Goal: Task Accomplishment & Management: Complete application form

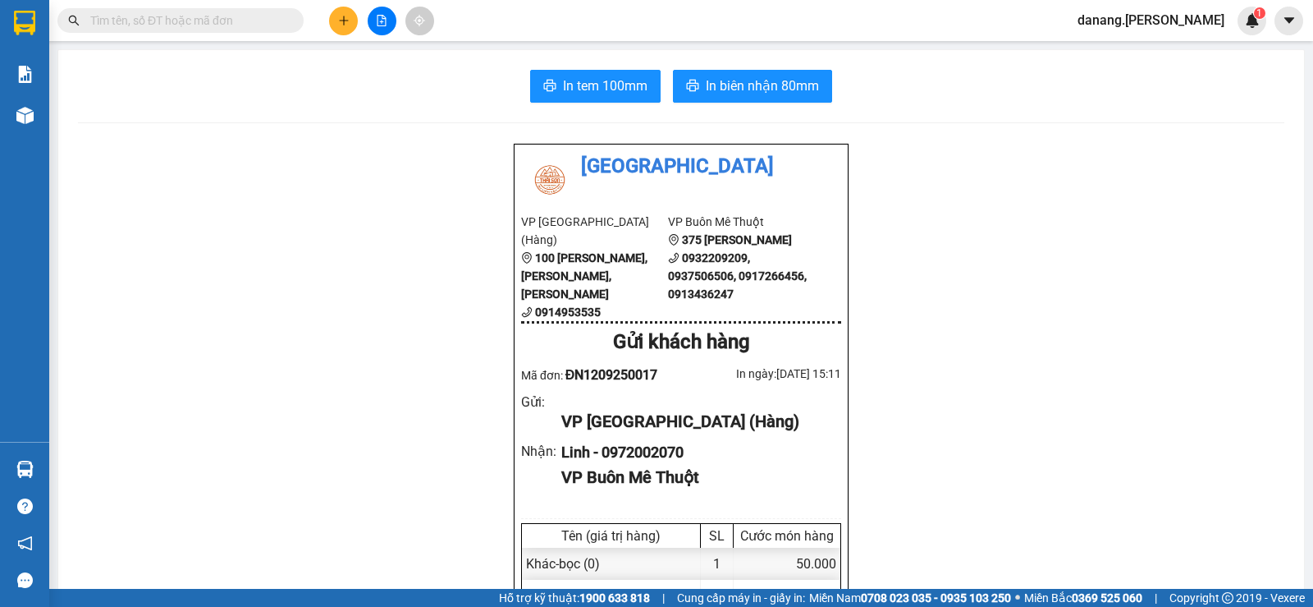
scroll to position [108, 0]
click at [342, 16] on icon "plus" at bounding box center [343, 20] width 11 height 11
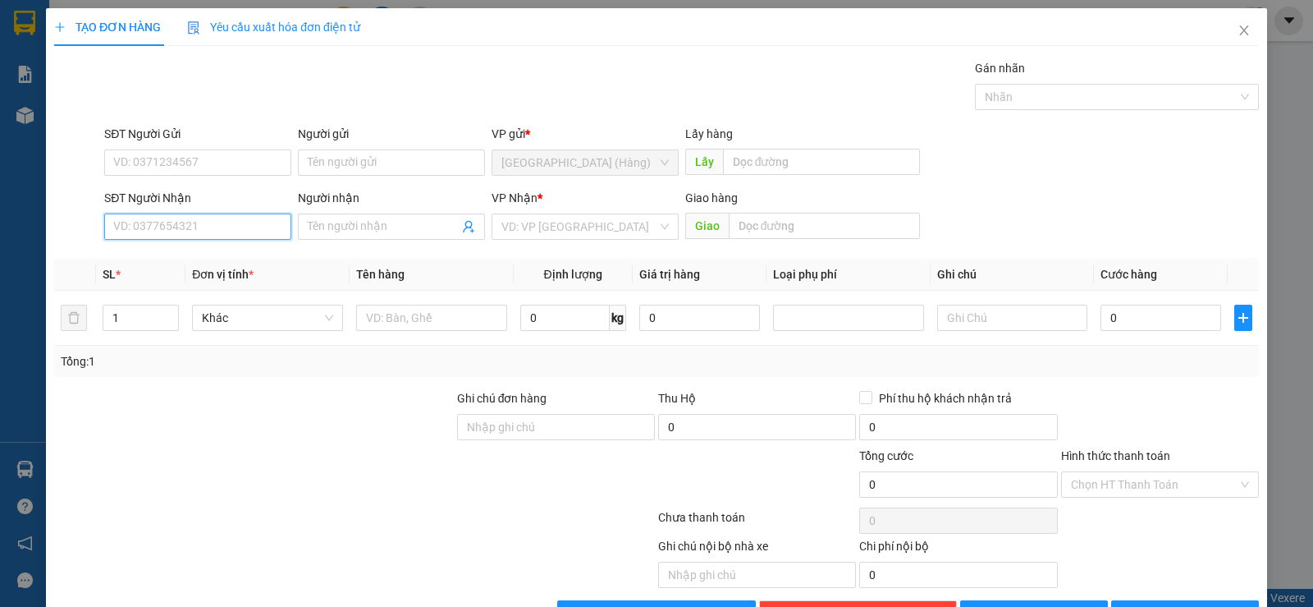
click at [158, 220] on input "SĐT Người Nhận" at bounding box center [197, 226] width 187 height 26
click at [156, 259] on div "0972024167" at bounding box center [196, 259] width 166 height 18
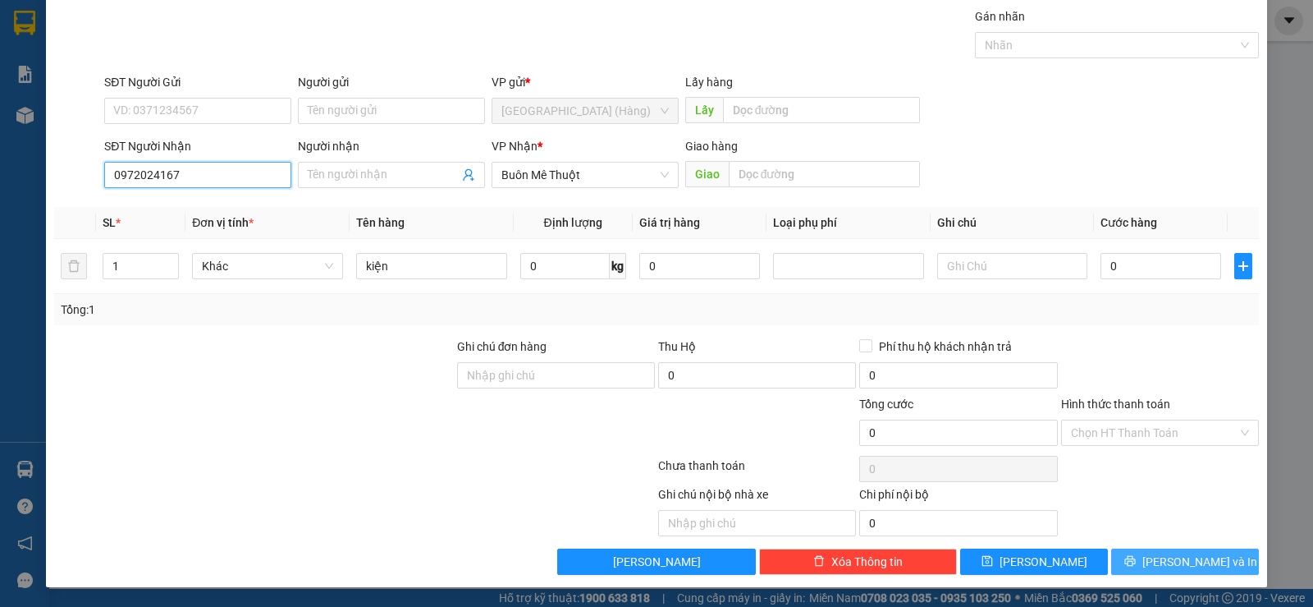
type input "0972024167"
drag, startPoint x: 1165, startPoint y: 556, endPoint x: 1168, endPoint y: 398, distance: 157.6
click at [1167, 555] on span "[PERSON_NAME] và In" at bounding box center [1199, 561] width 115 height 18
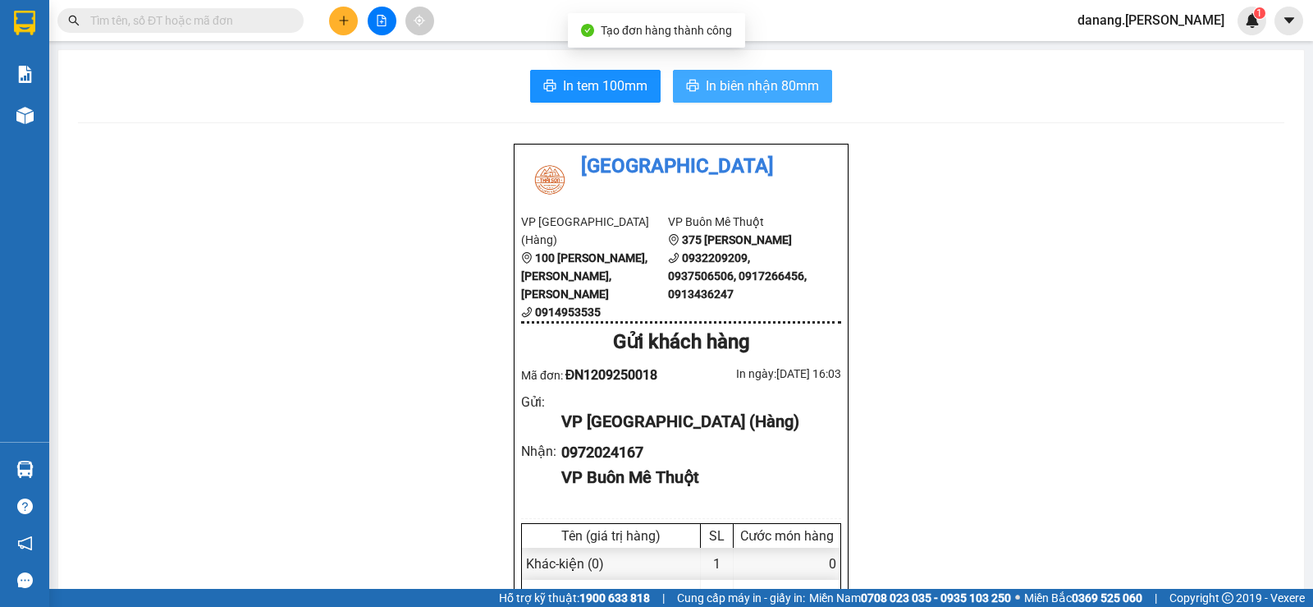
click at [755, 83] on span "In biên nhận 80mm" at bounding box center [762, 86] width 113 height 21
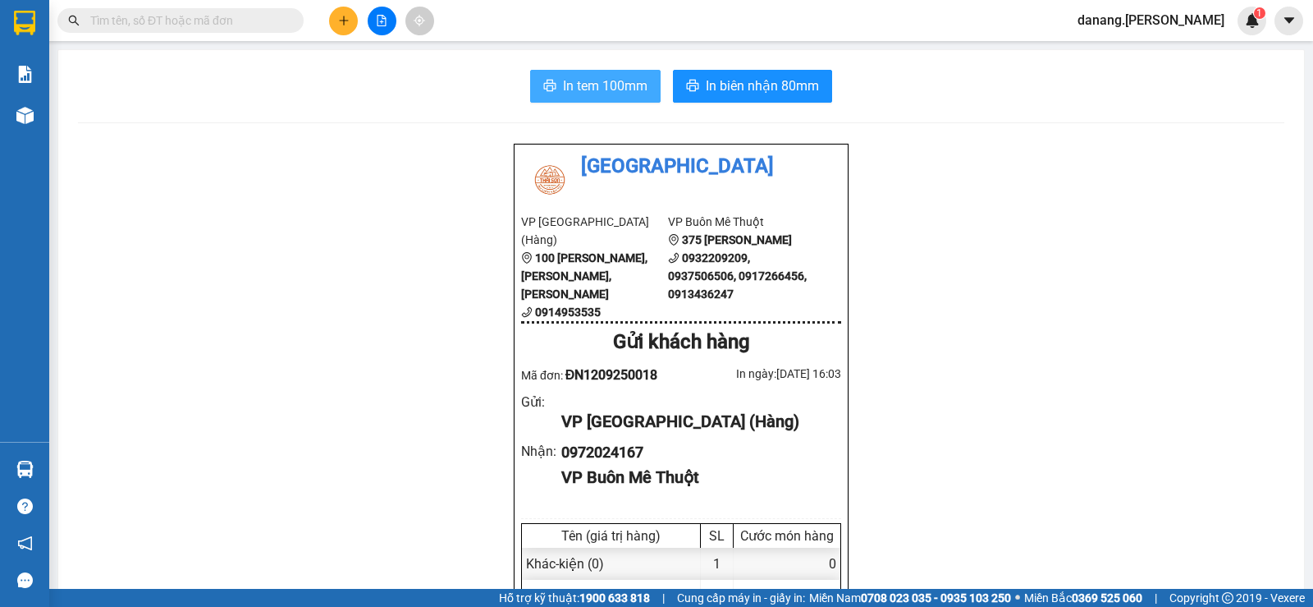
drag, startPoint x: 597, startPoint y: 80, endPoint x: 667, endPoint y: 61, distance: 73.1
click at [597, 80] on span "In tem 100mm" at bounding box center [605, 86] width 85 height 21
click at [342, 25] on icon "plus" at bounding box center [343, 20] width 11 height 11
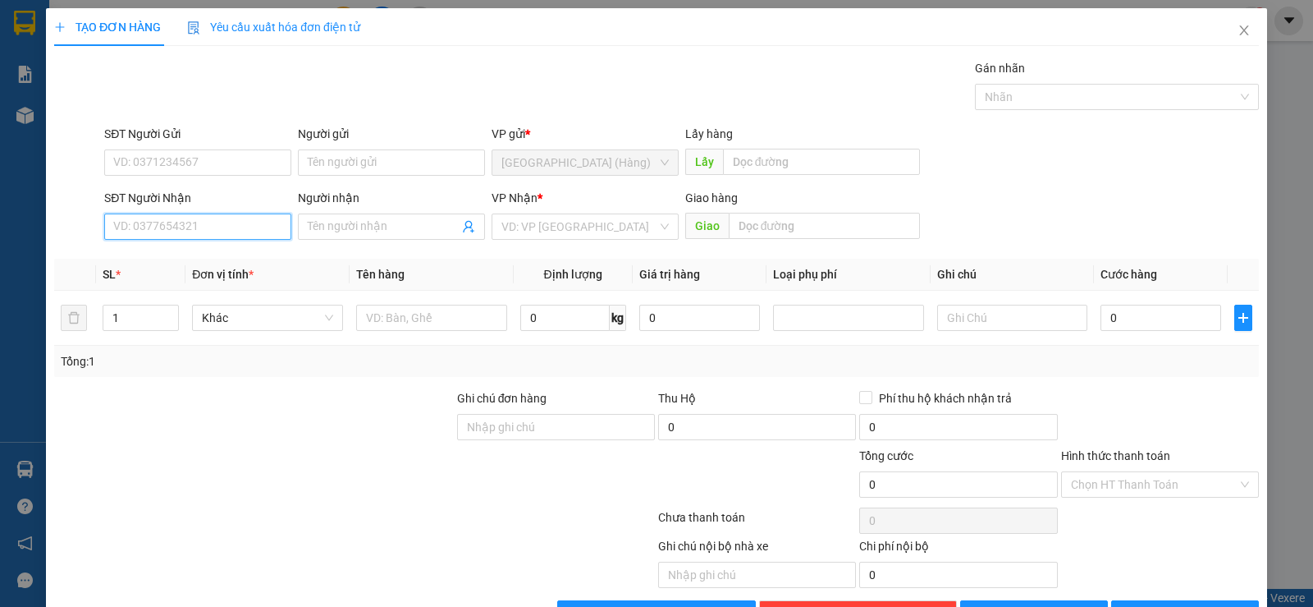
click at [197, 227] on input "SĐT Người Nhận" at bounding box center [197, 226] width 187 height 26
click at [211, 259] on div "0914462425 - A Thành( [PERSON_NAME] phát)" at bounding box center [233, 259] width 241 height 18
type input "0914462425"
type input "A Thành( [PERSON_NAME] phát)"
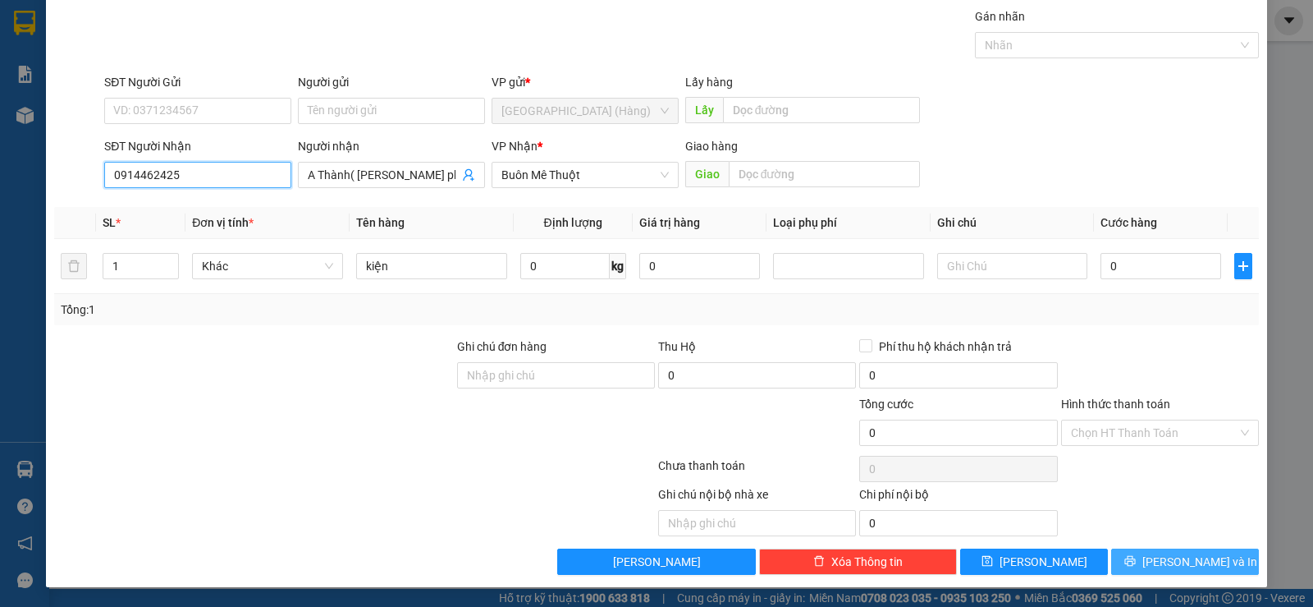
type input "0914462425"
drag, startPoint x: 1173, startPoint y: 570, endPoint x: 1173, endPoint y: 538, distance: 31.2
click at [1173, 569] on span "[PERSON_NAME] và In" at bounding box center [1199, 561] width 115 height 18
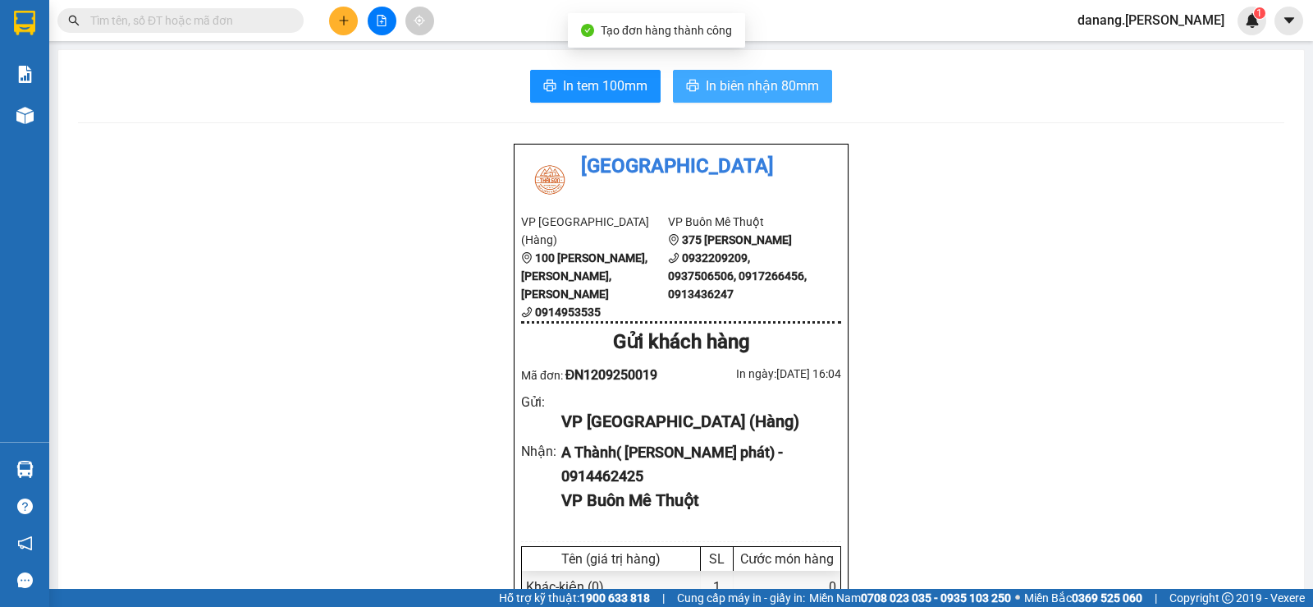
click at [753, 85] on span "In biên nhận 80mm" at bounding box center [762, 86] width 113 height 21
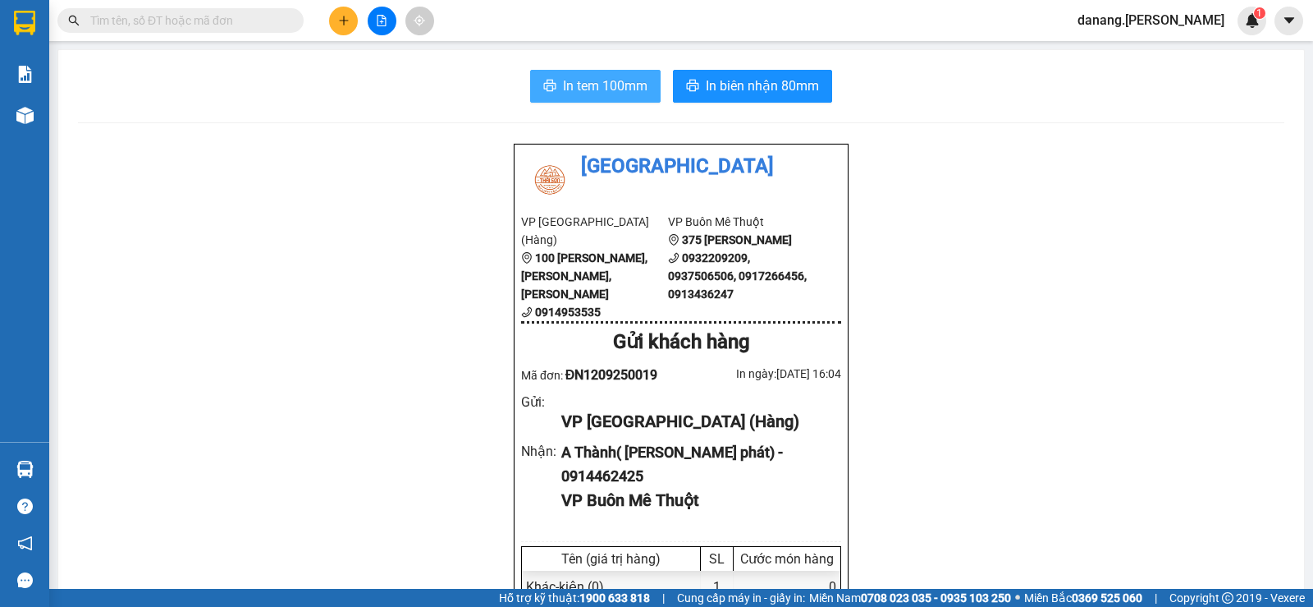
click at [553, 88] on button "In tem 100mm" at bounding box center [595, 86] width 130 height 33
click at [376, 24] on icon "file-add" at bounding box center [381, 20] width 11 height 11
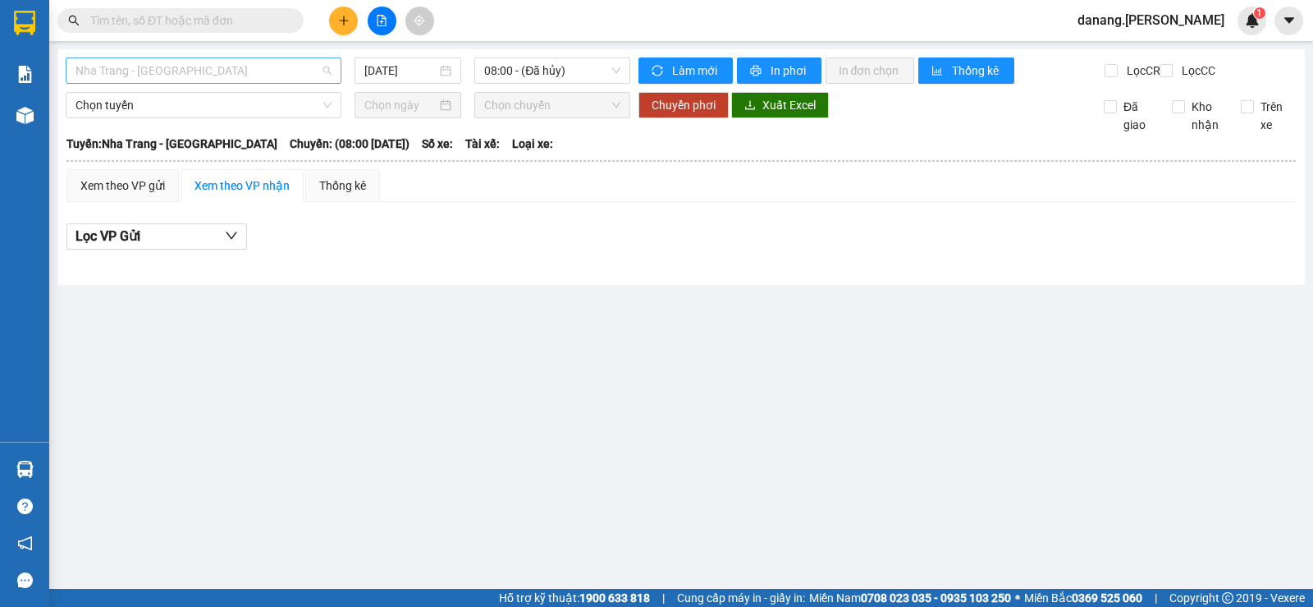
click at [254, 67] on span "Nha Trang - [GEOGRAPHIC_DATA]" at bounding box center [204, 70] width 256 height 25
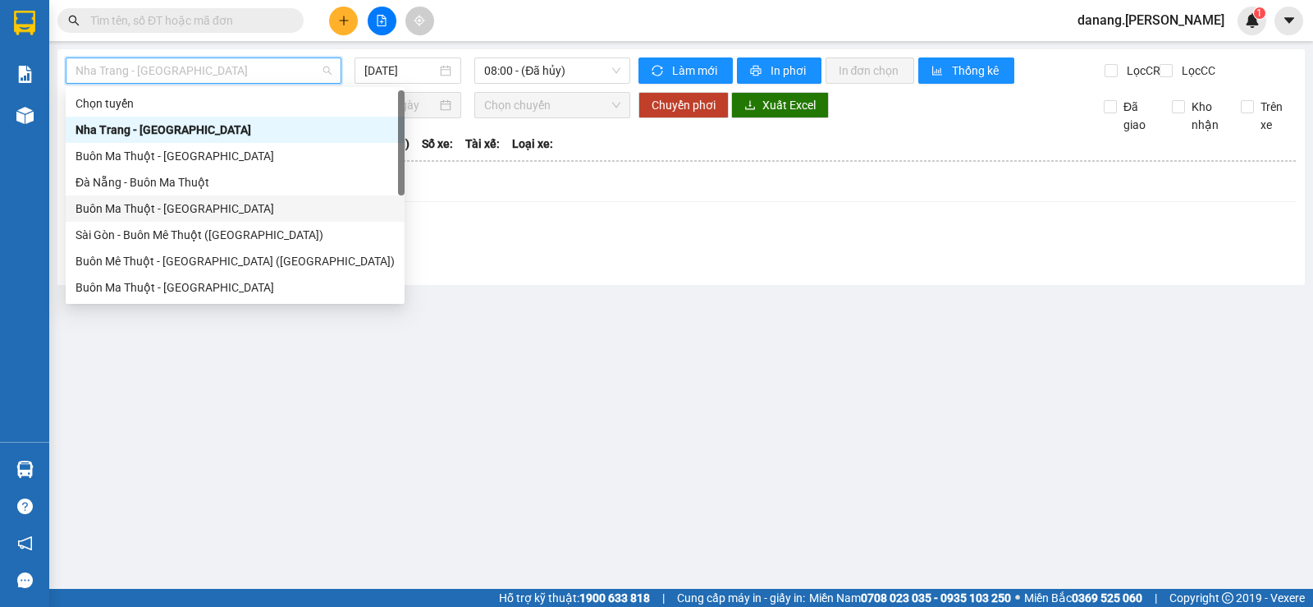
click at [133, 202] on div "Buôn Ma Thuột - [GEOGRAPHIC_DATA]" at bounding box center [235, 208] width 319 height 18
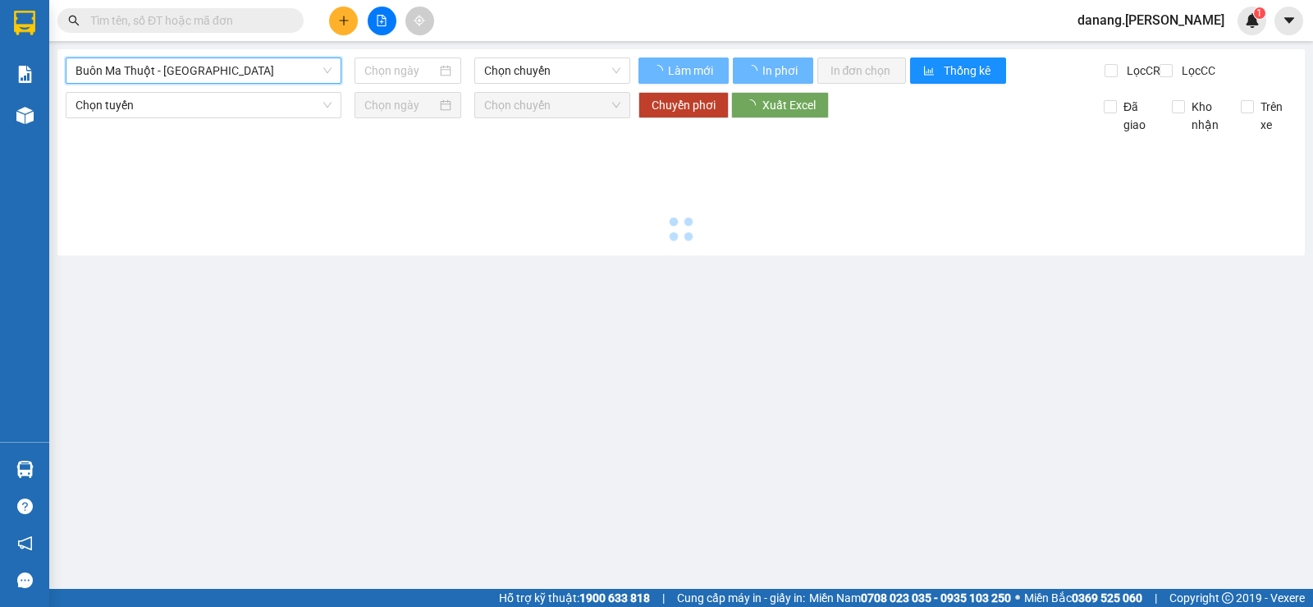
type input "[DATE]"
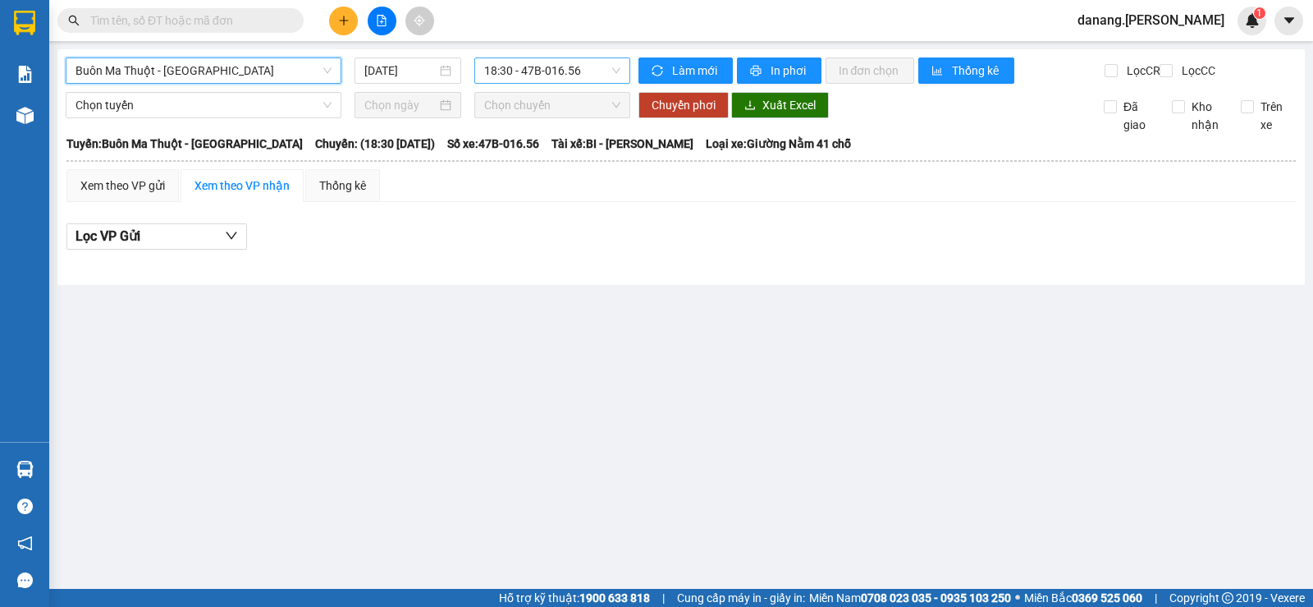
click at [502, 68] on span "18:30 - 47B-016.56" at bounding box center [551, 70] width 135 height 25
click at [352, 17] on button at bounding box center [343, 21] width 29 height 29
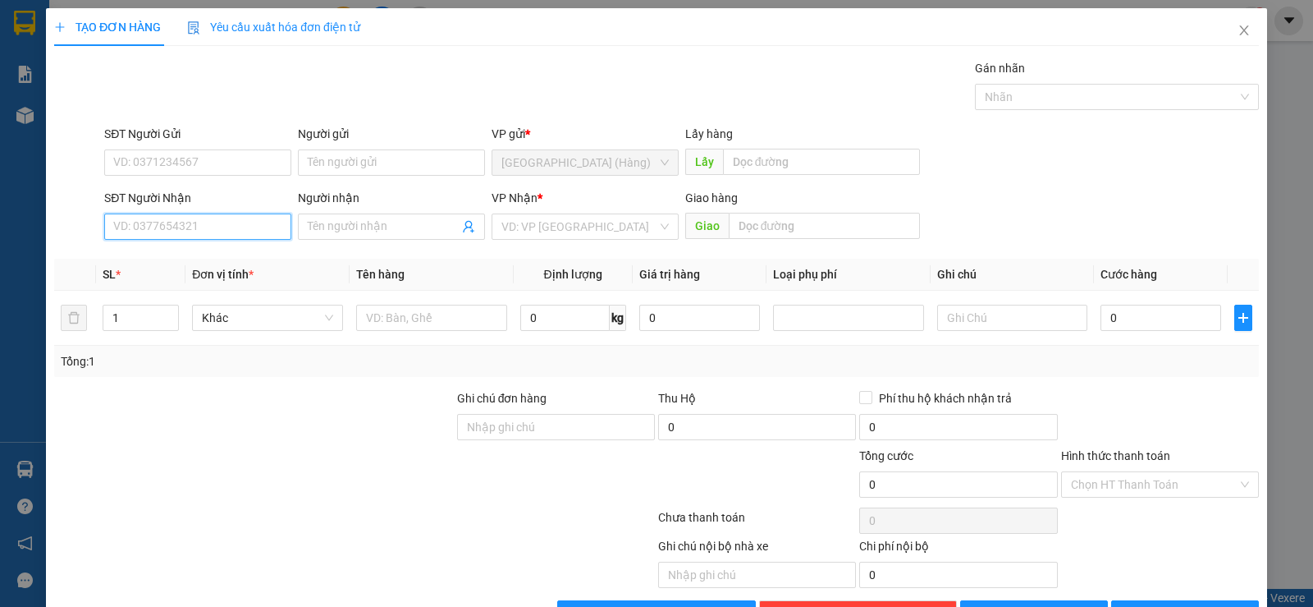
click at [190, 231] on input "SĐT Người Nhận" at bounding box center [197, 226] width 187 height 26
type input "0905672579"
click at [212, 264] on div "0905672579" at bounding box center [196, 259] width 166 height 18
type input "Chợ Đạt lý"
type input "50.000"
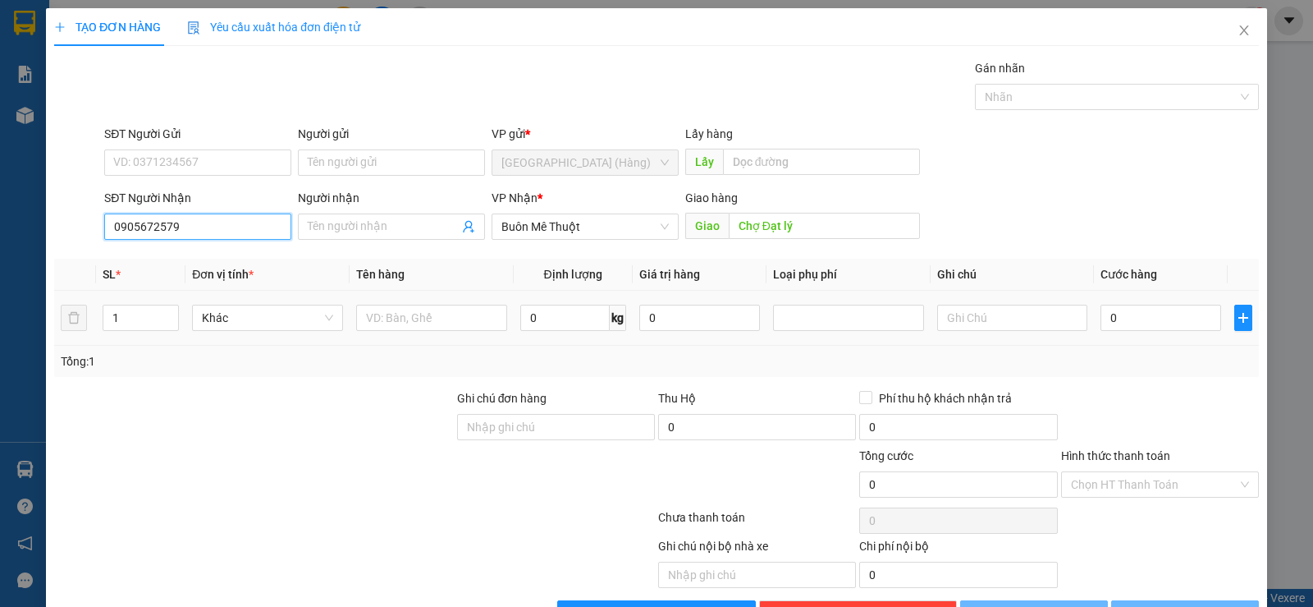
type input "50.000"
type input "0905672579"
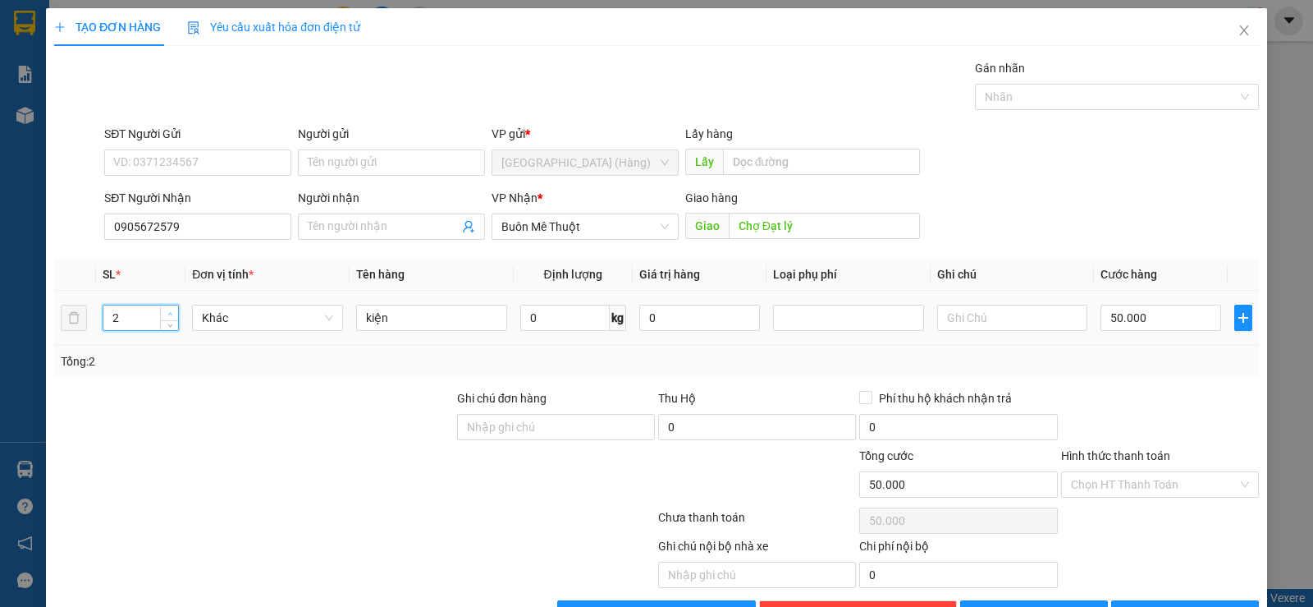
click at [168, 314] on icon "up" at bounding box center [170, 314] width 6 height 6
type input "4"
click at [168, 314] on icon "up" at bounding box center [170, 314] width 6 height 6
click at [359, 322] on input "kiện" at bounding box center [431, 317] width 151 height 26
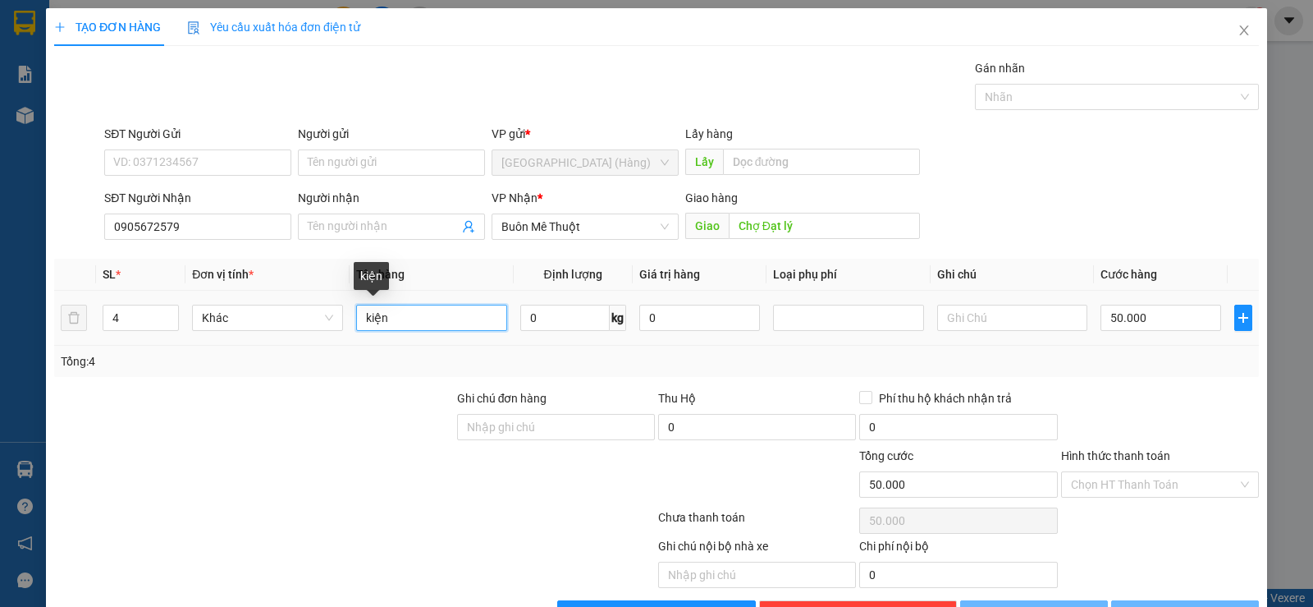
type input "0"
click at [382, 322] on input "kiện" at bounding box center [431, 317] width 151 height 26
type input "k"
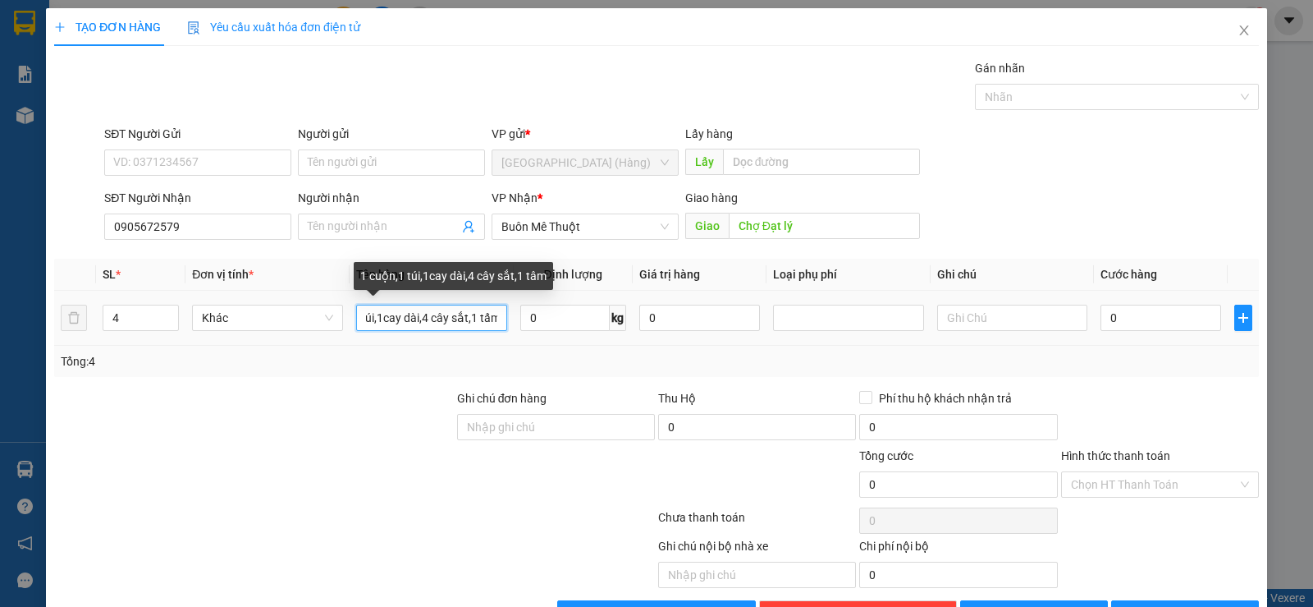
scroll to position [0, 52]
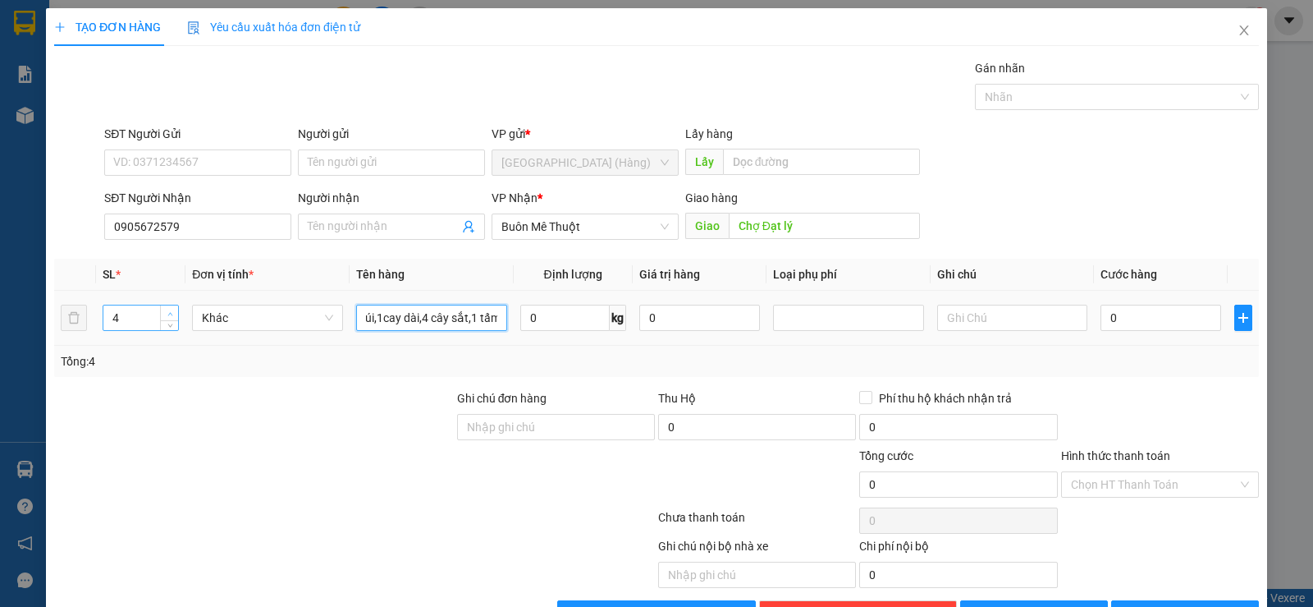
type input "1 cuộn,1 túi,1cay dài,4 cây sắt,1 tấm"
click at [167, 312] on icon "up" at bounding box center [170, 314] width 6 height 6
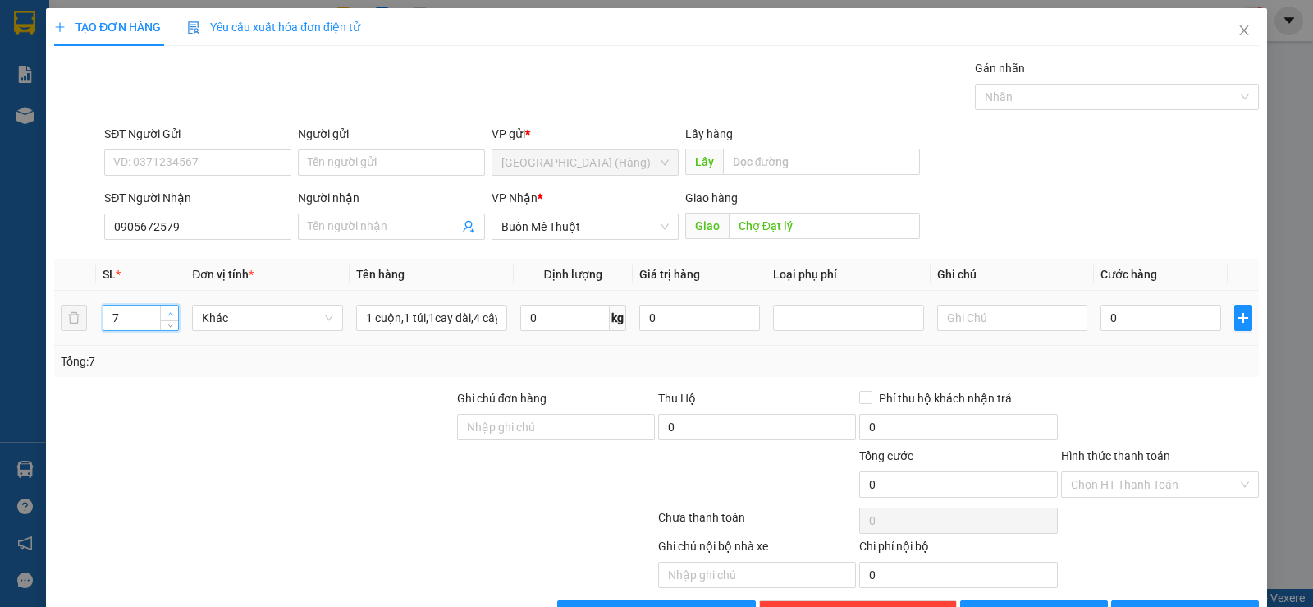
type input "8"
click at [167, 312] on icon "up" at bounding box center [170, 314] width 6 height 6
click at [1144, 318] on input "0" at bounding box center [1161, 317] width 121 height 26
type input "2"
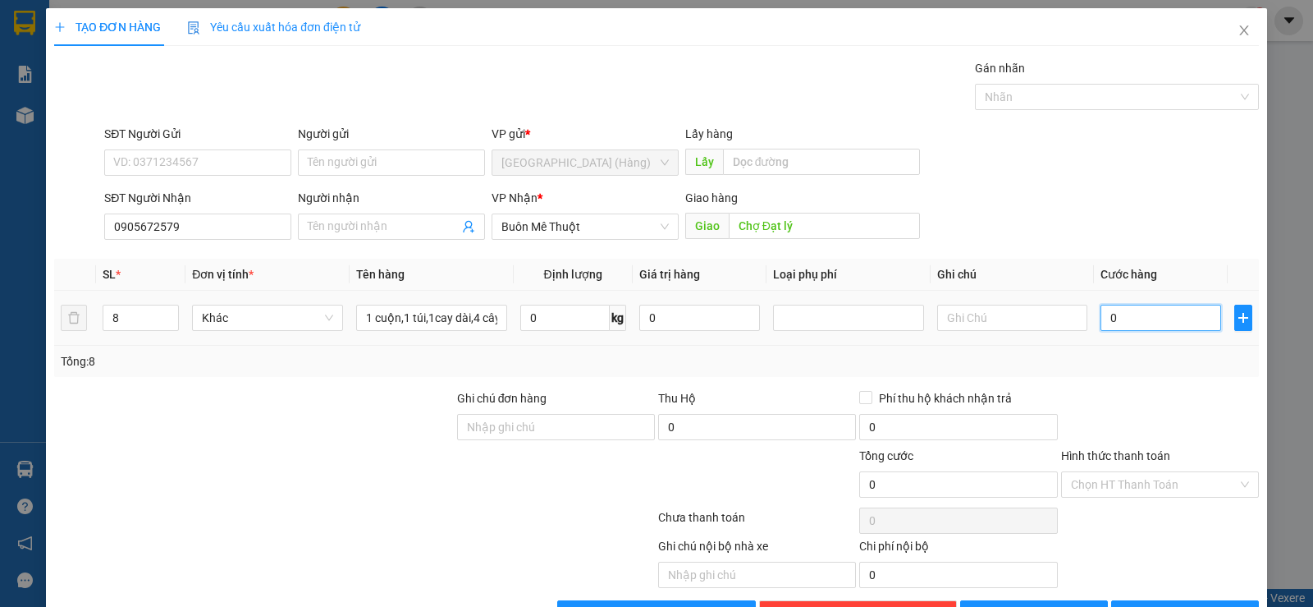
type input "2"
type input "20"
type input "200"
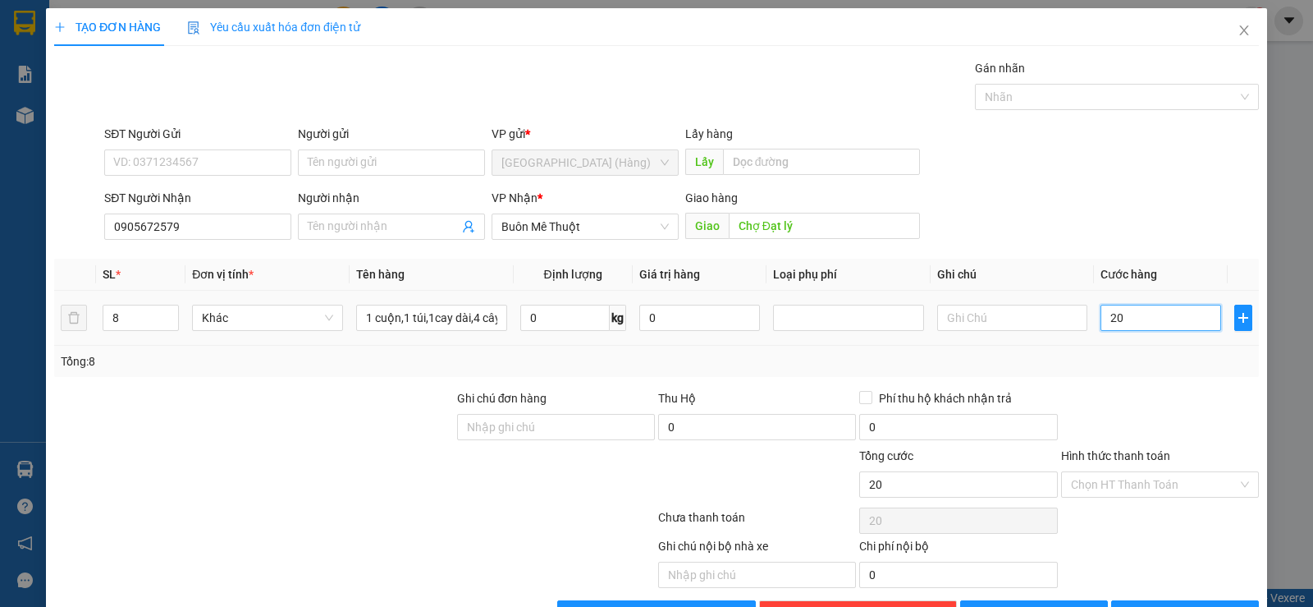
type input "200"
type input "2.000"
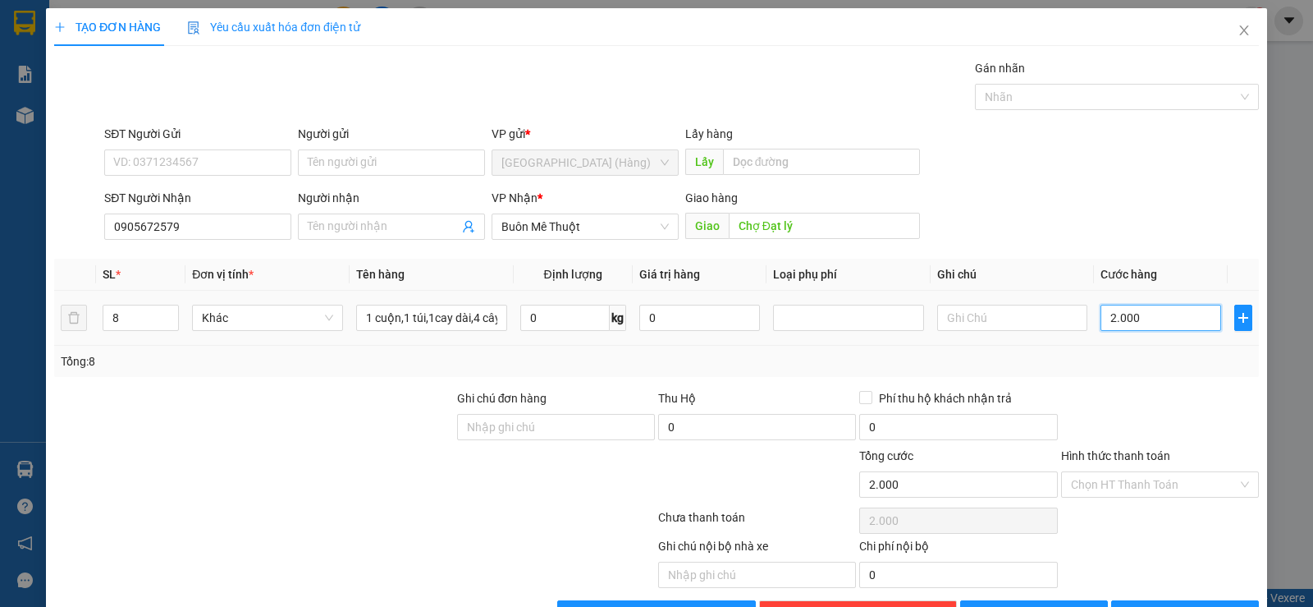
type input "20.000"
type input "200.000"
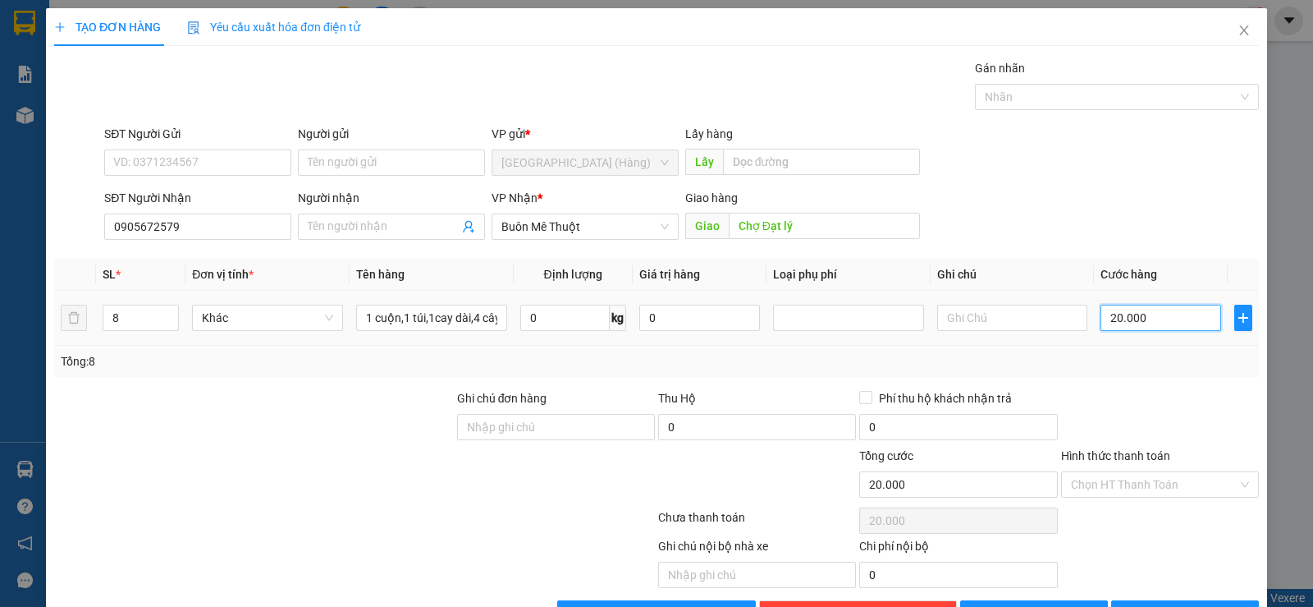
type input "200.000"
type input "20.000"
type input "2.000"
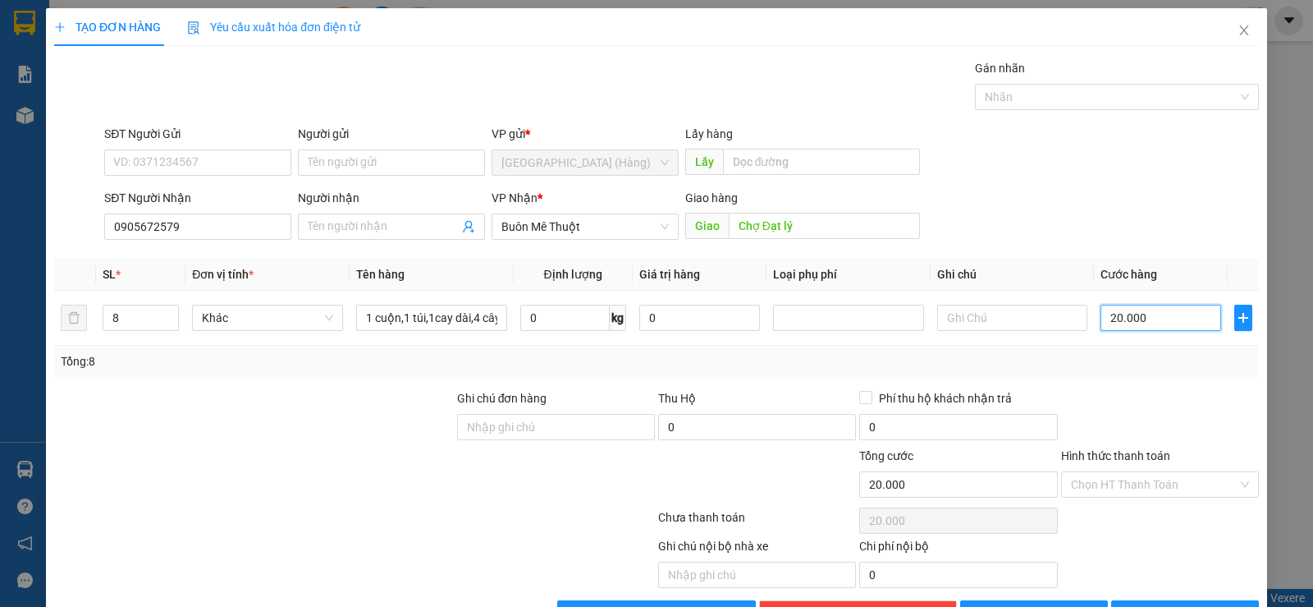
type input "2.000"
type input "200"
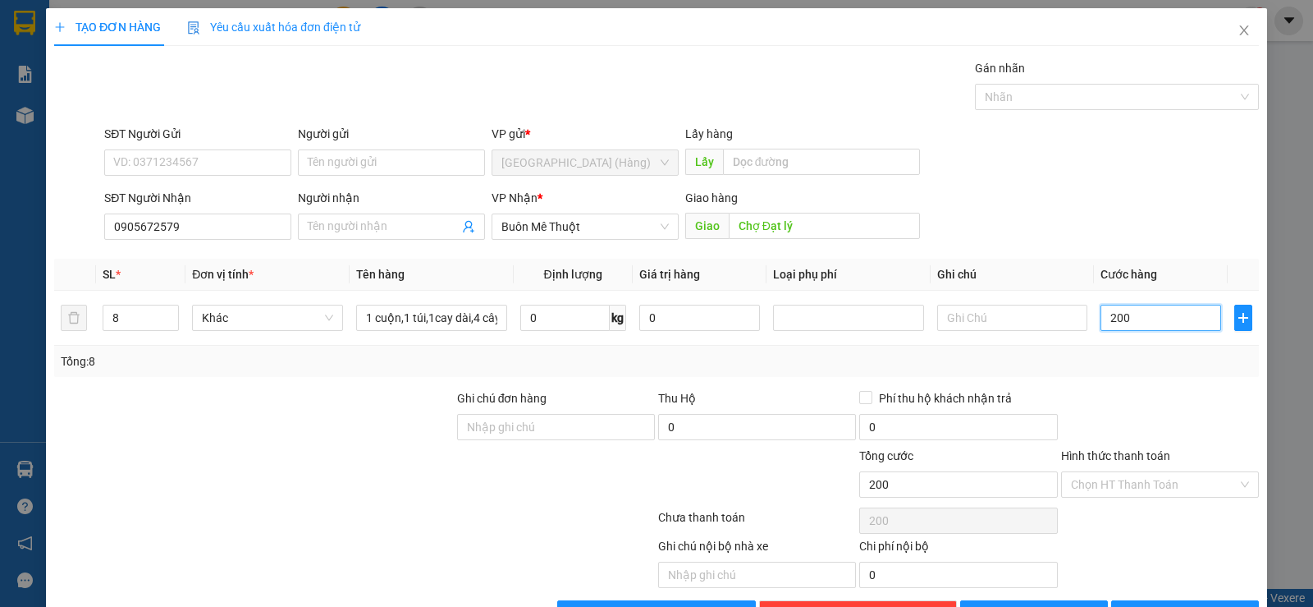
type input "20"
type input "2"
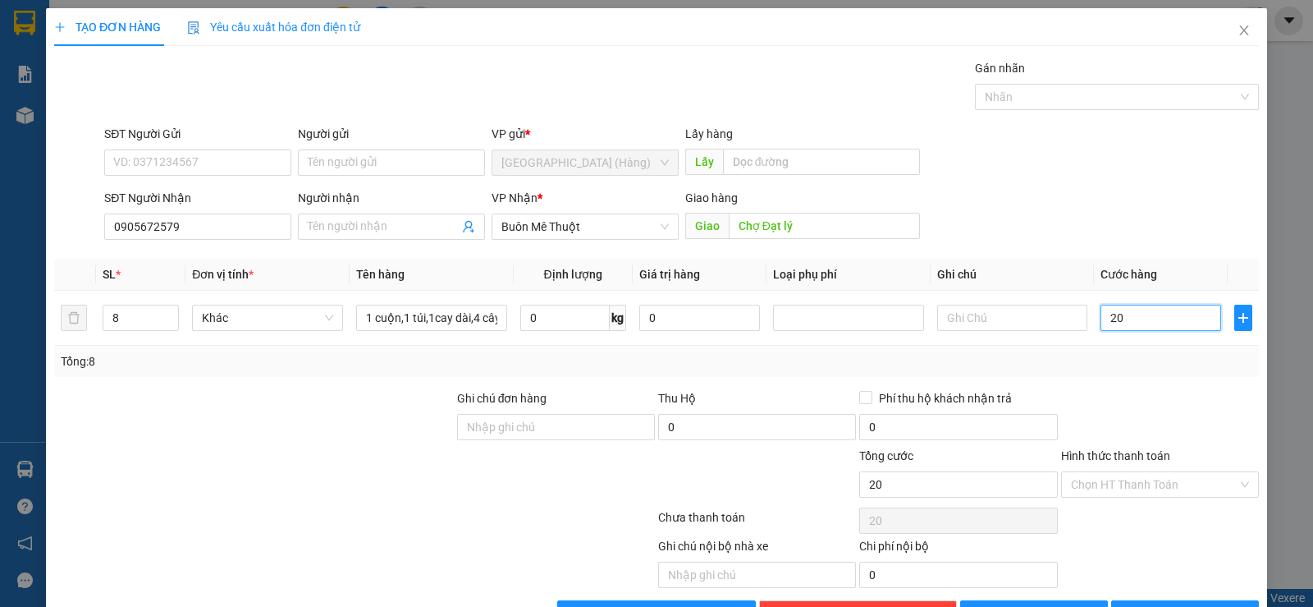
type input "2"
type input "0"
click at [1101, 322] on input "0" at bounding box center [1161, 317] width 121 height 26
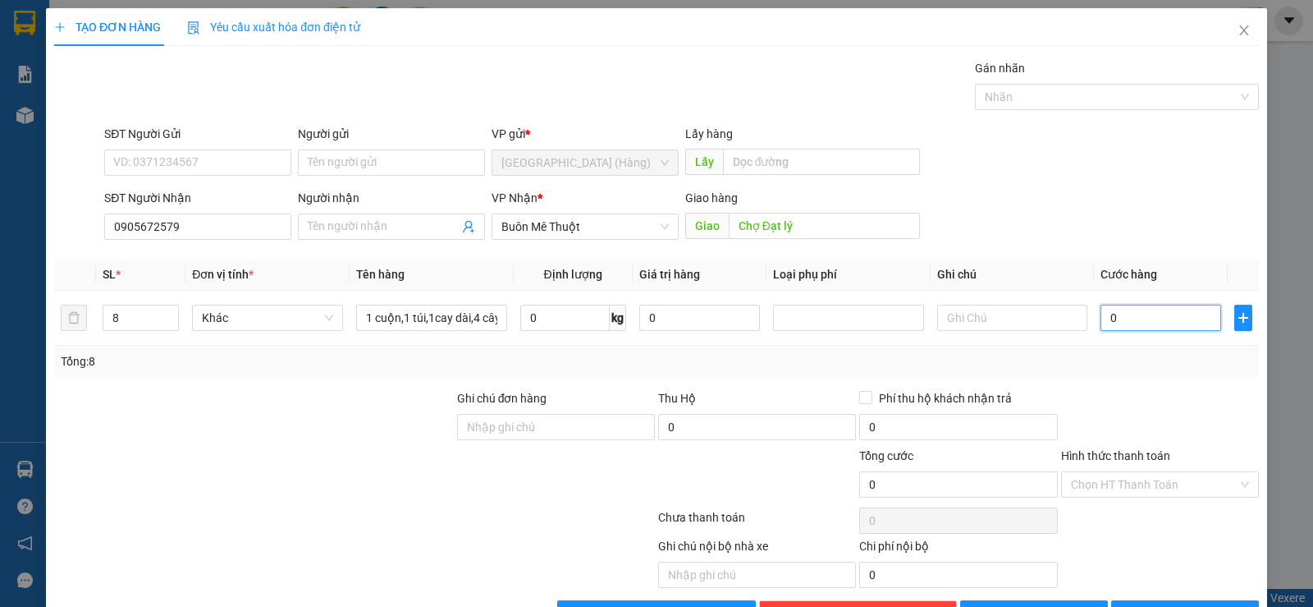
type input "20"
type input "200"
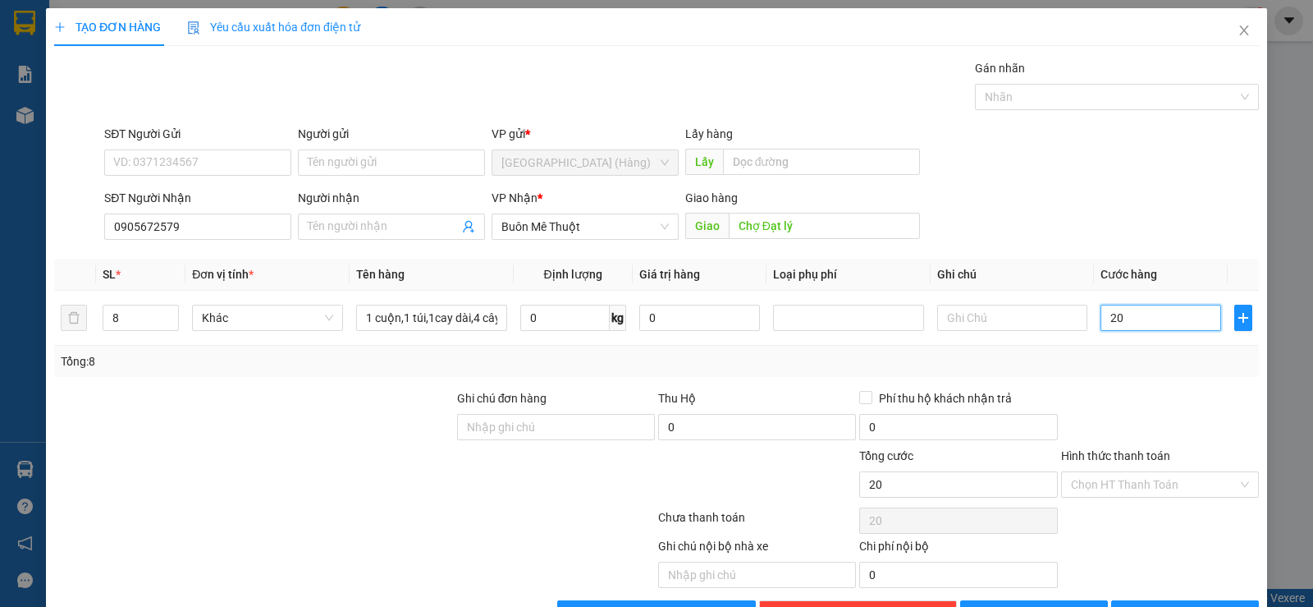
type input "200"
type input "2.000"
type input "20.000"
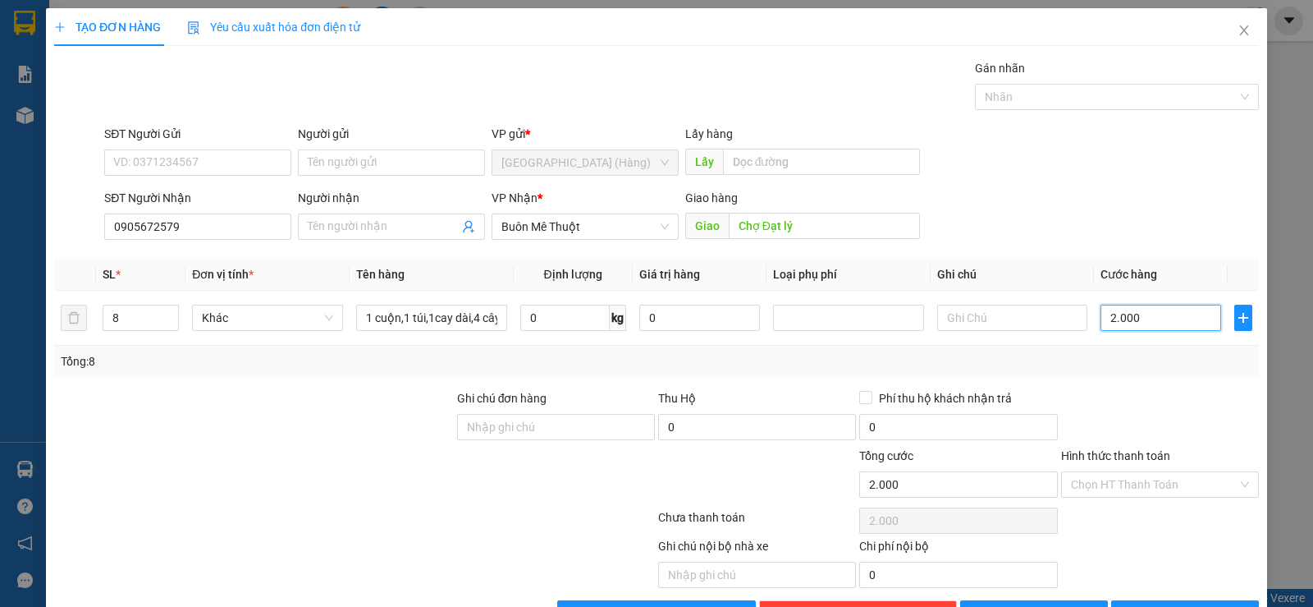
type input "20.000"
type input "200.000"
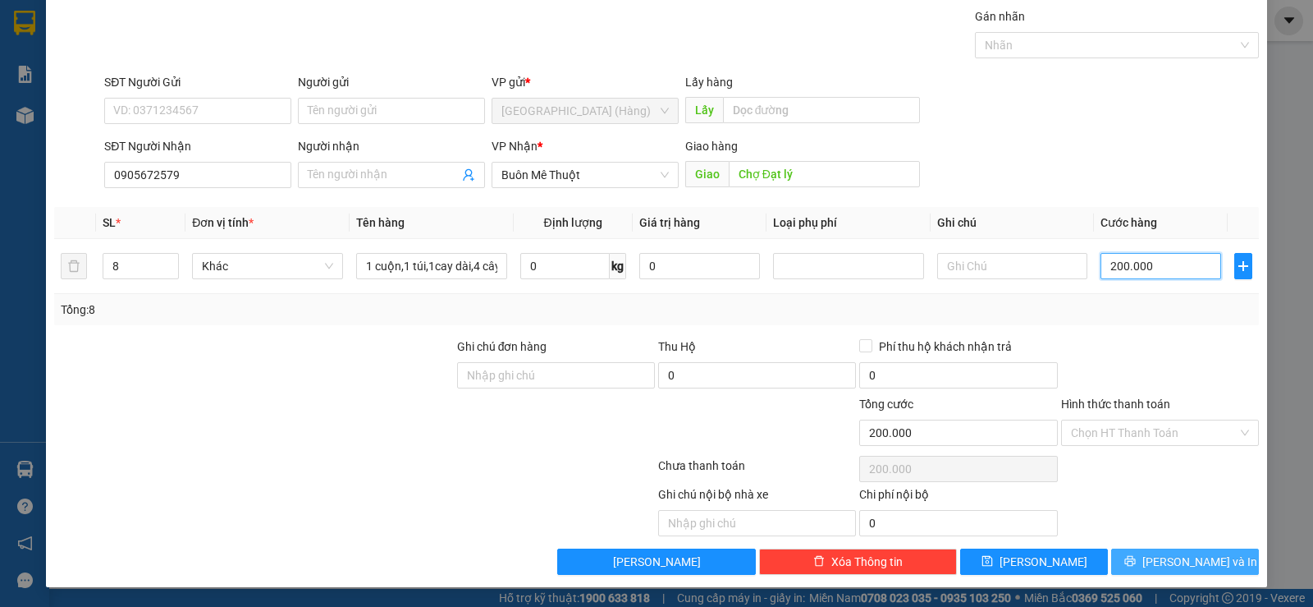
type input "200.000"
click at [1174, 556] on span "[PERSON_NAME] và In" at bounding box center [1199, 561] width 115 height 18
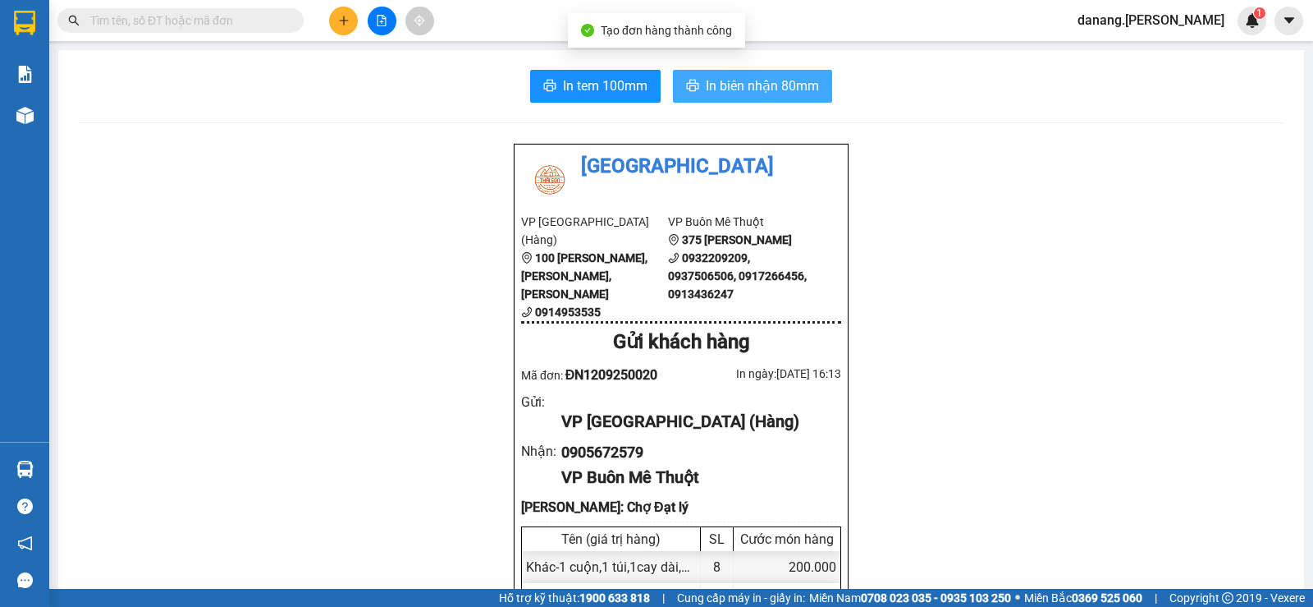
click at [769, 93] on span "In biên nhận 80mm" at bounding box center [762, 86] width 113 height 21
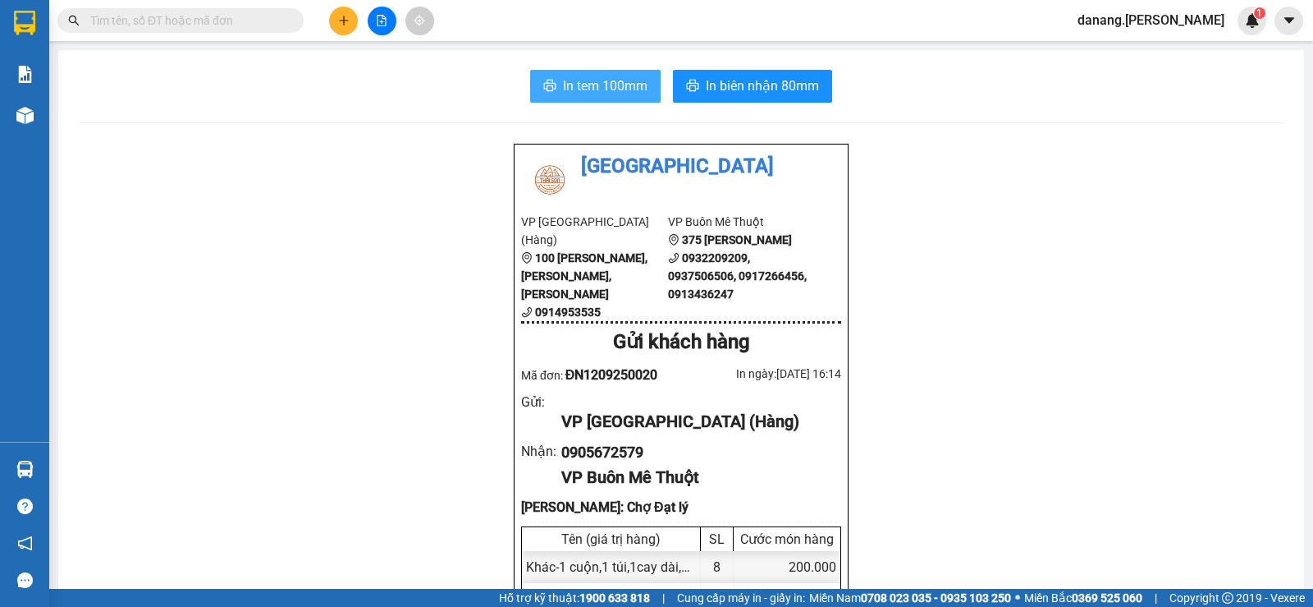
click at [583, 87] on span "In tem 100mm" at bounding box center [605, 86] width 85 height 21
click at [346, 30] on button at bounding box center [343, 21] width 29 height 29
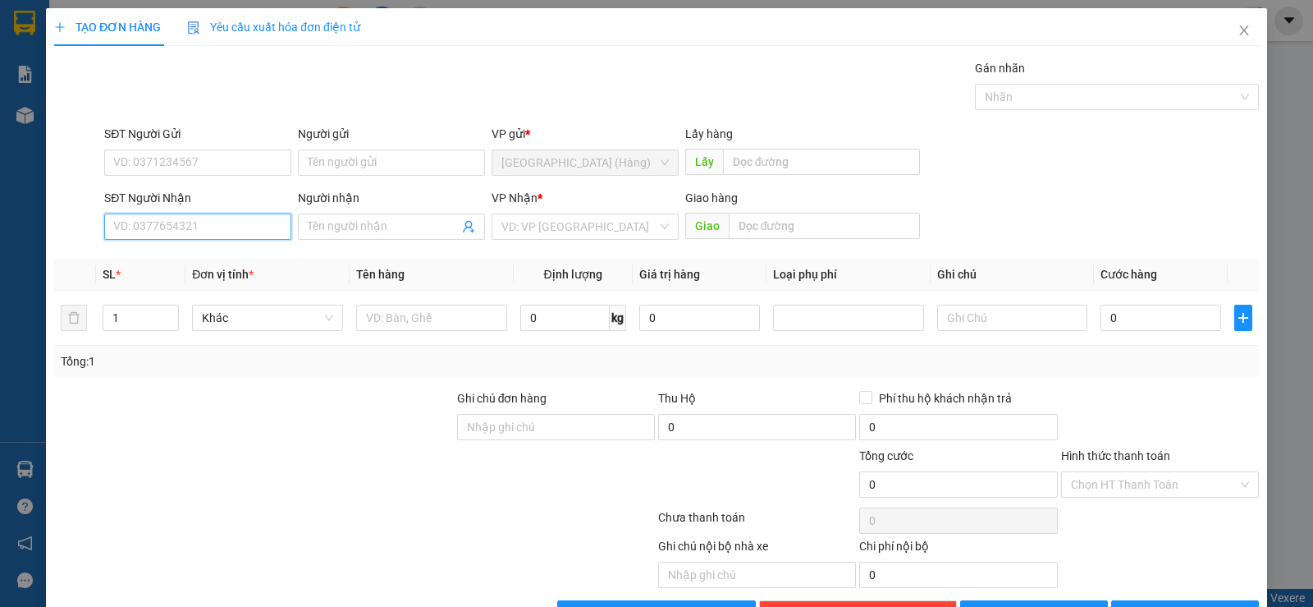
click at [226, 220] on input "SĐT Người Nhận" at bounding box center [197, 226] width 187 height 26
click at [220, 261] on div "0901304499" at bounding box center [196, 259] width 166 height 18
type input "0901304499"
type input "50.000"
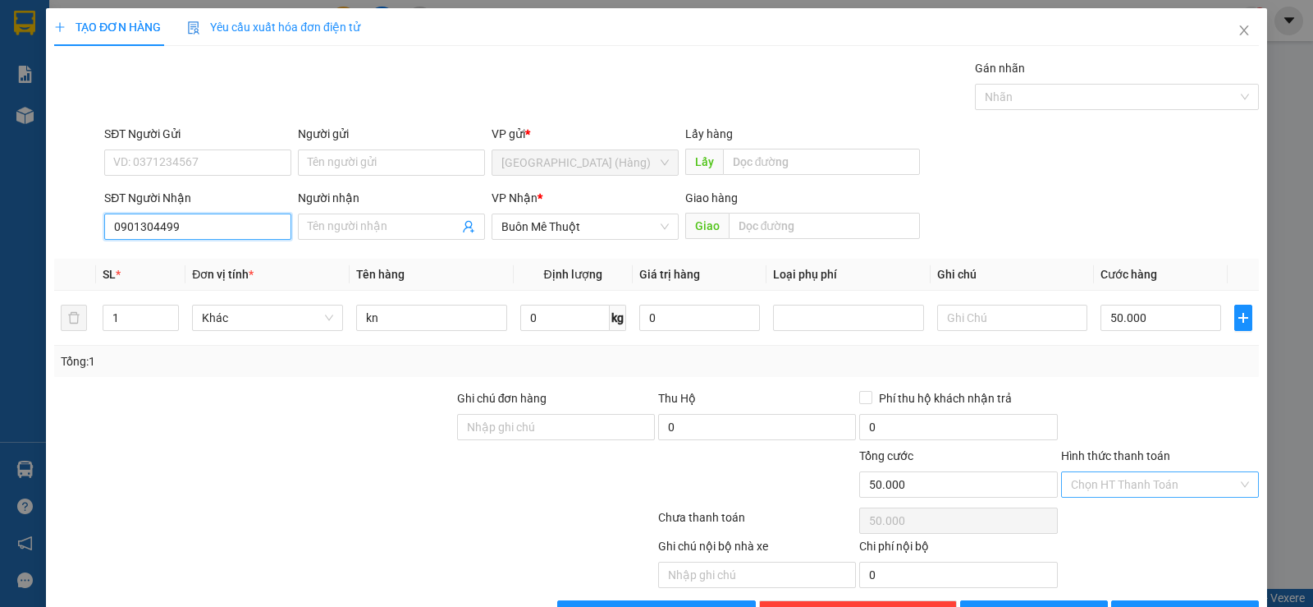
type input "0901304499"
click at [1155, 483] on input "Hình thức thanh toán" at bounding box center [1154, 484] width 167 height 25
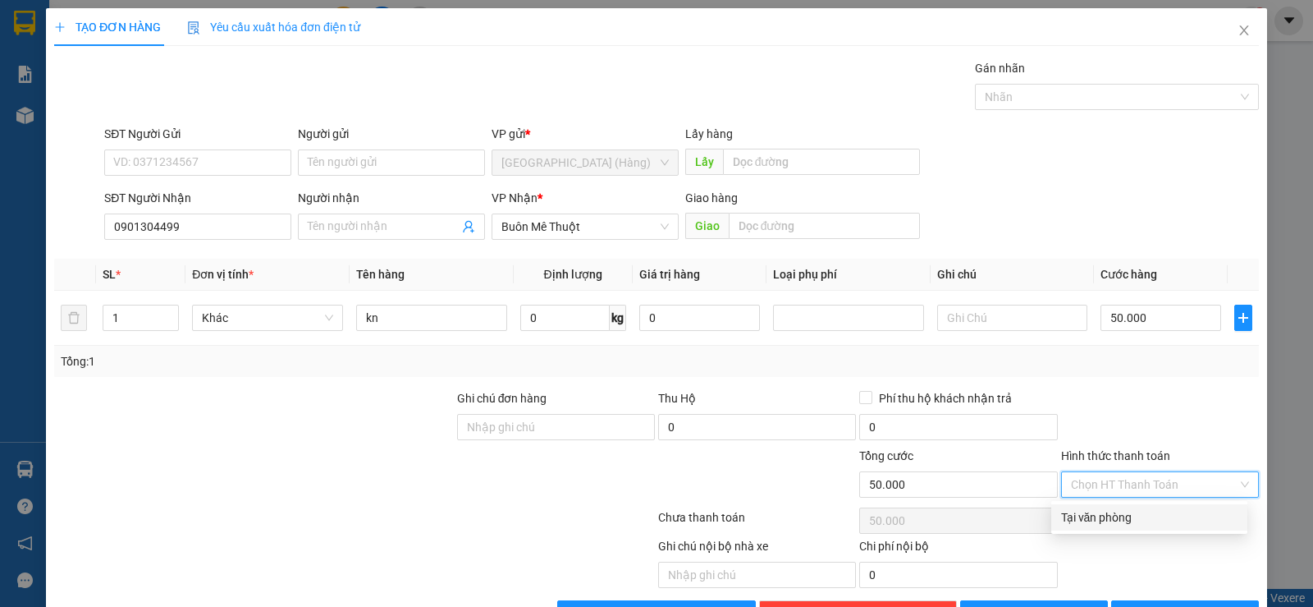
click at [1107, 513] on div "Tại văn phòng" at bounding box center [1149, 517] width 176 height 18
type input "0"
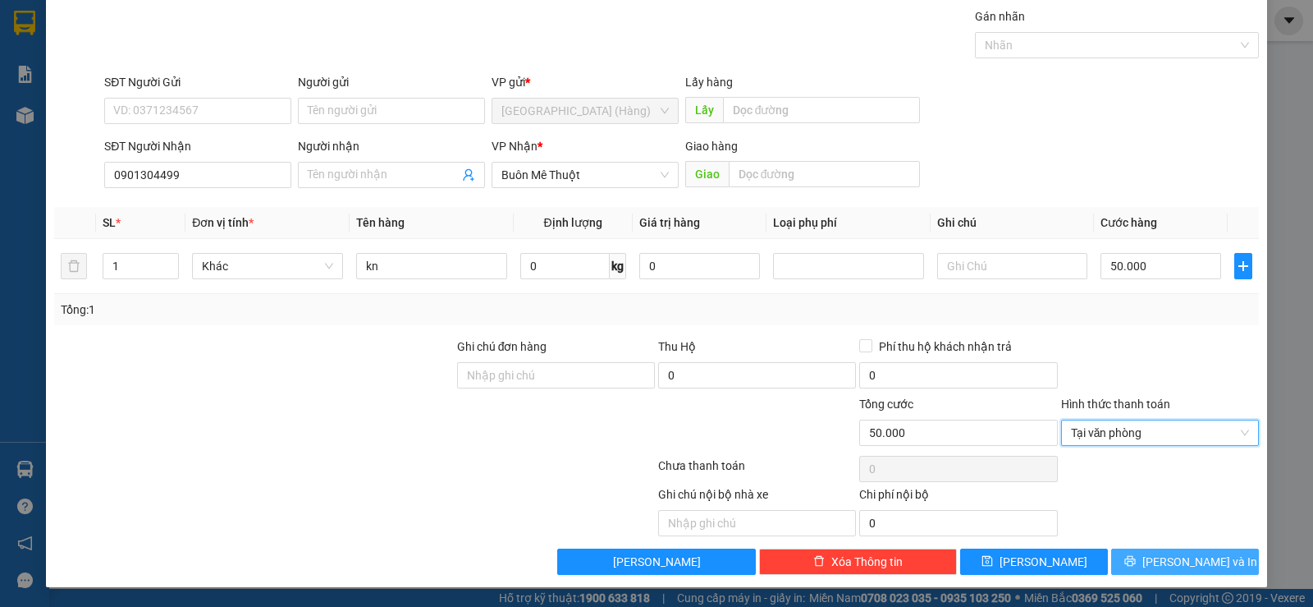
click at [1184, 565] on span "[PERSON_NAME] và In" at bounding box center [1199, 561] width 115 height 18
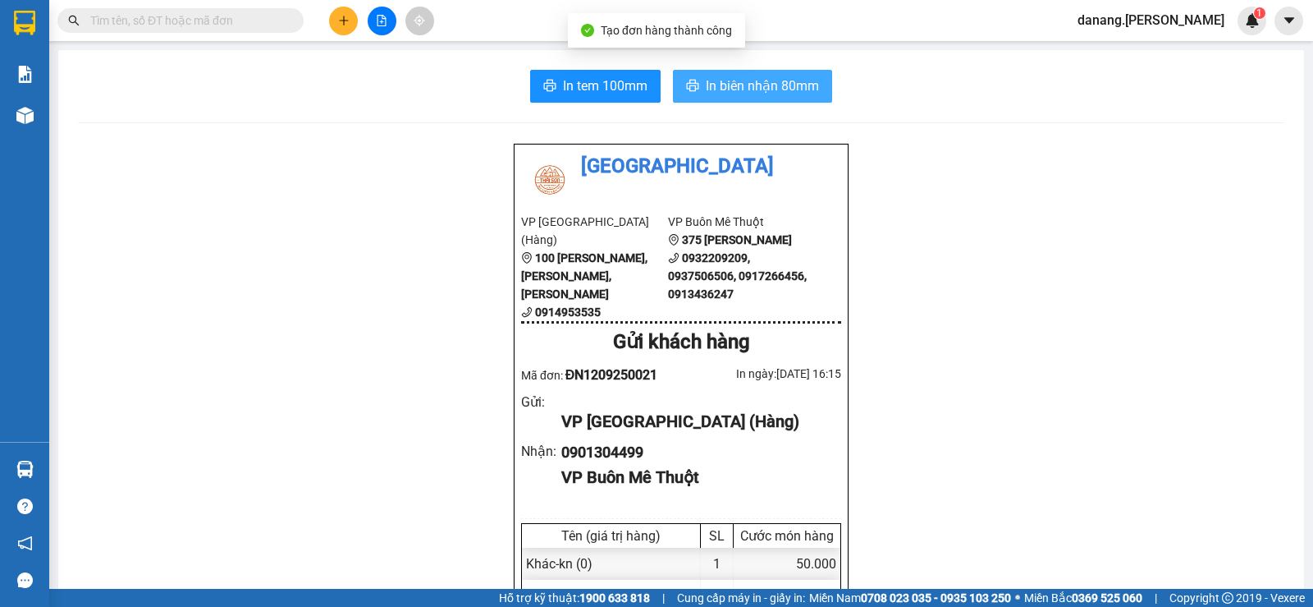
click at [785, 82] on span "In biên nhận 80mm" at bounding box center [762, 86] width 113 height 21
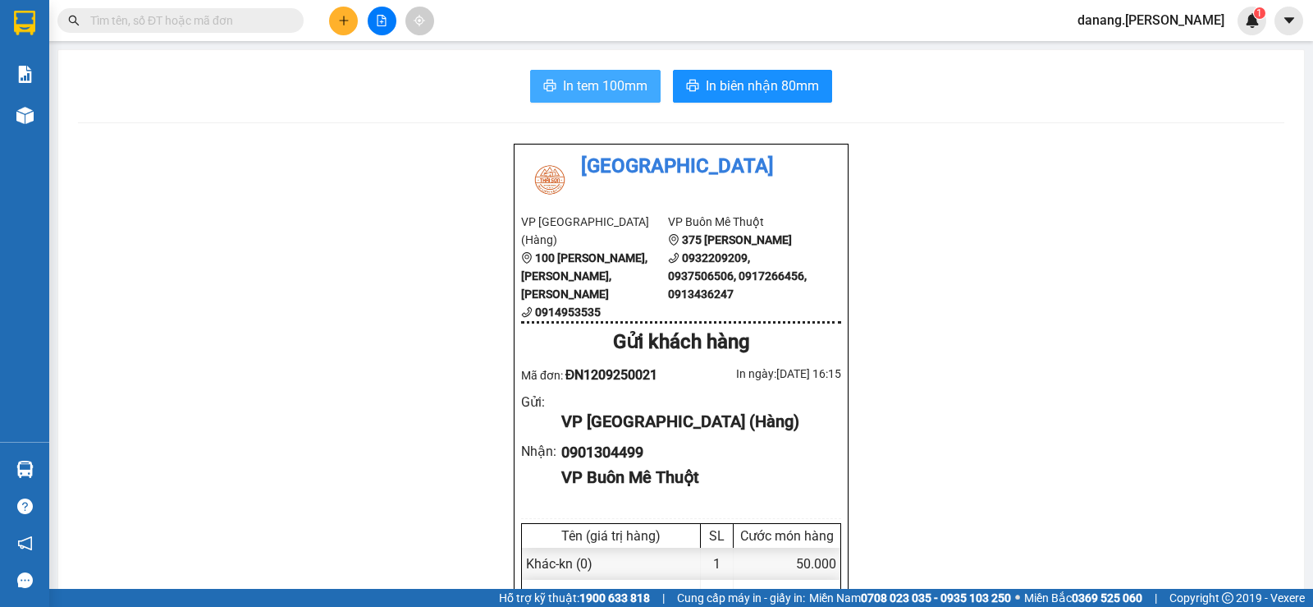
click at [600, 90] on span "In tem 100mm" at bounding box center [605, 86] width 85 height 21
click at [574, 84] on span "In tem 100mm" at bounding box center [605, 86] width 85 height 21
click at [578, 80] on span "In tem 100mm" at bounding box center [605, 86] width 85 height 21
click at [350, 21] on button at bounding box center [343, 21] width 29 height 29
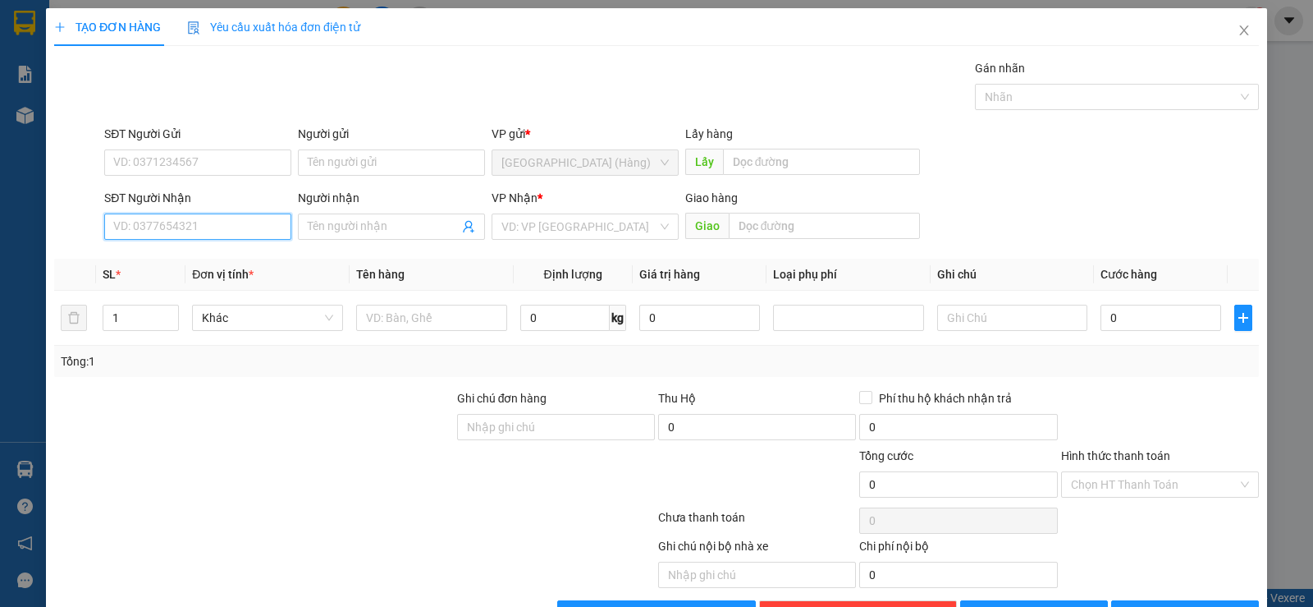
click at [209, 236] on input "SĐT Người Nhận" at bounding box center [197, 226] width 187 height 26
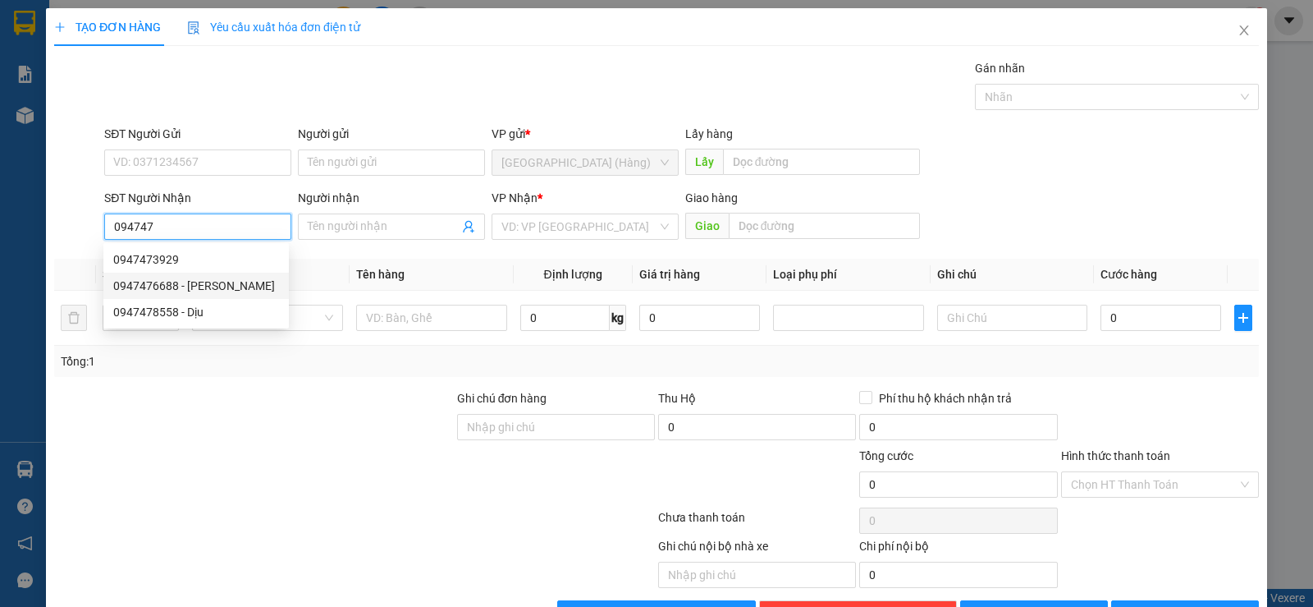
click at [142, 280] on div "0947476688 - [PERSON_NAME]" at bounding box center [196, 286] width 166 height 18
type input "0947476688"
type input "EVA"
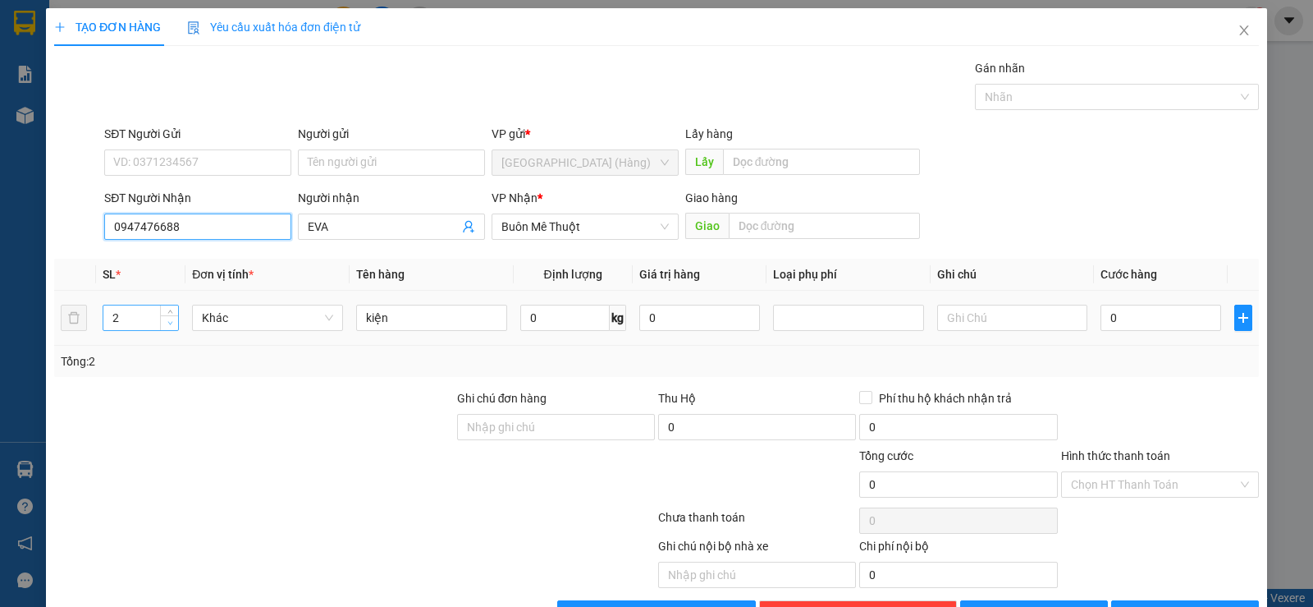
type input "0947476688"
type input "1"
click at [167, 327] on span "Decrease Value" at bounding box center [169, 322] width 18 height 15
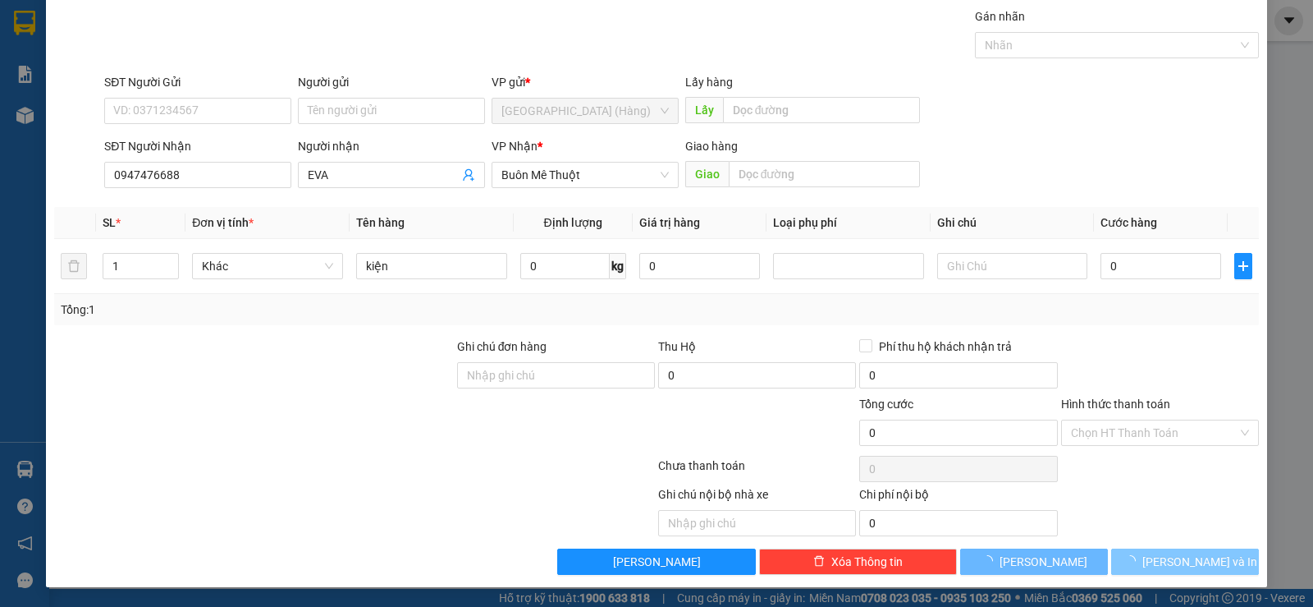
click at [1174, 572] on button "[PERSON_NAME] và In" at bounding box center [1185, 561] width 148 height 26
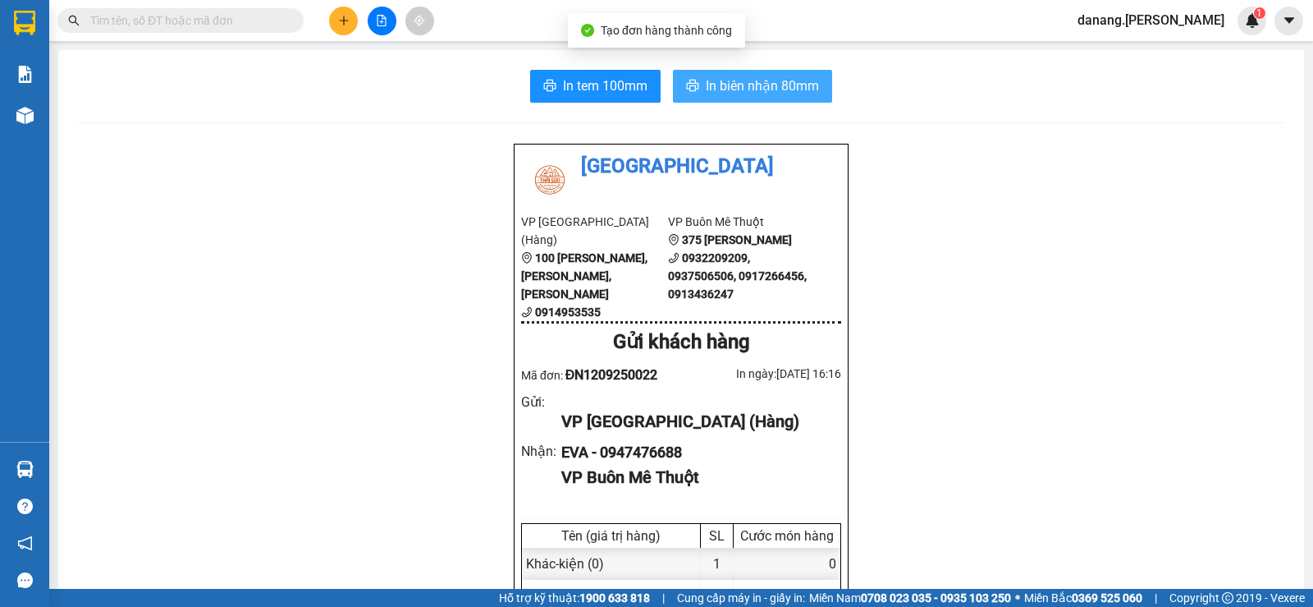
click at [762, 95] on span "In biên nhận 80mm" at bounding box center [762, 86] width 113 height 21
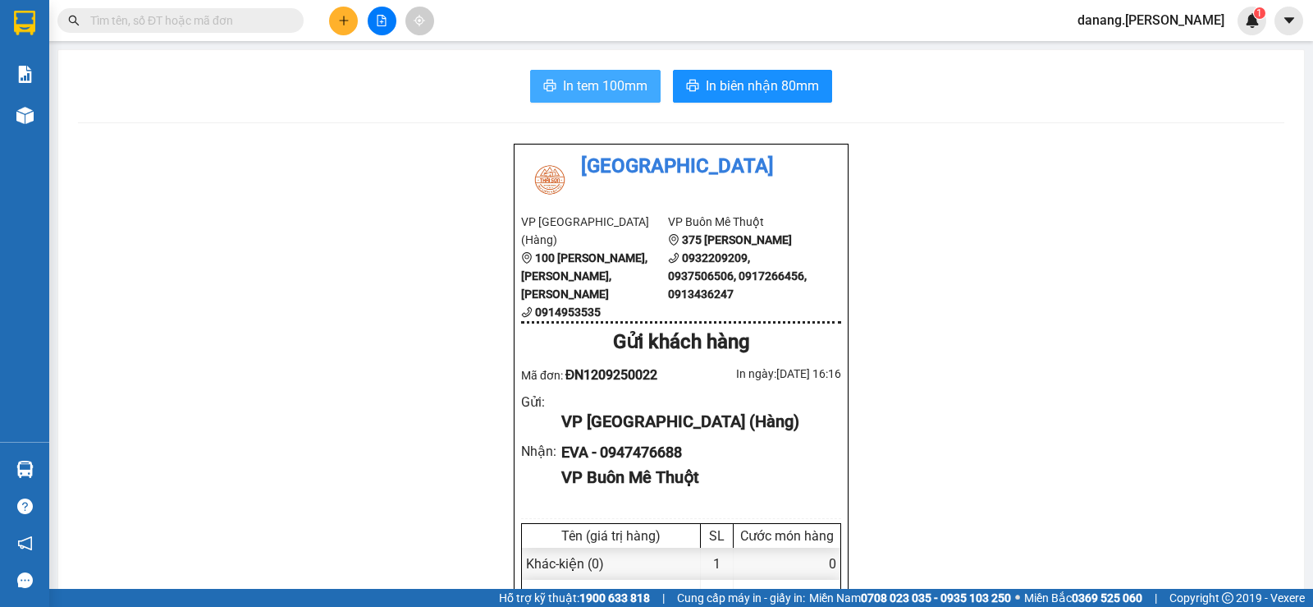
click at [564, 88] on span "In tem 100mm" at bounding box center [605, 86] width 85 height 21
click at [356, 17] on button at bounding box center [343, 21] width 29 height 29
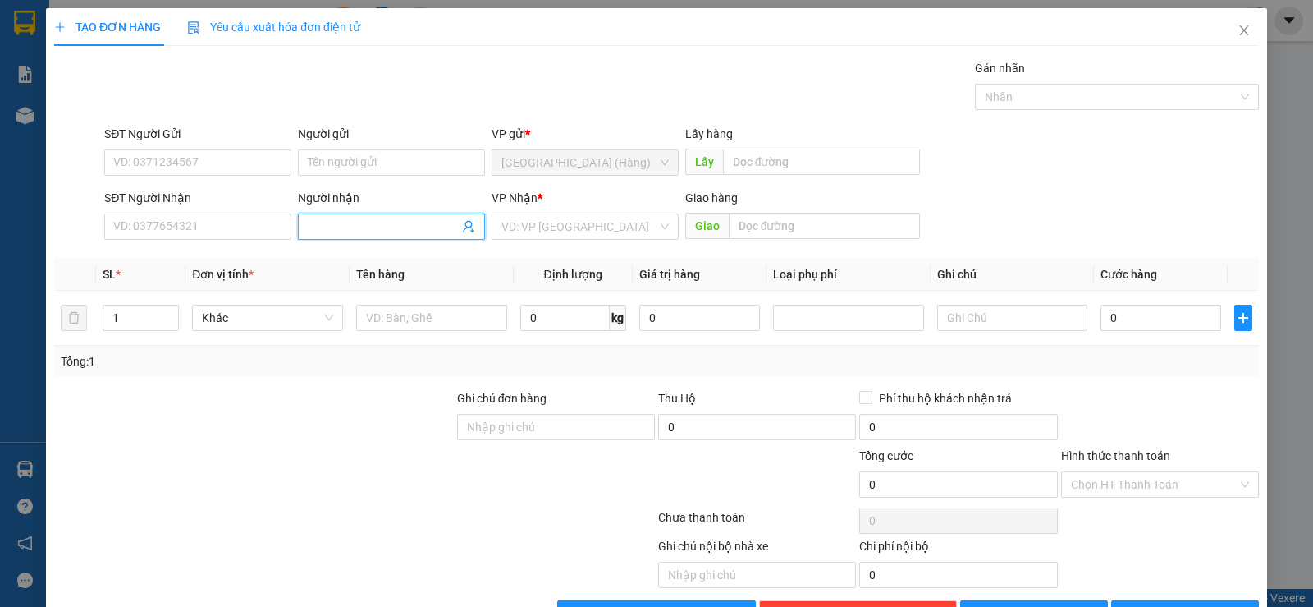
click at [342, 226] on input "Người nhận" at bounding box center [383, 226] width 151 height 18
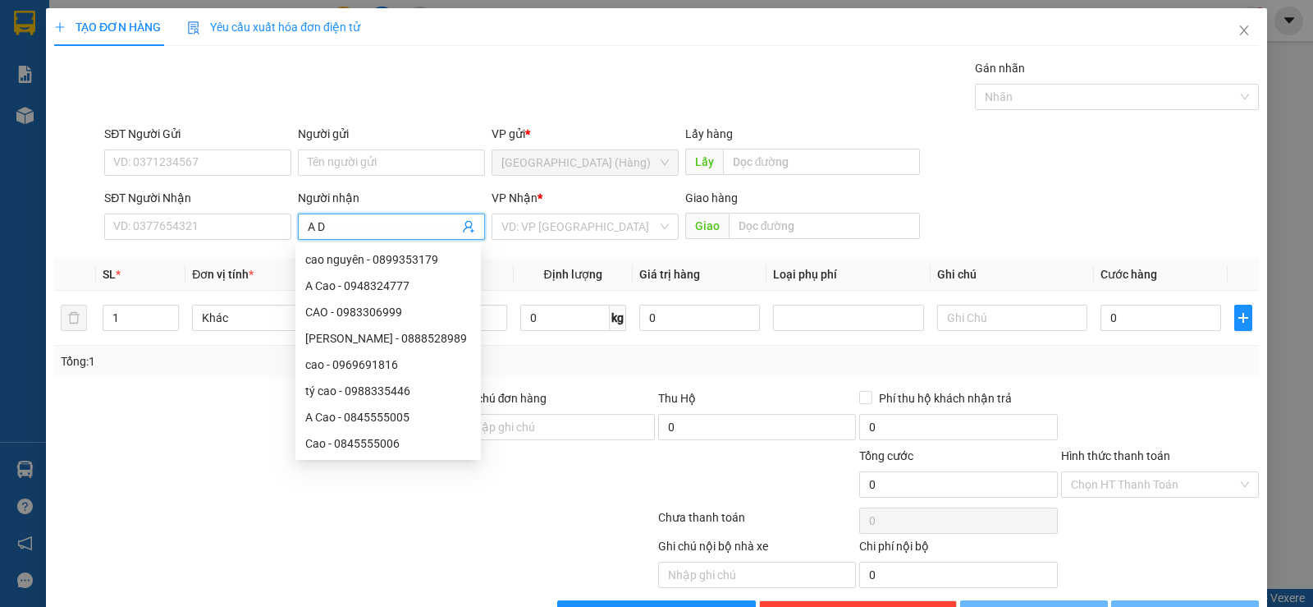
type input "A Dự"
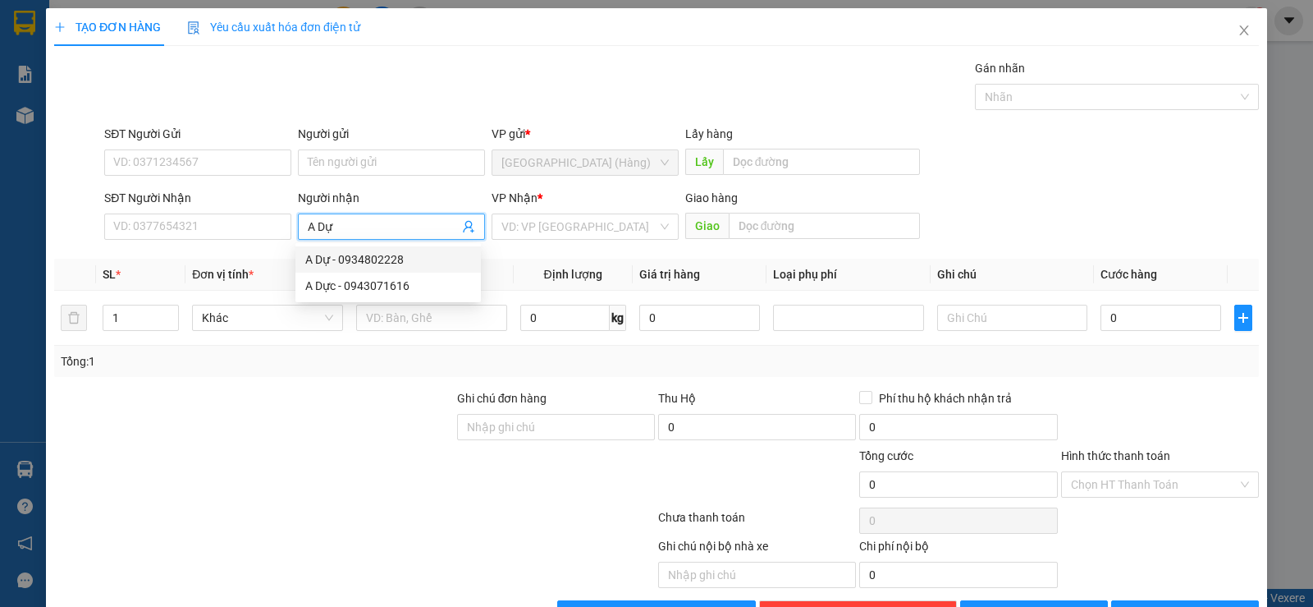
click at [349, 250] on div "A Dự - 0934802228" at bounding box center [387, 259] width 185 height 26
type input "0934802228"
type input "A Dự"
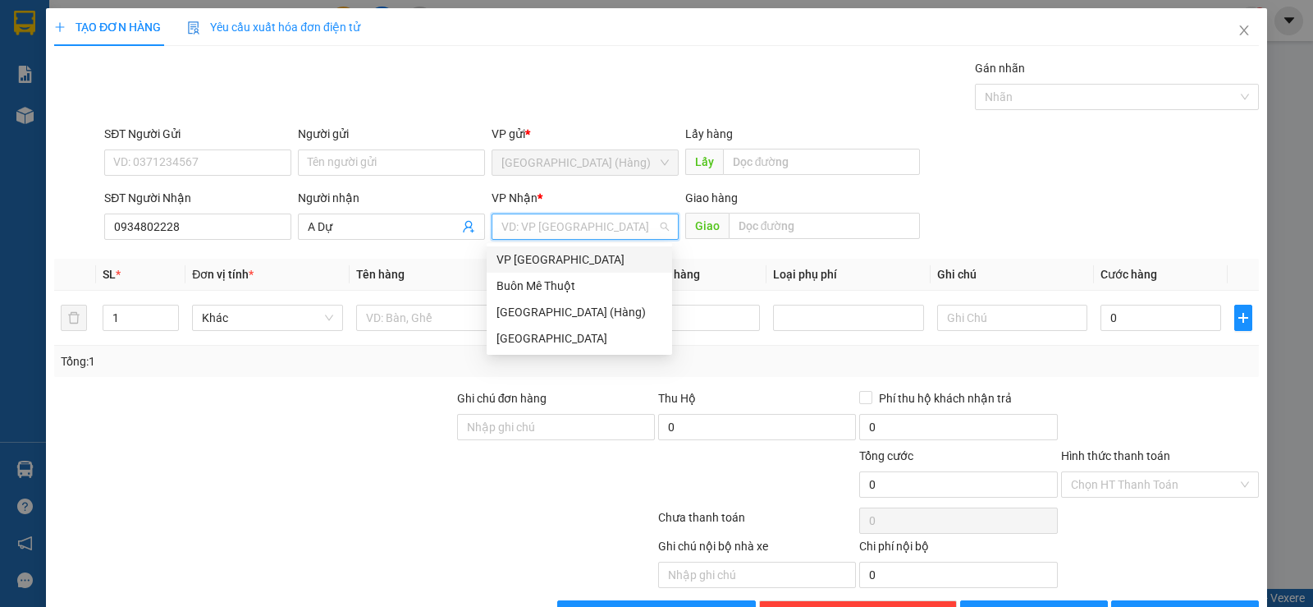
click at [547, 231] on input "search" at bounding box center [579, 226] width 156 height 25
click at [547, 293] on div "Buôn Mê Thuột" at bounding box center [580, 286] width 166 height 18
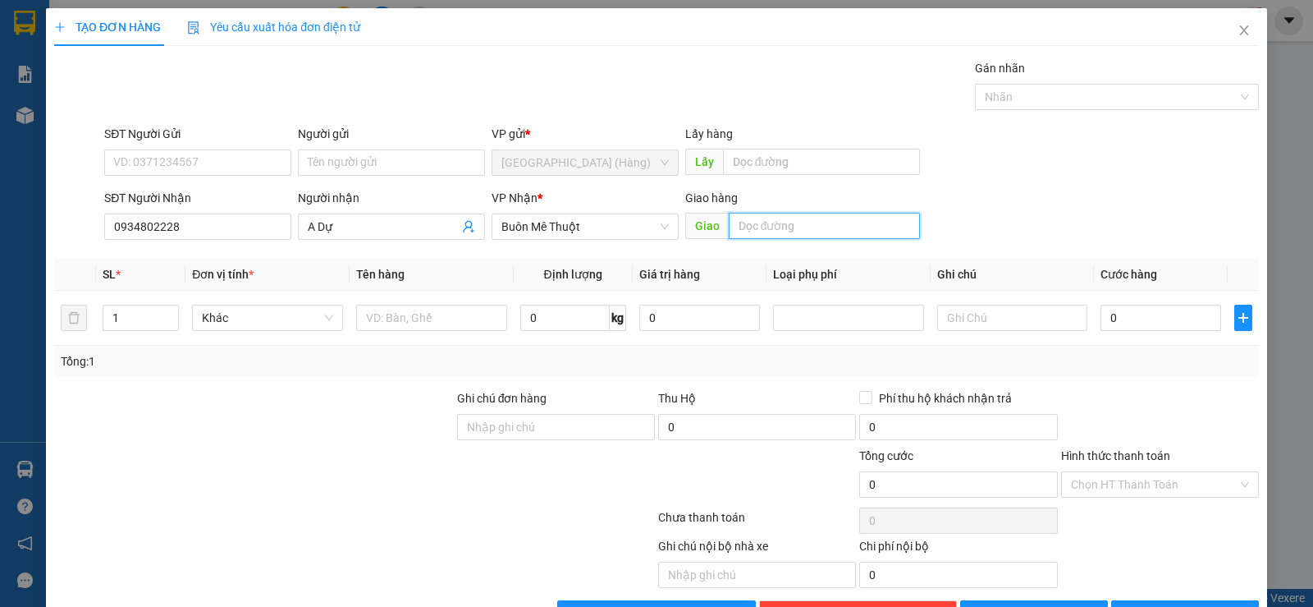
click at [743, 225] on input "text" at bounding box center [825, 226] width 192 height 26
type input "Chợ đạt lý"
type input "2"
click at [160, 308] on span "Increase Value" at bounding box center [169, 312] width 18 height 15
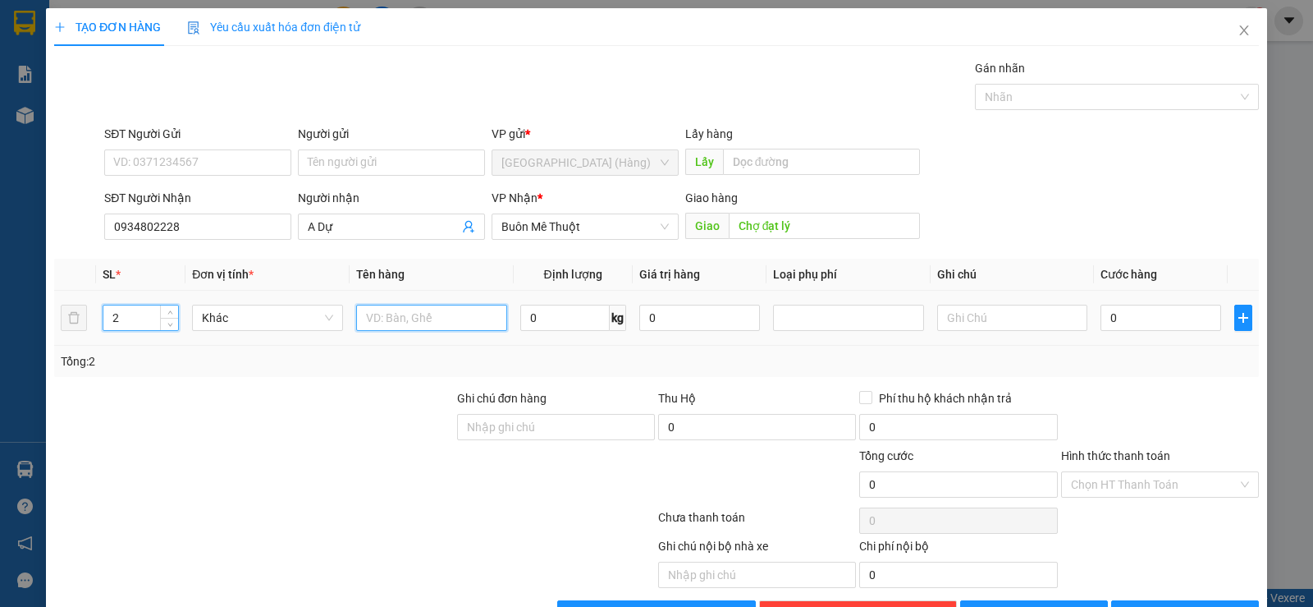
click at [429, 323] on input "text" at bounding box center [431, 317] width 151 height 26
type input "xốp"
click at [1110, 321] on input "0" at bounding box center [1161, 317] width 121 height 26
type input "3"
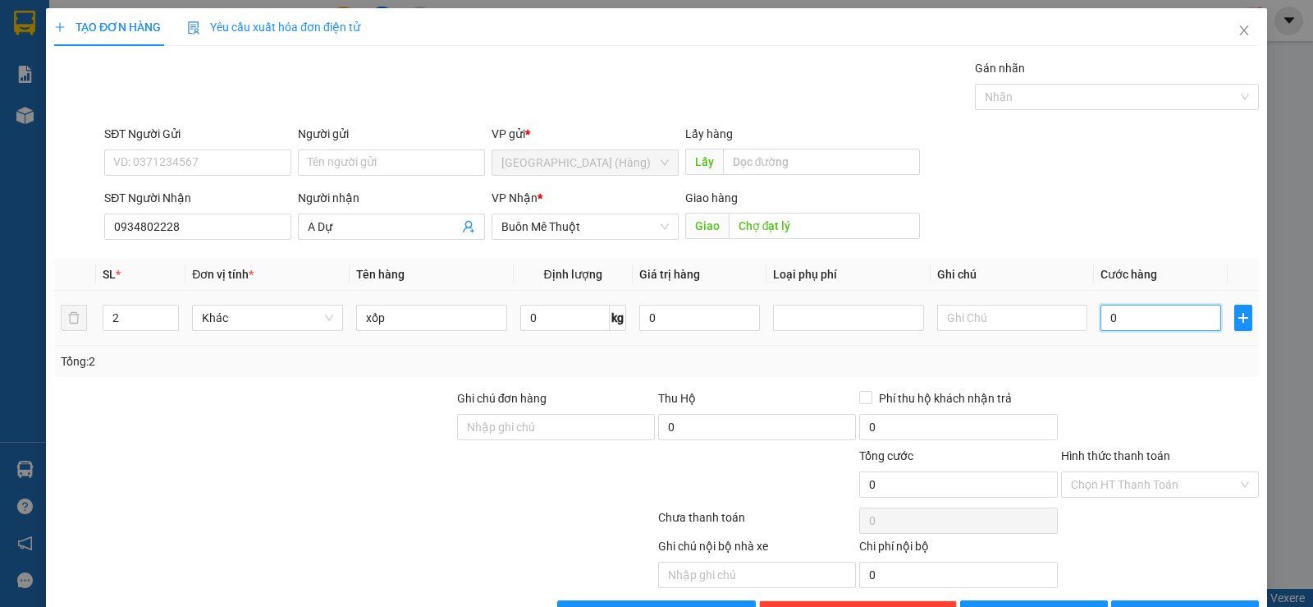
type input "3"
type input "30"
type input "300"
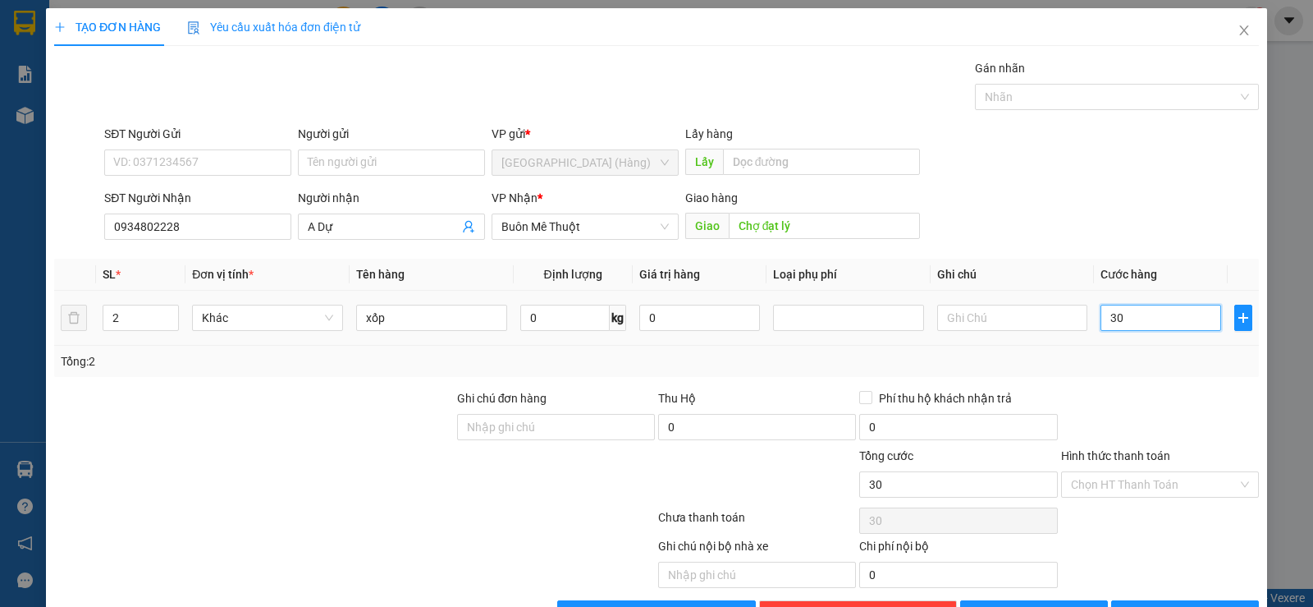
type input "300"
type input "3.000"
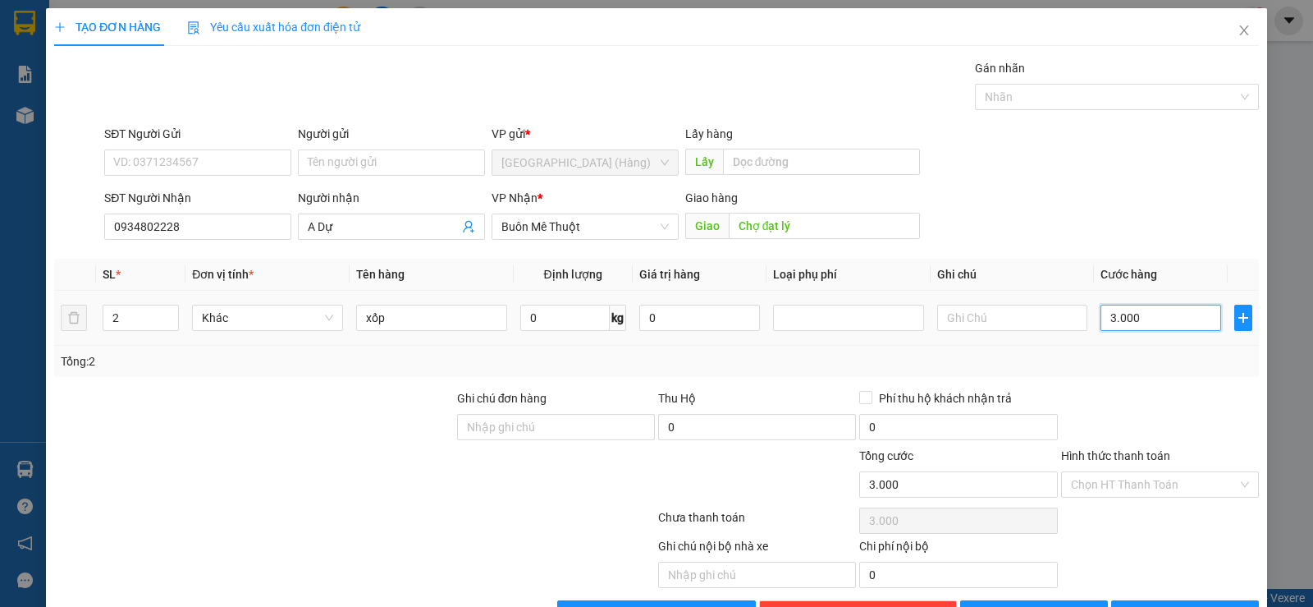
type input "30.000"
type input "300.000"
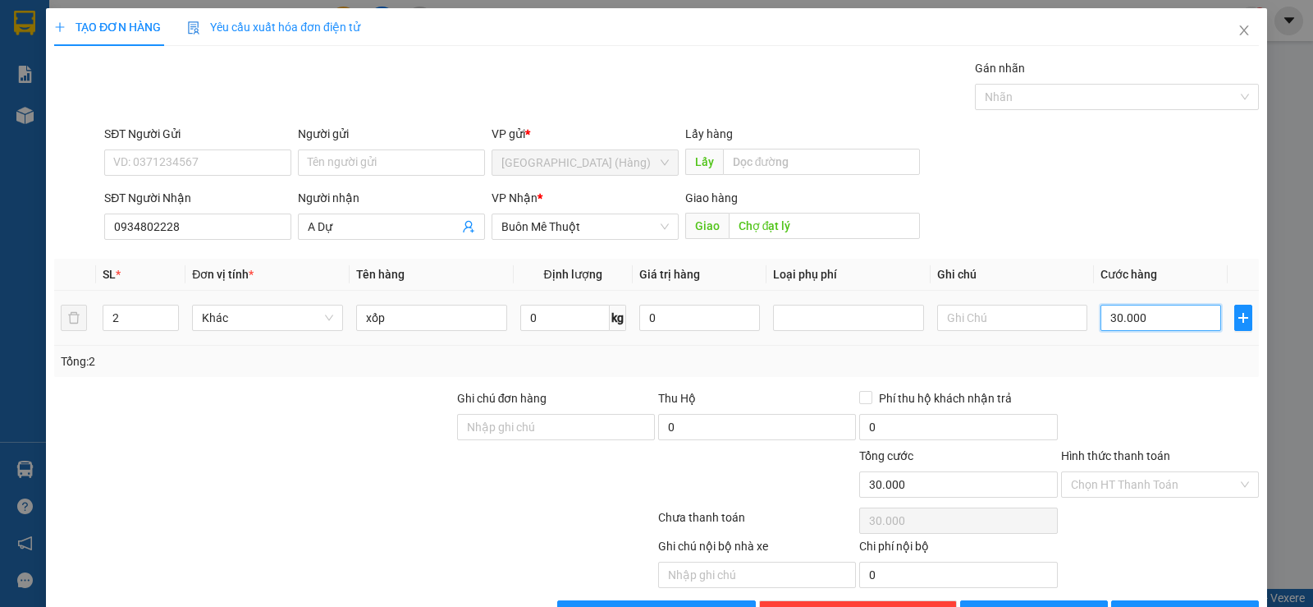
type input "300.000"
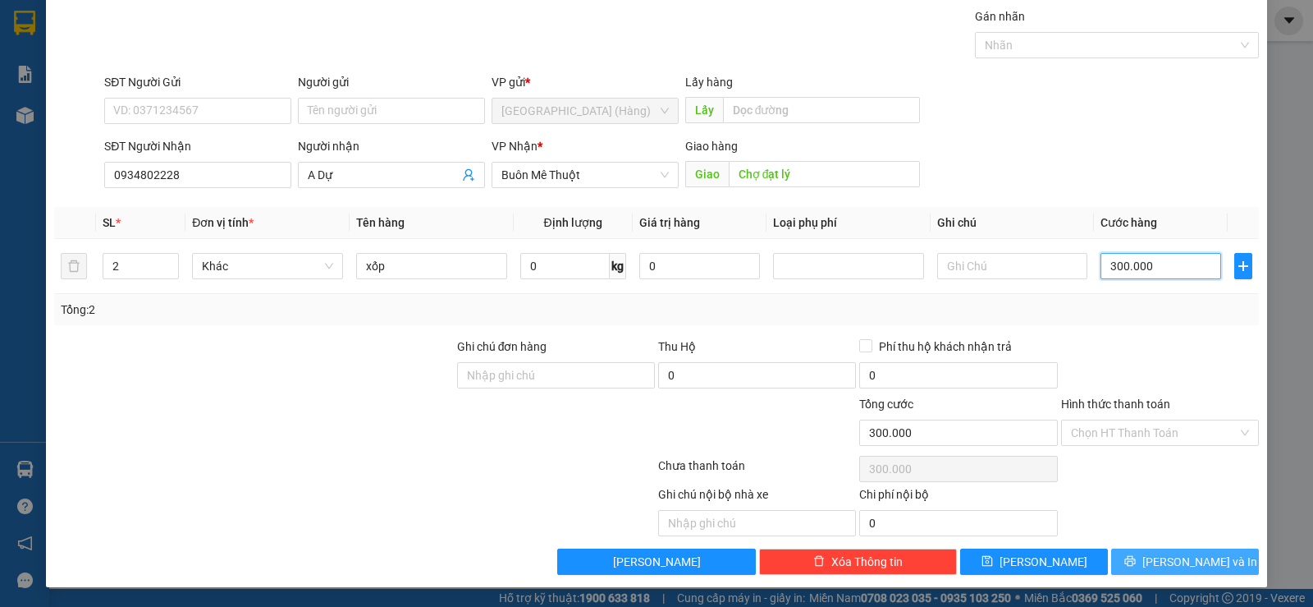
type input "300.000"
click at [1193, 556] on span "[PERSON_NAME] và In" at bounding box center [1199, 561] width 115 height 18
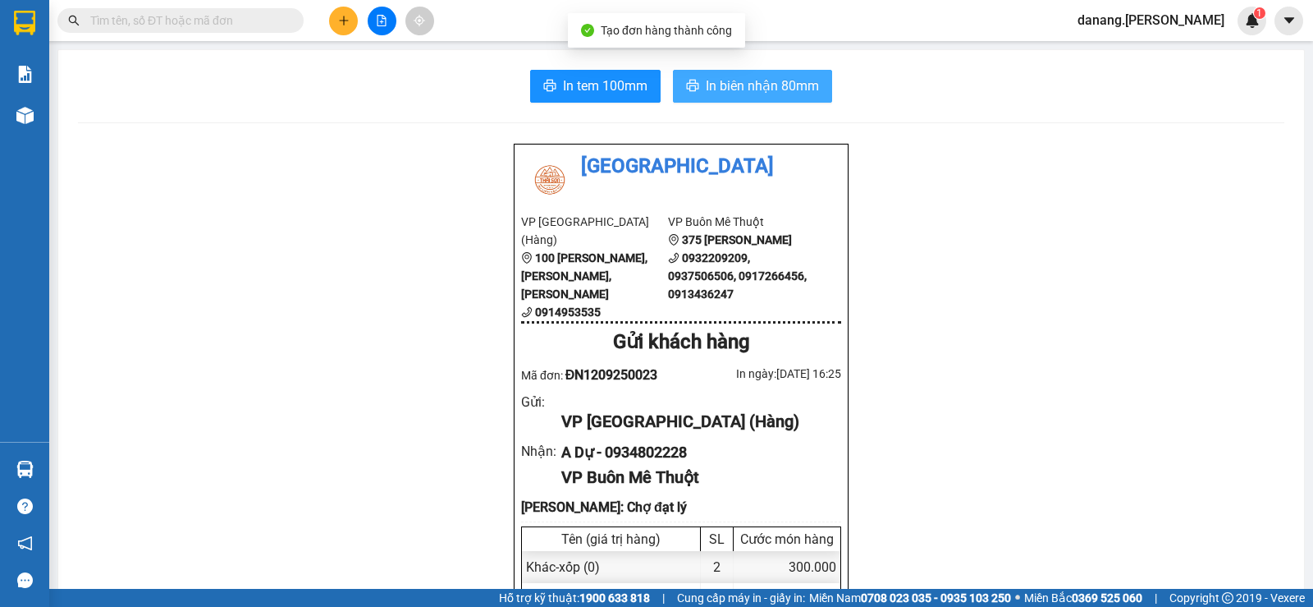
click at [768, 85] on span "In biên nhận 80mm" at bounding box center [762, 86] width 113 height 21
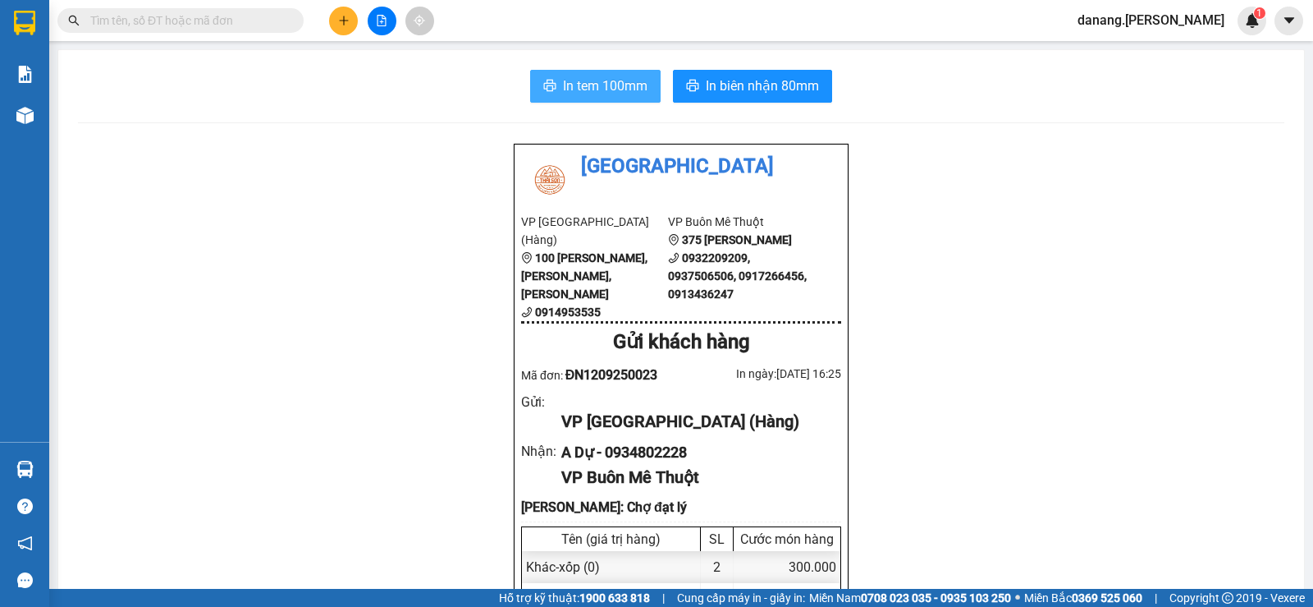
click at [567, 86] on span "In tem 100mm" at bounding box center [605, 86] width 85 height 21
click at [343, 32] on button at bounding box center [343, 21] width 29 height 29
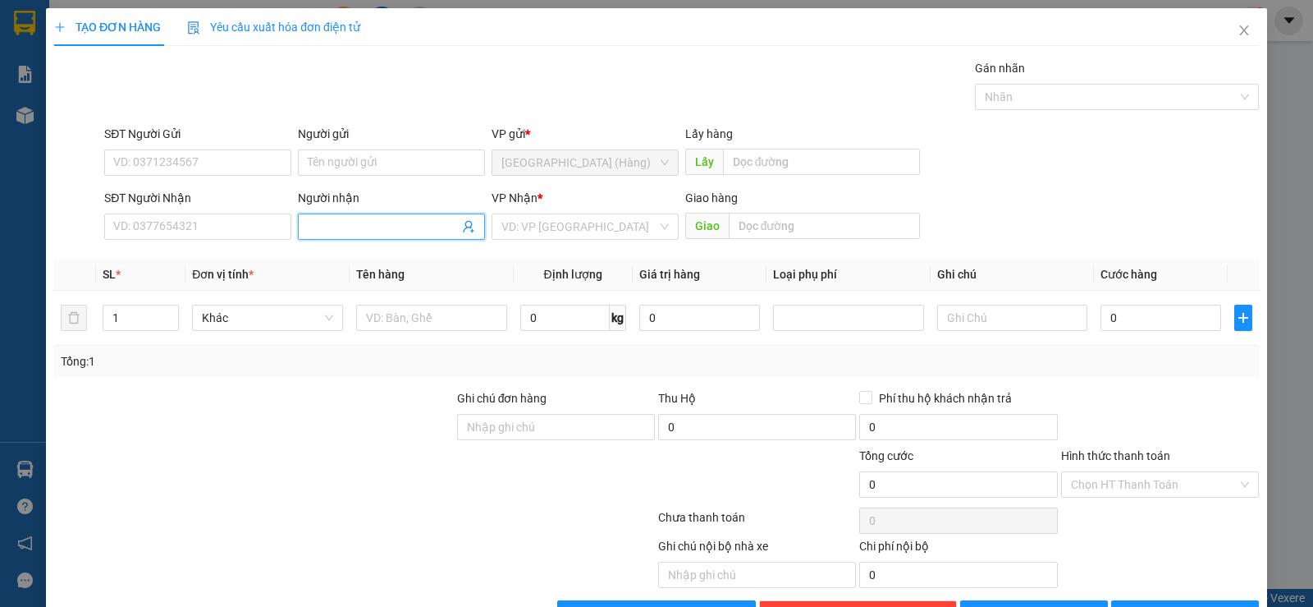
click at [335, 222] on input "Người nhận" at bounding box center [383, 226] width 151 height 18
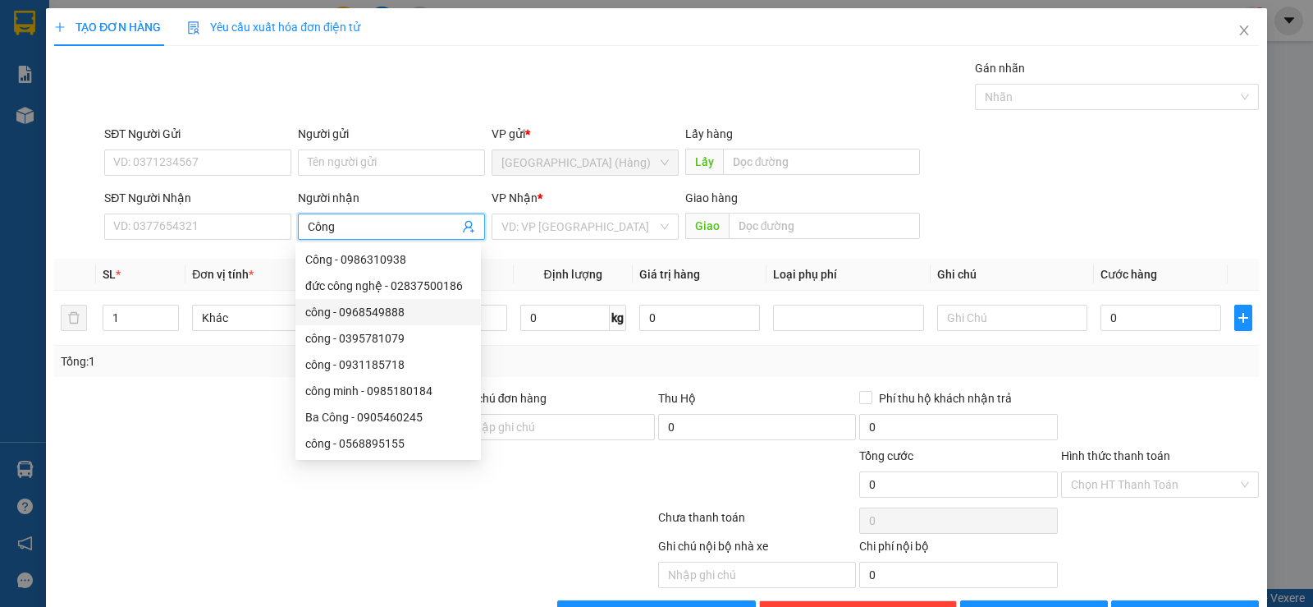
type input "Công"
click at [232, 243] on div "SĐT Người Nhận VD: 0377654321" at bounding box center [197, 217] width 187 height 57
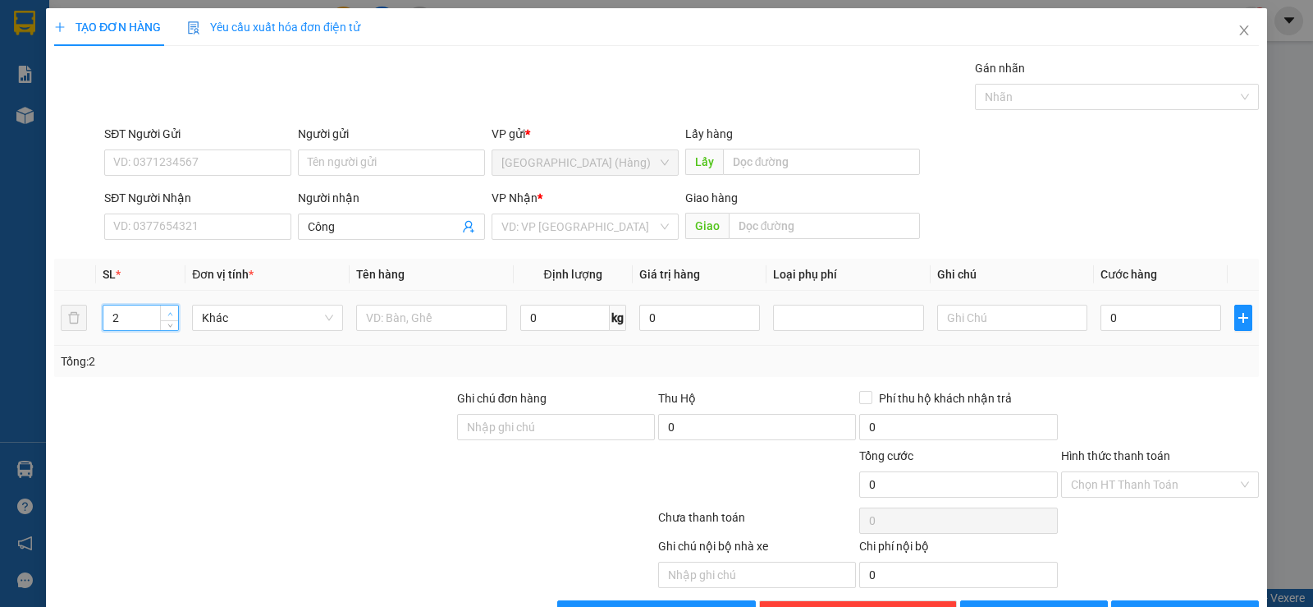
click at [172, 309] on span "up" at bounding box center [170, 314] width 10 height 10
type input "4"
click at [172, 309] on span "up" at bounding box center [170, 314] width 10 height 10
drag, startPoint x: 415, startPoint y: 313, endPoint x: 407, endPoint y: 309, distance: 8.8
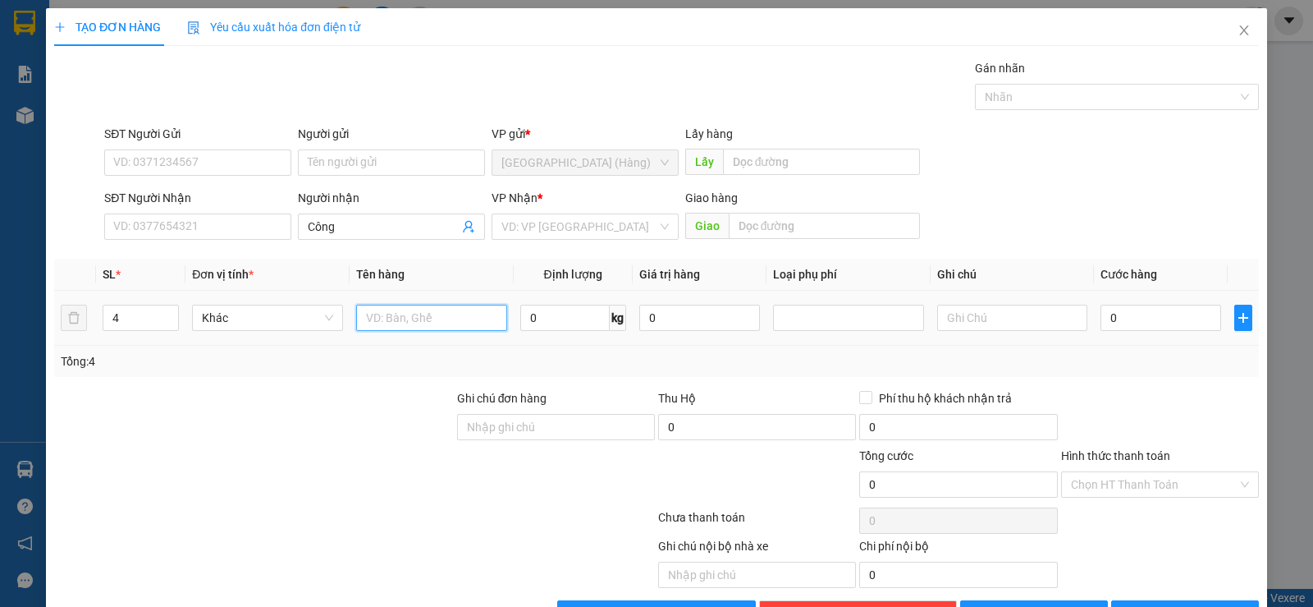
click at [414, 313] on input "text" at bounding box center [431, 317] width 151 height 26
type input "2 xốp,2 giấy"
click at [523, 227] on input "search" at bounding box center [579, 226] width 156 height 25
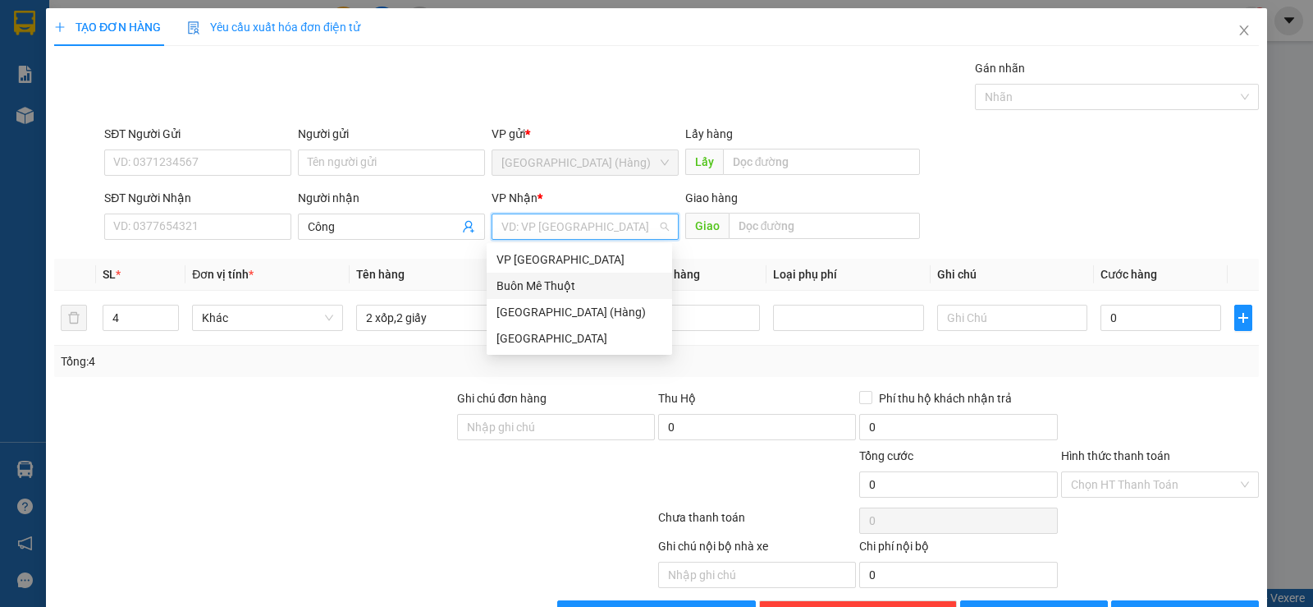
click at [557, 284] on div "Buôn Mê Thuột" at bounding box center [580, 286] width 166 height 18
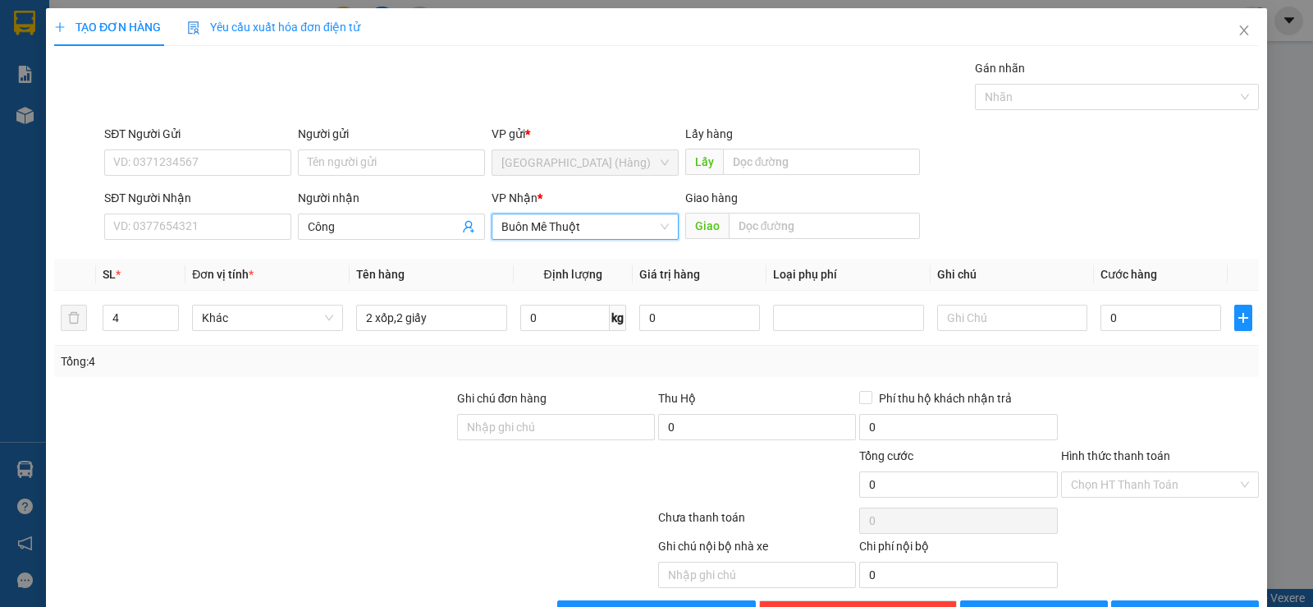
scroll to position [52, 0]
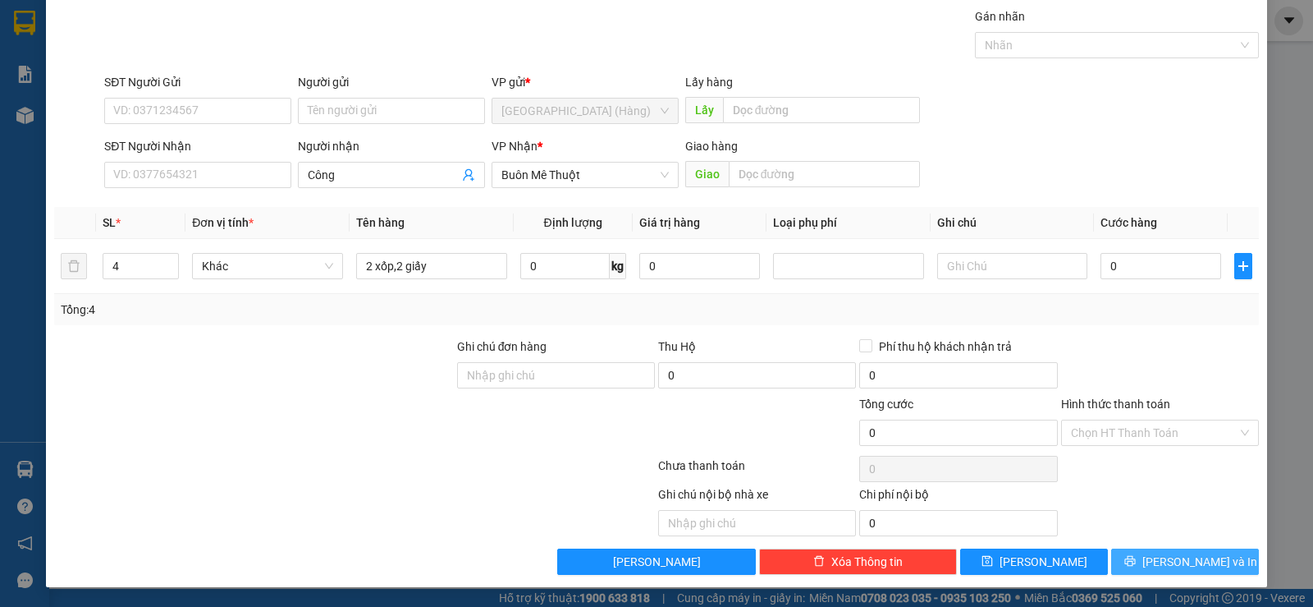
click at [1136, 561] on icon "printer" at bounding box center [1129, 560] width 11 height 11
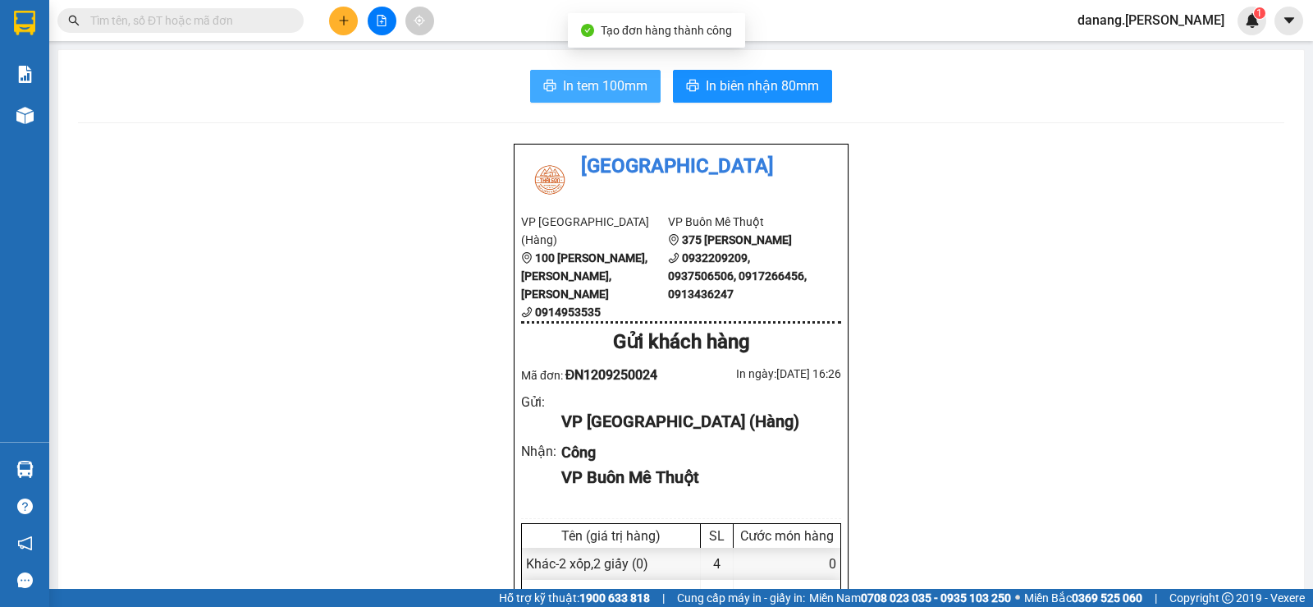
drag, startPoint x: 577, startPoint y: 96, endPoint x: 545, endPoint y: 78, distance: 36.7
click at [566, 86] on span "In tem 100mm" at bounding box center [605, 86] width 85 height 21
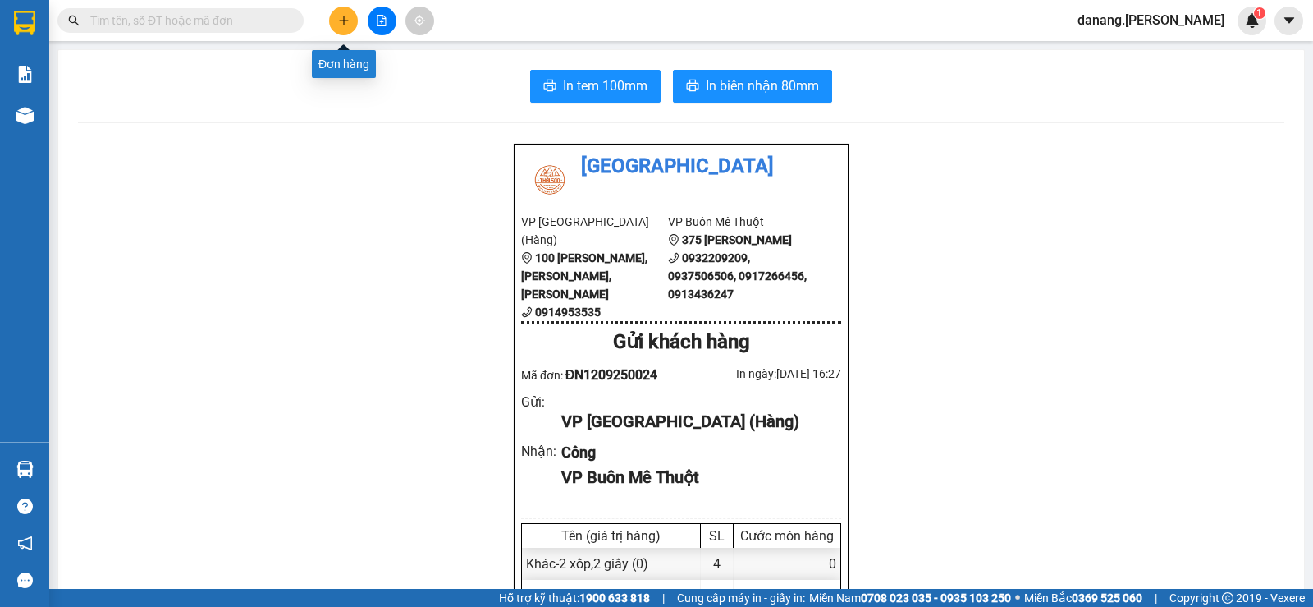
click at [344, 21] on icon "plus" at bounding box center [343, 20] width 9 height 1
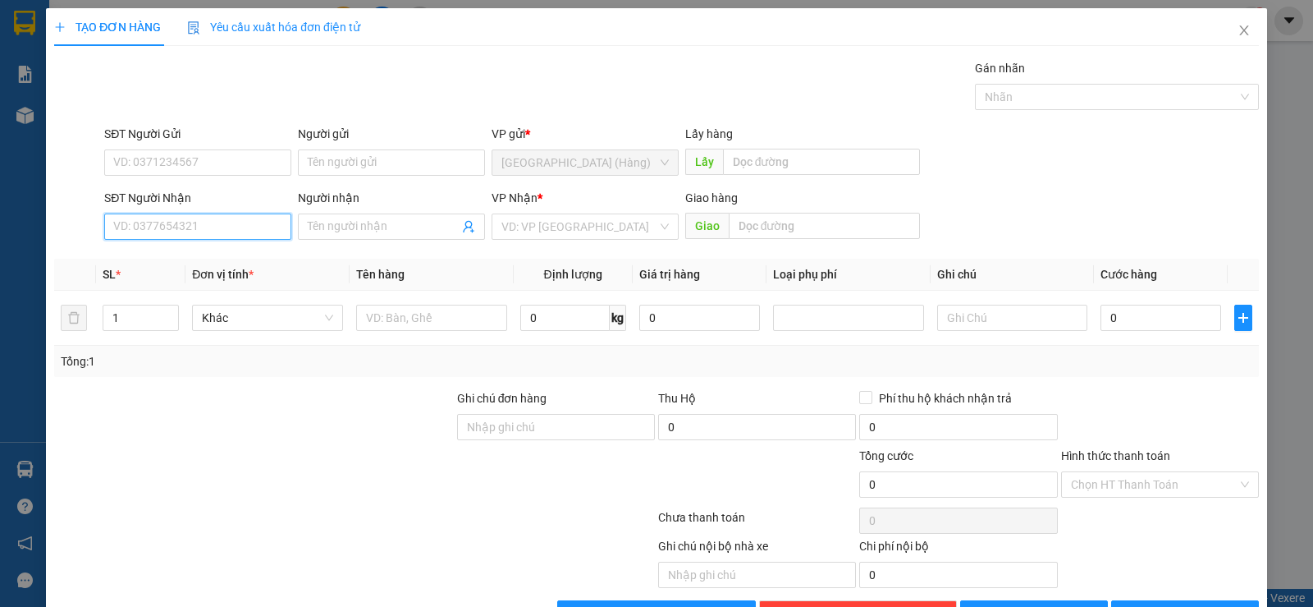
click at [189, 231] on input "SĐT Người Nhận" at bounding box center [197, 226] width 187 height 26
type input "0907125000"
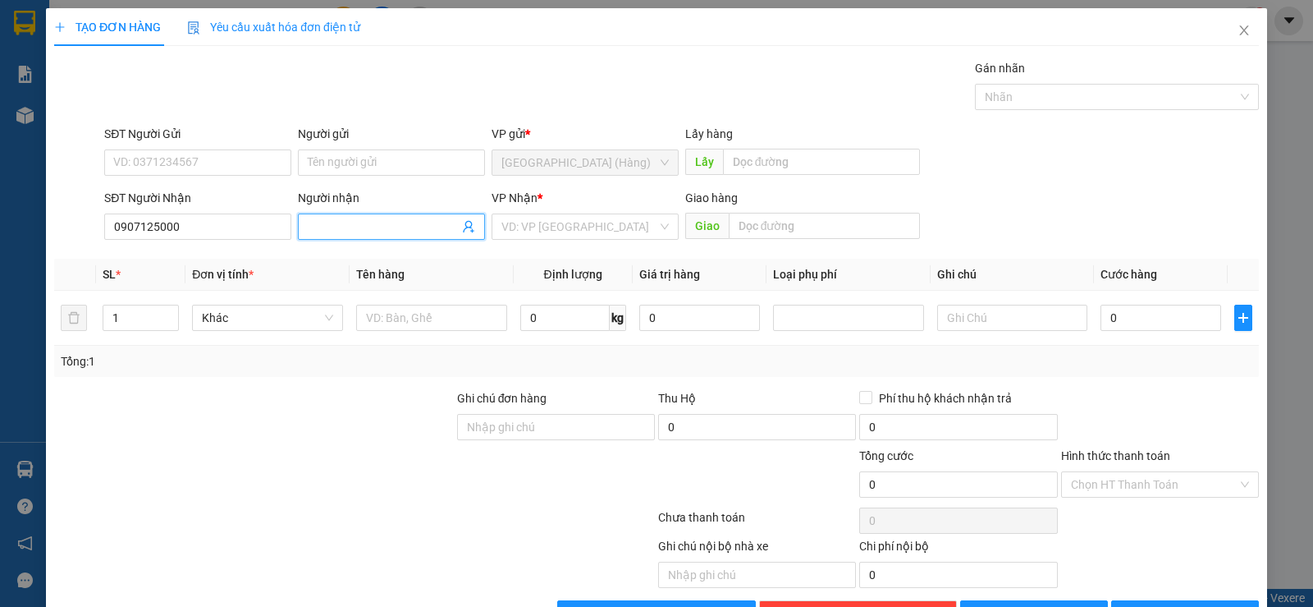
click at [346, 226] on input "Người nhận" at bounding box center [383, 226] width 151 height 18
type input "A Tùng"
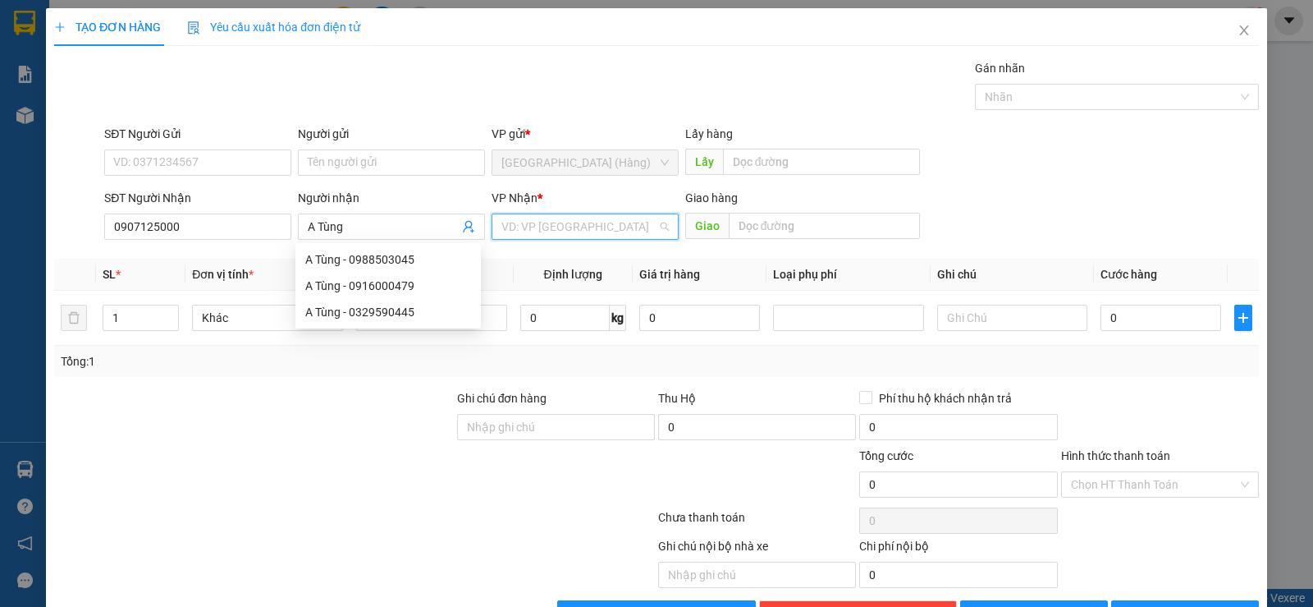
click at [603, 222] on input "search" at bounding box center [579, 226] width 156 height 25
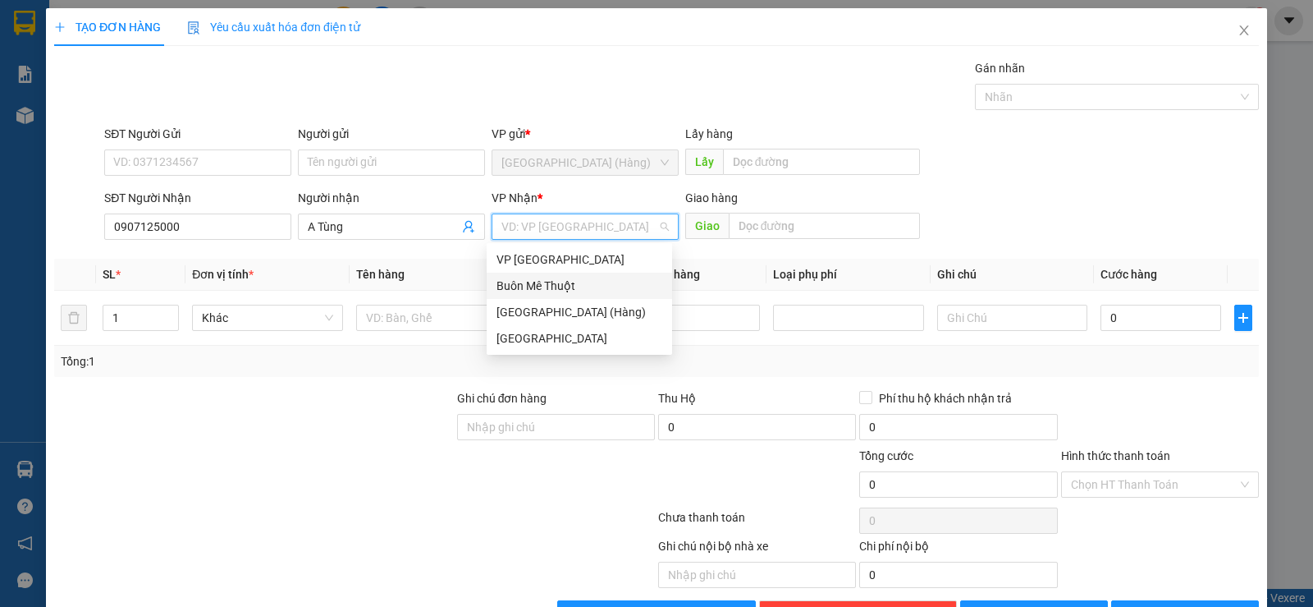
click at [587, 290] on div "Buôn Mê Thuột" at bounding box center [580, 286] width 166 height 18
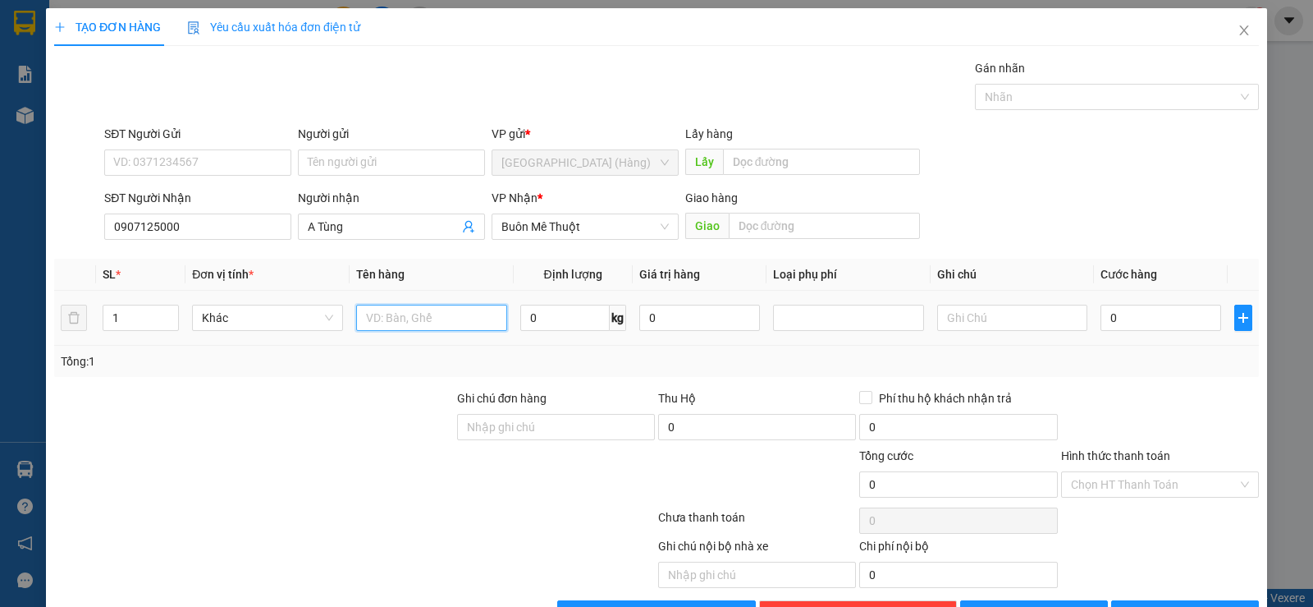
click at [423, 313] on input "text" at bounding box center [431, 317] width 151 height 26
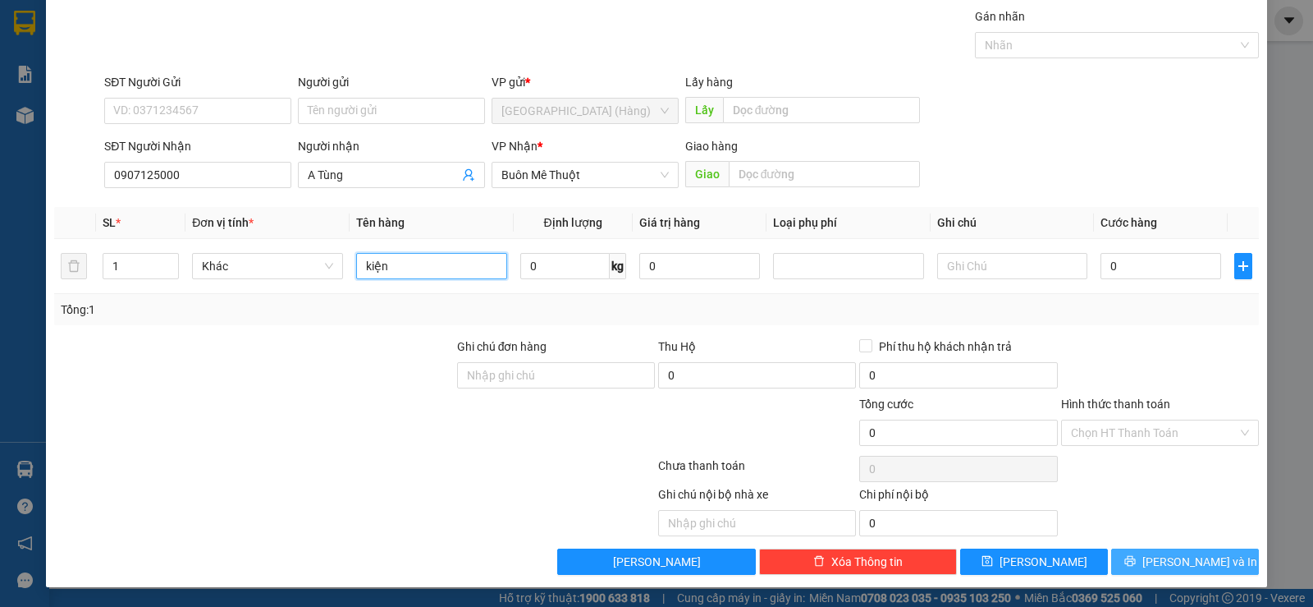
type input "kiện"
click at [1201, 561] on span "[PERSON_NAME] và In" at bounding box center [1199, 561] width 115 height 18
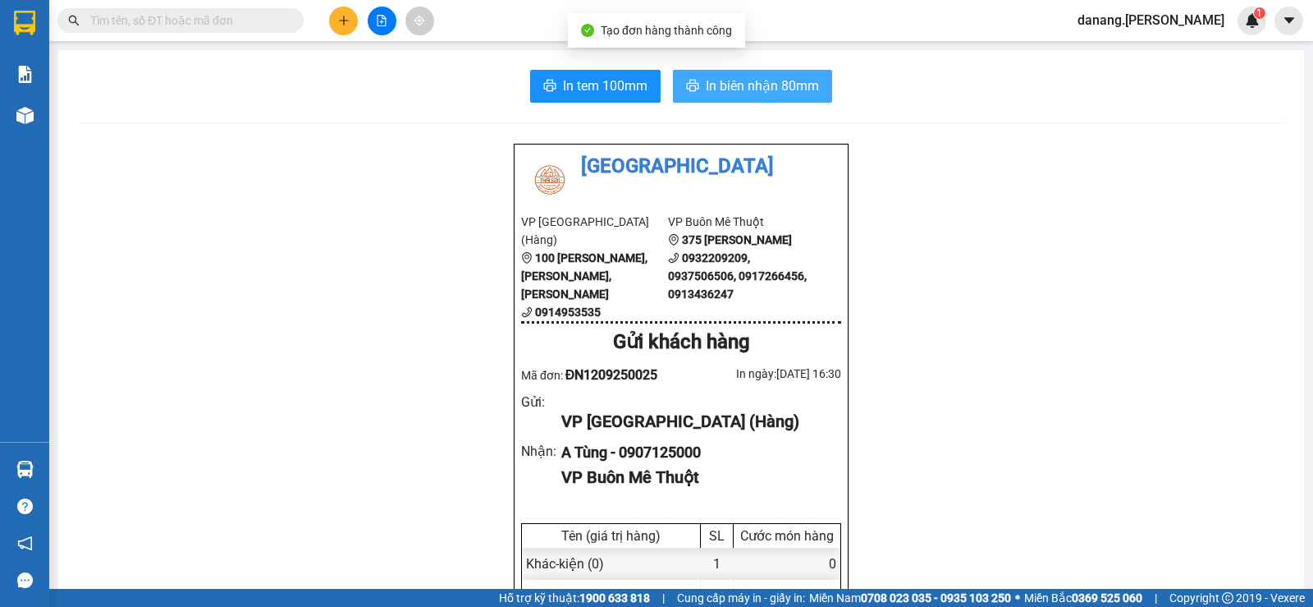
click at [767, 73] on button "In biên nhận 80mm" at bounding box center [752, 86] width 159 height 33
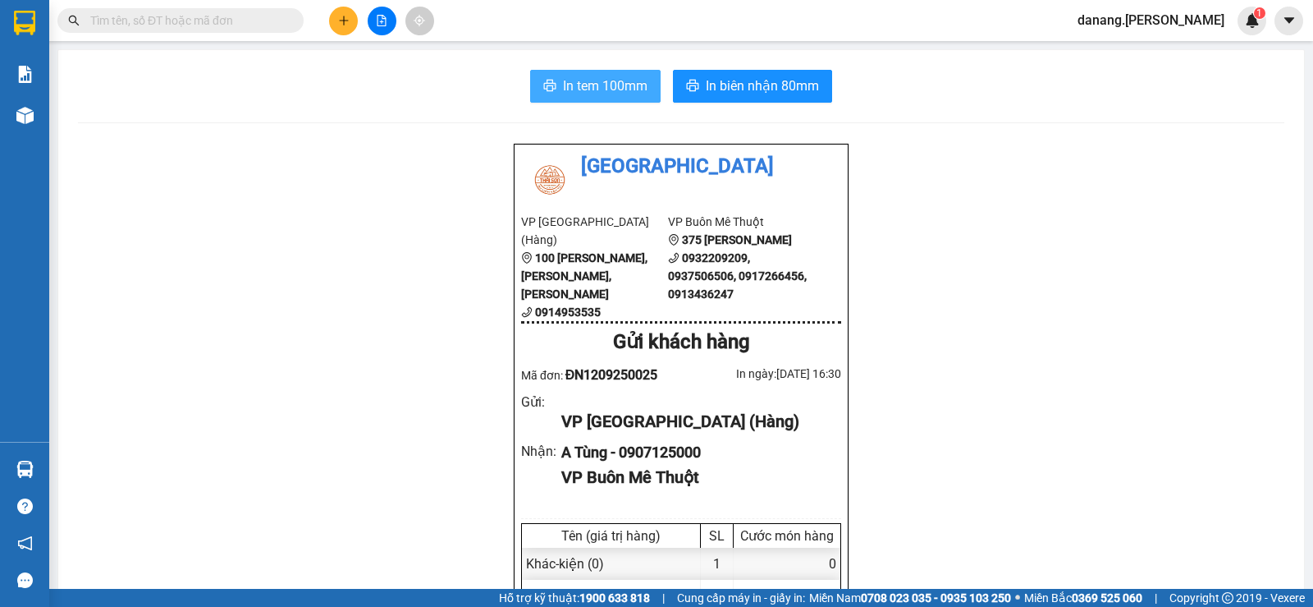
click at [582, 79] on span "In tem 100mm" at bounding box center [605, 86] width 85 height 21
click at [338, 17] on icon "plus" at bounding box center [343, 20] width 11 height 11
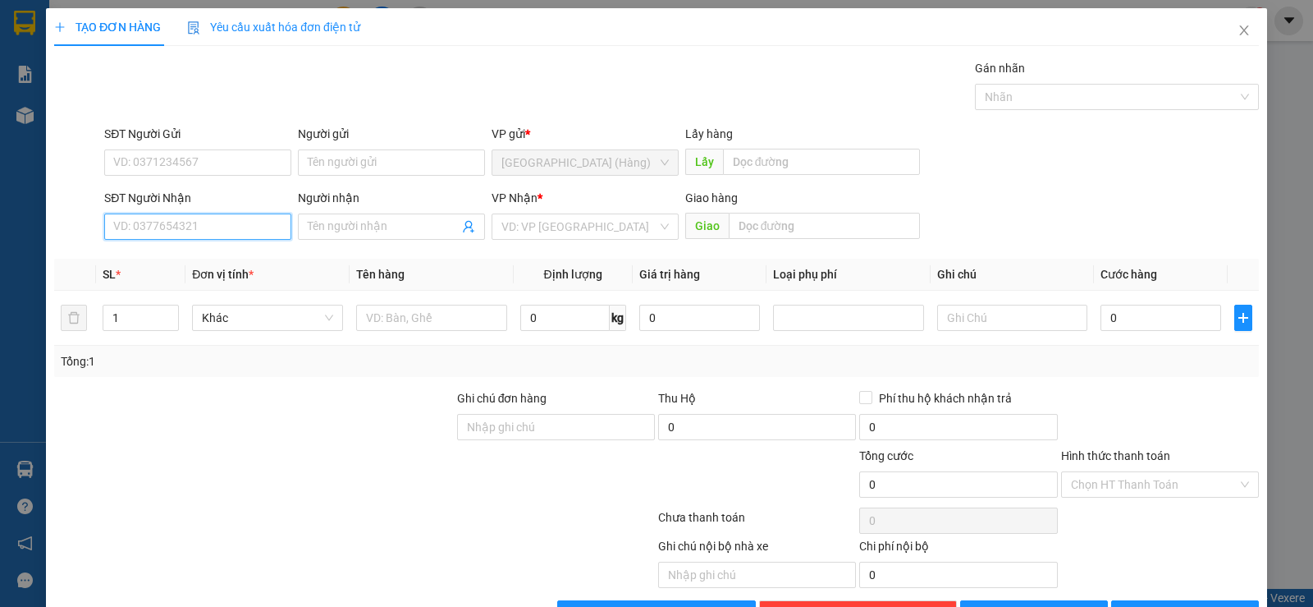
click at [176, 228] on input "SĐT Người Nhận" at bounding box center [197, 226] width 187 height 26
type input "0905361736"
click at [153, 251] on div "0905361736" at bounding box center [196, 259] width 166 height 18
type input "50.000"
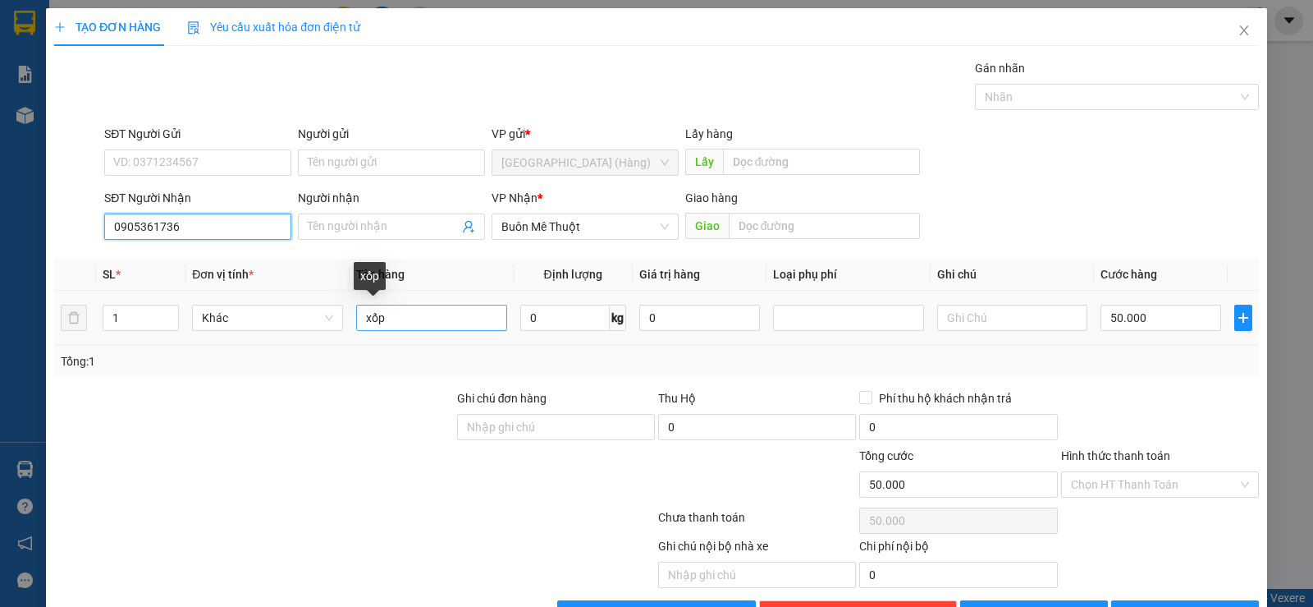
type input "0905361736"
click at [456, 314] on input "xốp" at bounding box center [431, 317] width 151 height 26
type input "x"
type input "vali"
click at [1110, 316] on input "50.000" at bounding box center [1161, 317] width 121 height 26
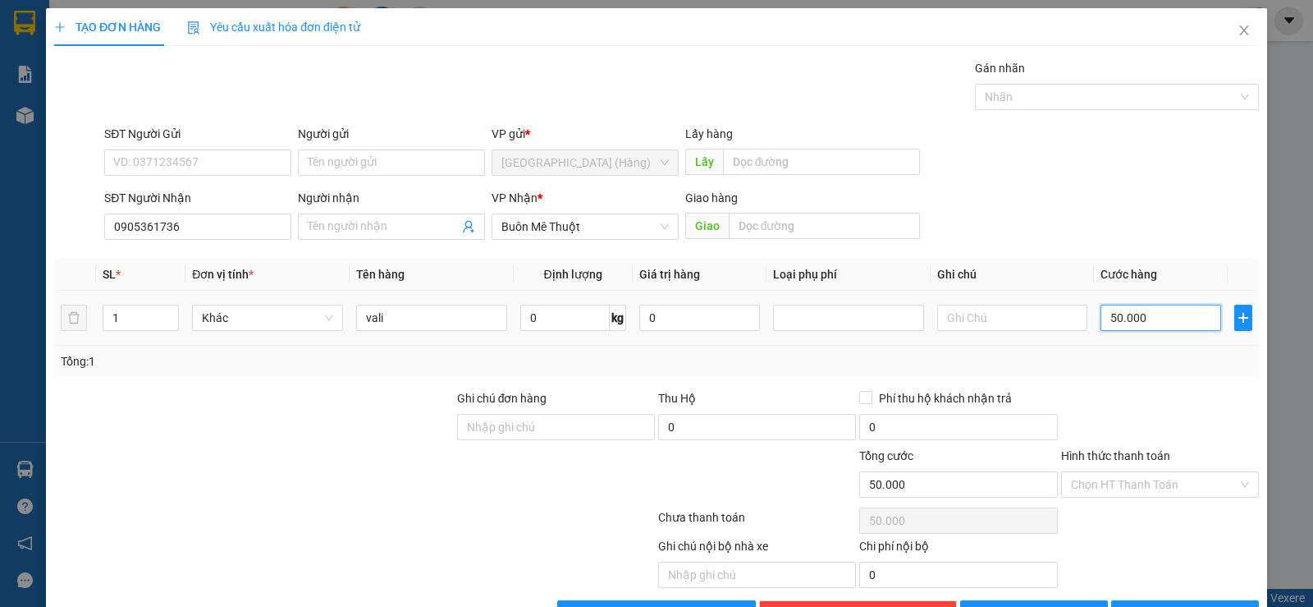
type input "6"
type input "60"
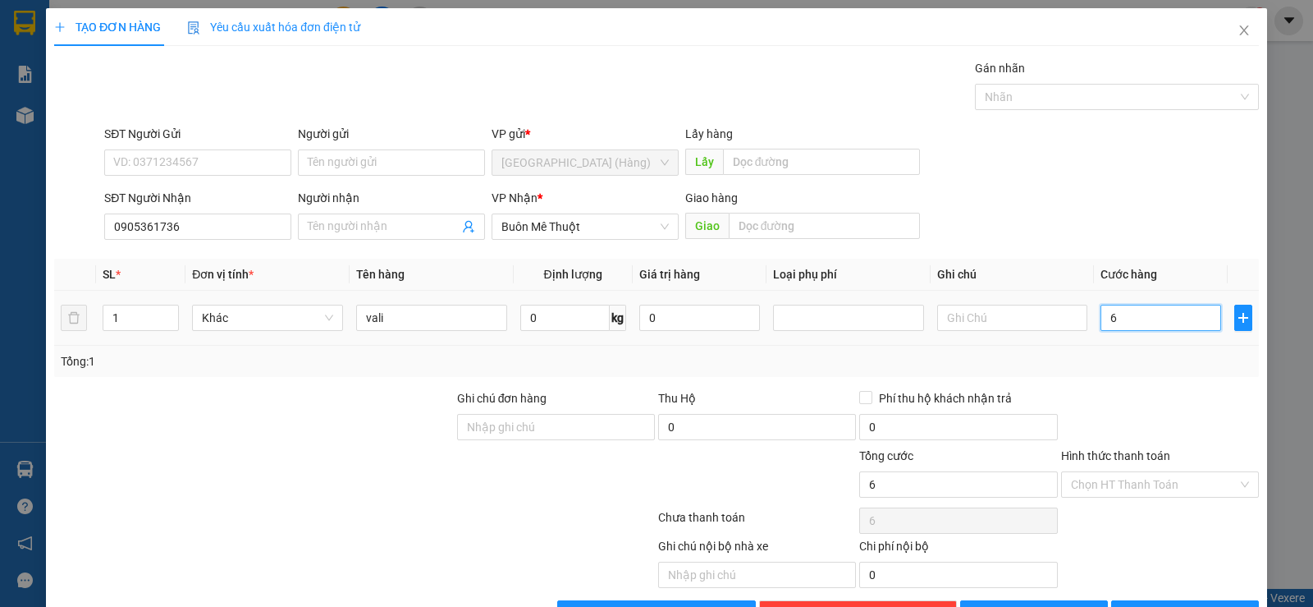
type input "60"
type input "600"
type input "6.000"
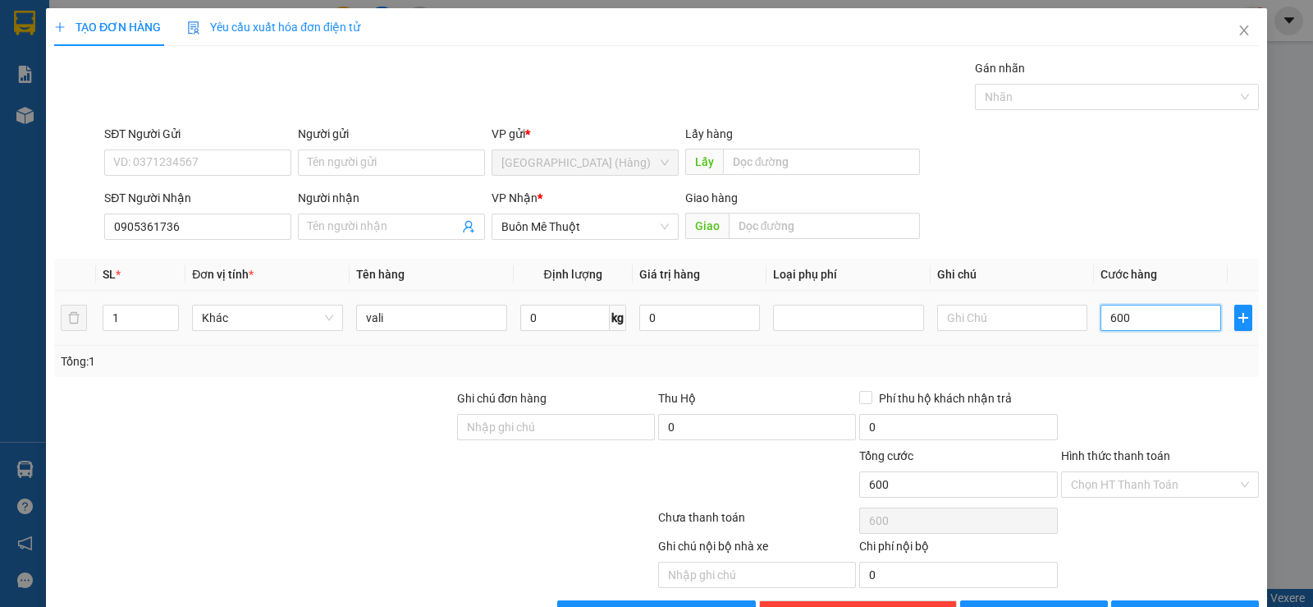
type input "6.000"
type input "60.000"
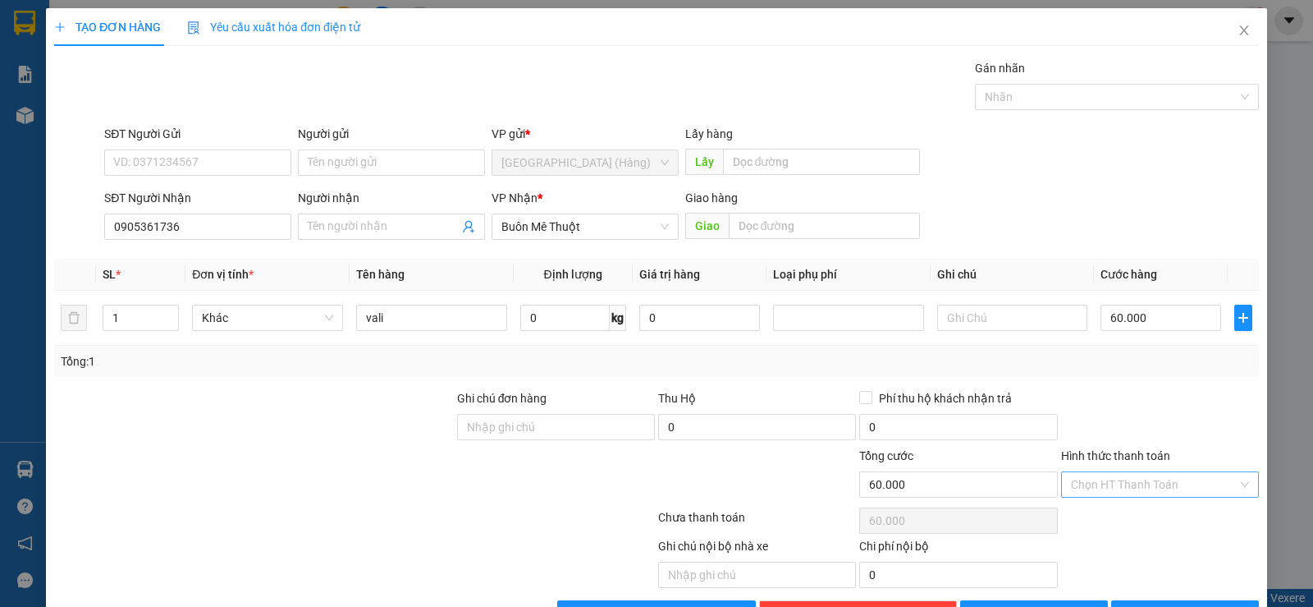
click at [1157, 487] on input "Hình thức thanh toán" at bounding box center [1154, 484] width 167 height 25
click at [1138, 521] on div "Tại văn phòng" at bounding box center [1149, 517] width 176 height 18
type input "0"
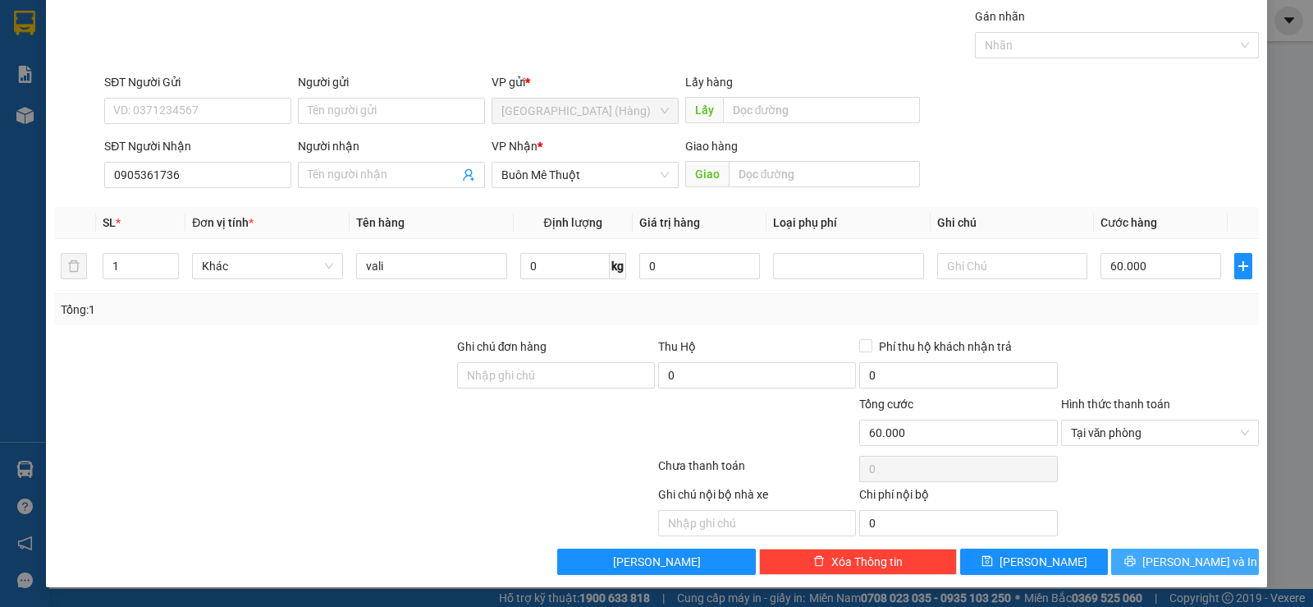
click at [1198, 562] on span "[PERSON_NAME] và In" at bounding box center [1199, 561] width 115 height 18
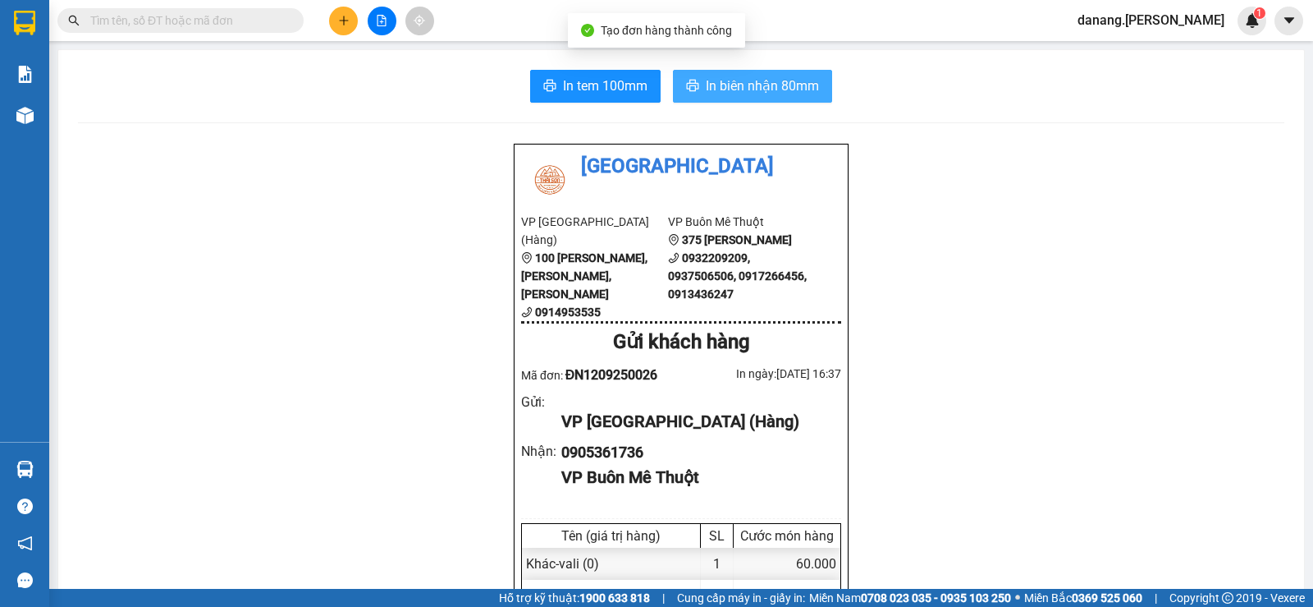
click at [771, 91] on span "In biên nhận 80mm" at bounding box center [762, 86] width 113 height 21
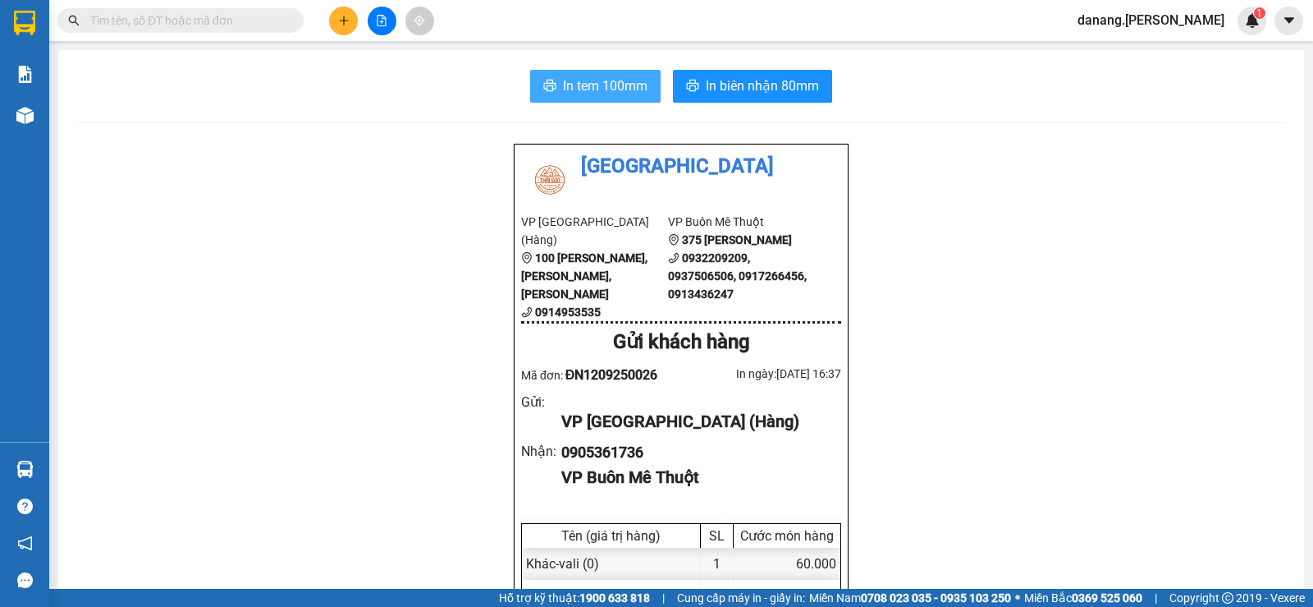
click at [599, 90] on span "In tem 100mm" at bounding box center [605, 86] width 85 height 21
click at [343, 26] on button at bounding box center [343, 21] width 29 height 29
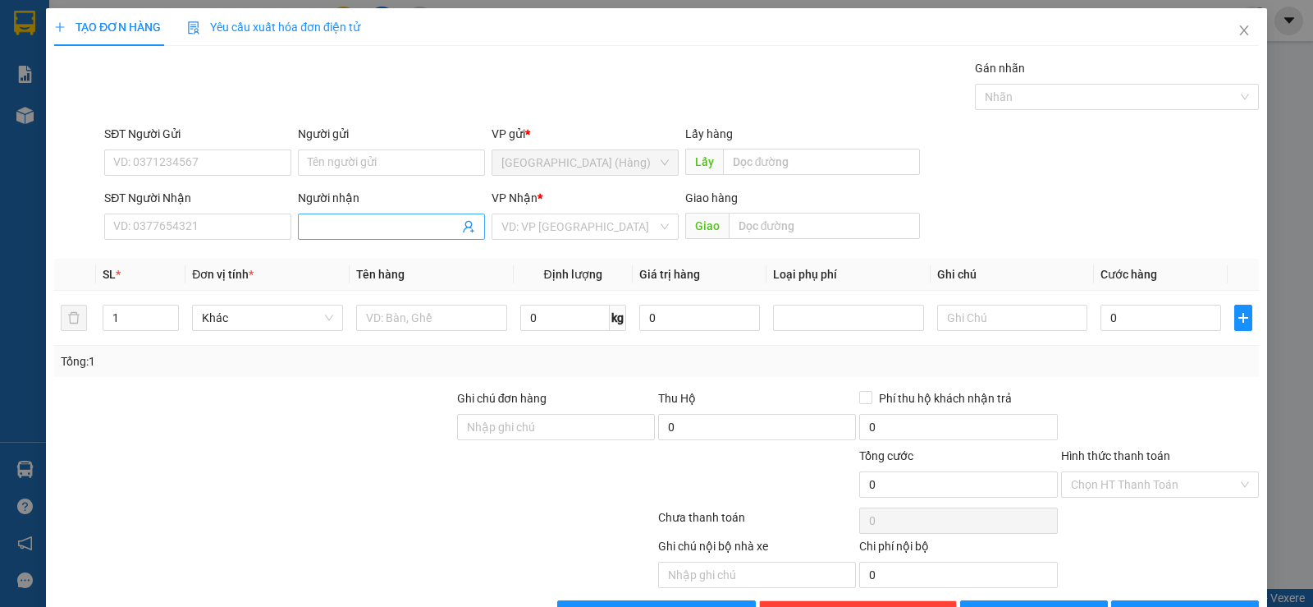
click at [376, 225] on input "Người nhận" at bounding box center [383, 226] width 151 height 18
type input "Phán Hoa"
click at [414, 259] on div "phán hoa - 0917335569" at bounding box center [388, 259] width 166 height 18
type input "0917335569"
type input "phán hoa"
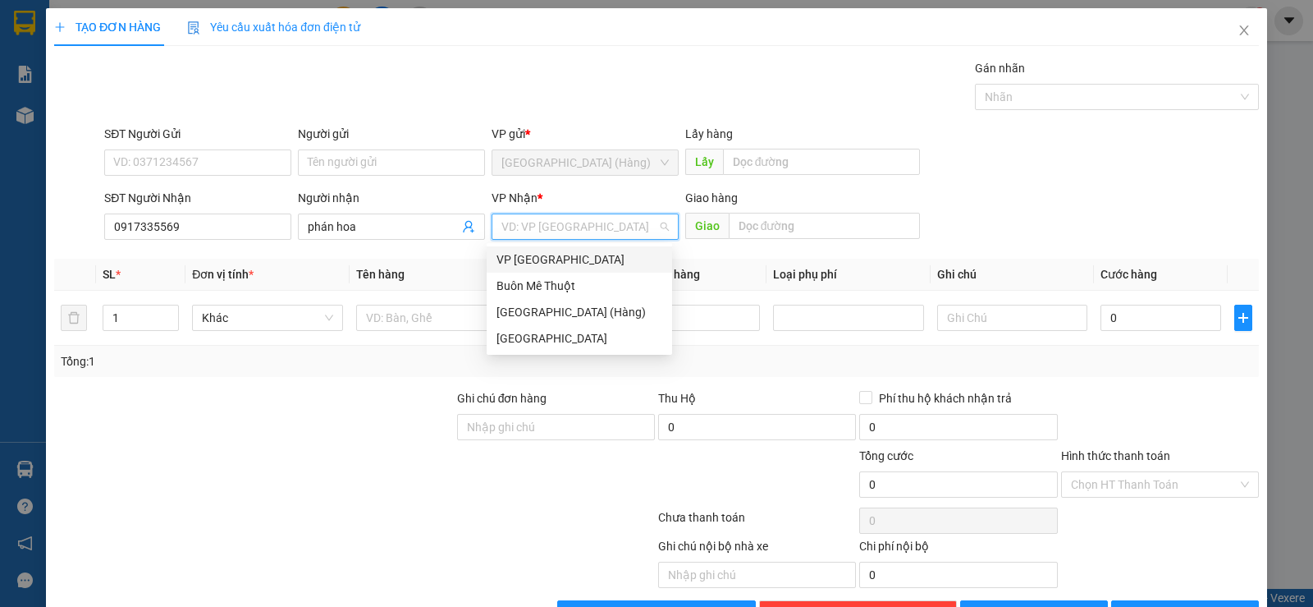
click at [533, 227] on input "search" at bounding box center [579, 226] width 156 height 25
click at [556, 281] on div "Buôn Mê Thuột" at bounding box center [580, 286] width 166 height 18
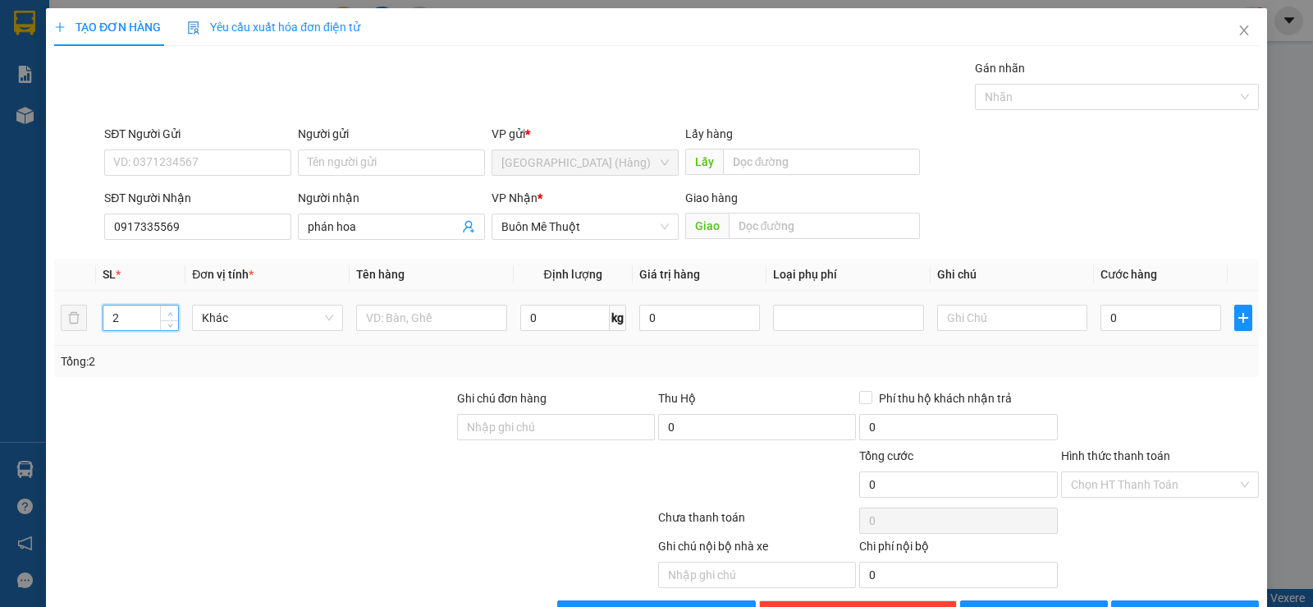
click at [167, 312] on icon "up" at bounding box center [170, 314] width 6 height 6
type input "3"
click at [167, 312] on icon "up" at bounding box center [170, 314] width 6 height 6
click at [432, 318] on input "text" at bounding box center [431, 317] width 151 height 26
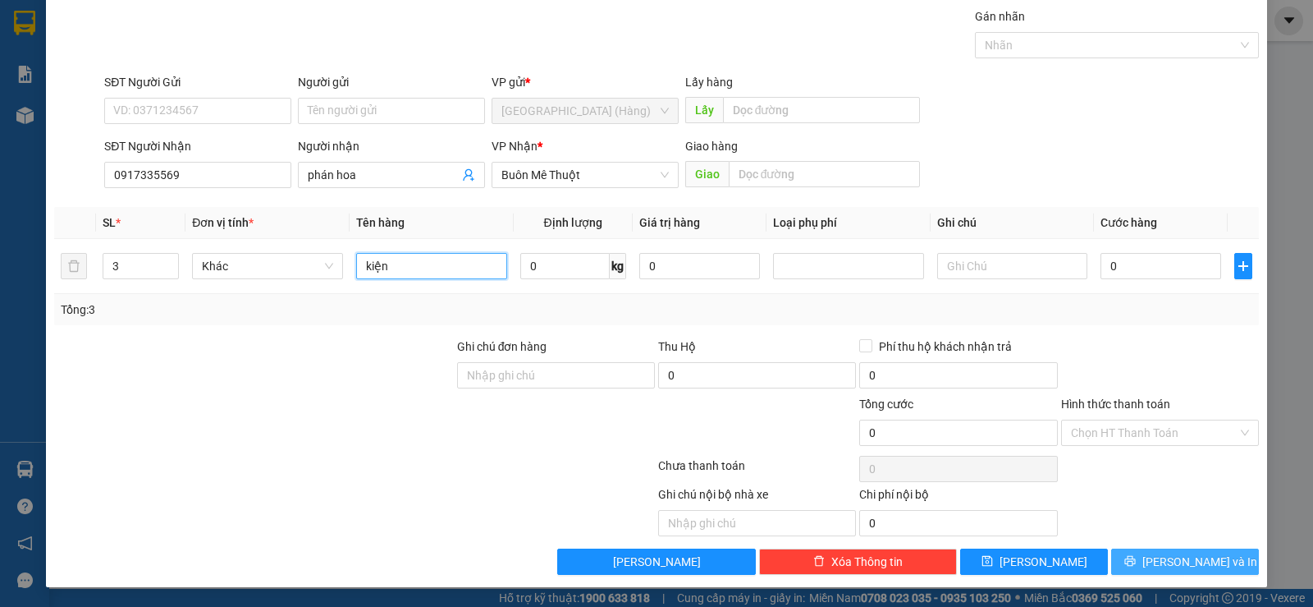
type input "kiện"
click at [1206, 561] on button "[PERSON_NAME] và In" at bounding box center [1185, 561] width 148 height 26
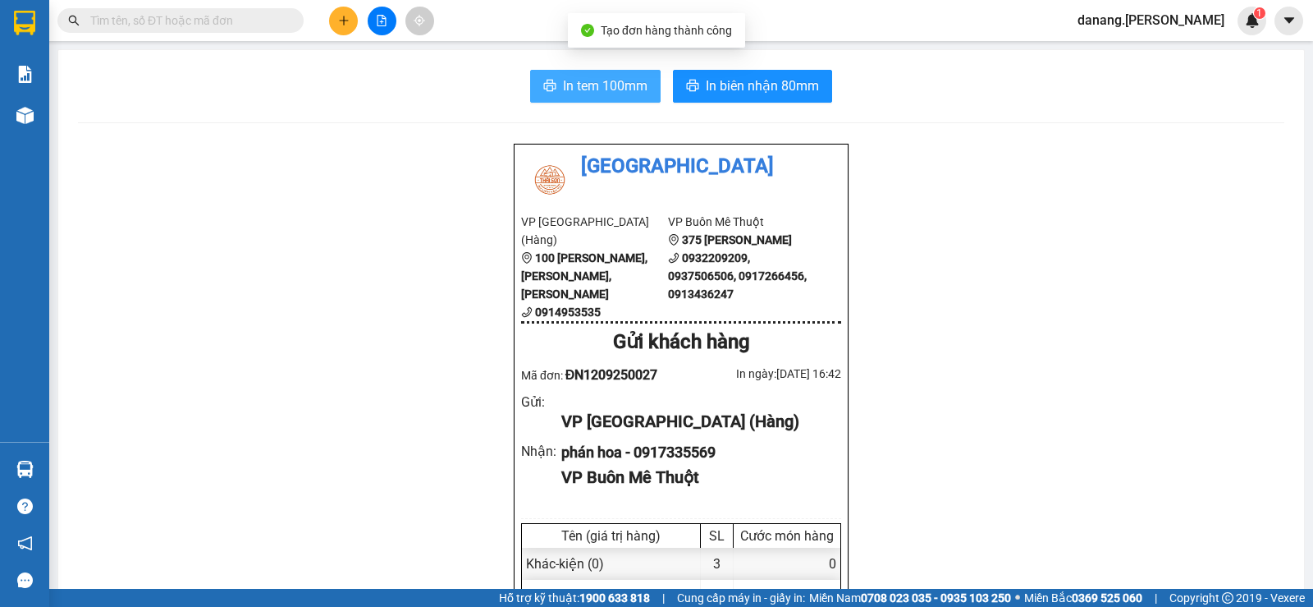
click at [592, 88] on span "In tem 100mm" at bounding box center [605, 86] width 85 height 21
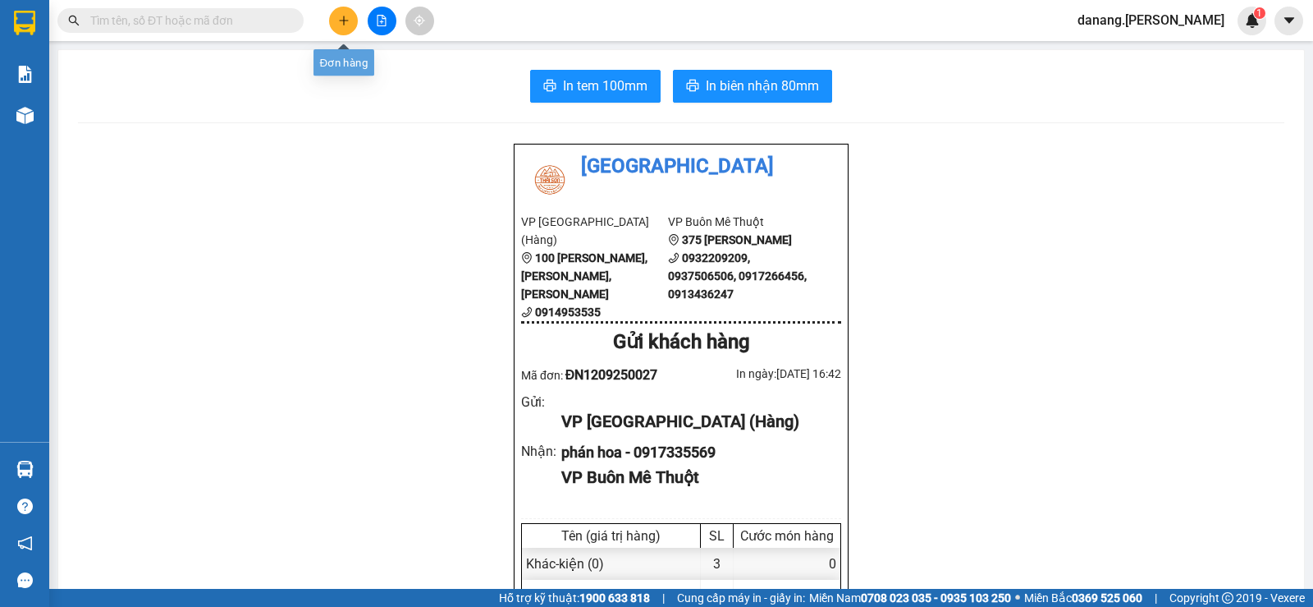
click at [347, 22] on icon "plus" at bounding box center [343, 20] width 11 height 11
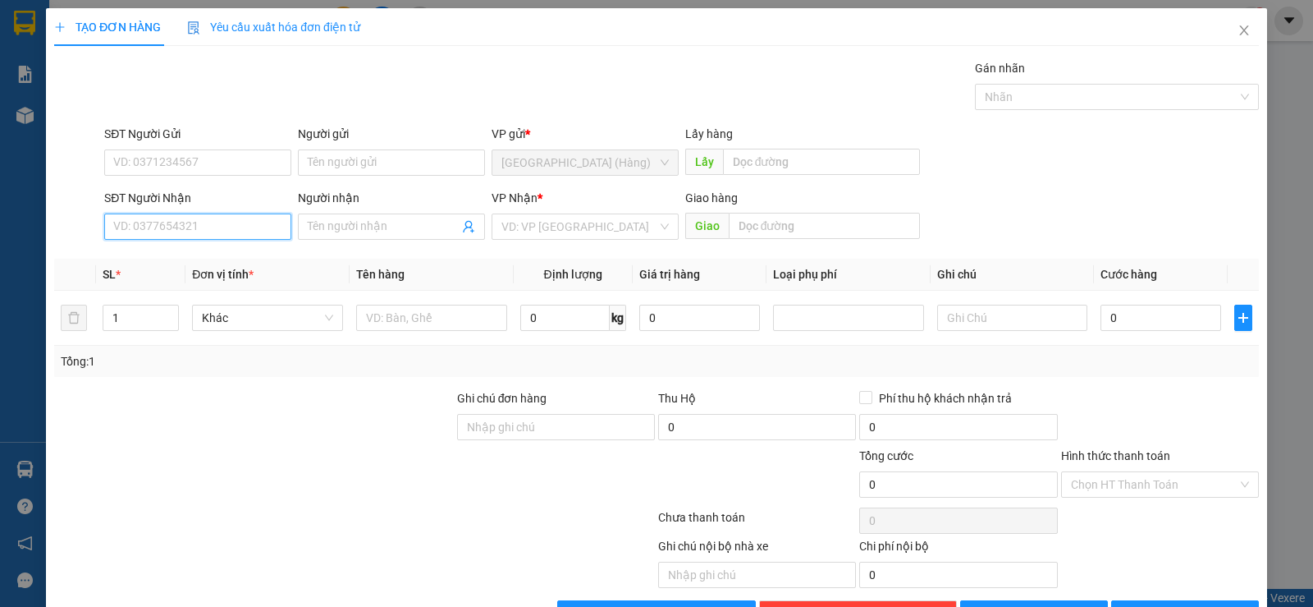
click at [237, 234] on input "SĐT Người Nhận" at bounding box center [197, 226] width 187 height 26
click at [134, 261] on div "0949917879" at bounding box center [196, 259] width 166 height 18
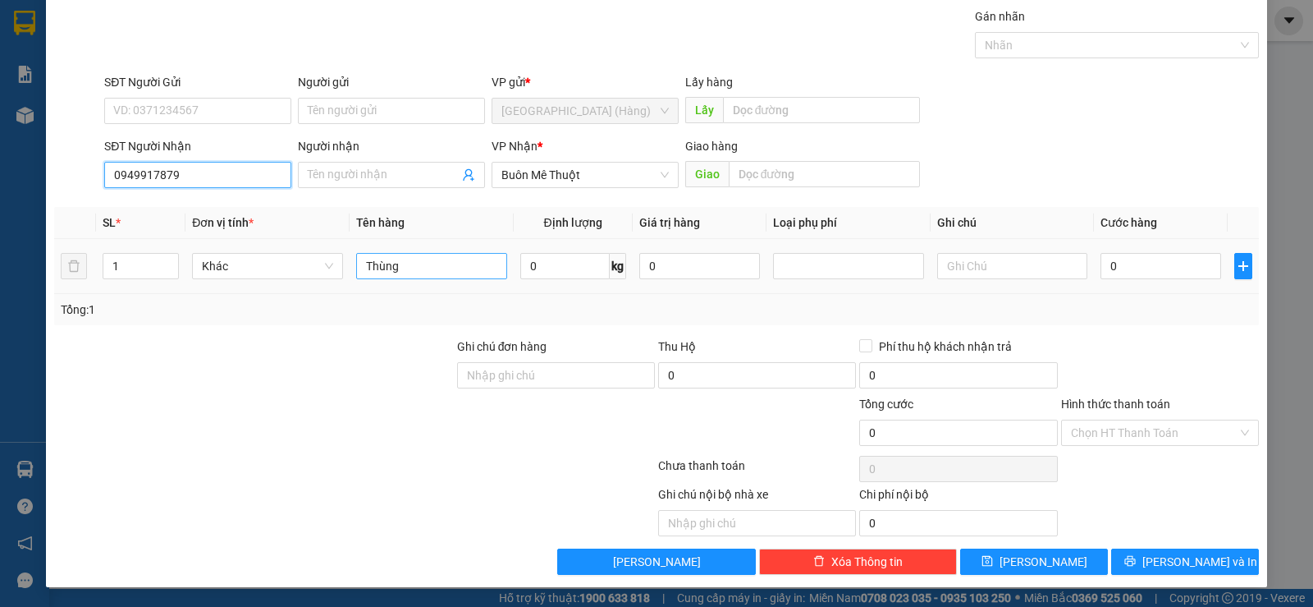
type input "0949917879"
click at [405, 269] on input "Thùng" at bounding box center [431, 266] width 151 height 26
type input "T"
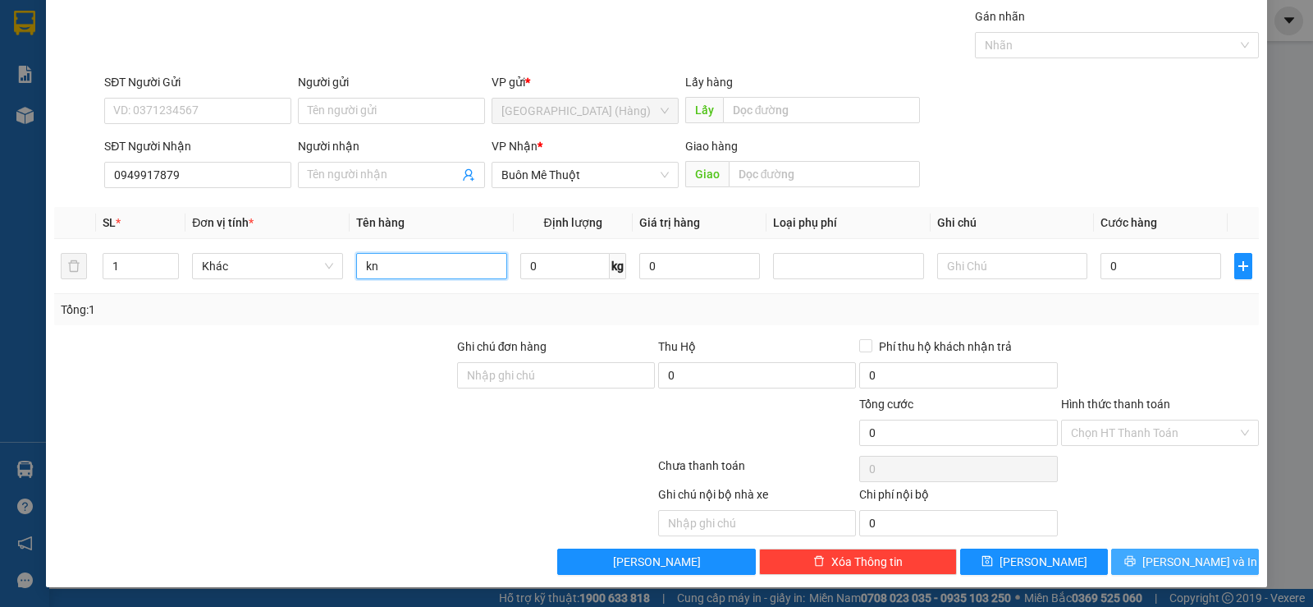
type input "kn"
click at [1164, 557] on span "[PERSON_NAME] và In" at bounding box center [1199, 561] width 115 height 18
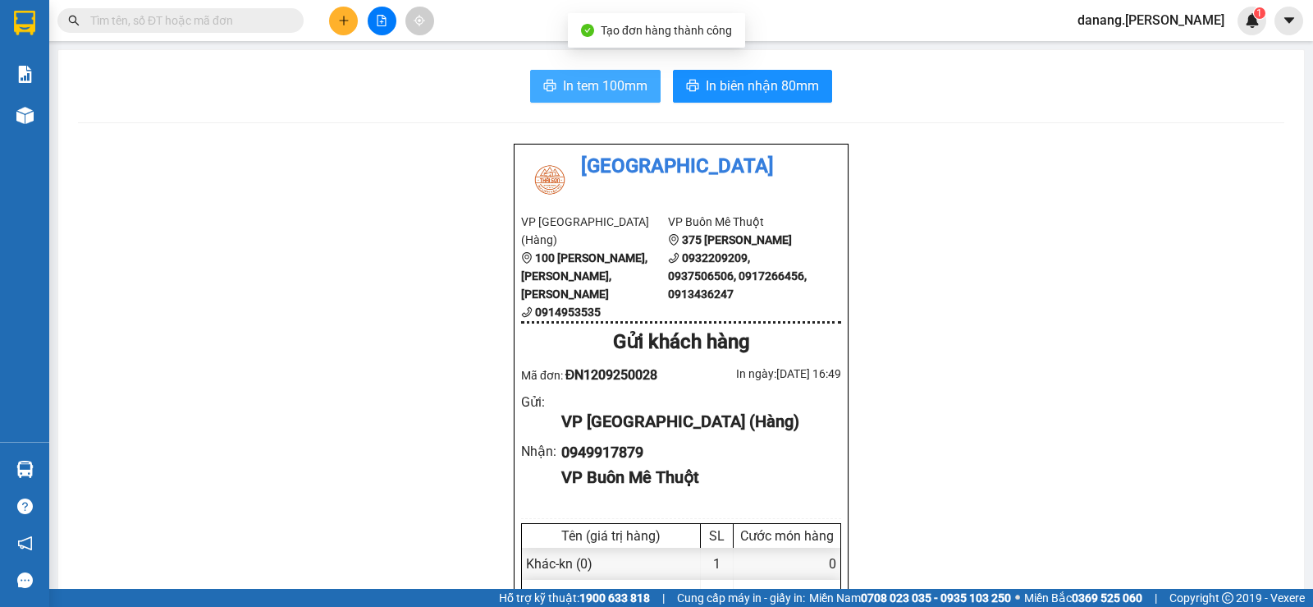
click at [572, 85] on span "In tem 100mm" at bounding box center [605, 86] width 85 height 21
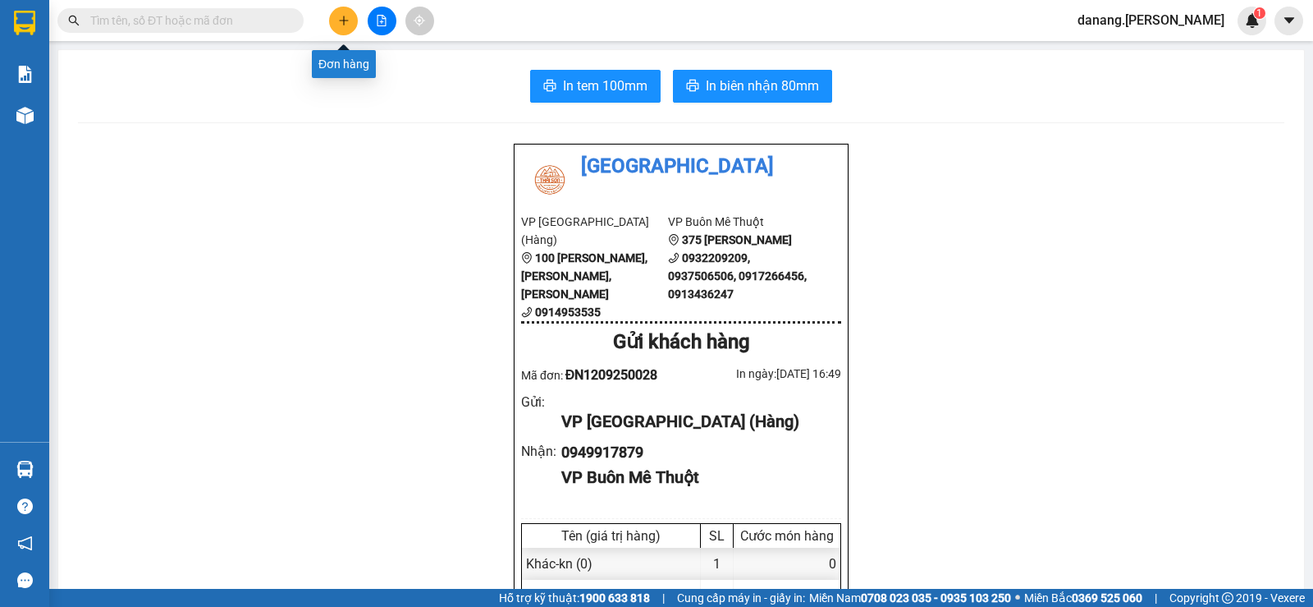
click at [341, 21] on icon "plus" at bounding box center [343, 20] width 11 height 11
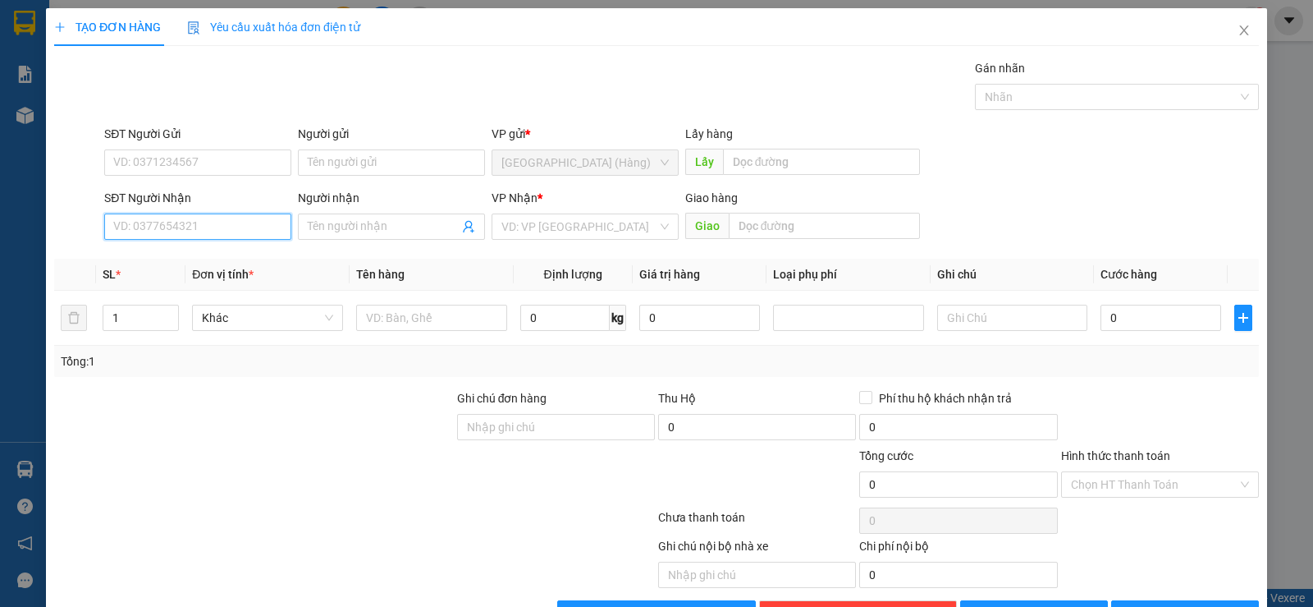
click at [201, 219] on input "SĐT Người Nhận" at bounding box center [197, 226] width 187 height 26
click at [124, 222] on input "SĐT Người Nhận" at bounding box center [197, 226] width 187 height 26
click at [1238, 31] on icon "close" at bounding box center [1244, 30] width 13 height 13
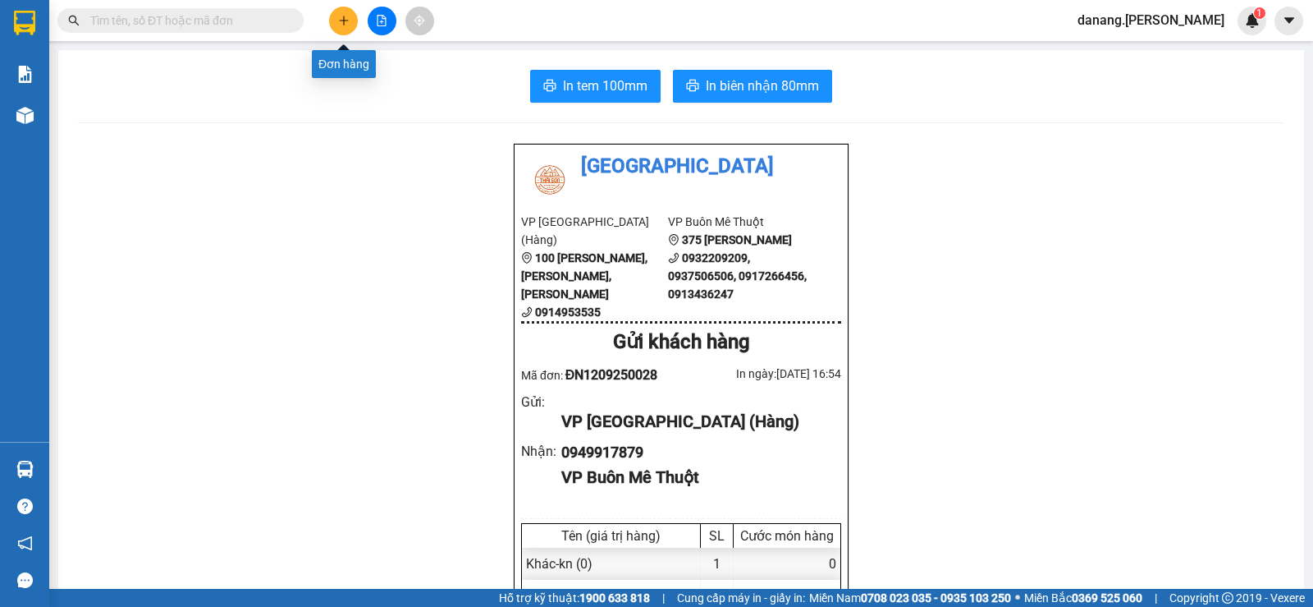
click at [345, 16] on icon "plus" at bounding box center [343, 20] width 11 height 11
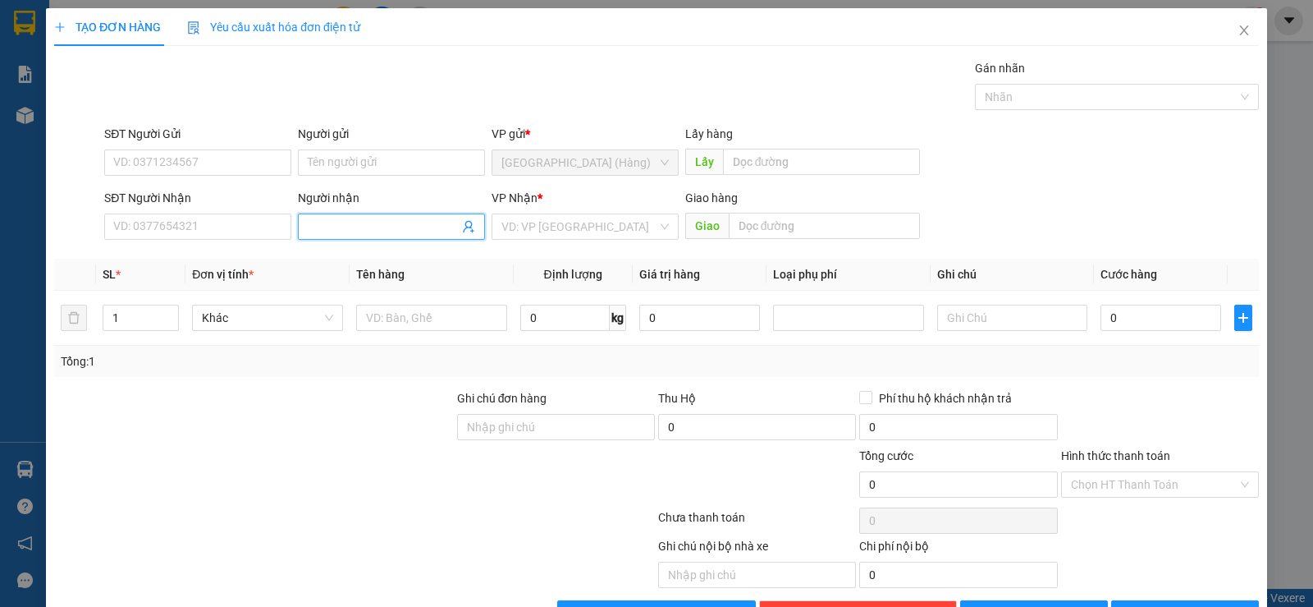
click at [322, 227] on input "Người nhận" at bounding box center [383, 226] width 151 height 18
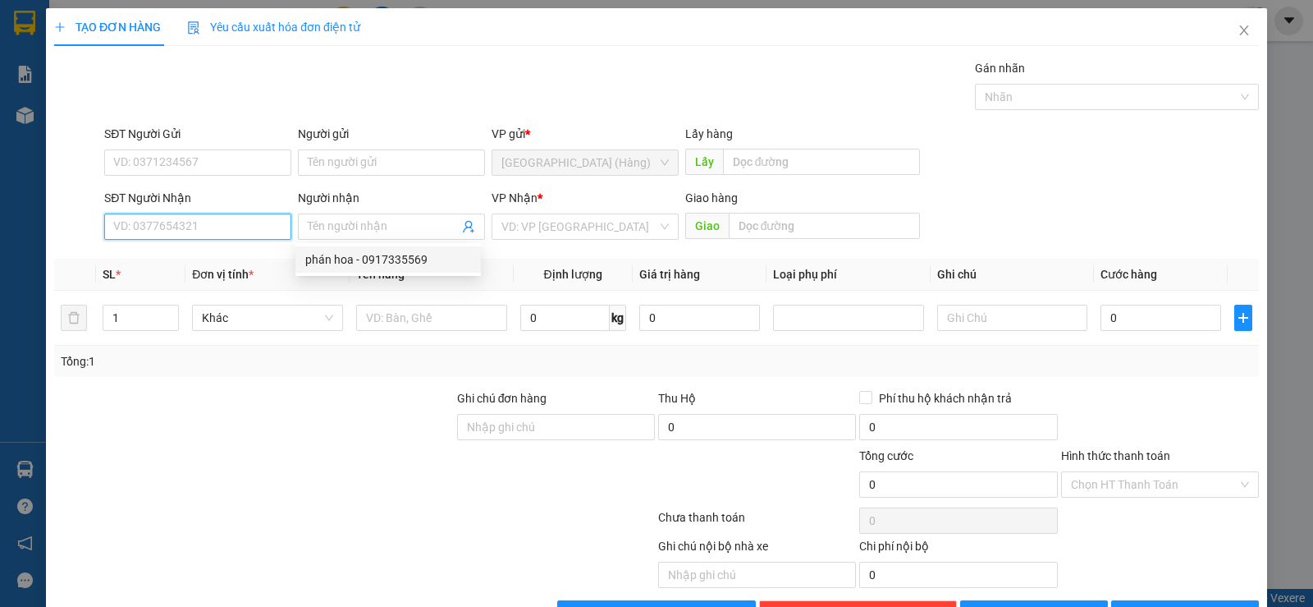
drag, startPoint x: 252, startPoint y: 217, endPoint x: 278, endPoint y: 256, distance: 46.7
click at [254, 220] on input "SĐT Người Nhận" at bounding box center [197, 226] width 187 height 26
click at [192, 233] on input "0988955" at bounding box center [197, 226] width 187 height 26
type input "0988955398"
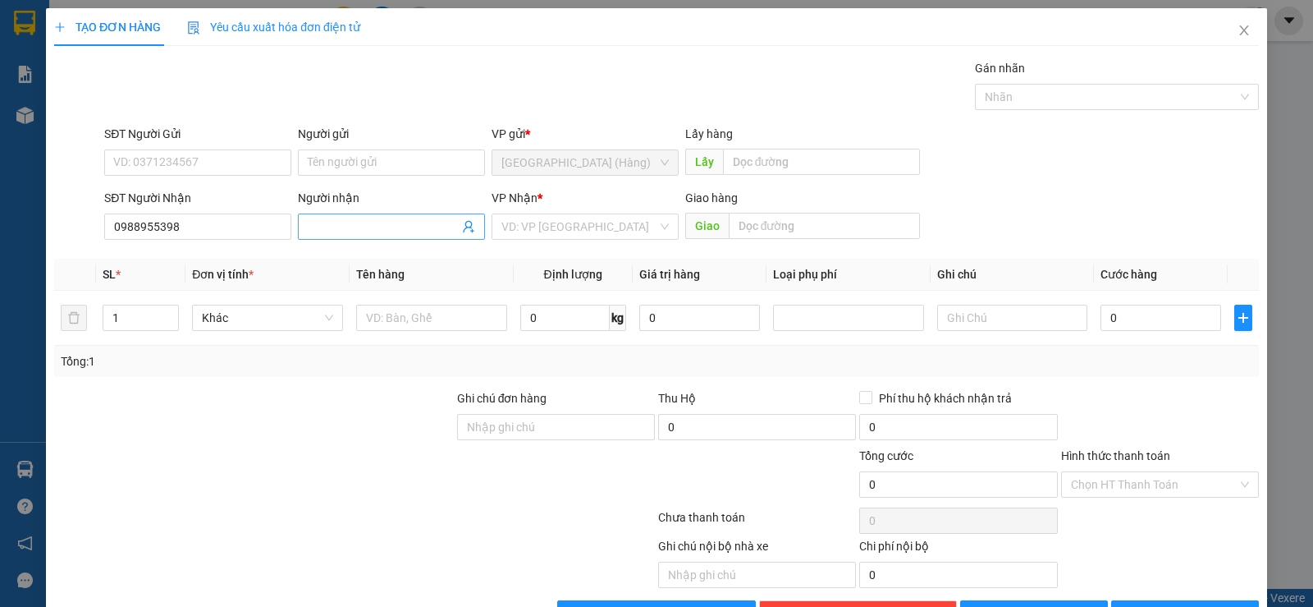
click at [401, 228] on input "Người nhận" at bounding box center [383, 226] width 151 height 18
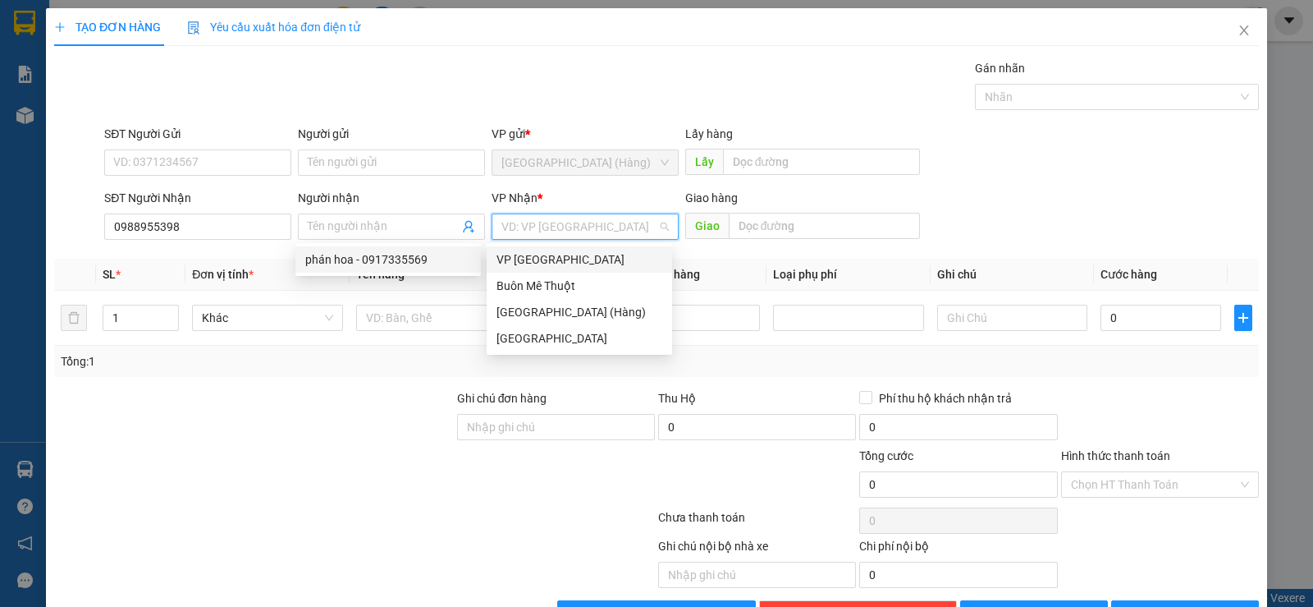
click at [549, 222] on input "search" at bounding box center [579, 226] width 156 height 25
click at [550, 290] on div "Buôn Mê Thuột" at bounding box center [580, 286] width 166 height 18
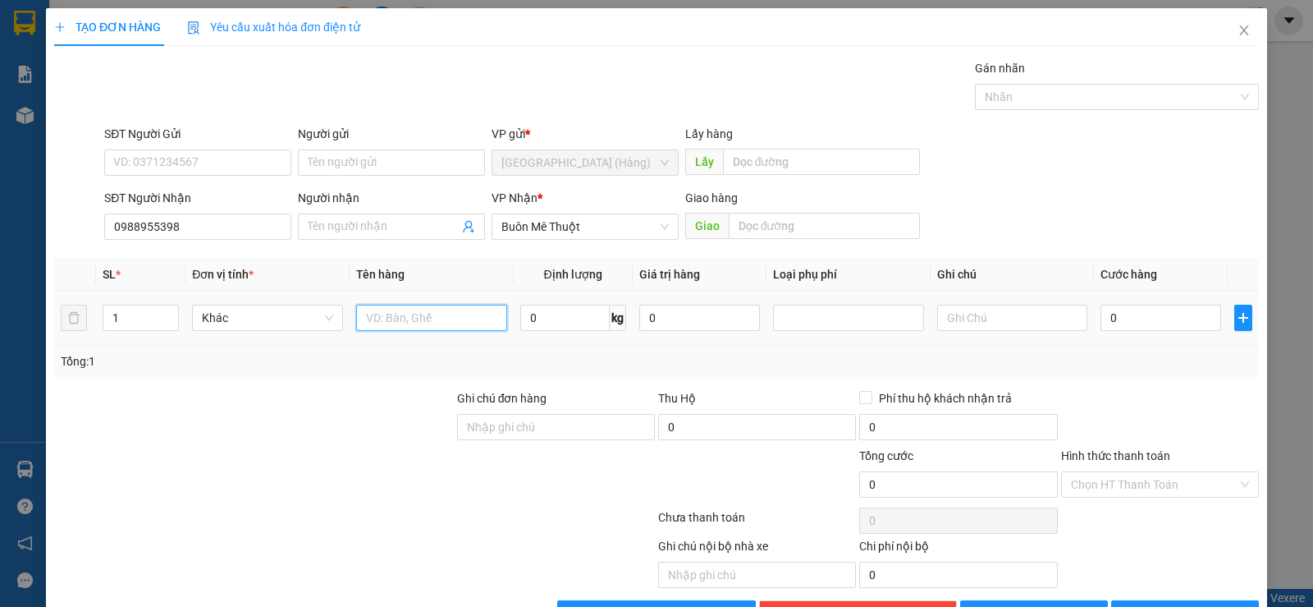
click at [410, 318] on input "text" at bounding box center [431, 317] width 151 height 26
type input "hs"
click at [1128, 304] on input "0" at bounding box center [1161, 317] width 121 height 26
type input "5"
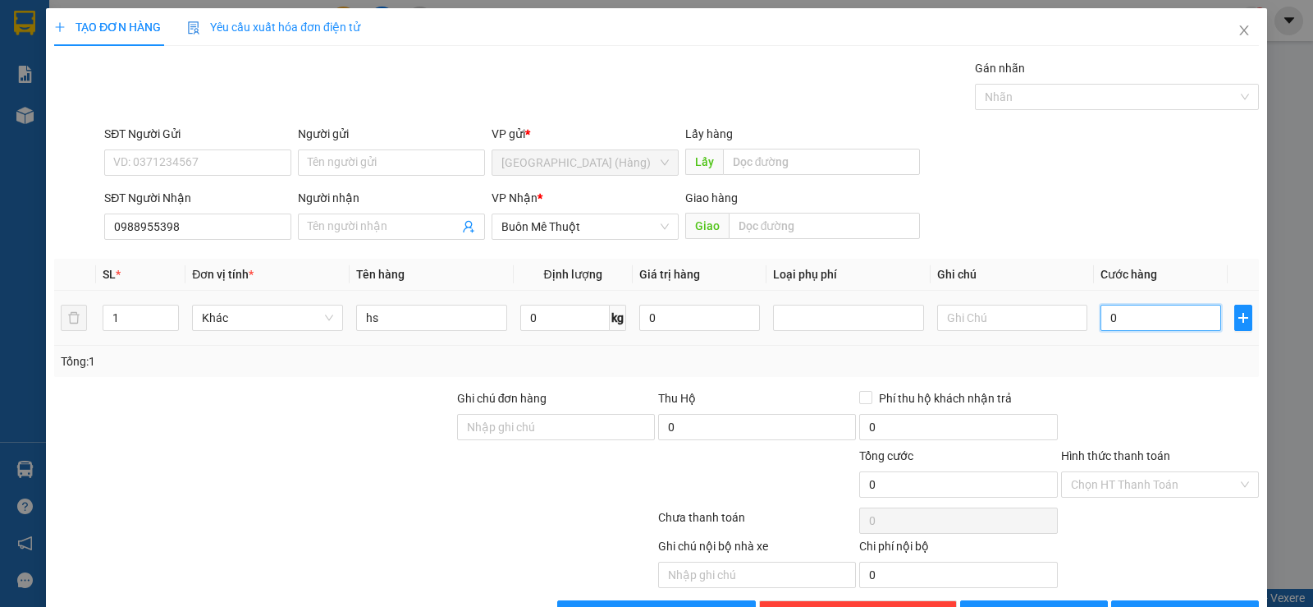
type input "5"
type input "50"
type input "500"
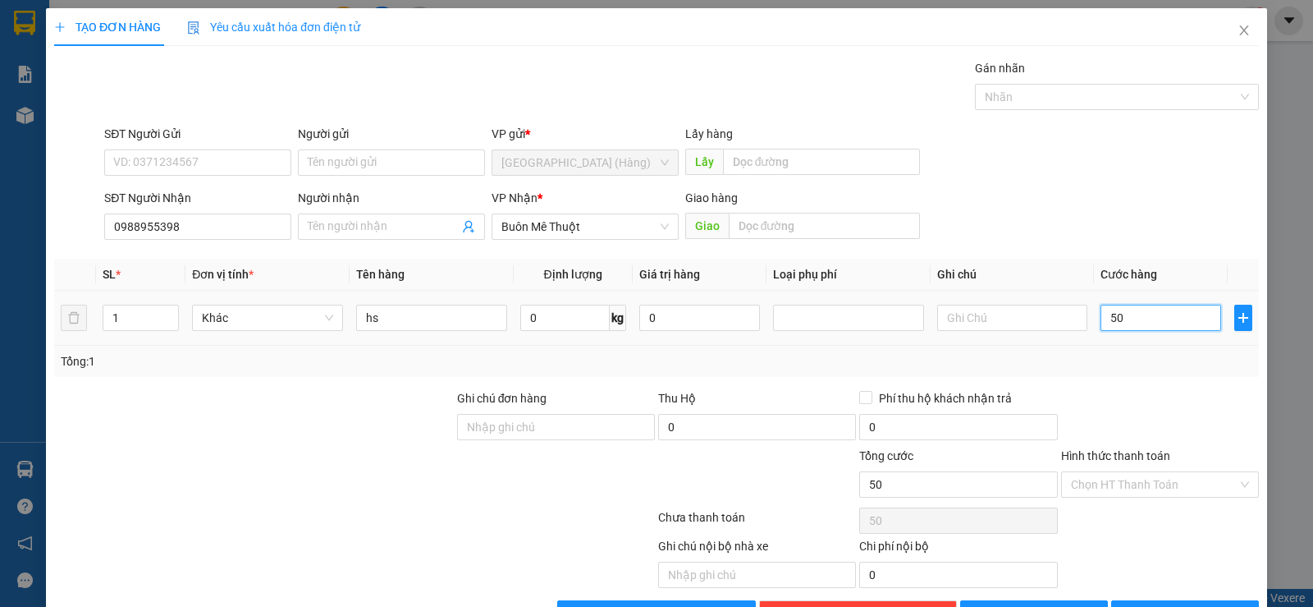
type input "500"
type input "5.000"
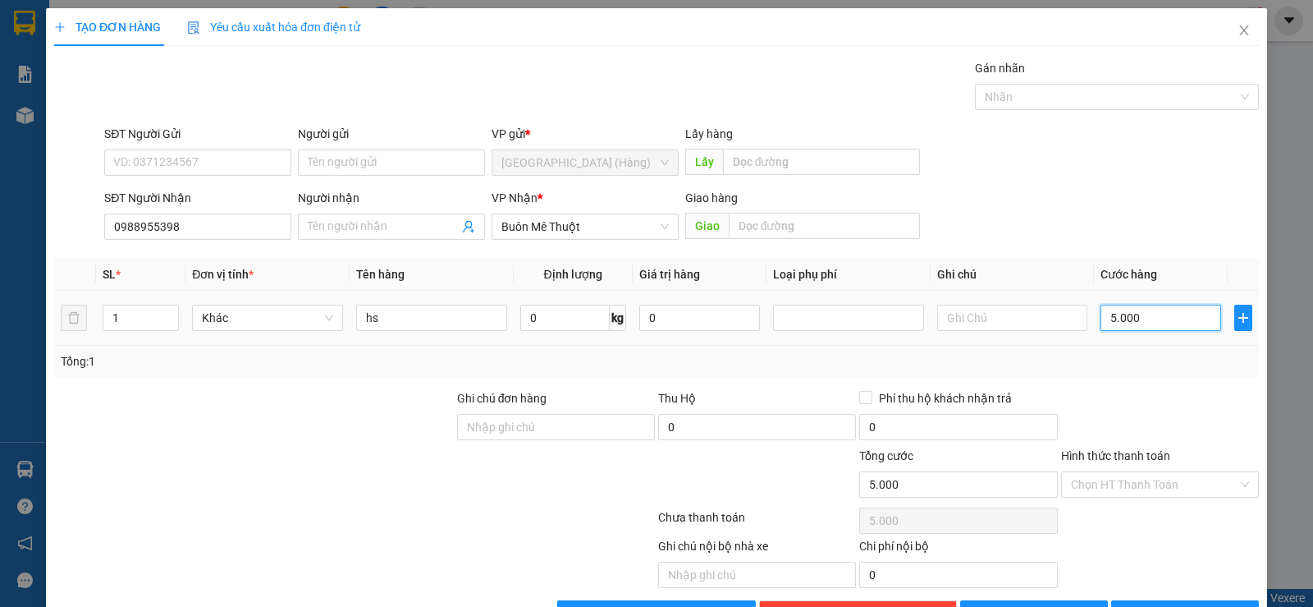
type input "50.000"
click at [1165, 482] on input "Hình thức thanh toán" at bounding box center [1154, 484] width 167 height 25
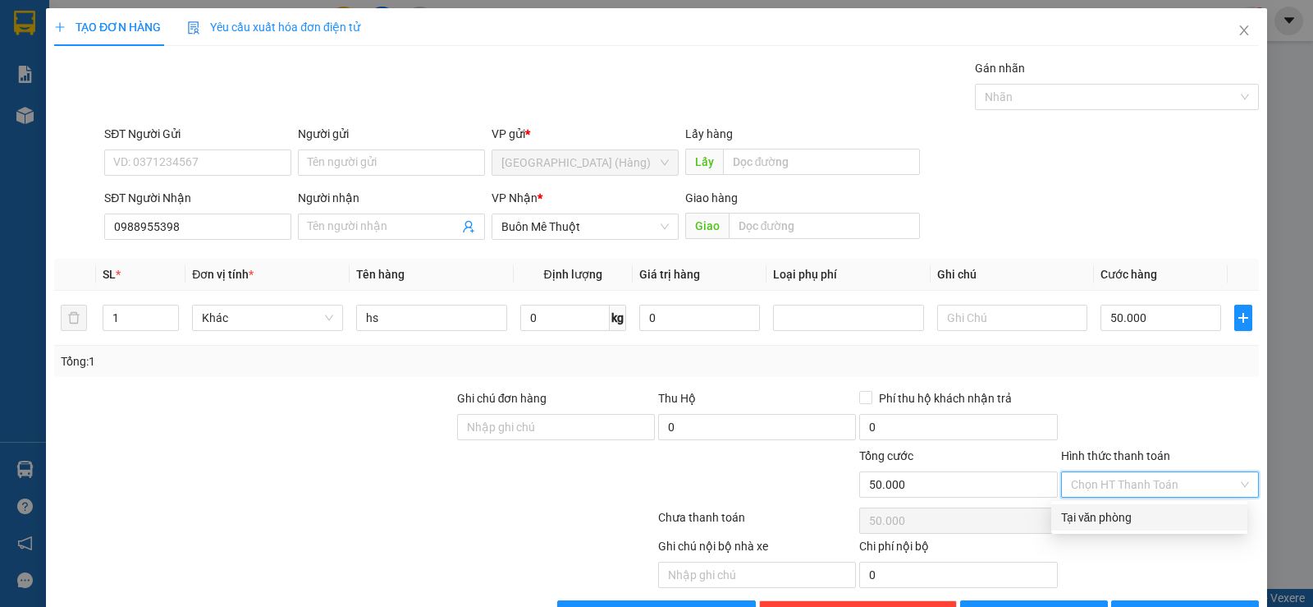
click at [1151, 510] on div "Tại văn phòng" at bounding box center [1149, 517] width 176 height 18
type input "0"
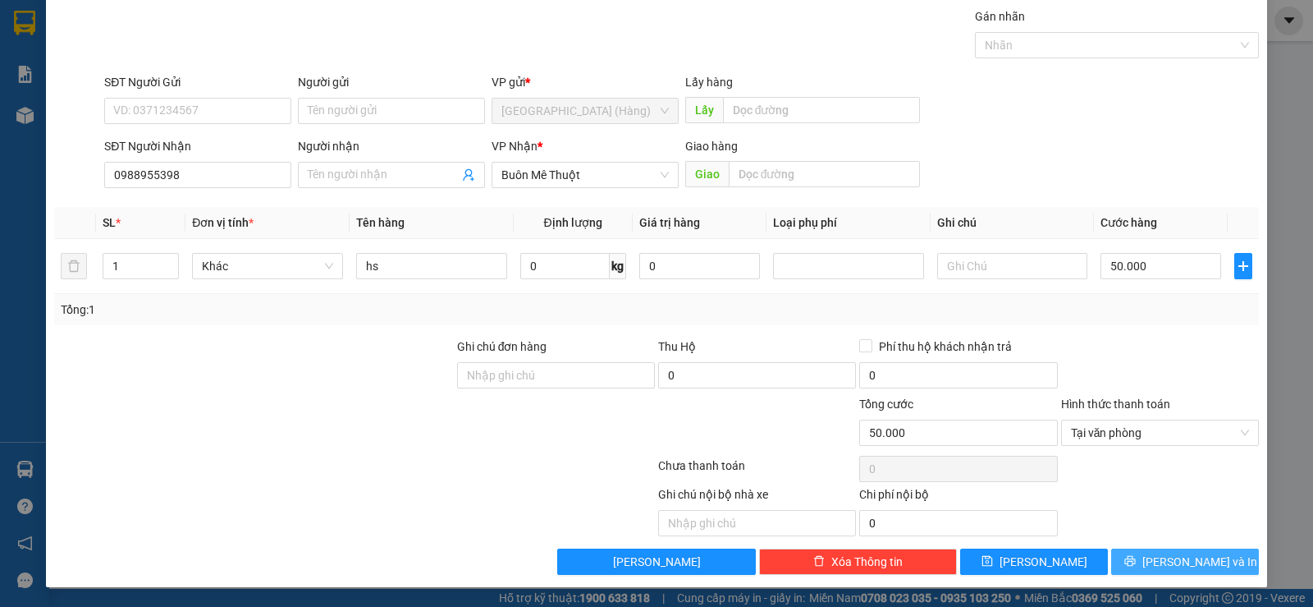
click at [1172, 565] on span "[PERSON_NAME] và In" at bounding box center [1199, 561] width 115 height 18
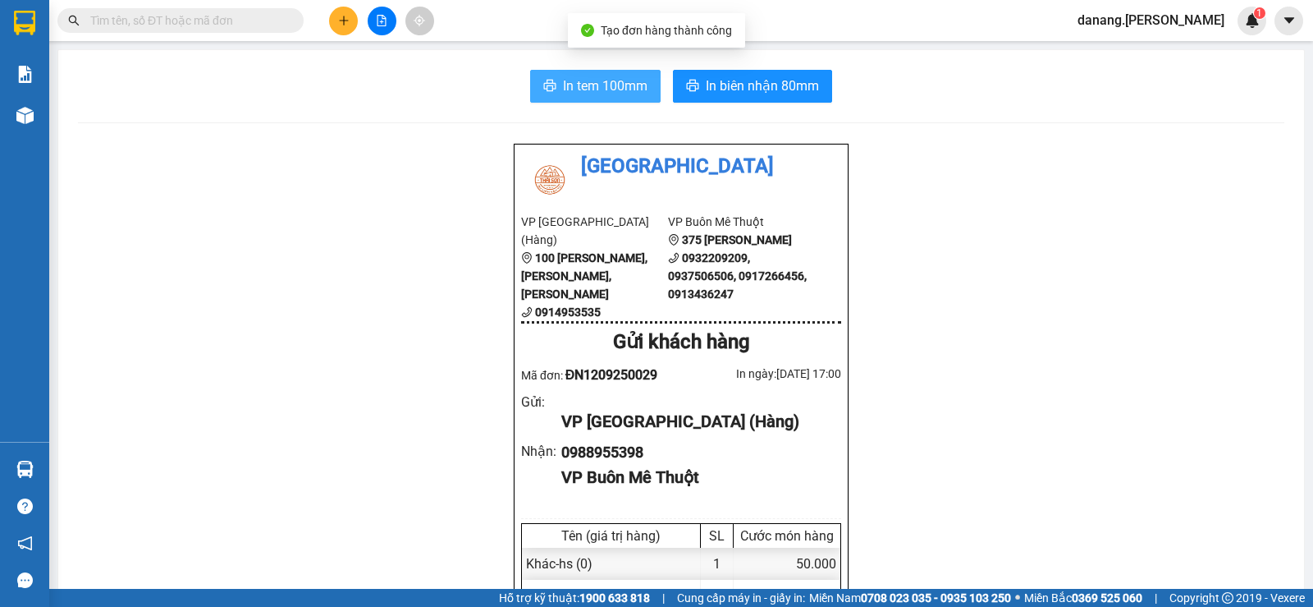
click at [607, 90] on span "In tem 100mm" at bounding box center [605, 86] width 85 height 21
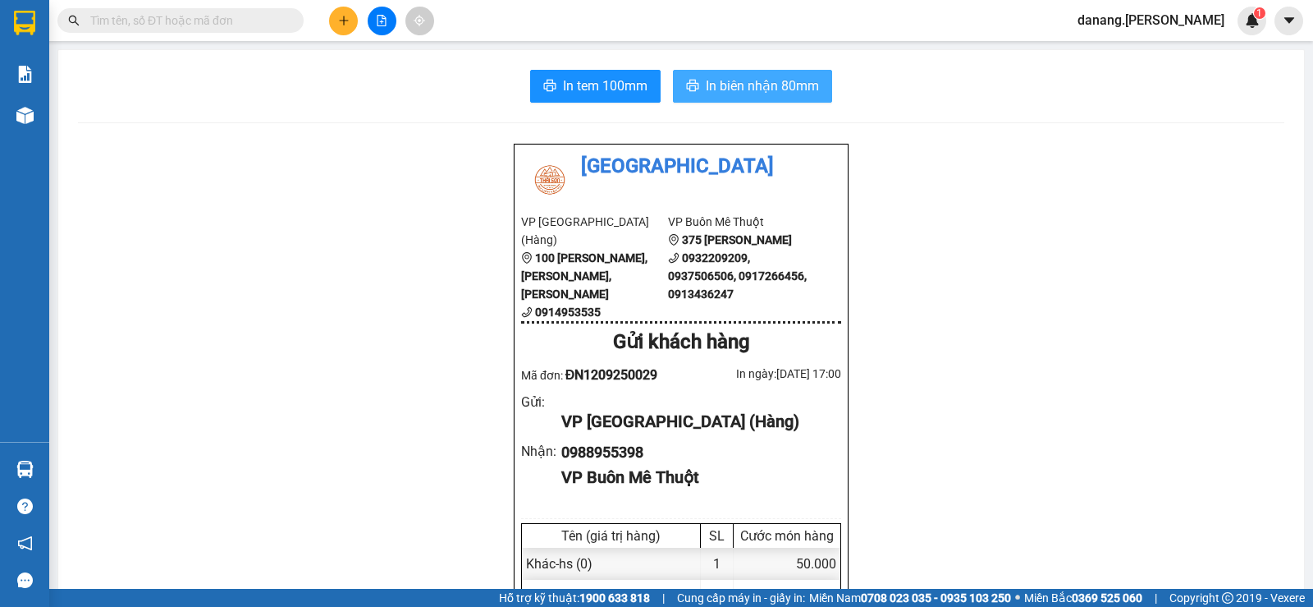
click at [771, 75] on button "In biên nhận 80mm" at bounding box center [752, 86] width 159 height 33
click at [346, 28] on button at bounding box center [343, 21] width 29 height 29
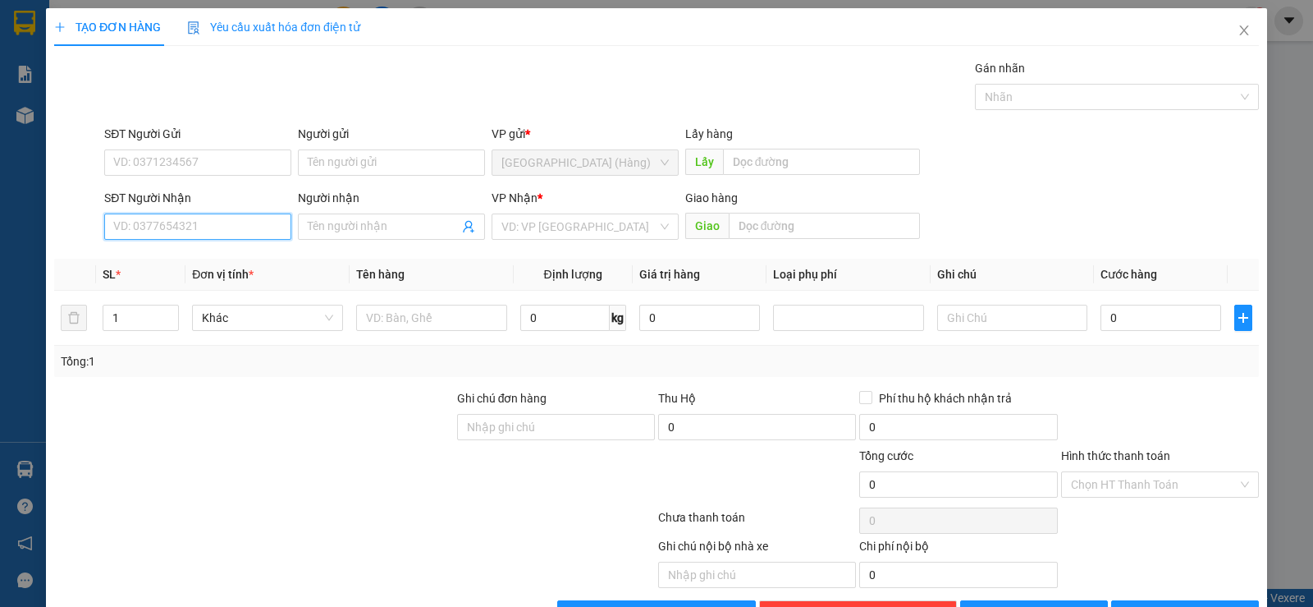
click at [187, 220] on input "SĐT Người Nhận" at bounding box center [197, 226] width 187 height 26
click at [188, 253] on div "0905074444 - [PERSON_NAME]" at bounding box center [196, 259] width 166 height 18
type input "0905074444"
type input "Hoàng"
type input "30.000"
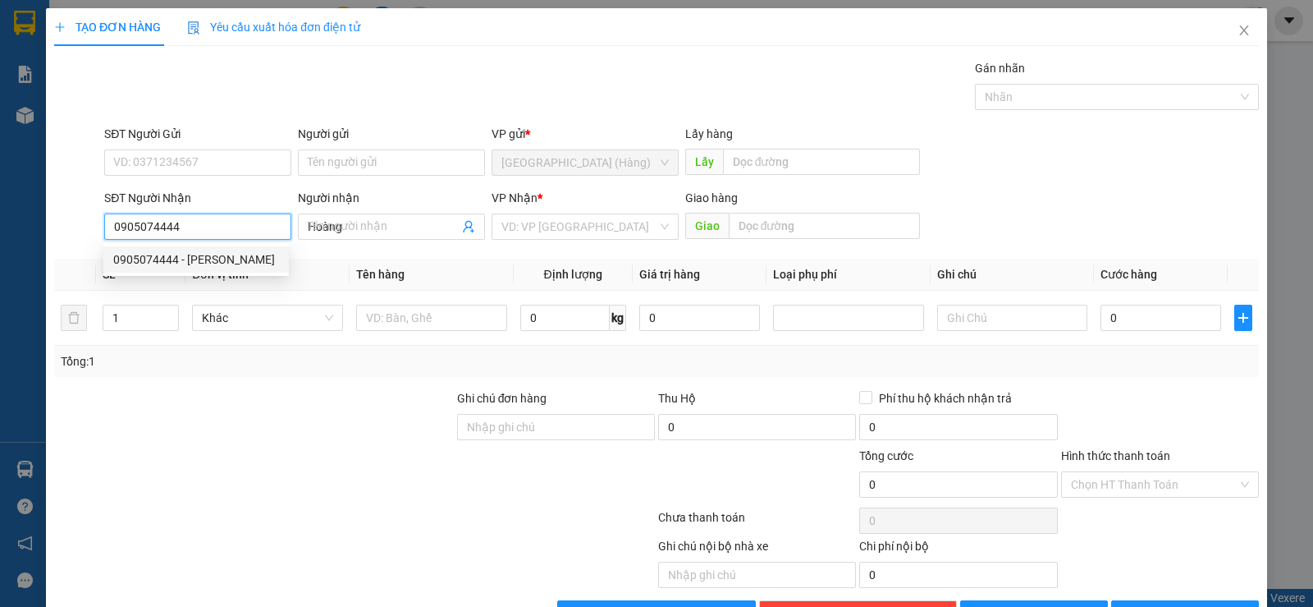
type input "30.000"
type input "0905074444"
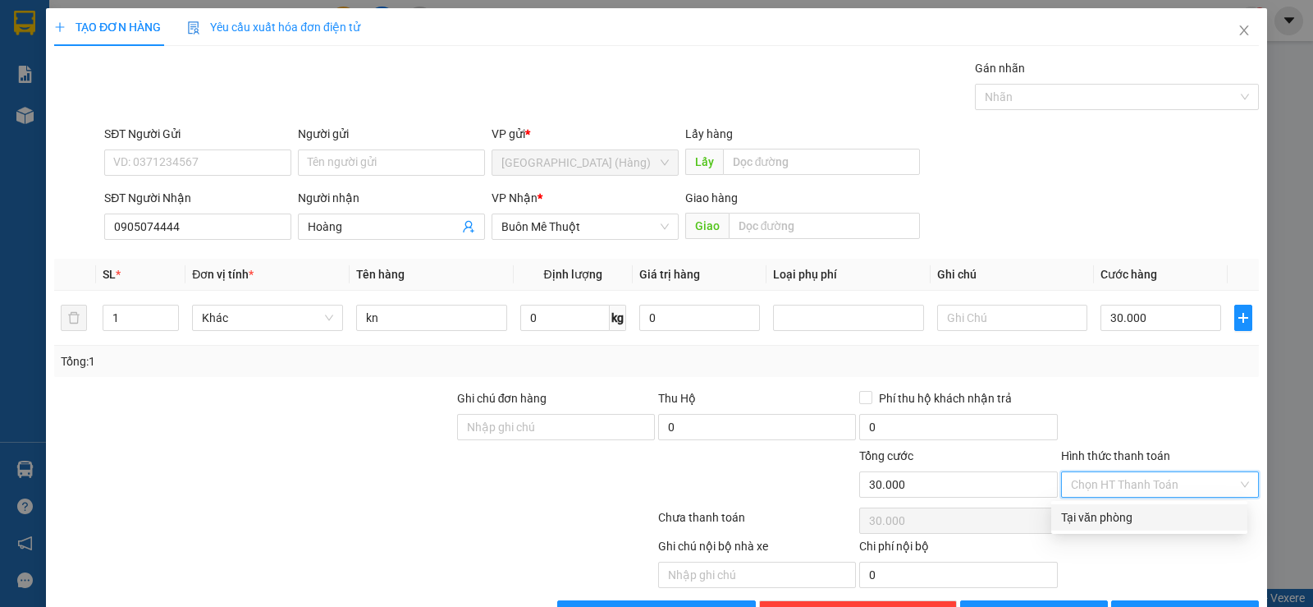
click at [1175, 488] on input "Hình thức thanh toán" at bounding box center [1154, 484] width 167 height 25
click at [1138, 521] on div "Tại văn phòng" at bounding box center [1149, 517] width 176 height 18
type input "0"
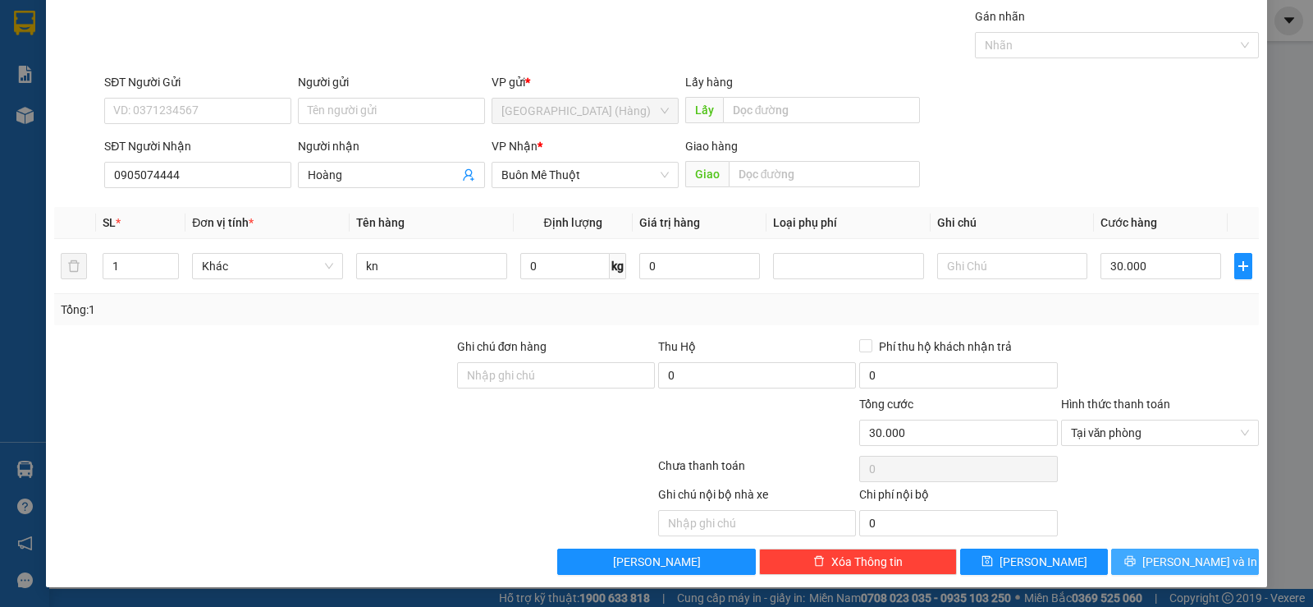
click at [1177, 570] on button "[PERSON_NAME] và In" at bounding box center [1185, 561] width 148 height 26
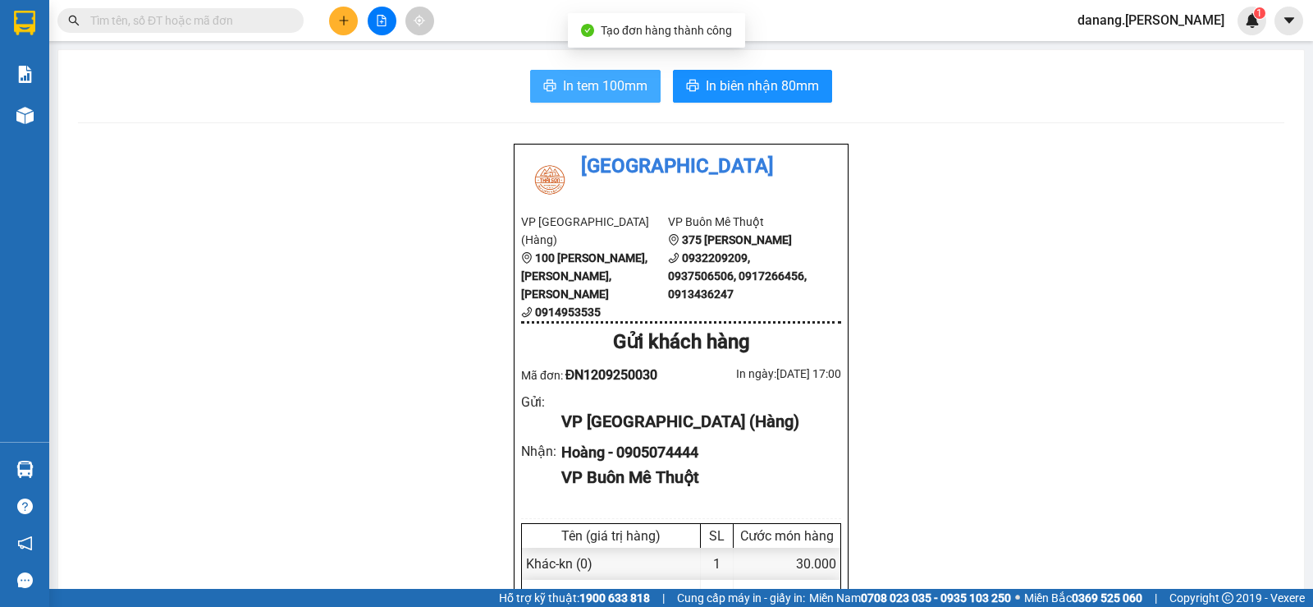
click at [581, 87] on span "In tem 100mm" at bounding box center [605, 86] width 85 height 21
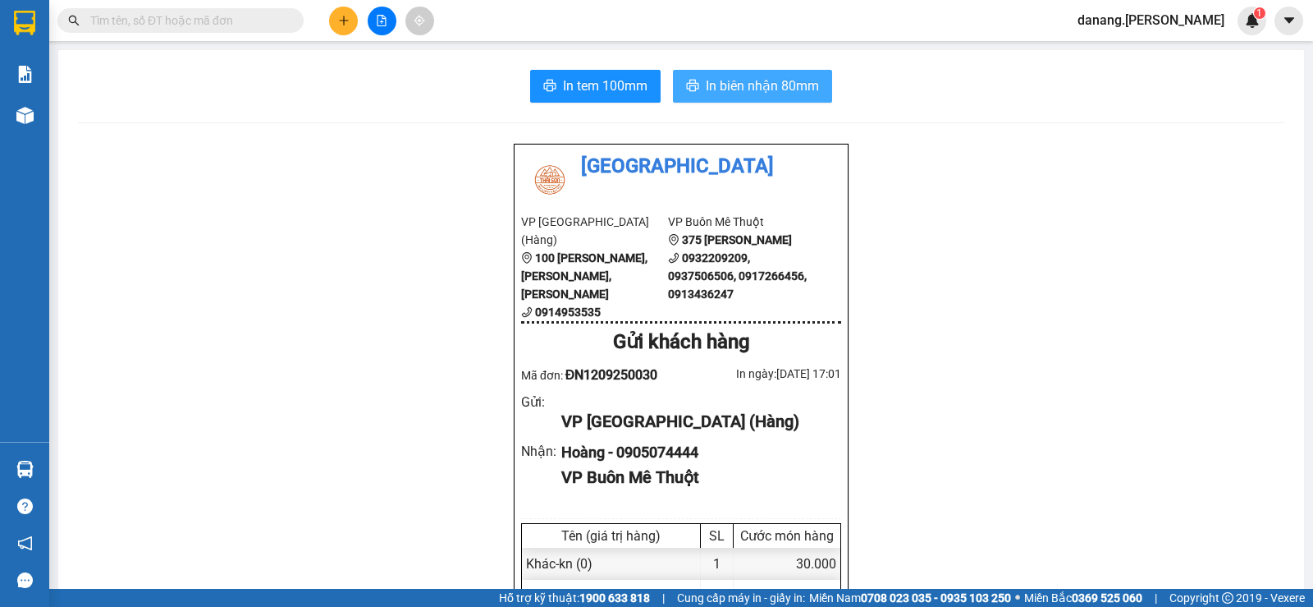
click at [738, 94] on span "In biên nhận 80mm" at bounding box center [762, 86] width 113 height 21
click at [347, 23] on icon "plus" at bounding box center [343, 20] width 11 height 11
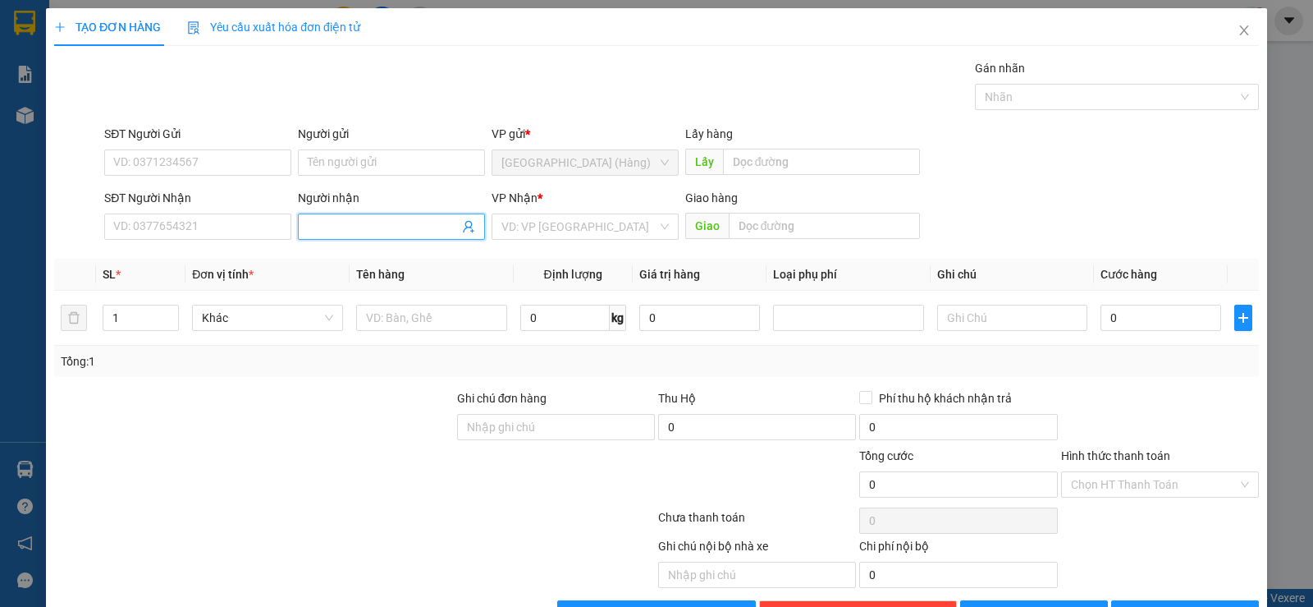
click at [381, 230] on input "Người nhận" at bounding box center [383, 226] width 151 height 18
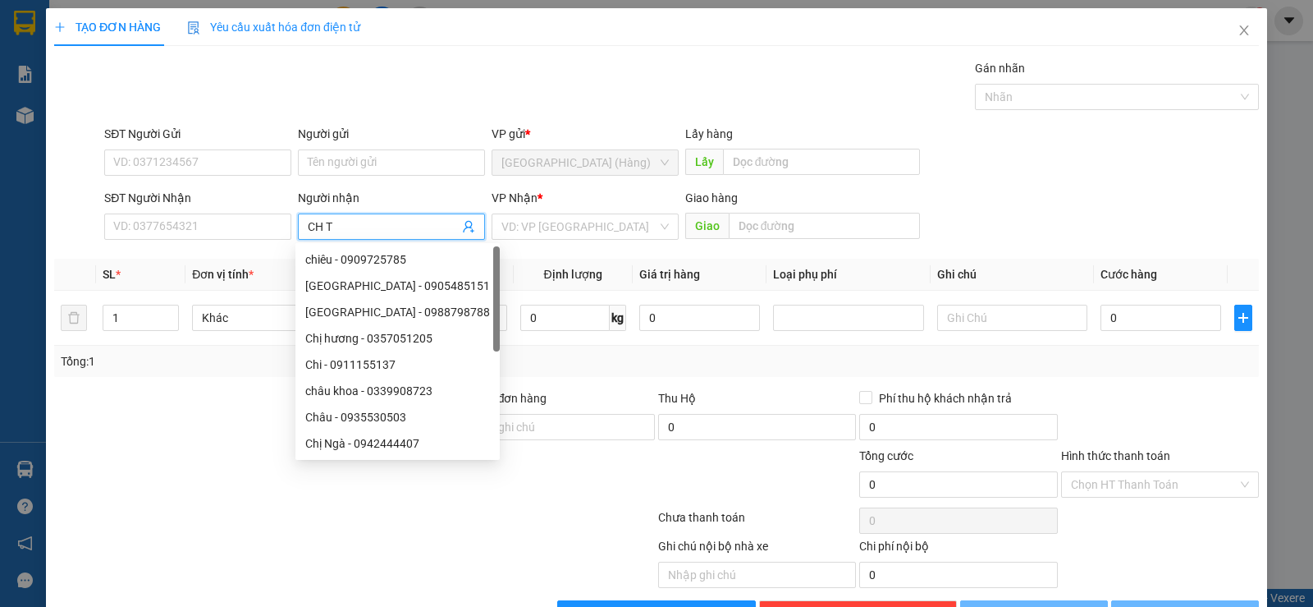
type input "CH Th"
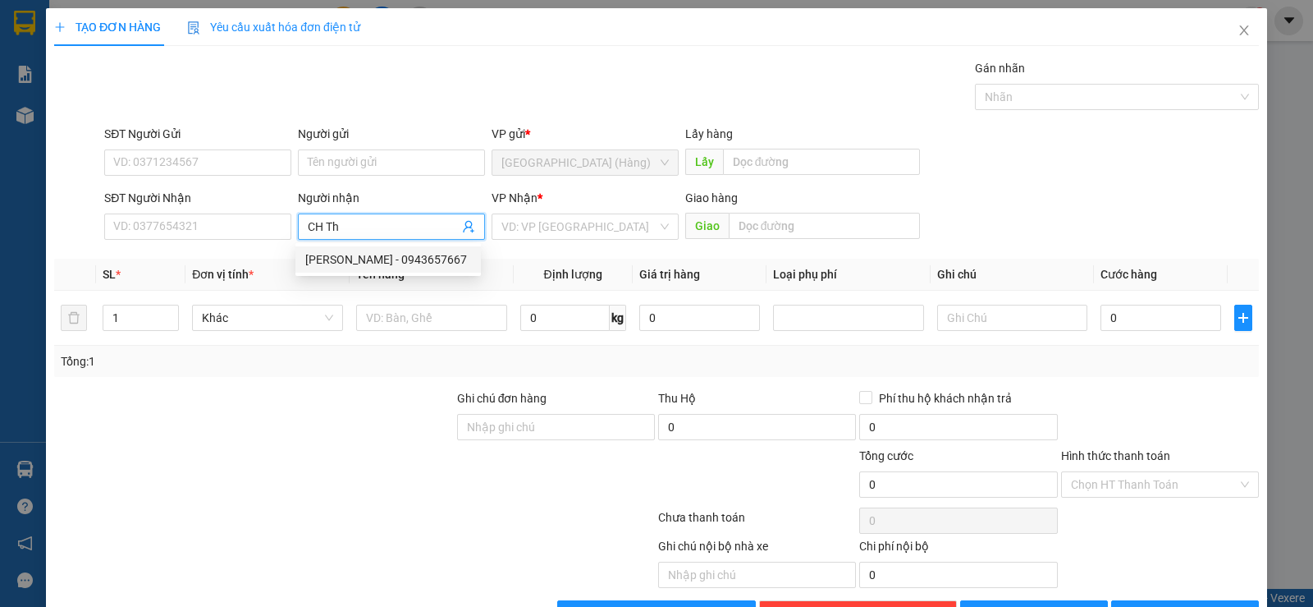
click at [397, 259] on div "[PERSON_NAME] - 0943657667" at bounding box center [388, 259] width 166 height 18
type input "0943657667"
type input "[PERSON_NAME]"
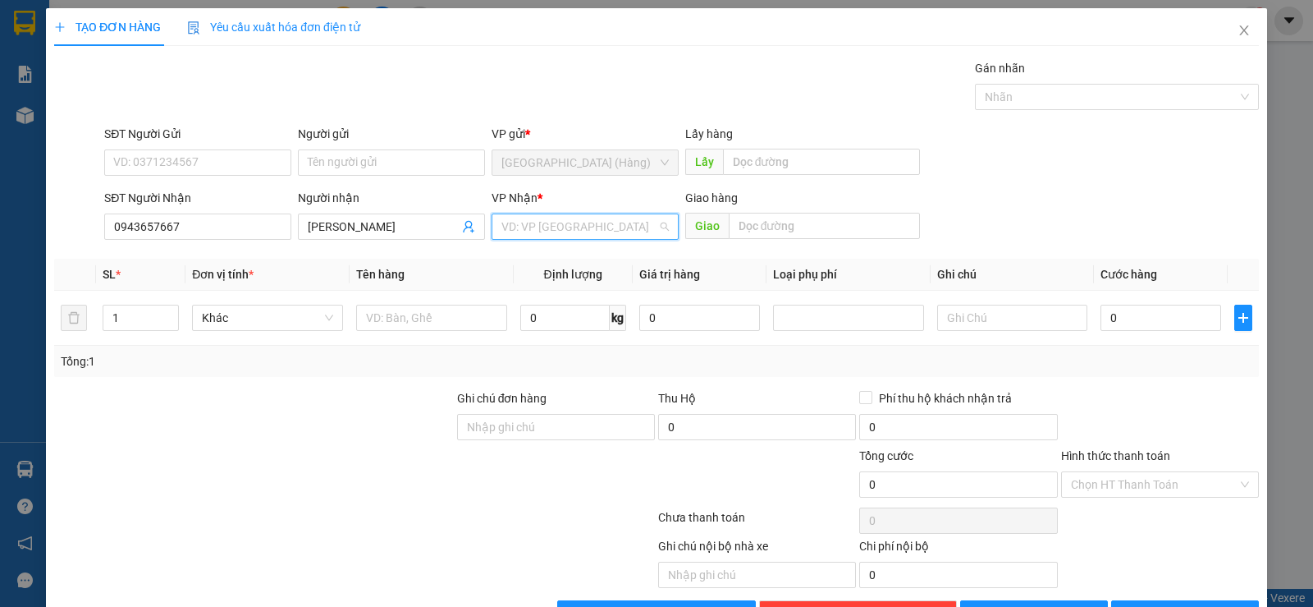
click at [522, 234] on input "search" at bounding box center [579, 226] width 156 height 25
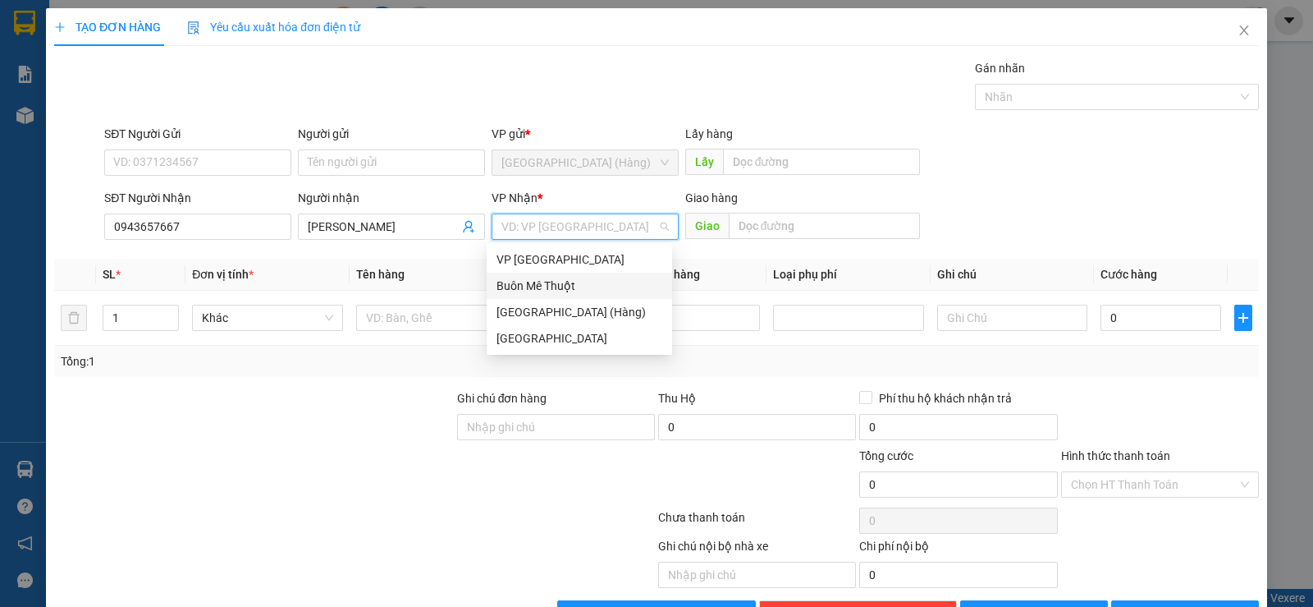
click at [537, 282] on div "Buôn Mê Thuột" at bounding box center [580, 286] width 166 height 18
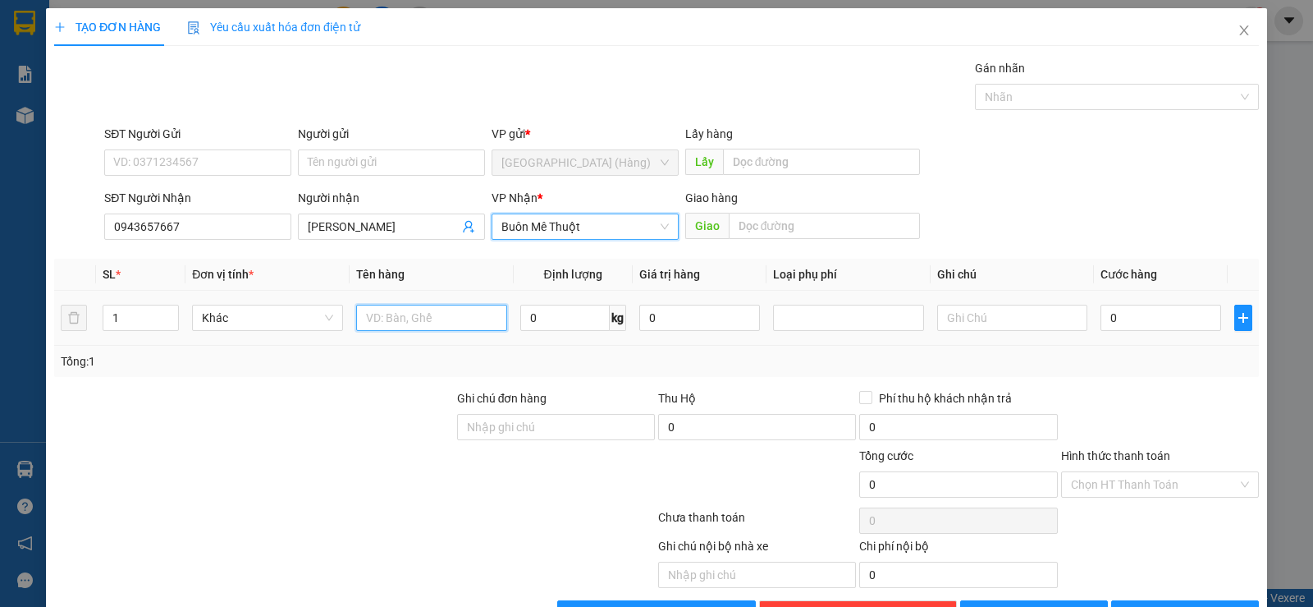
click at [402, 323] on input "text" at bounding box center [431, 317] width 151 height 26
type input "kiện"
click at [1122, 314] on input "0" at bounding box center [1161, 317] width 121 height 26
type input "8"
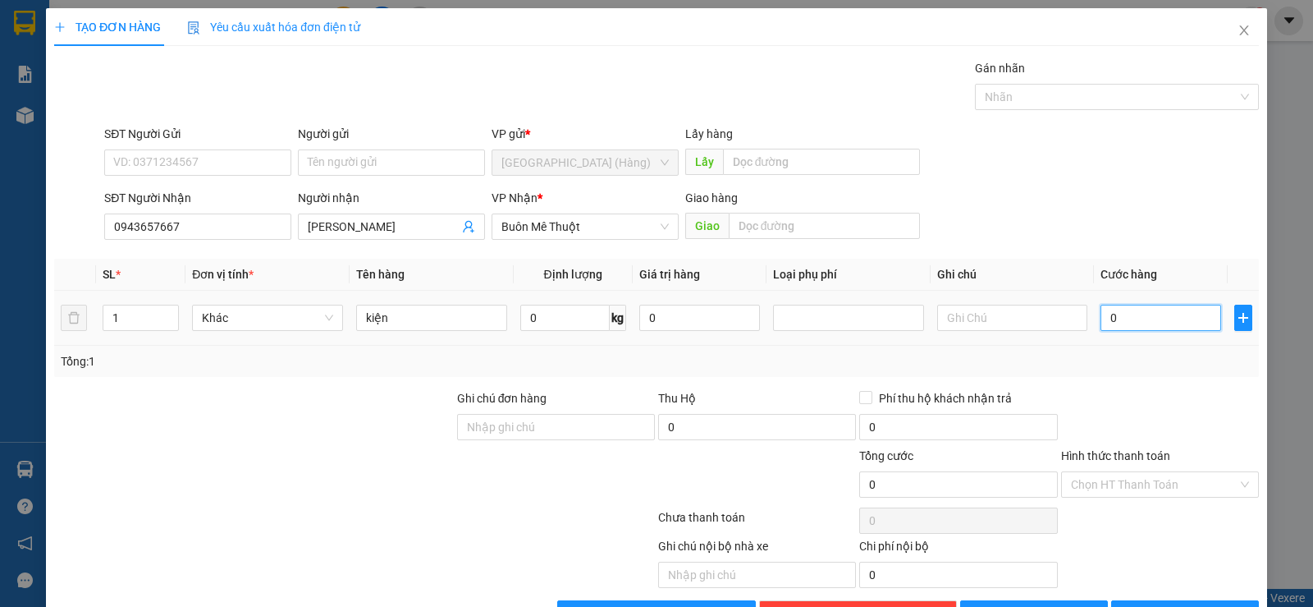
type input "8"
type input "80"
type input "800"
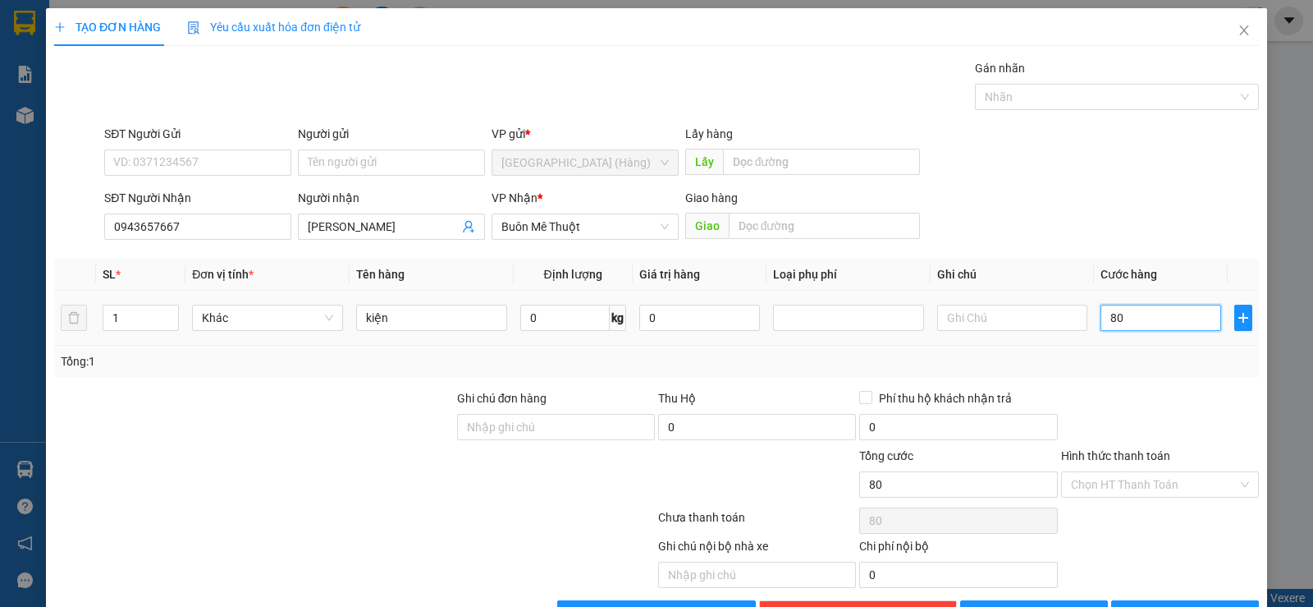
type input "800"
type input "8.000"
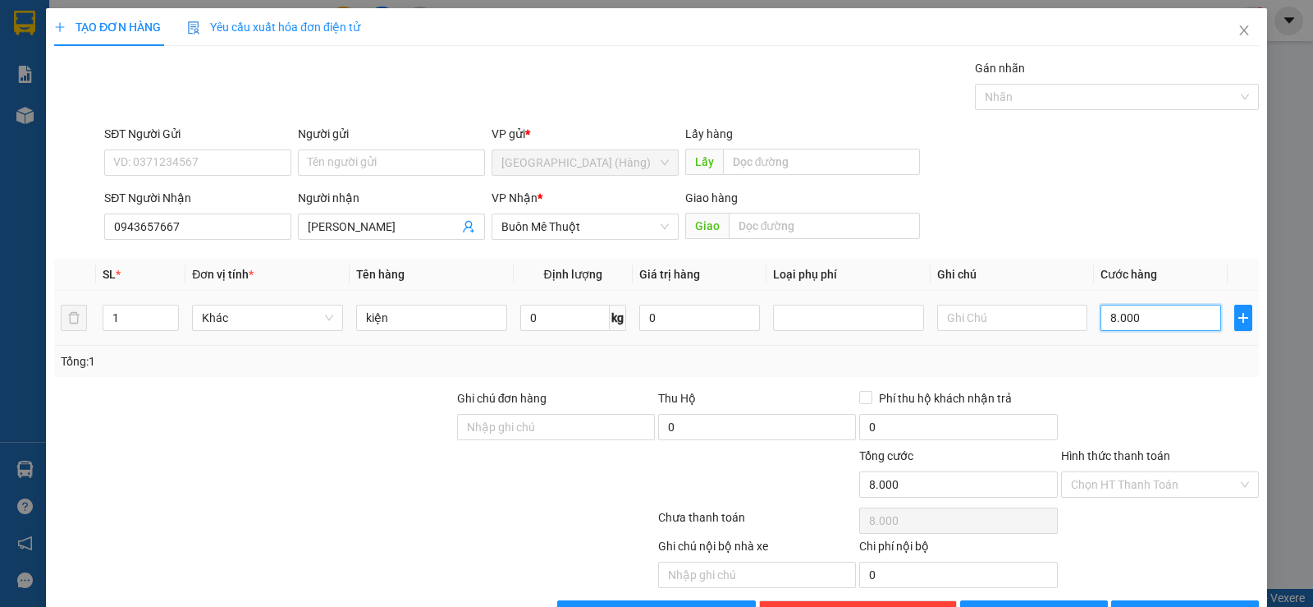
type input "80.000"
click at [1149, 478] on input "Hình thức thanh toán" at bounding box center [1154, 484] width 167 height 25
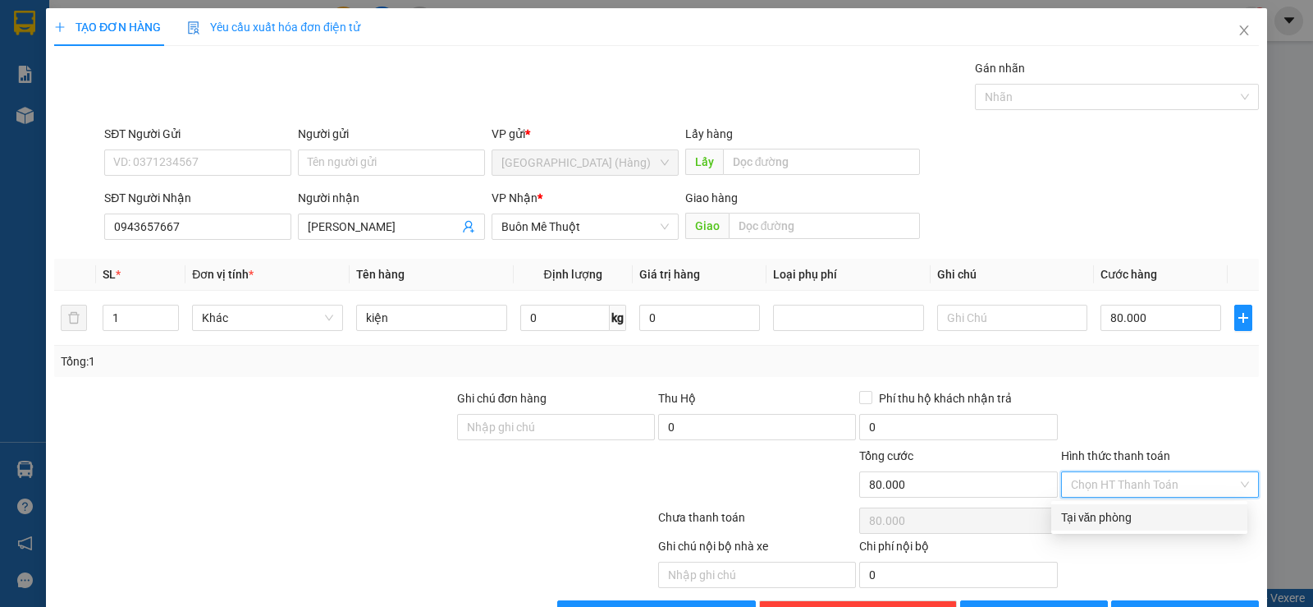
click at [1136, 512] on div "Tại văn phòng" at bounding box center [1149, 517] width 176 height 18
type input "0"
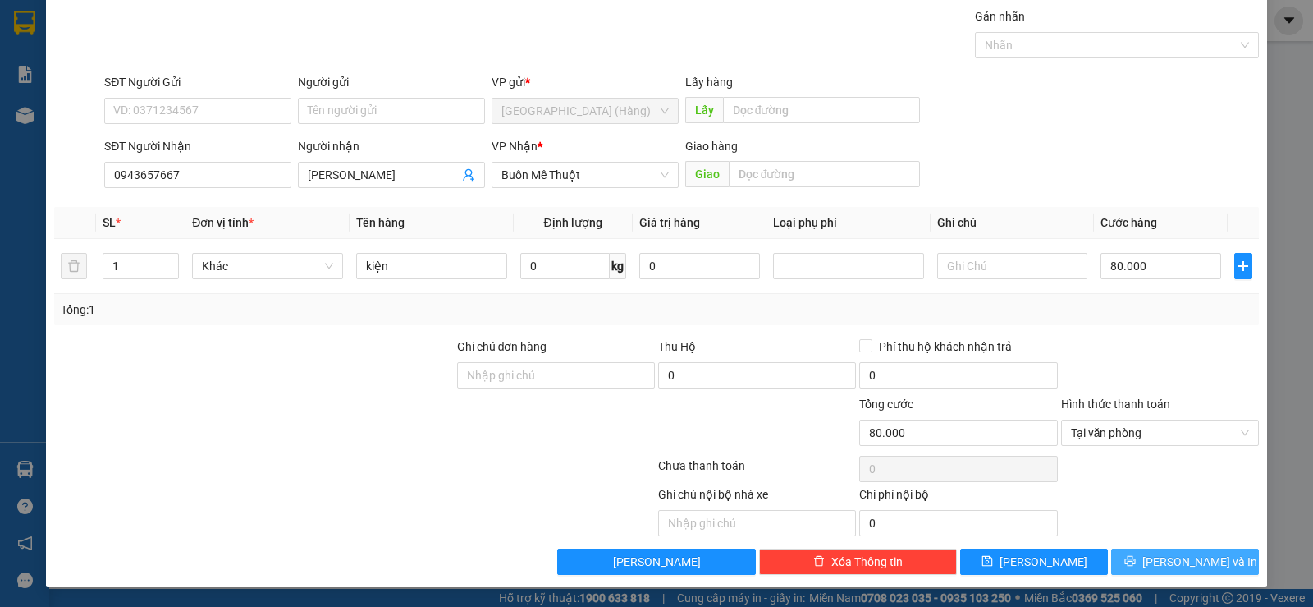
drag, startPoint x: 1197, startPoint y: 555, endPoint x: 1163, endPoint y: 538, distance: 37.4
click at [1193, 554] on span "[PERSON_NAME] và In" at bounding box center [1199, 561] width 115 height 18
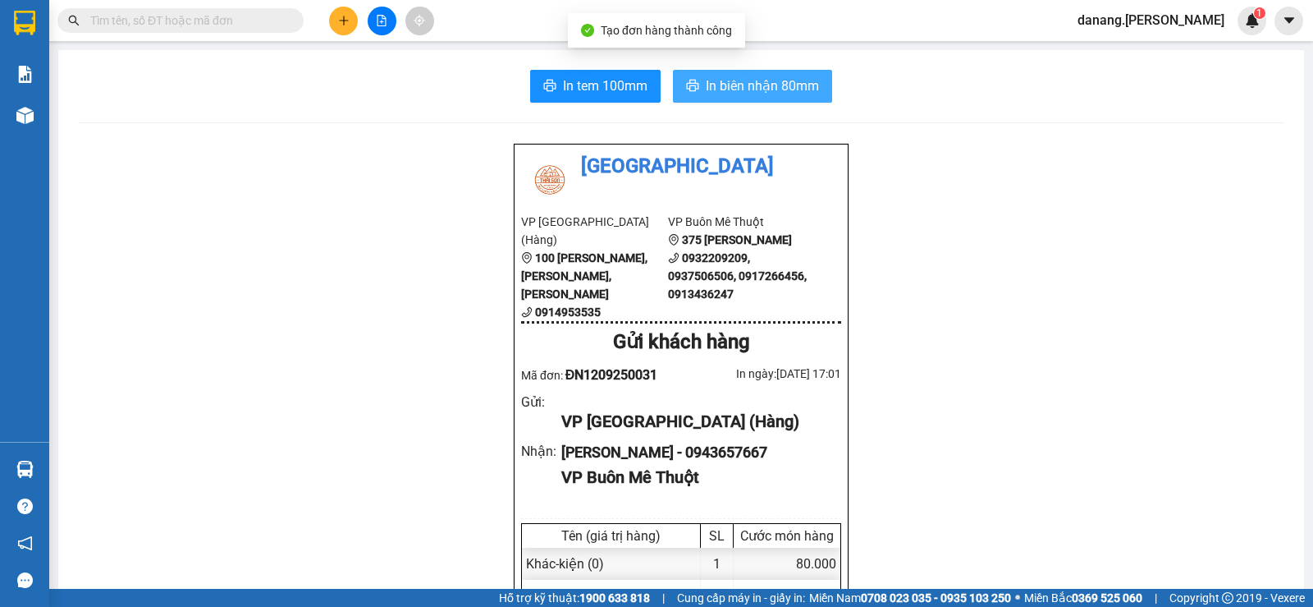
click at [726, 81] on span "In biên nhận 80mm" at bounding box center [762, 86] width 113 height 21
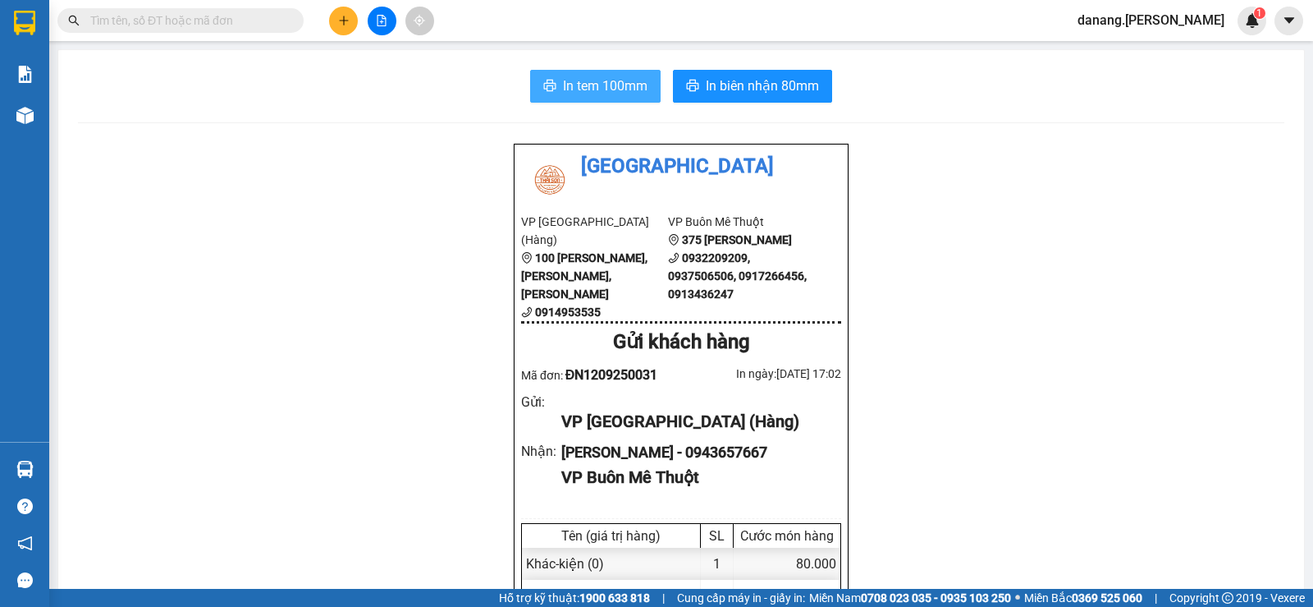
click at [563, 83] on span "In tem 100mm" at bounding box center [605, 86] width 85 height 21
click at [353, 20] on button at bounding box center [343, 21] width 29 height 29
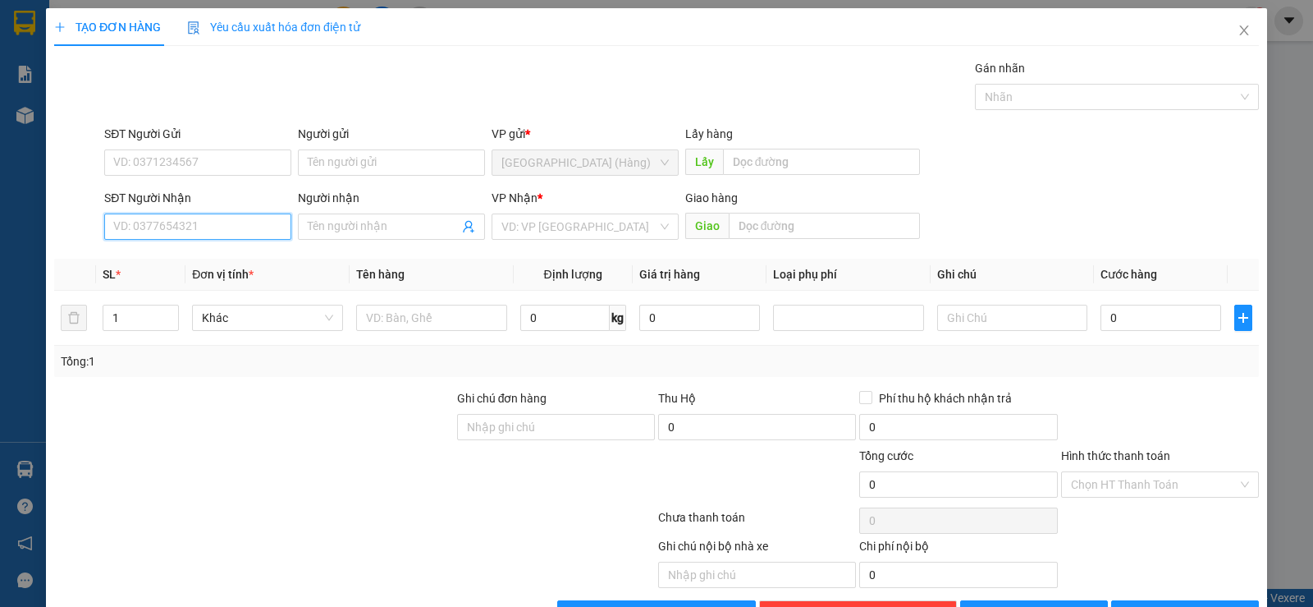
click at [192, 235] on input "SĐT Người Nhận" at bounding box center [197, 226] width 187 height 26
drag, startPoint x: 190, startPoint y: 254, endPoint x: 206, endPoint y: 242, distance: 20.0
click at [189, 252] on div "0932032704" at bounding box center [196, 259] width 166 height 18
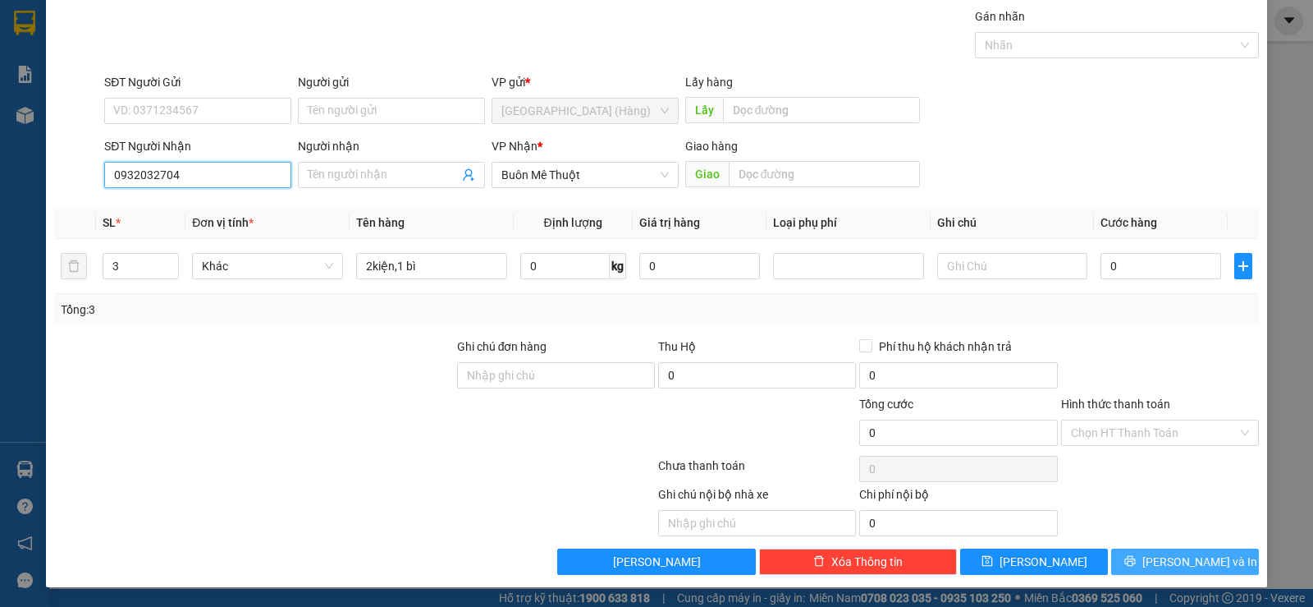
type input "0932032704"
click at [1166, 556] on span "[PERSON_NAME] và In" at bounding box center [1199, 561] width 115 height 18
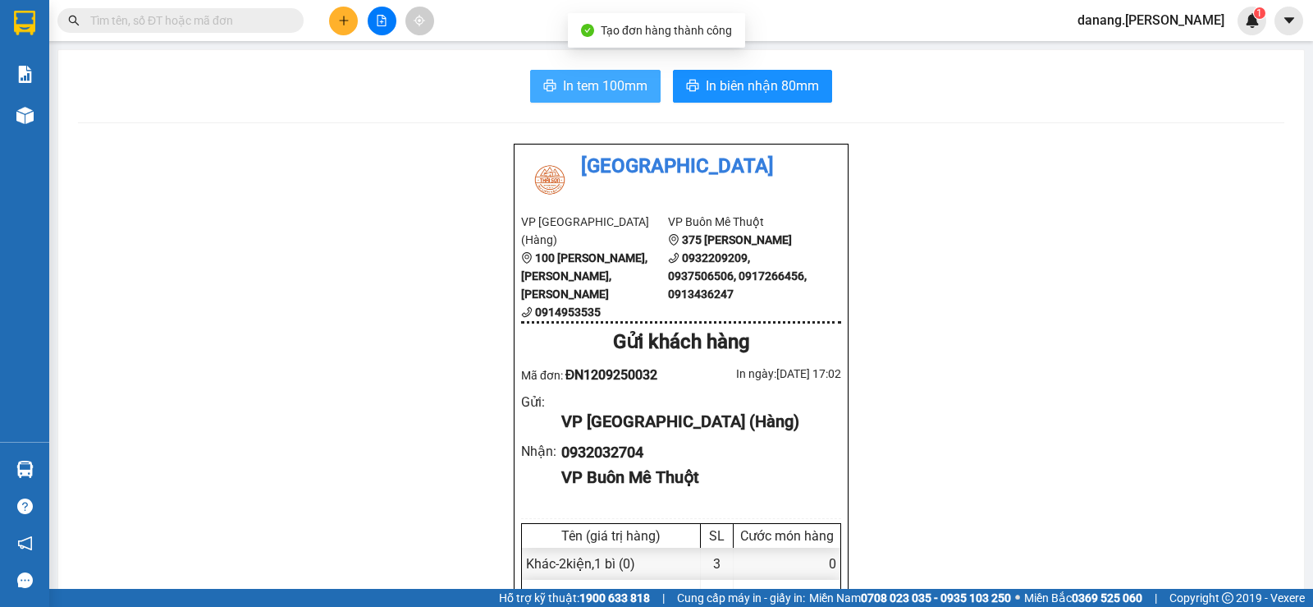
click at [605, 90] on span "In tem 100mm" at bounding box center [605, 86] width 85 height 21
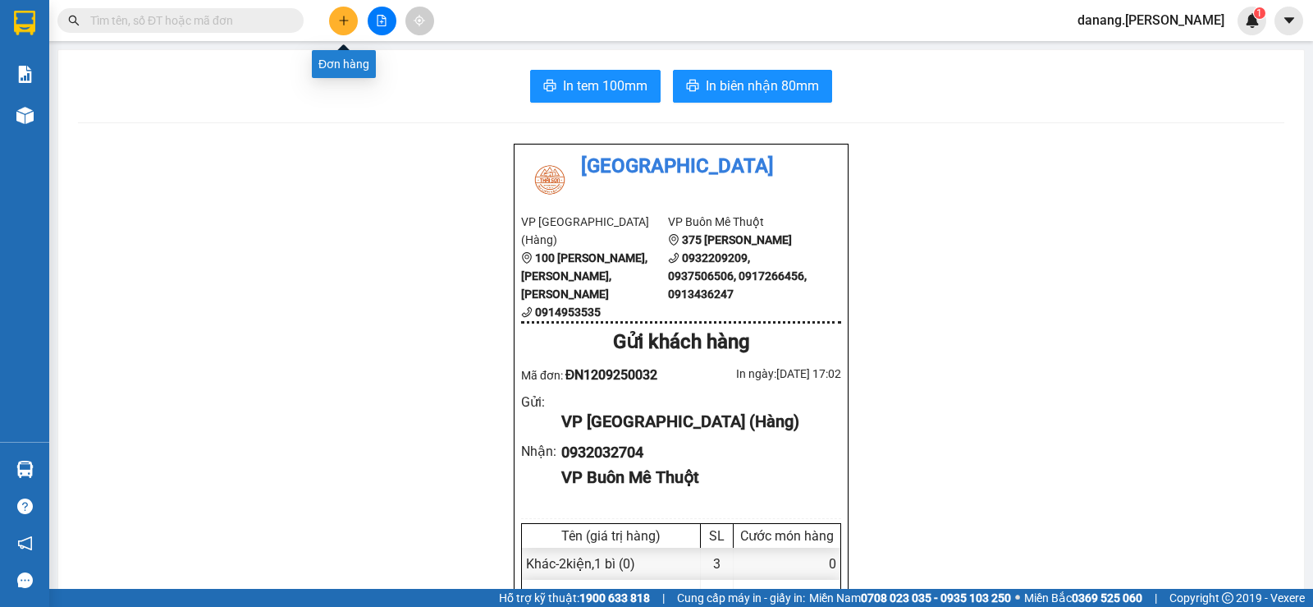
click at [350, 16] on button at bounding box center [343, 21] width 29 height 29
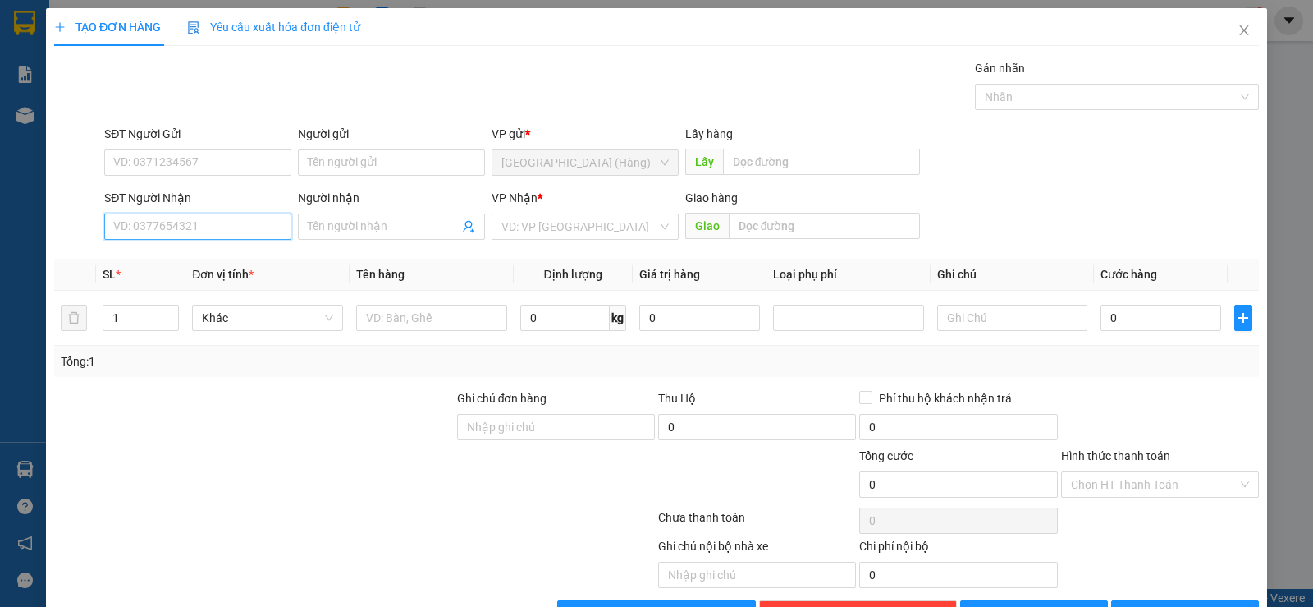
click at [230, 219] on input "SĐT Người Nhận" at bounding box center [197, 226] width 187 height 26
click at [220, 255] on div "0985270397 - A Bảo" at bounding box center [196, 259] width 166 height 18
type input "0985270397"
type input "A Bảo"
type input "0985270397"
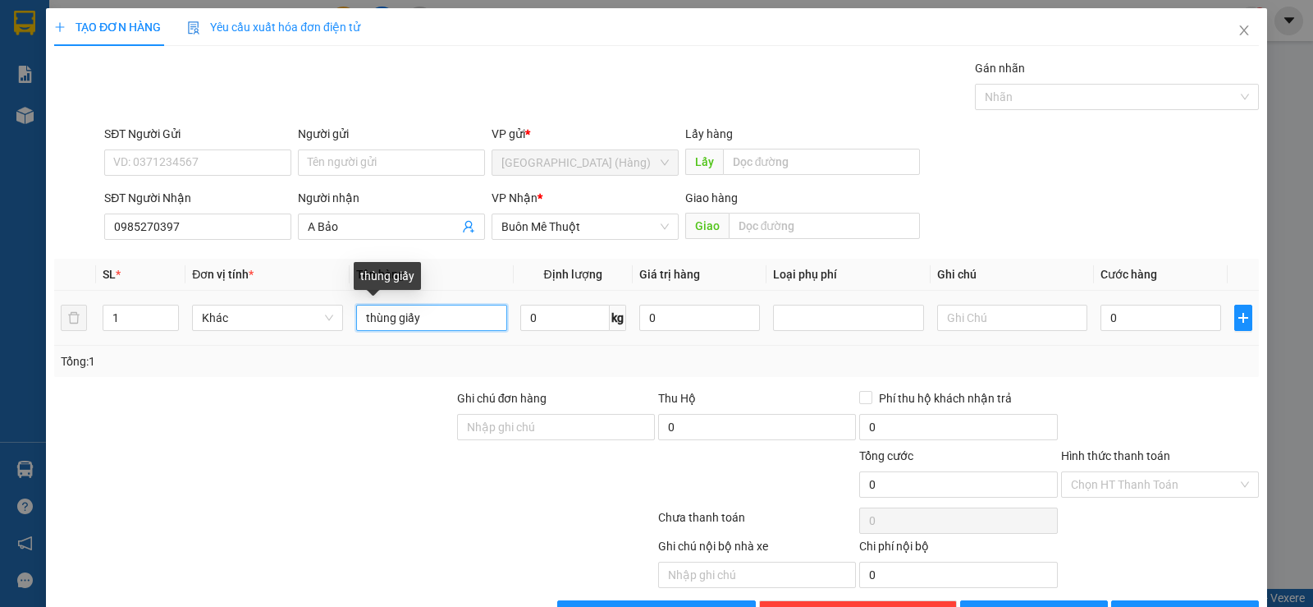
click at [488, 318] on input "thùng giấy" at bounding box center [431, 317] width 151 height 26
type input "t"
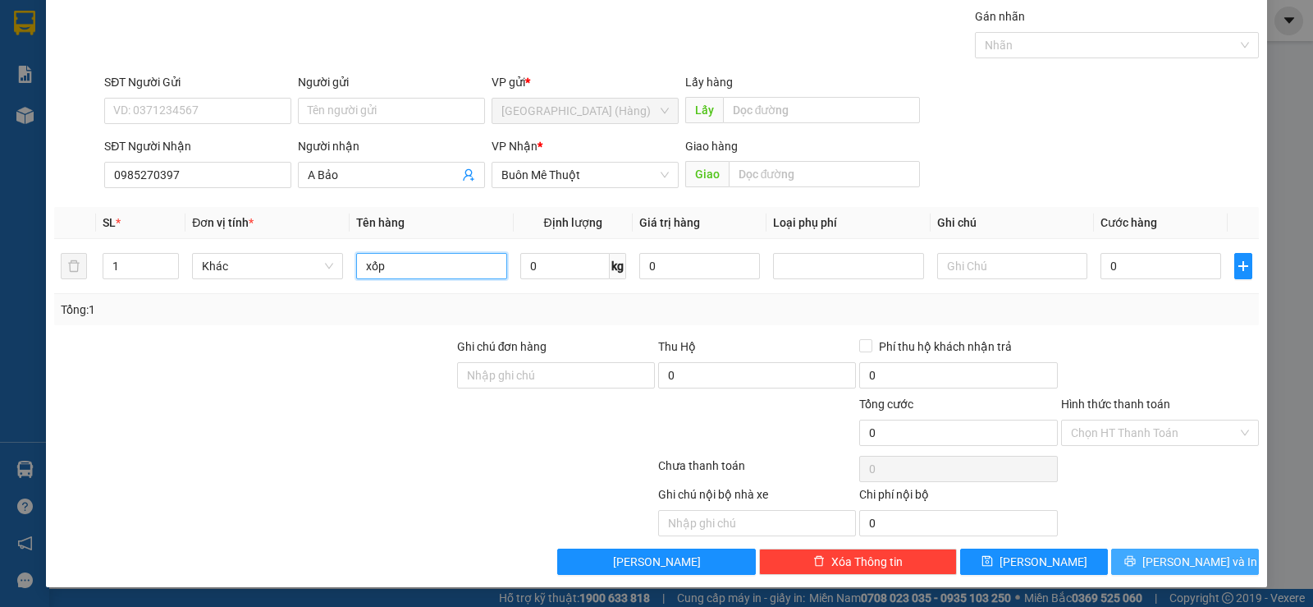
type input "xốp"
click at [1154, 569] on button "[PERSON_NAME] và In" at bounding box center [1185, 561] width 148 height 26
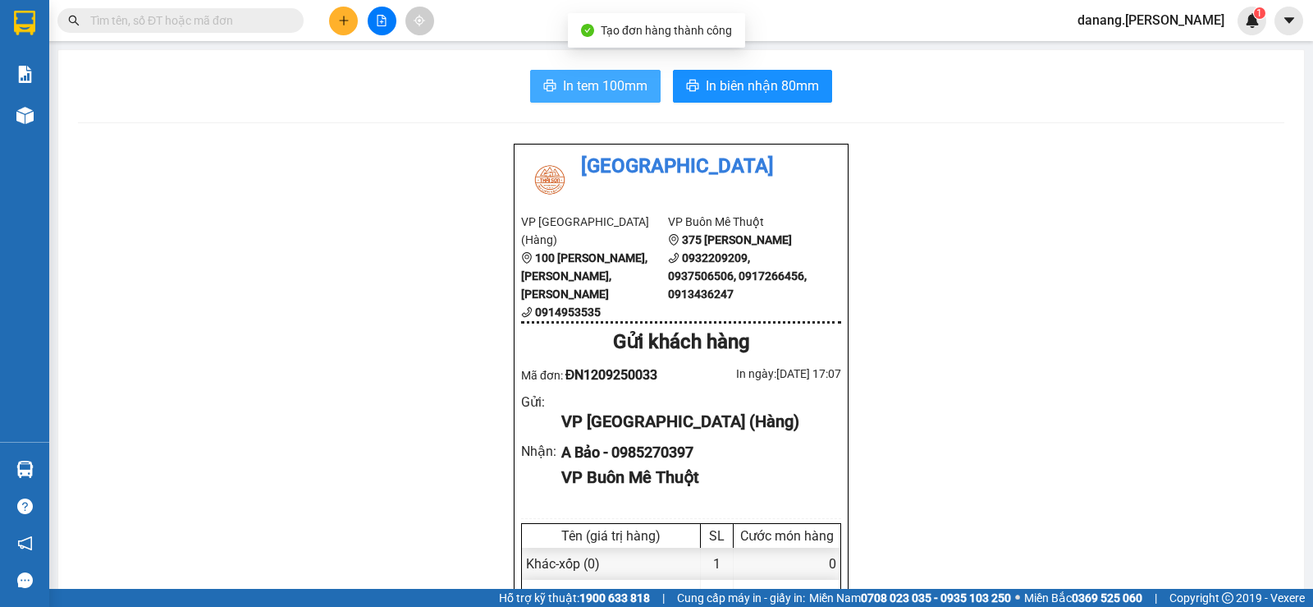
click at [607, 80] on span "In tem 100mm" at bounding box center [605, 86] width 85 height 21
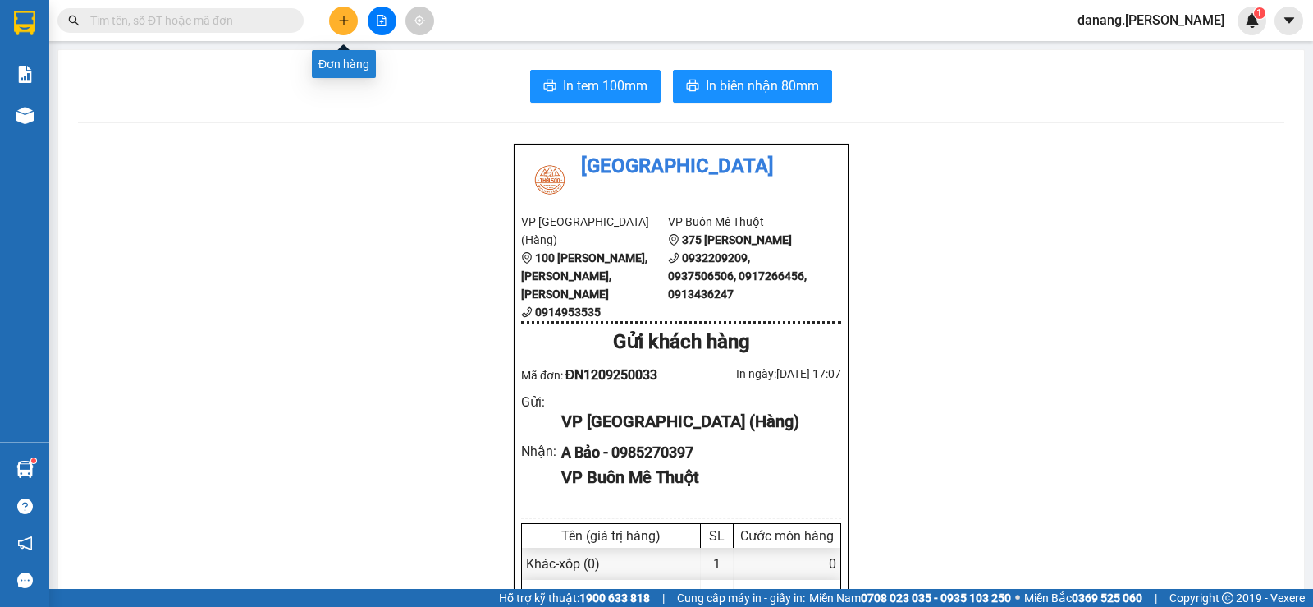
click at [345, 12] on button at bounding box center [343, 21] width 29 height 29
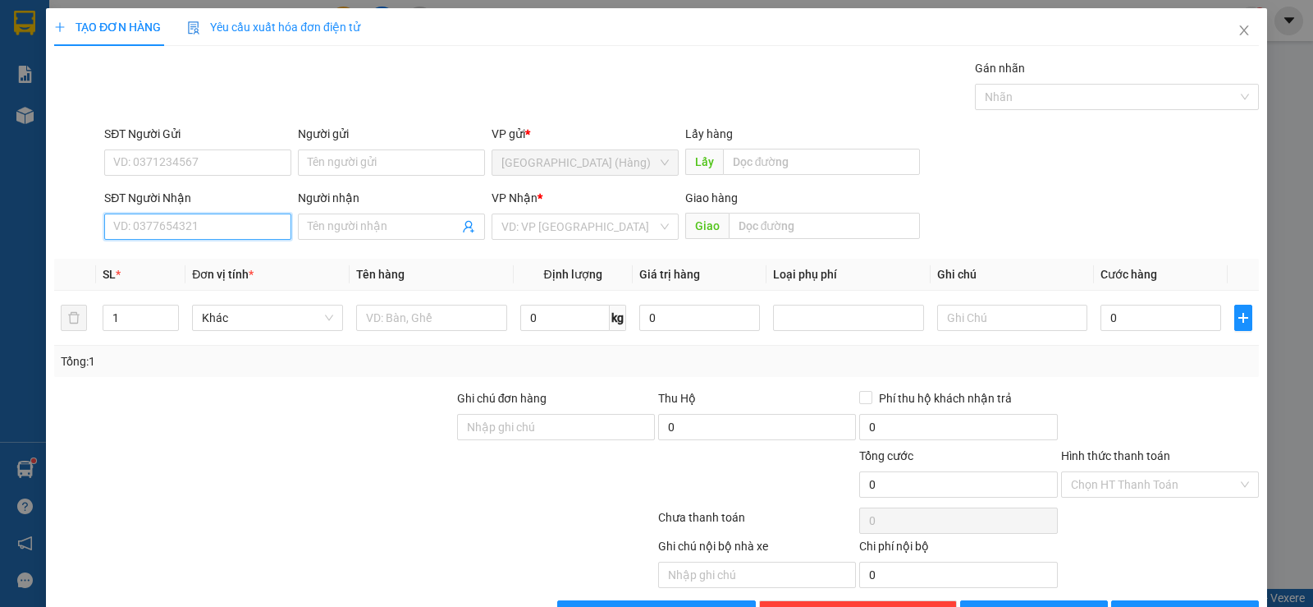
click at [195, 219] on input "SĐT Người Nhận" at bounding box center [197, 226] width 187 height 26
click at [212, 227] on input "SĐT Người Nhận" at bounding box center [197, 226] width 187 height 26
click at [213, 259] on div "0914281515 - A Bình" at bounding box center [196, 259] width 166 height 18
type input "0914281515"
type input "A Bình"
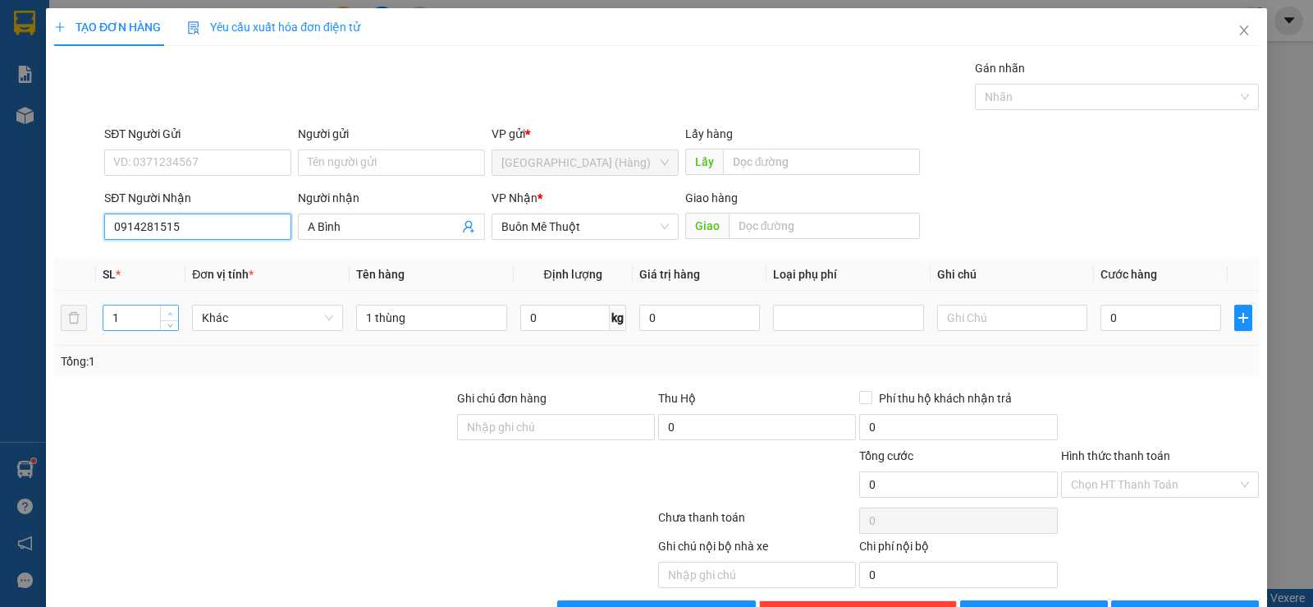
type input "0914281515"
click at [163, 312] on span "Increase Value" at bounding box center [169, 312] width 18 height 15
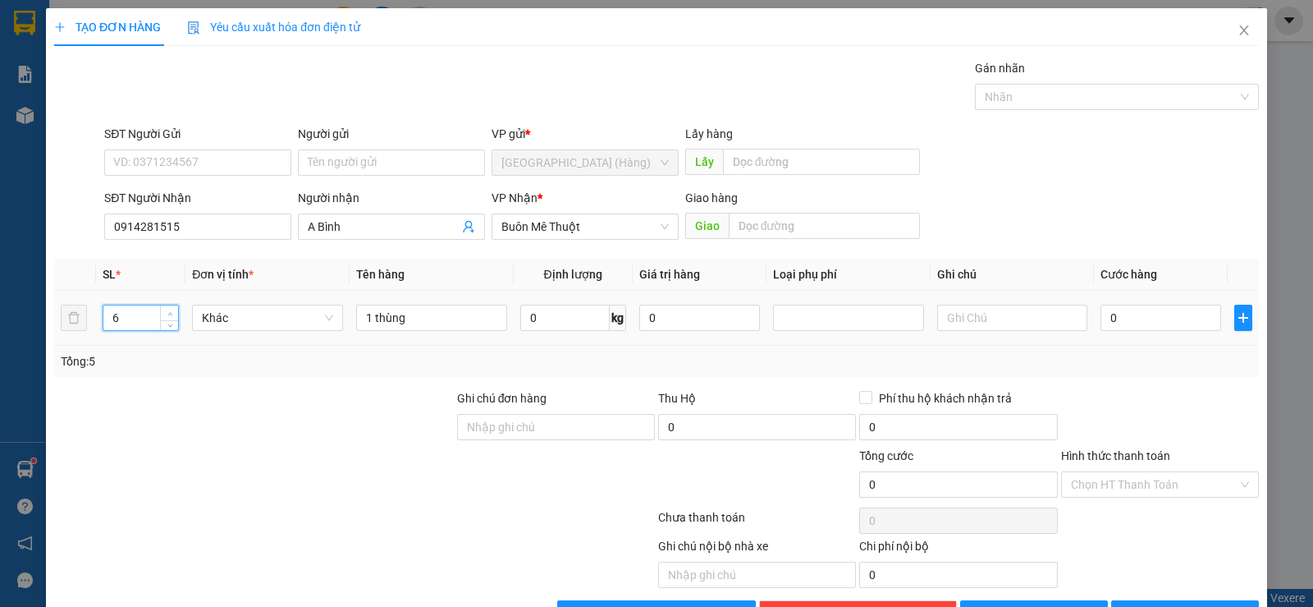
click at [163, 312] on span "Increase Value" at bounding box center [169, 312] width 18 height 15
type input "8"
click at [163, 312] on span "Increase Value" at bounding box center [169, 312] width 18 height 15
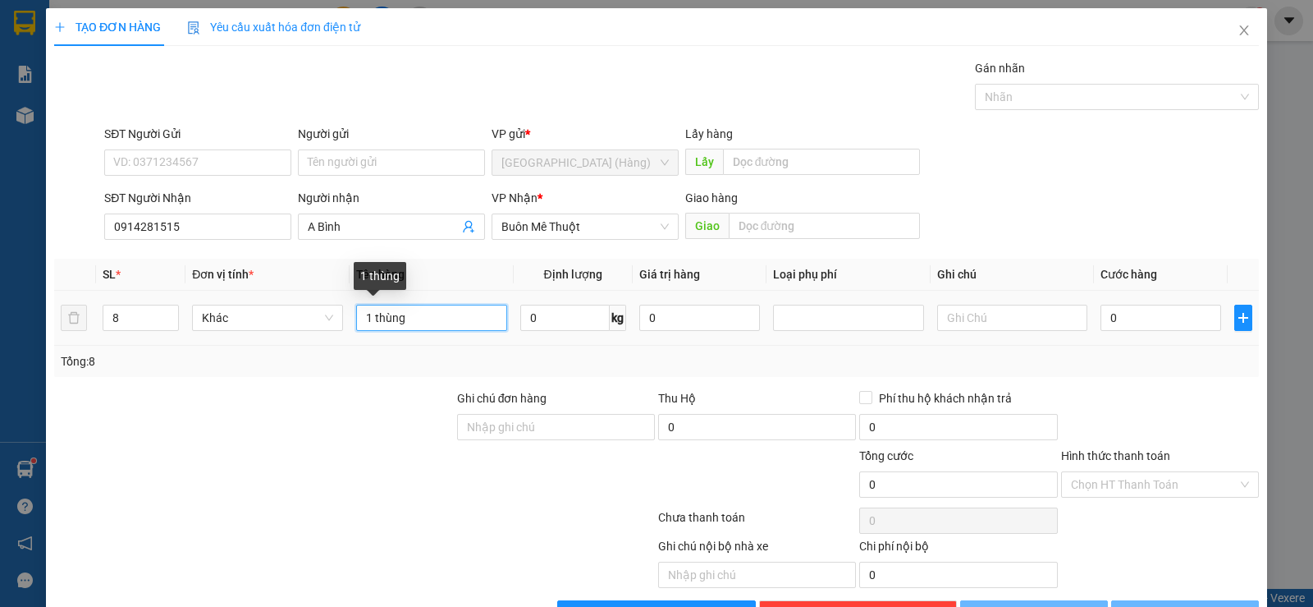
click at [365, 314] on input "1 thùng" at bounding box center [431, 317] width 151 height 26
click at [370, 318] on input "1 thùng" at bounding box center [431, 317] width 151 height 26
click at [411, 324] on input "2 thùng" at bounding box center [431, 317] width 151 height 26
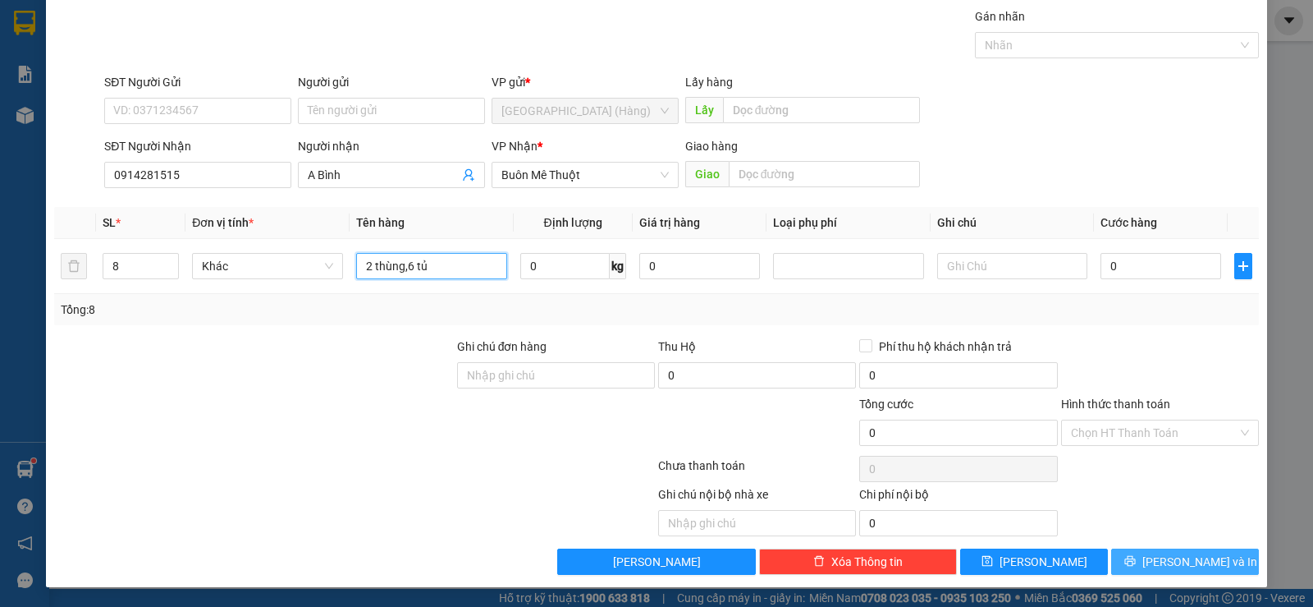
type input "2 thùng,6 tủ"
click at [1194, 560] on span "[PERSON_NAME] và In" at bounding box center [1199, 561] width 115 height 18
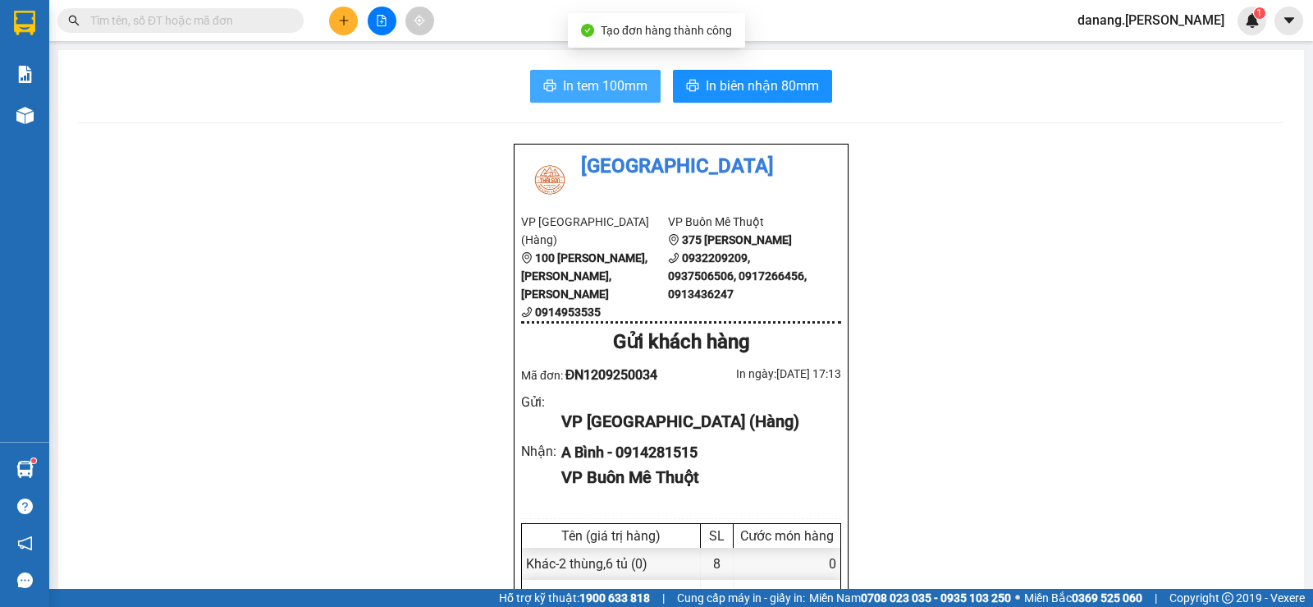
click at [577, 93] on span "In tem 100mm" at bounding box center [605, 86] width 85 height 21
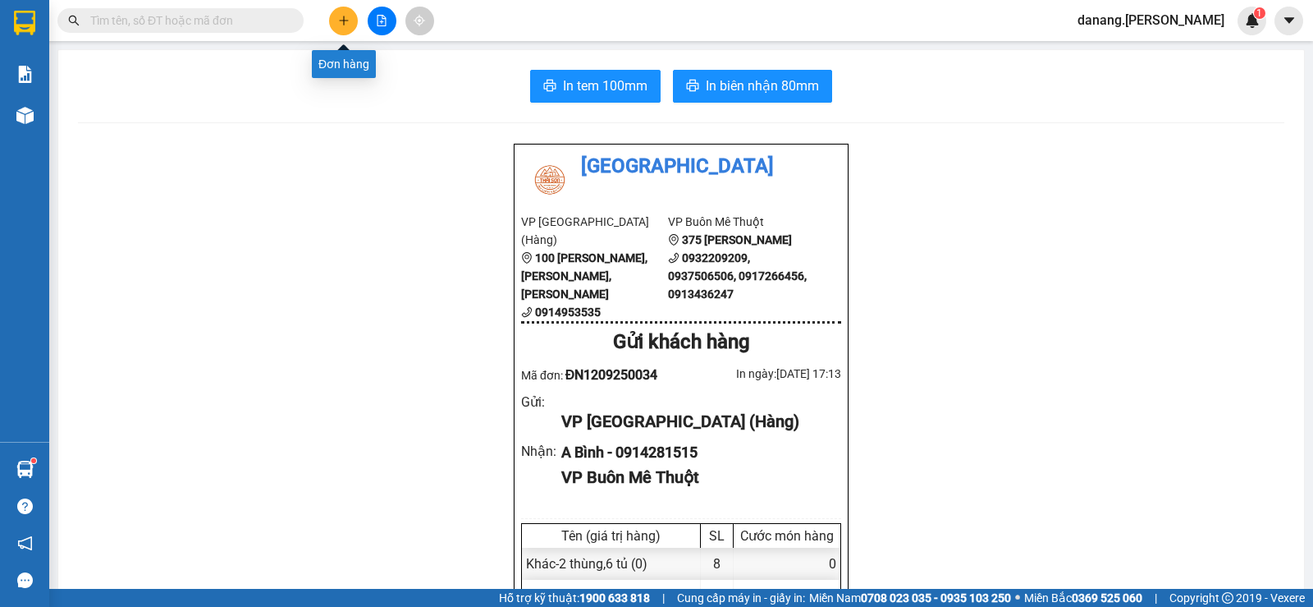
click at [351, 13] on button at bounding box center [343, 21] width 29 height 29
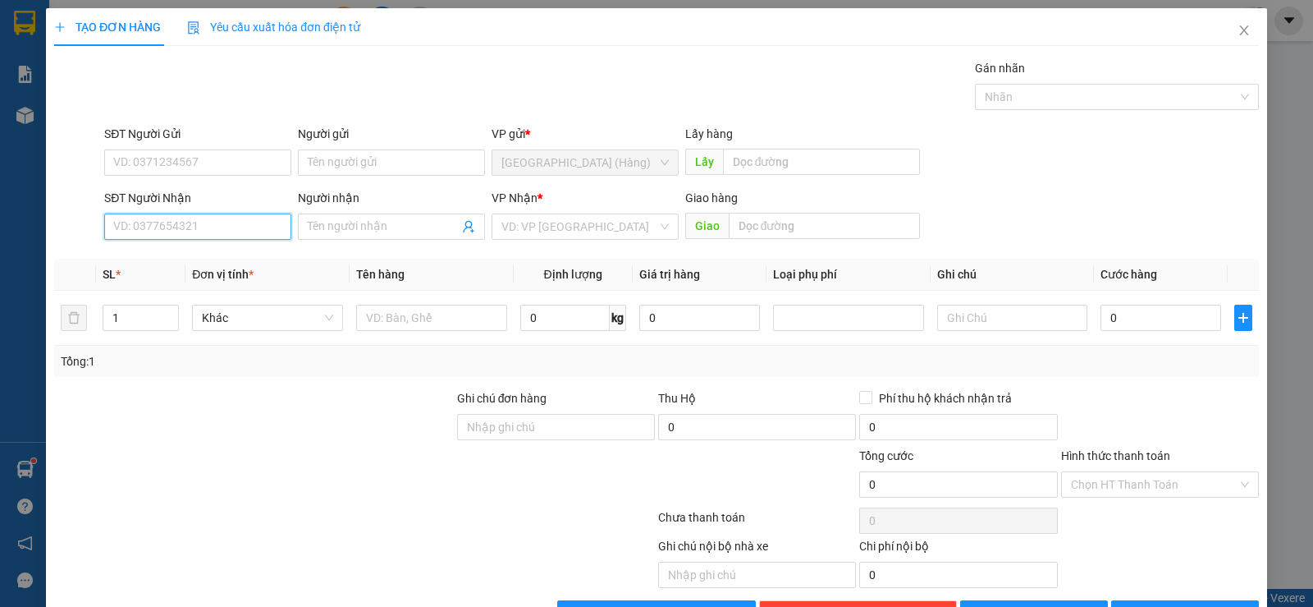
click at [194, 226] on input "SĐT Người Nhận" at bounding box center [197, 226] width 187 height 26
click at [185, 261] on div "0376144939" at bounding box center [196, 259] width 166 height 18
type input "0376144939"
type input "50.000"
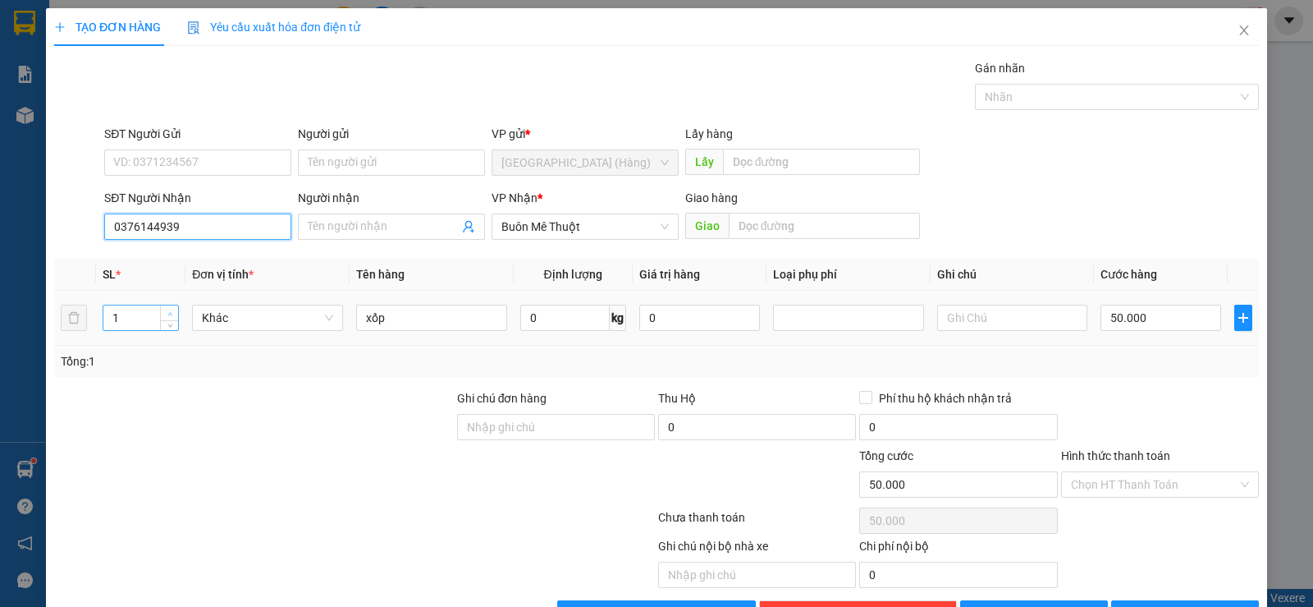
type input "0376144939"
type input "2"
click at [168, 312] on icon "up" at bounding box center [170, 314] width 6 height 6
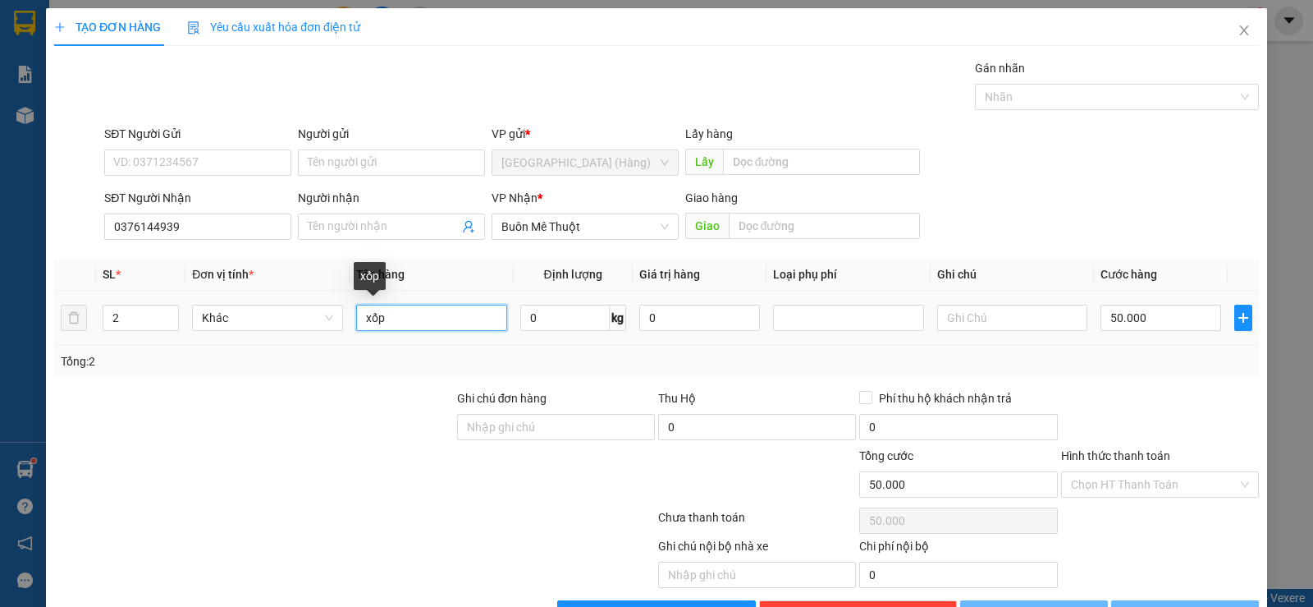
click at [359, 316] on input "xốp" at bounding box center [431, 317] width 151 height 26
click at [396, 326] on input "1,xốp" at bounding box center [431, 317] width 151 height 26
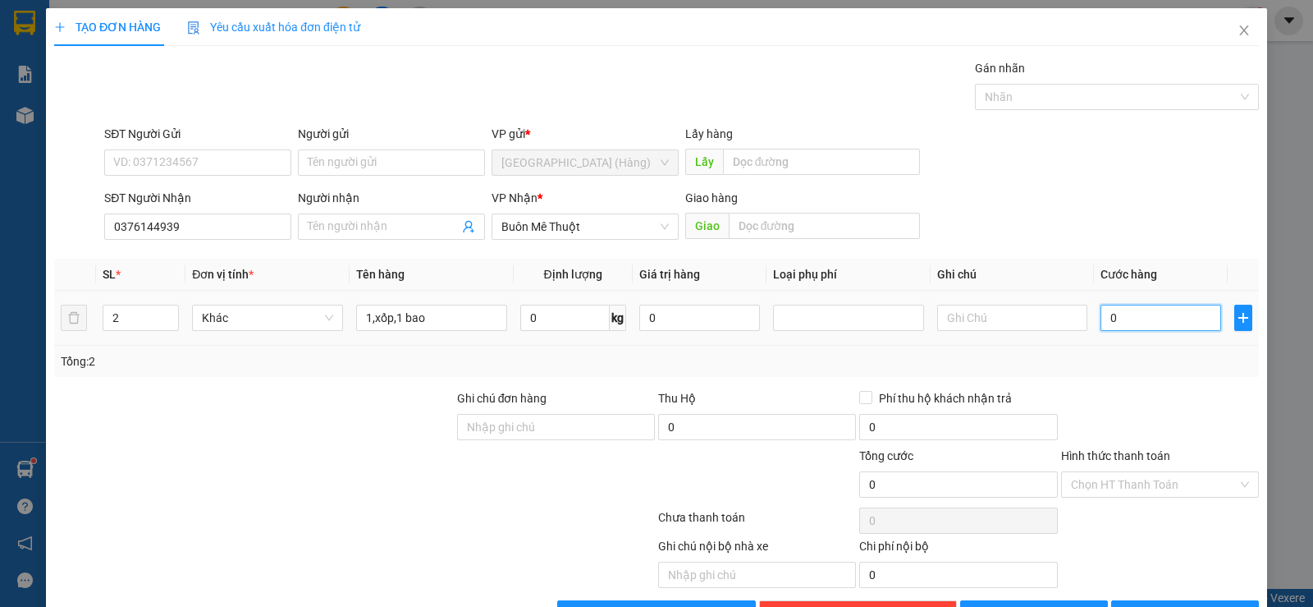
click at [1104, 309] on input "0" at bounding box center [1161, 317] width 121 height 26
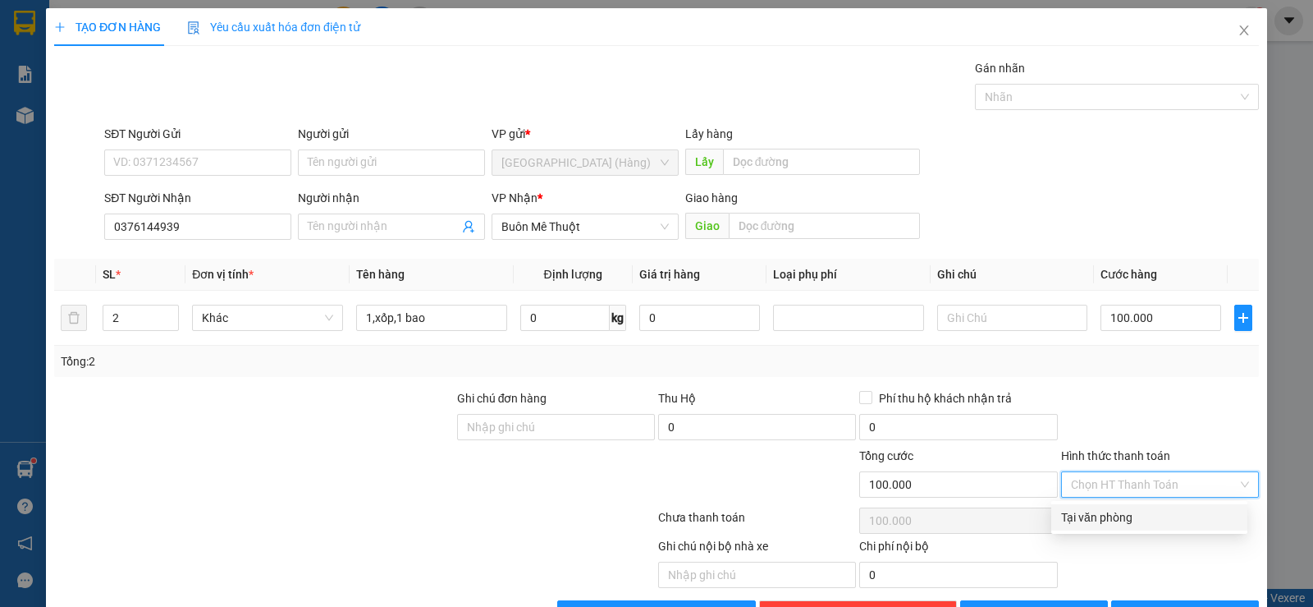
click at [1120, 473] on input "Hình thức thanh toán" at bounding box center [1154, 484] width 167 height 25
click at [1110, 511] on div "Tại văn phòng" at bounding box center [1149, 517] width 176 height 18
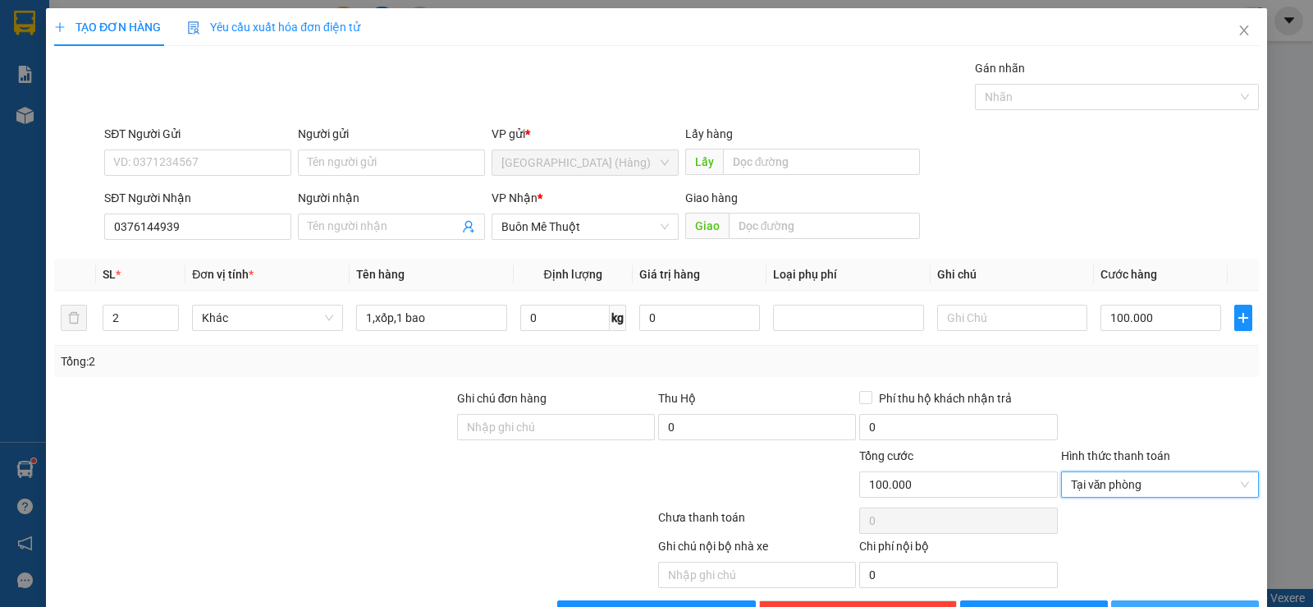
scroll to position [52, 0]
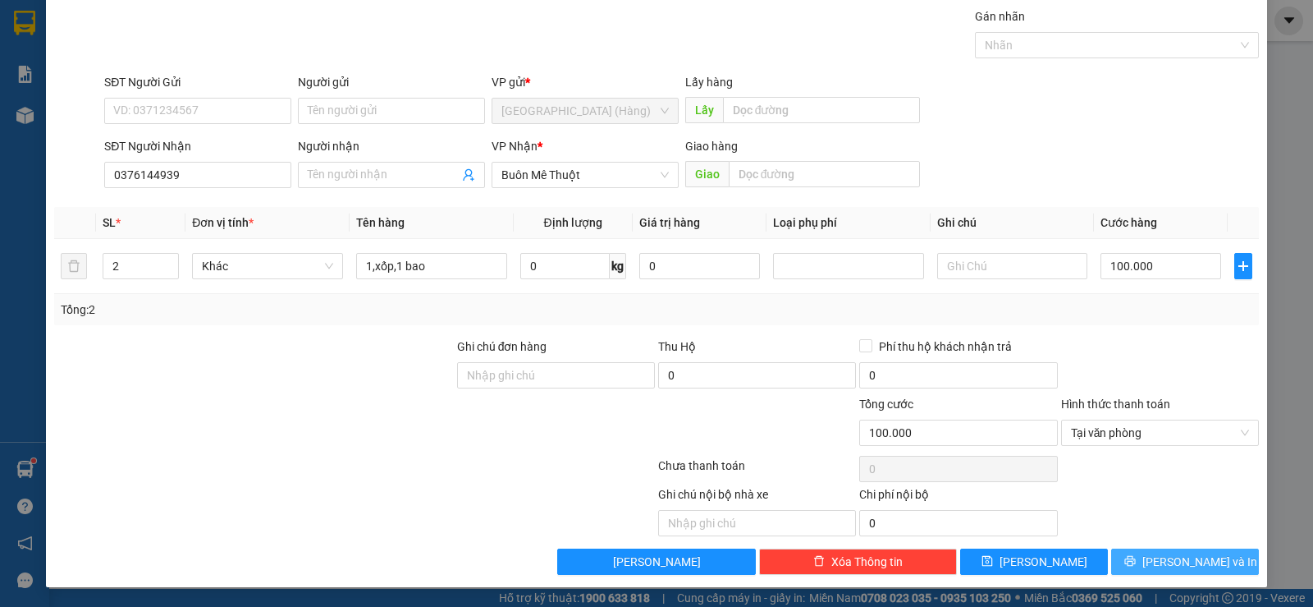
click at [1161, 553] on span "[PERSON_NAME] và In" at bounding box center [1199, 561] width 115 height 18
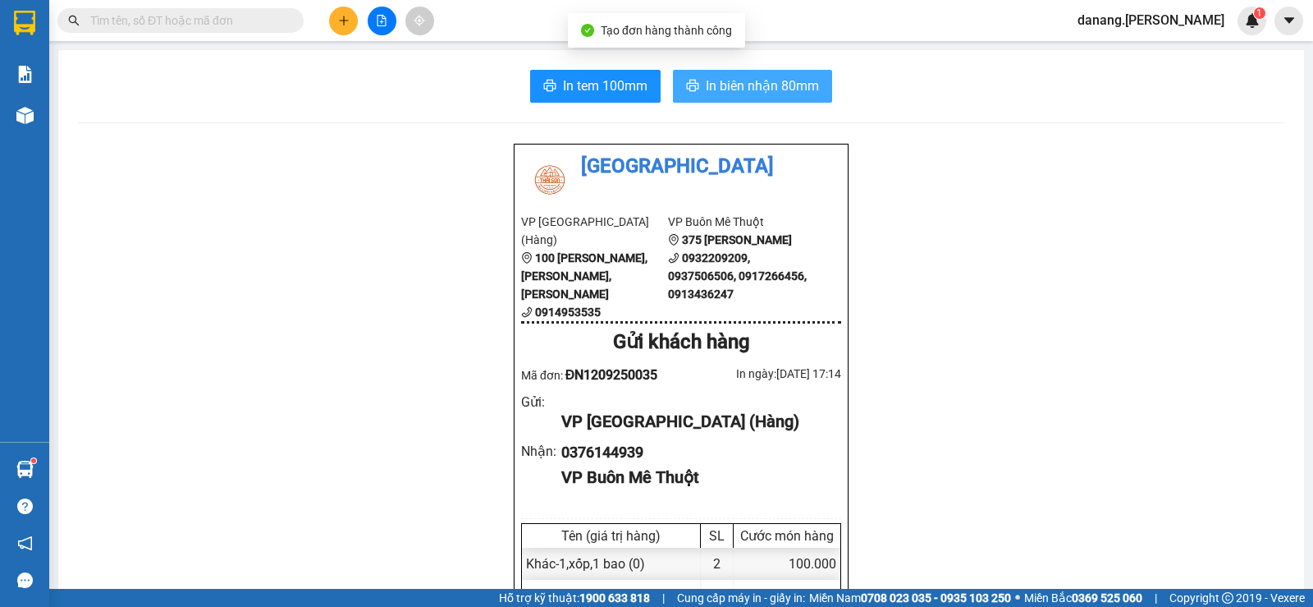
click at [788, 83] on span "In biên nhận 80mm" at bounding box center [762, 86] width 113 height 21
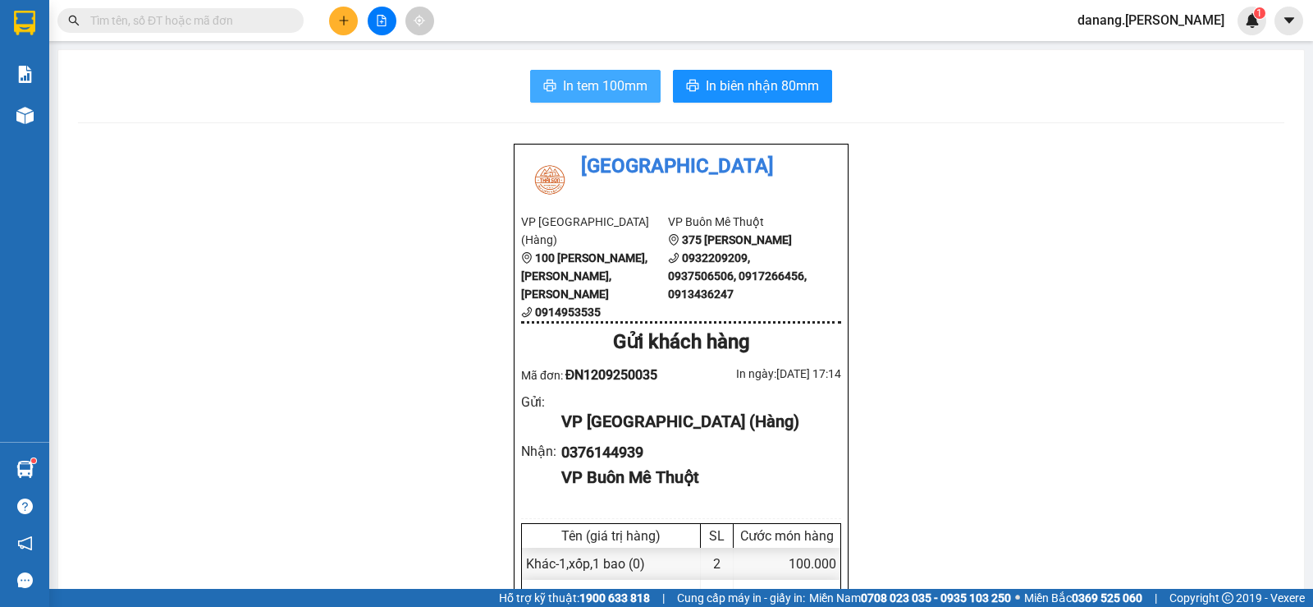
click at [599, 94] on span "In tem 100mm" at bounding box center [605, 86] width 85 height 21
click at [339, 15] on icon "plus" at bounding box center [343, 20] width 11 height 11
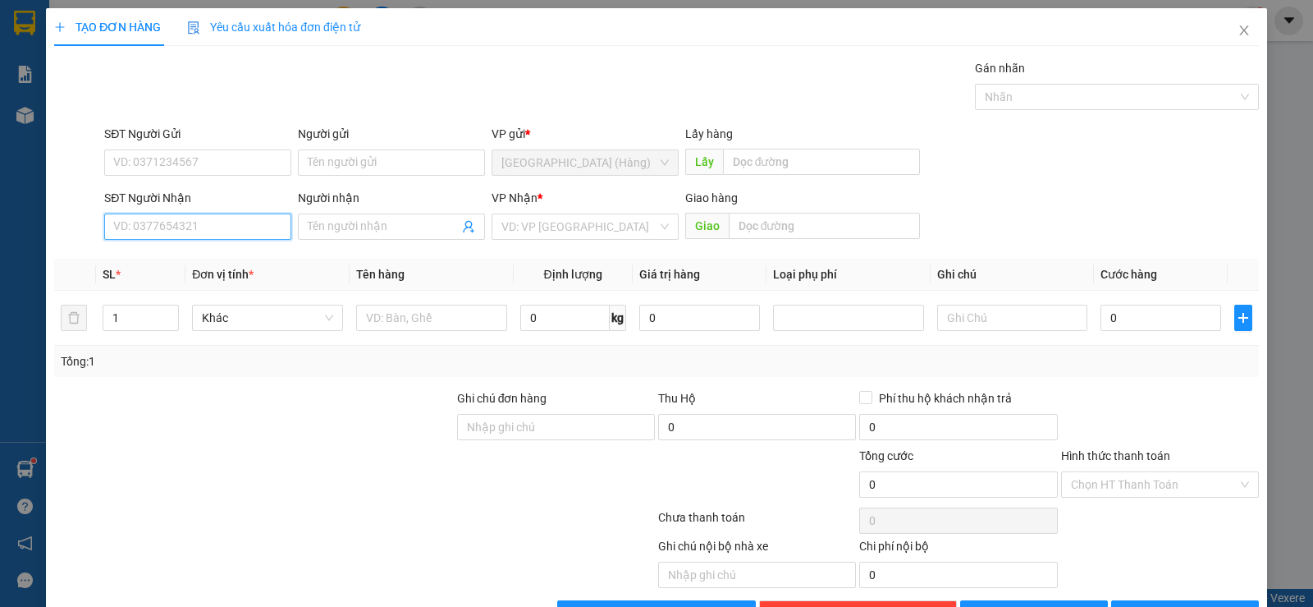
click at [240, 226] on input "SĐT Người Nhận" at bounding box center [197, 226] width 187 height 26
click at [146, 264] on div "0935309797" at bounding box center [196, 259] width 166 height 18
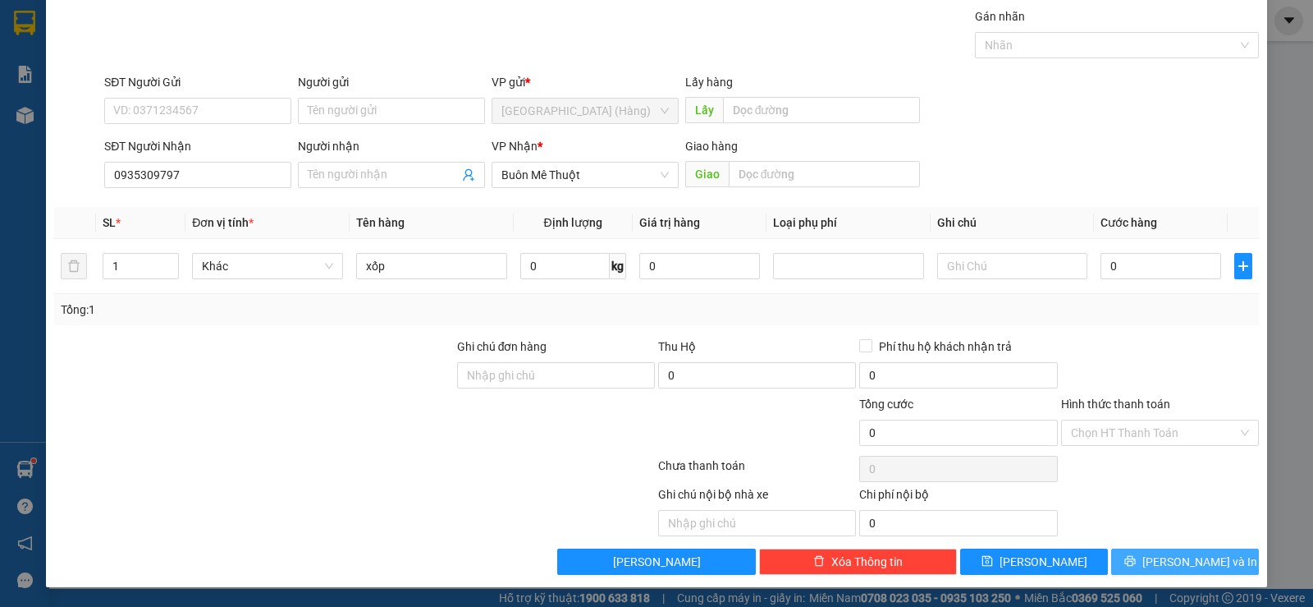
click at [1186, 555] on span "[PERSON_NAME] và In" at bounding box center [1199, 561] width 115 height 18
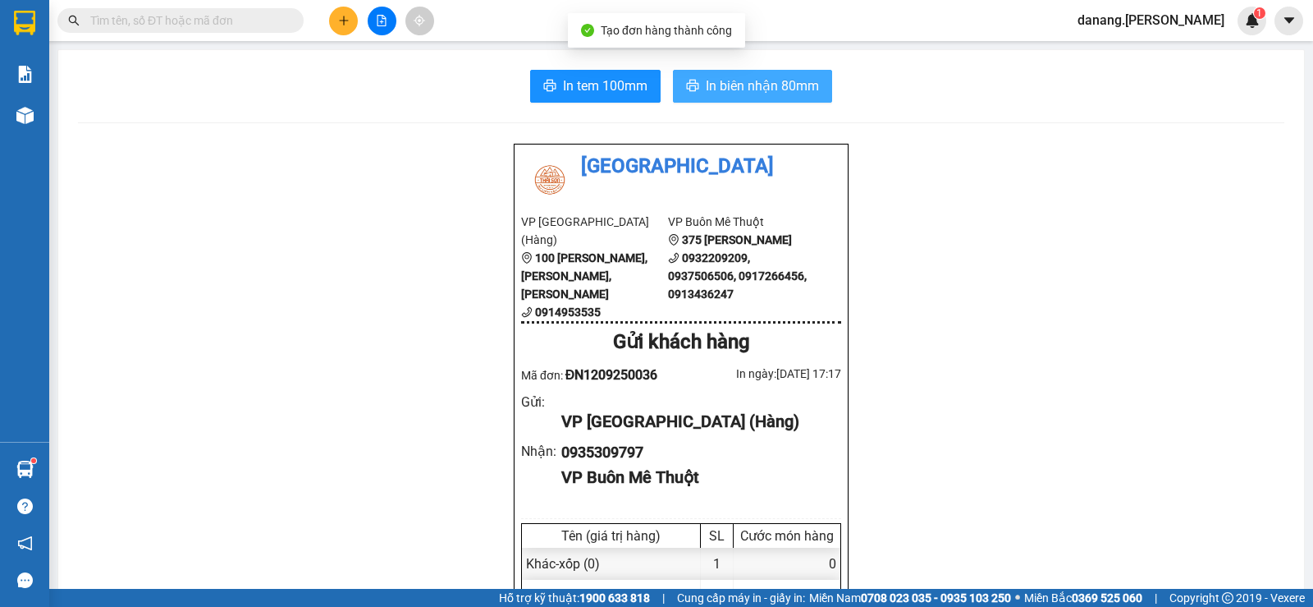
click at [756, 83] on span "In biên nhận 80mm" at bounding box center [762, 86] width 113 height 21
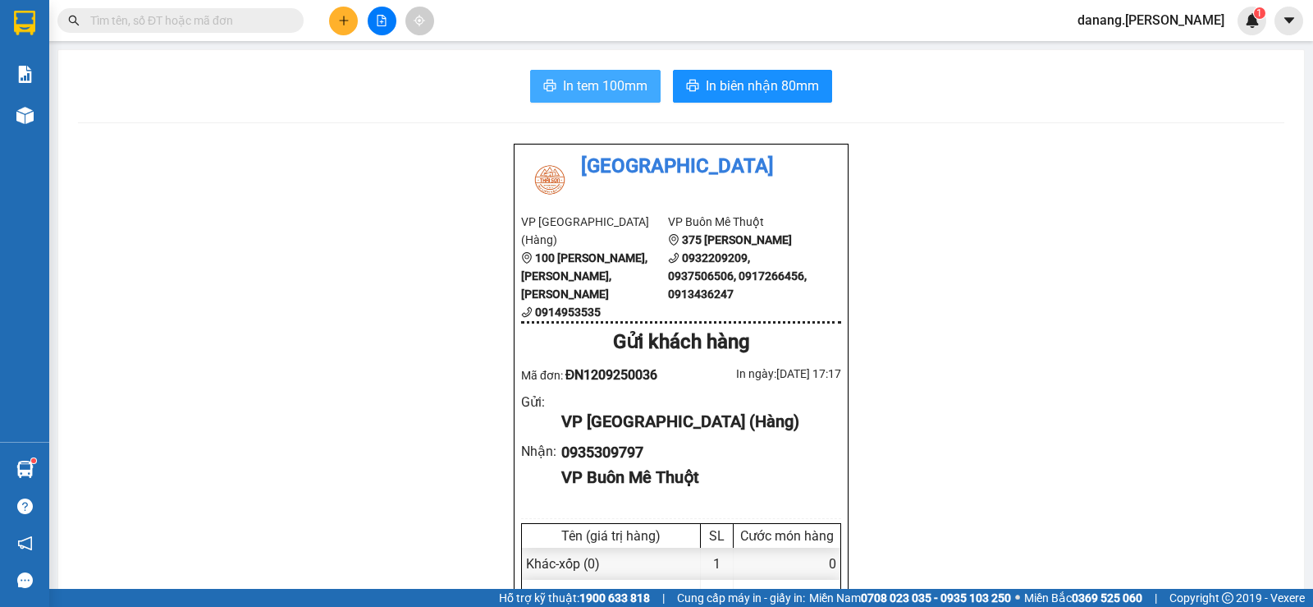
click at [576, 78] on span "In tem 100mm" at bounding box center [605, 86] width 85 height 21
click at [351, 24] on button at bounding box center [343, 21] width 29 height 29
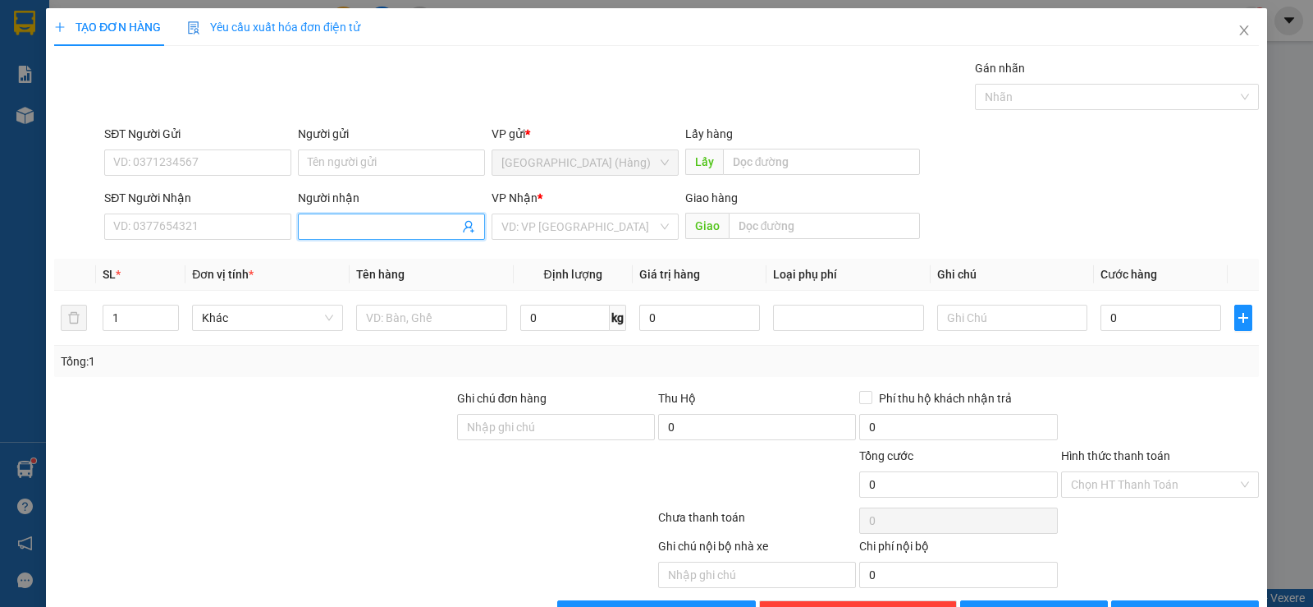
click at [396, 231] on input "Người nhận" at bounding box center [383, 226] width 151 height 18
click at [409, 259] on div "Bạch - 0946507070" at bounding box center [388, 259] width 166 height 18
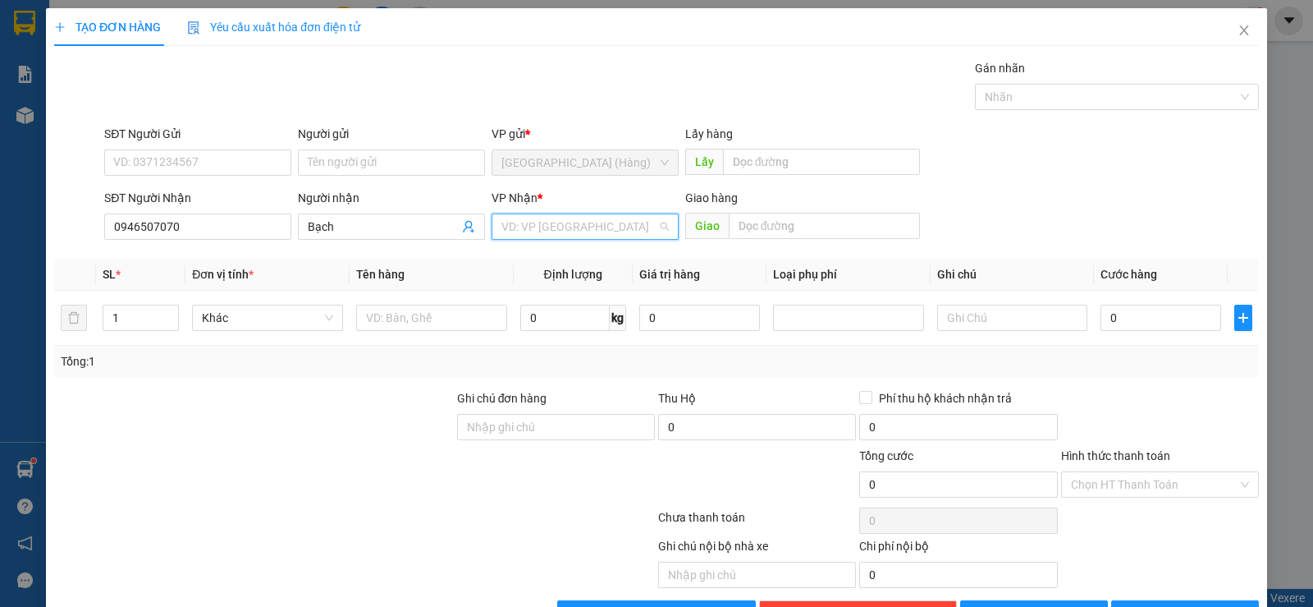
click at [522, 227] on input "search" at bounding box center [579, 226] width 156 height 25
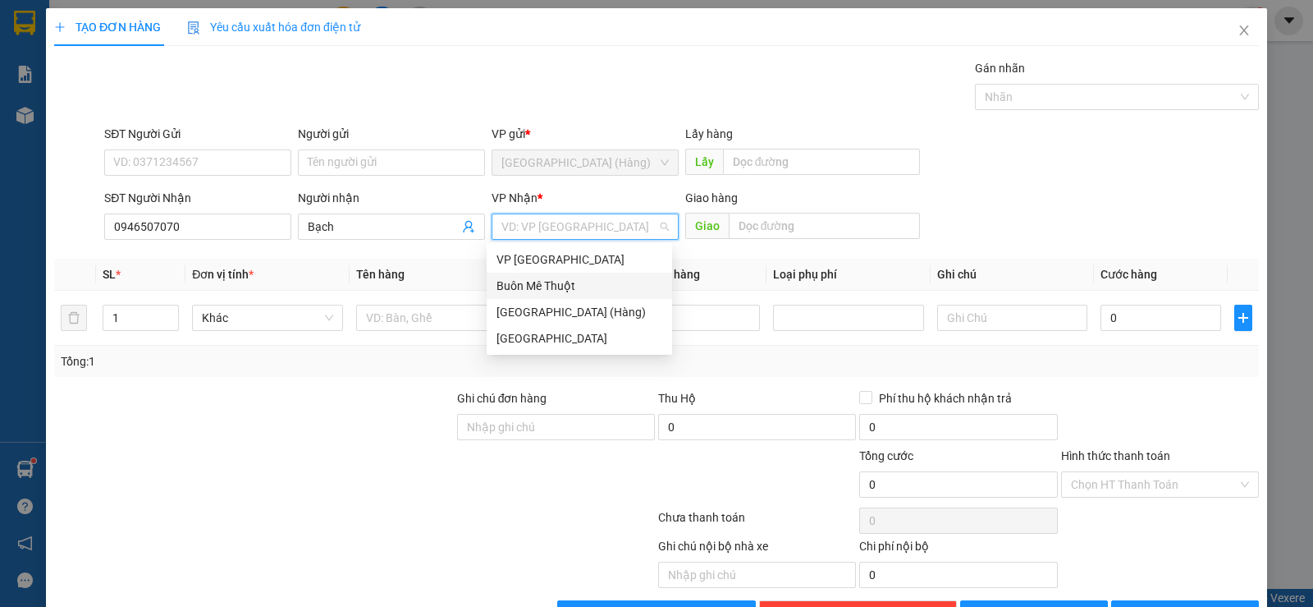
click at [575, 285] on div "Buôn Mê Thuột" at bounding box center [580, 286] width 166 height 18
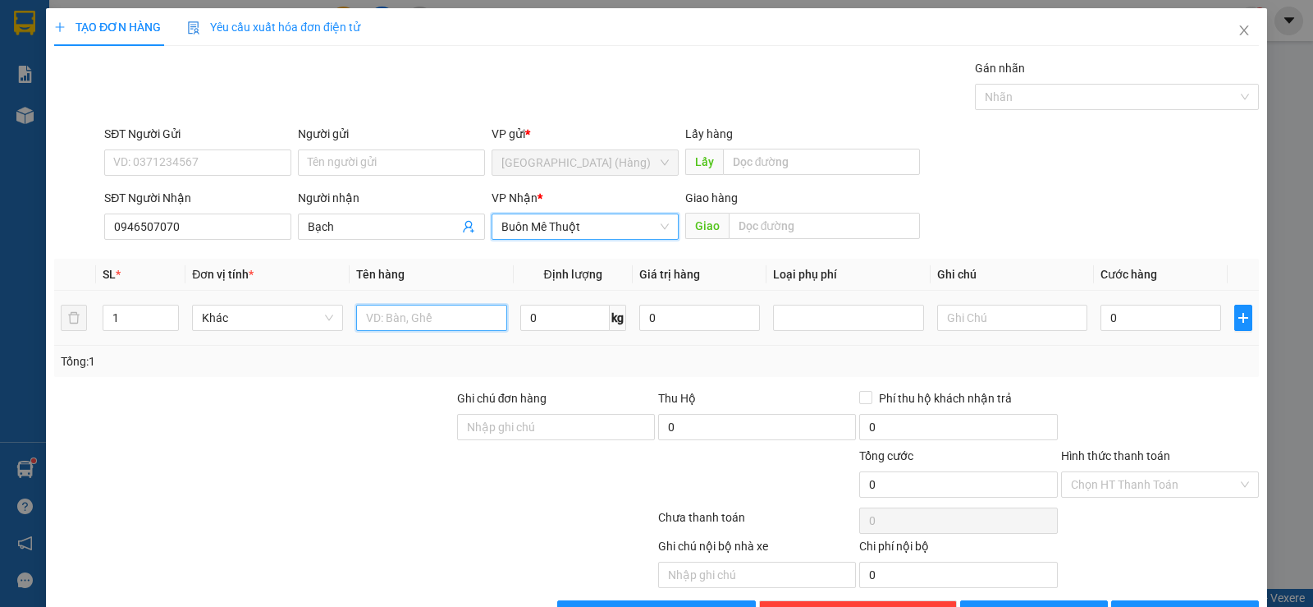
click at [448, 316] on input "text" at bounding box center [431, 317] width 151 height 26
click at [172, 312] on span "up" at bounding box center [170, 314] width 10 height 10
click at [395, 321] on input "text" at bounding box center [431, 317] width 151 height 26
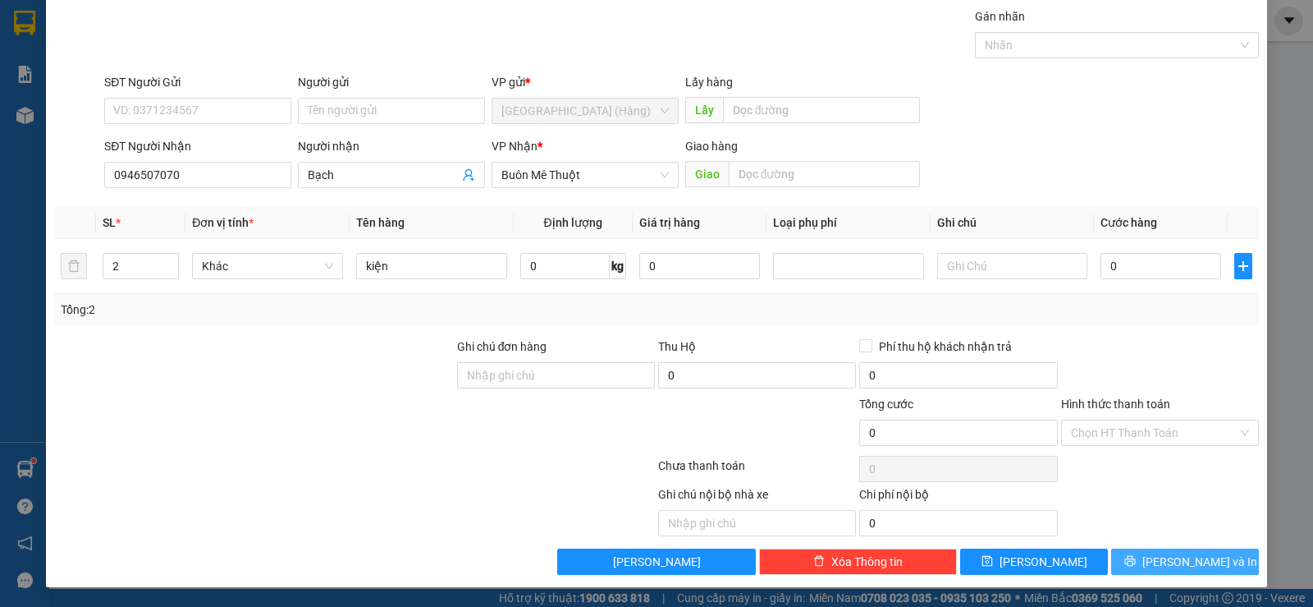
click at [1192, 556] on span "[PERSON_NAME] và In" at bounding box center [1199, 561] width 115 height 18
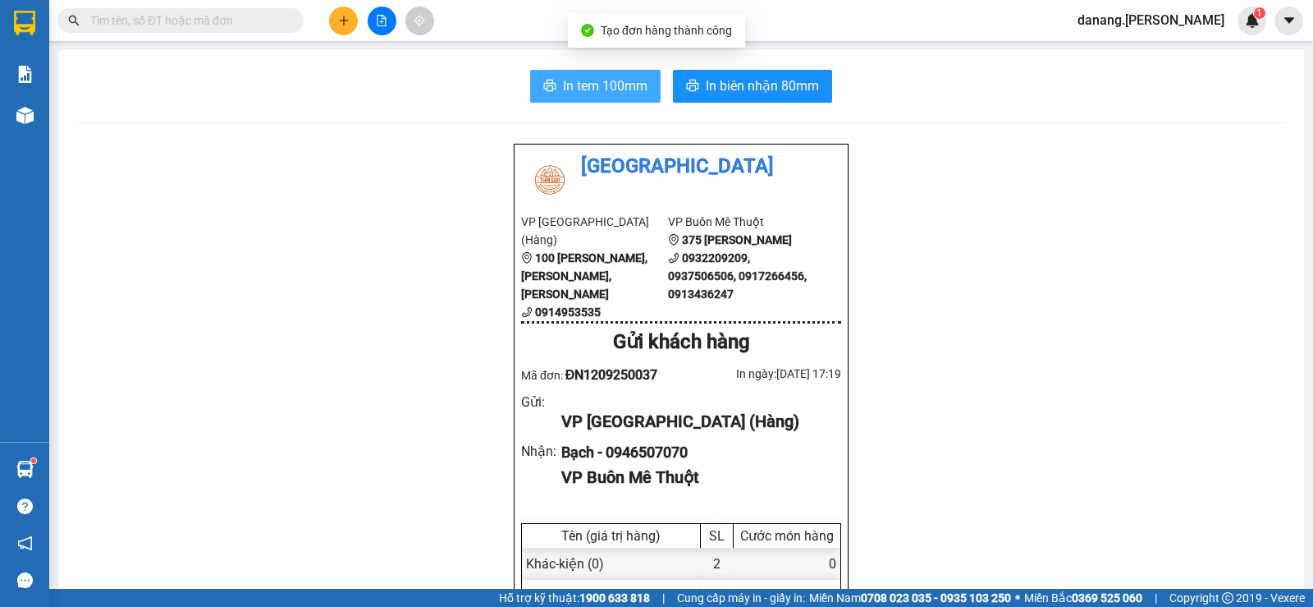
click at [586, 85] on span "In tem 100mm" at bounding box center [605, 86] width 85 height 21
click at [344, 28] on button at bounding box center [343, 21] width 29 height 29
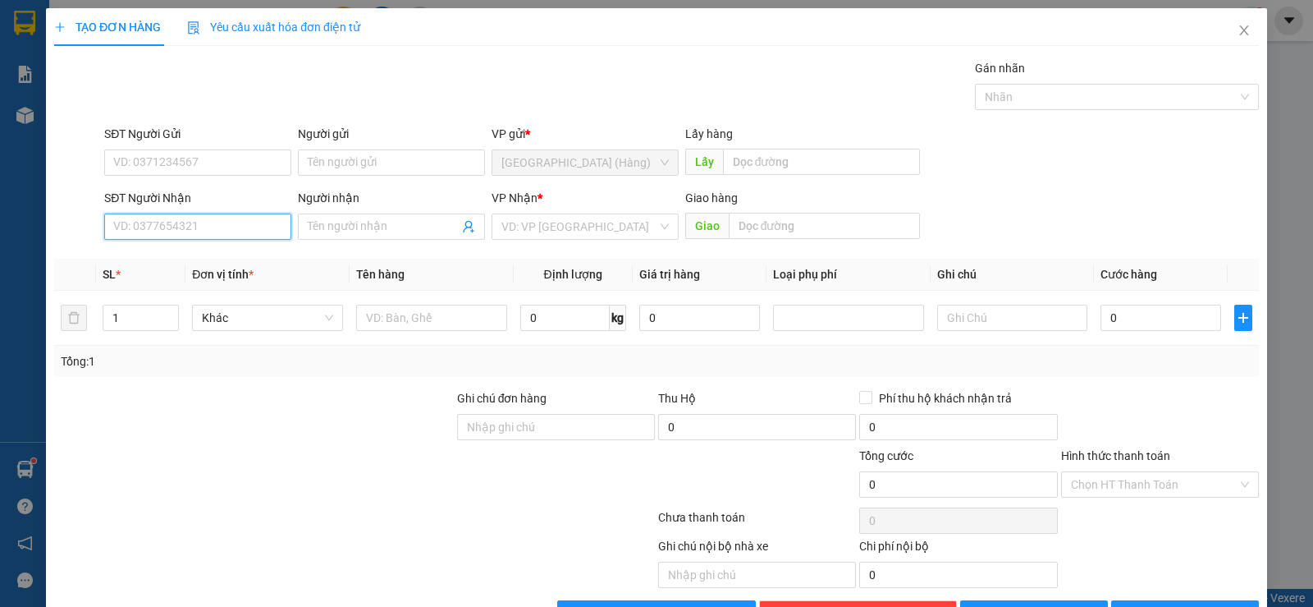
click at [190, 215] on input "SĐT Người Nhận" at bounding box center [197, 226] width 187 height 26
click at [163, 260] on div "0973774528" at bounding box center [196, 259] width 166 height 18
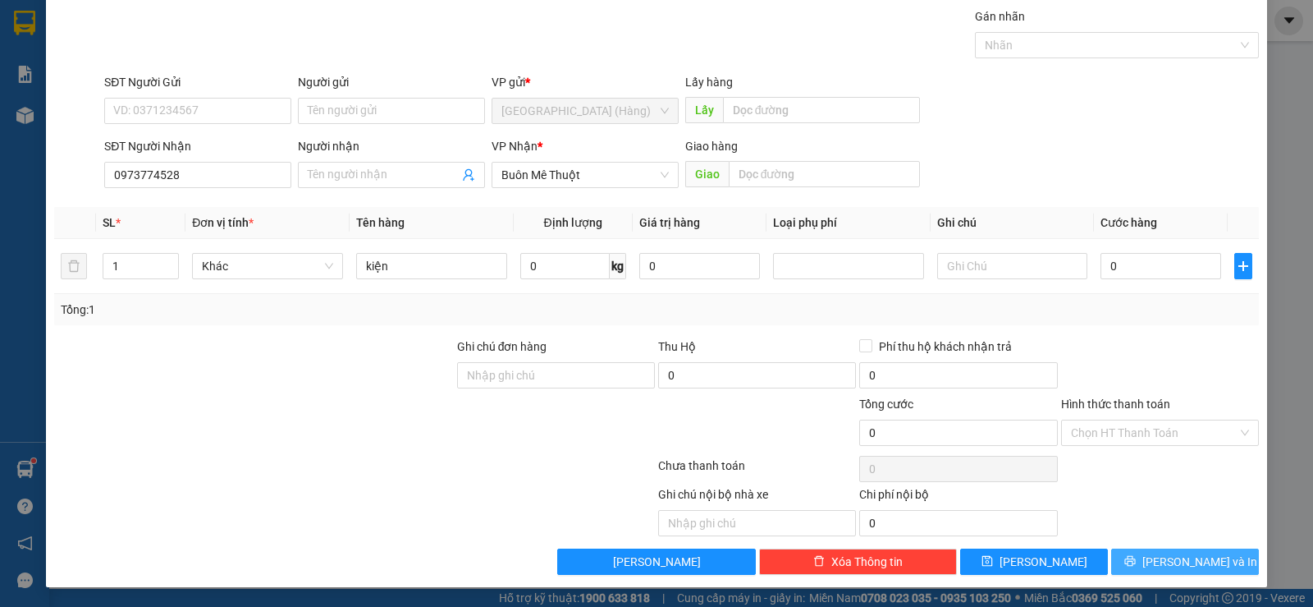
click at [1178, 549] on button "[PERSON_NAME] và In" at bounding box center [1185, 561] width 148 height 26
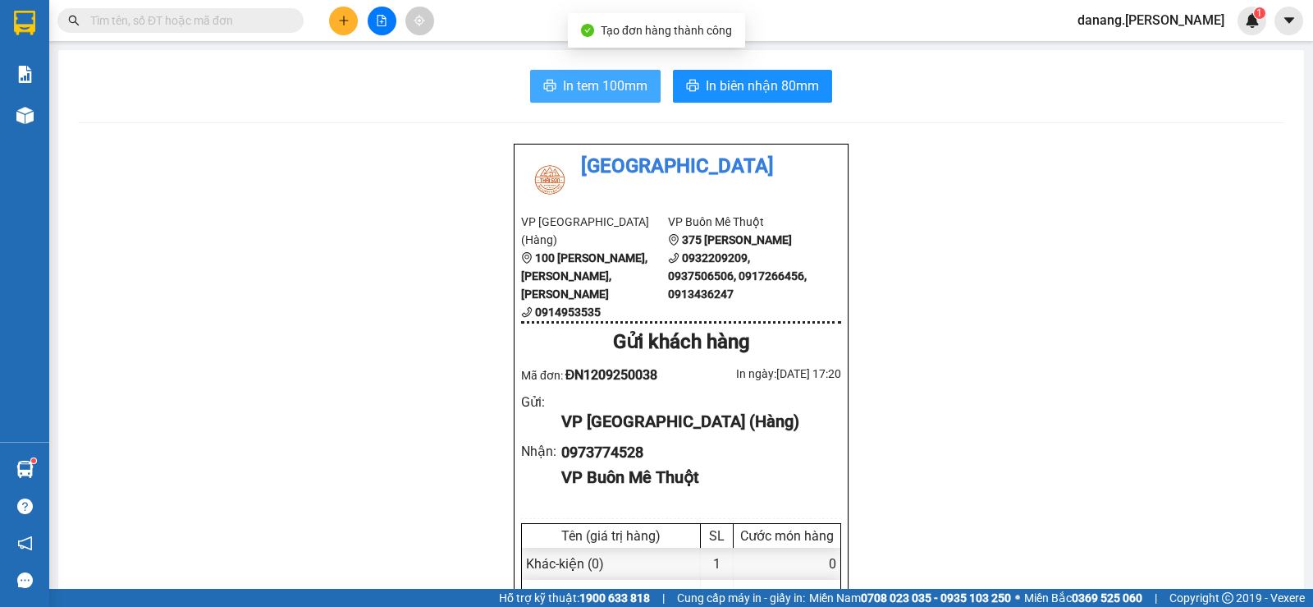
click at [552, 89] on button "In tem 100mm" at bounding box center [595, 86] width 130 height 33
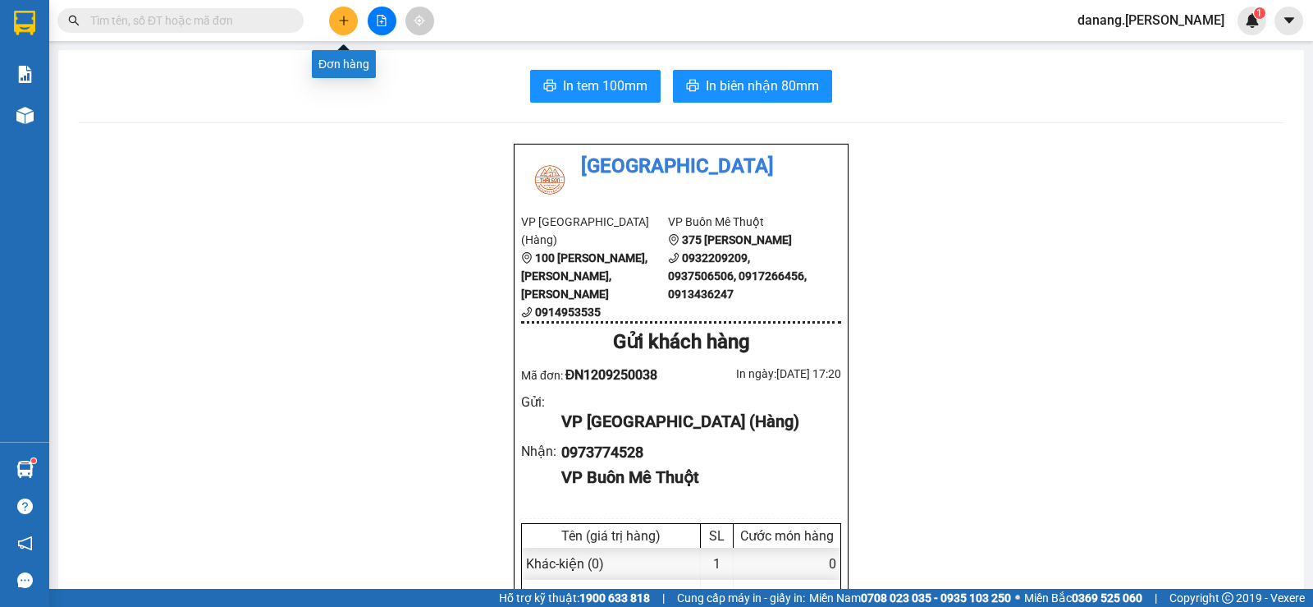
click at [339, 21] on icon "plus" at bounding box center [343, 20] width 11 height 11
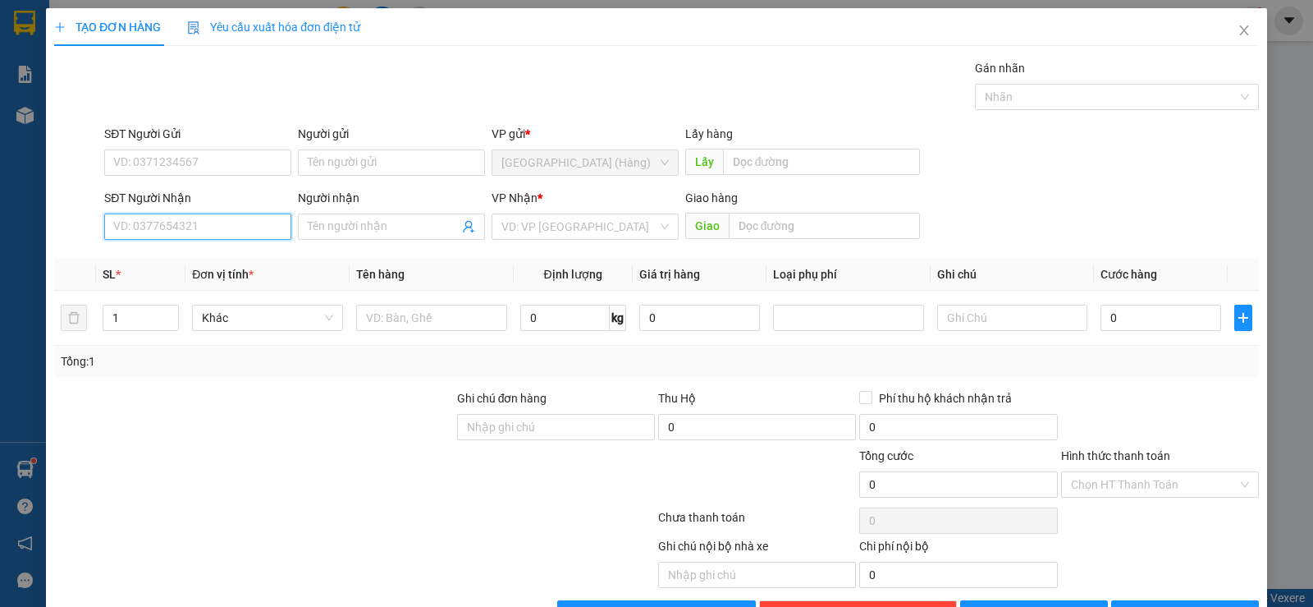
click at [162, 231] on input "SĐT Người Nhận" at bounding box center [197, 226] width 187 height 26
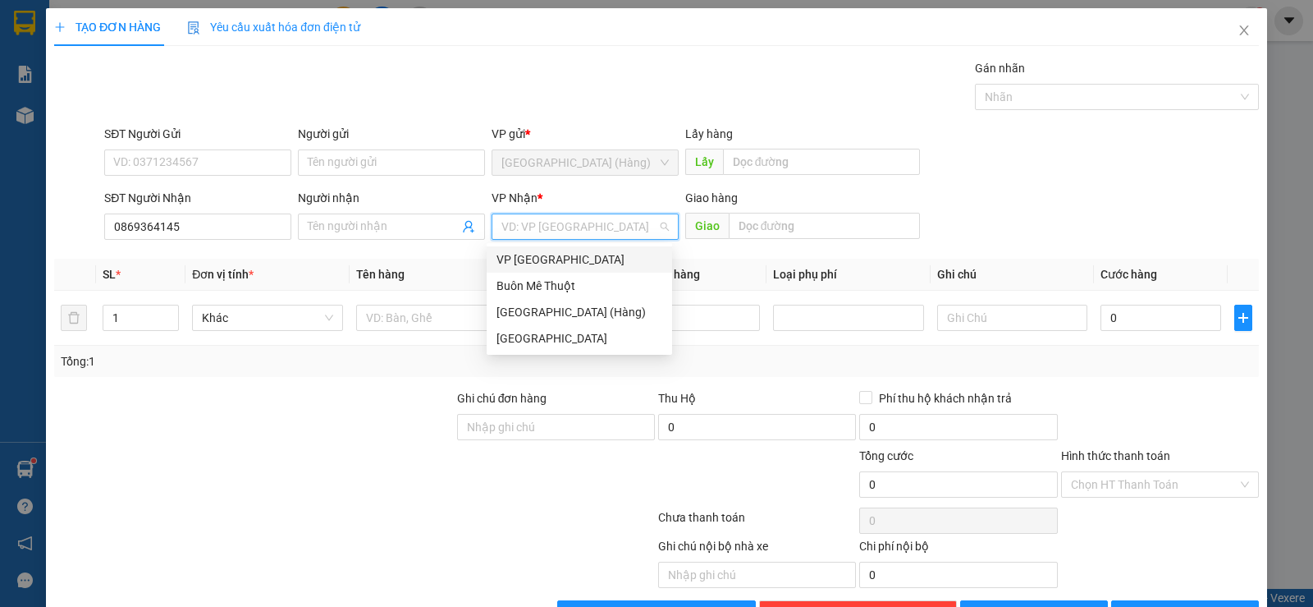
drag, startPoint x: 517, startPoint y: 217, endPoint x: 594, endPoint y: 281, distance: 100.2
click at [519, 218] on input "search" at bounding box center [579, 226] width 156 height 25
drag, startPoint x: 587, startPoint y: 284, endPoint x: 496, endPoint y: 303, distance: 93.0
click at [576, 286] on div "Buôn Mê Thuột" at bounding box center [580, 286] width 166 height 18
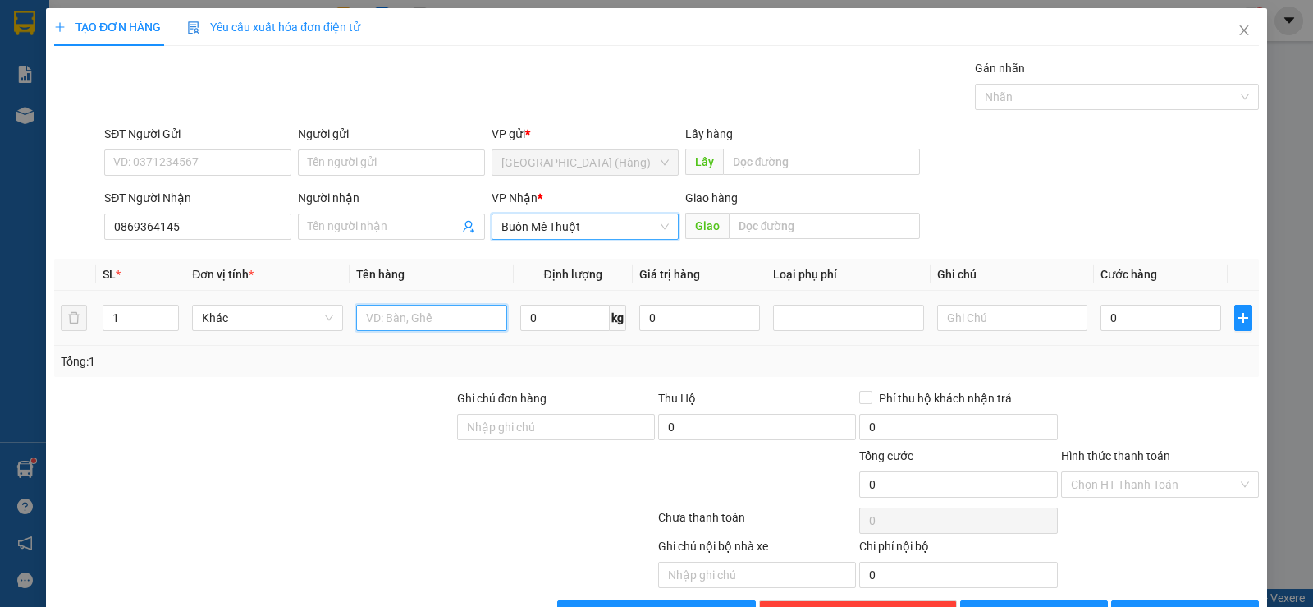
click at [408, 320] on input "text" at bounding box center [431, 317] width 151 height 26
click at [1149, 310] on input "0" at bounding box center [1161, 317] width 121 height 26
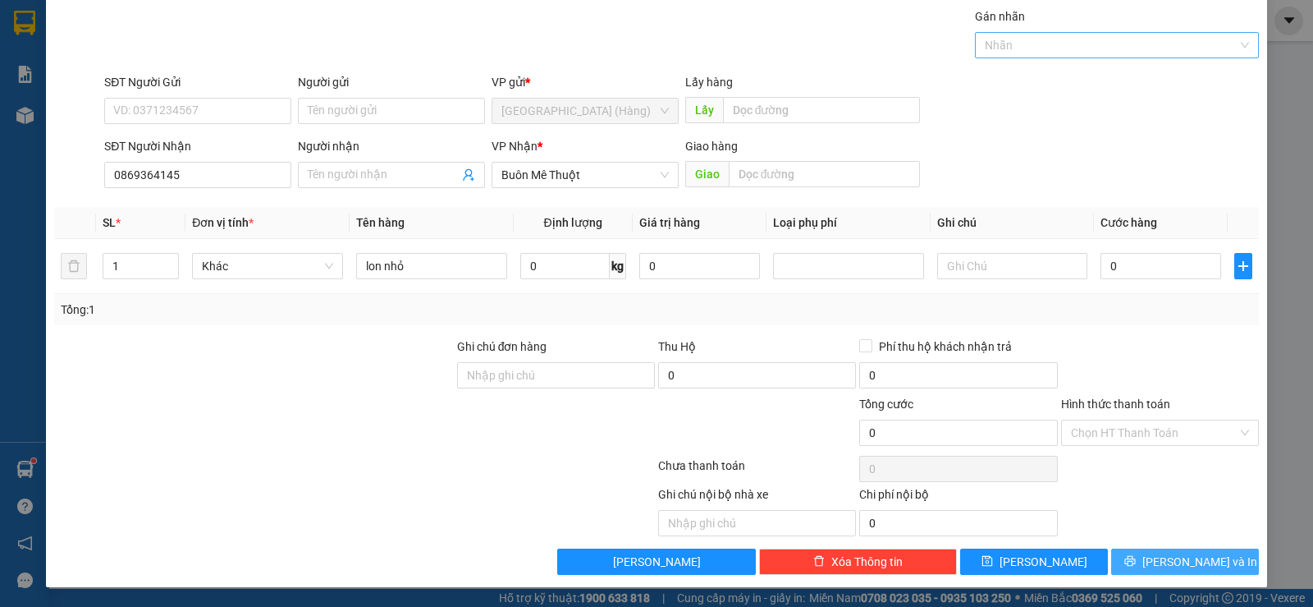
drag, startPoint x: 1177, startPoint y: 557, endPoint x: 973, endPoint y: 33, distance: 562.9
click at [1176, 556] on span "[PERSON_NAME] và In" at bounding box center [1199, 561] width 115 height 18
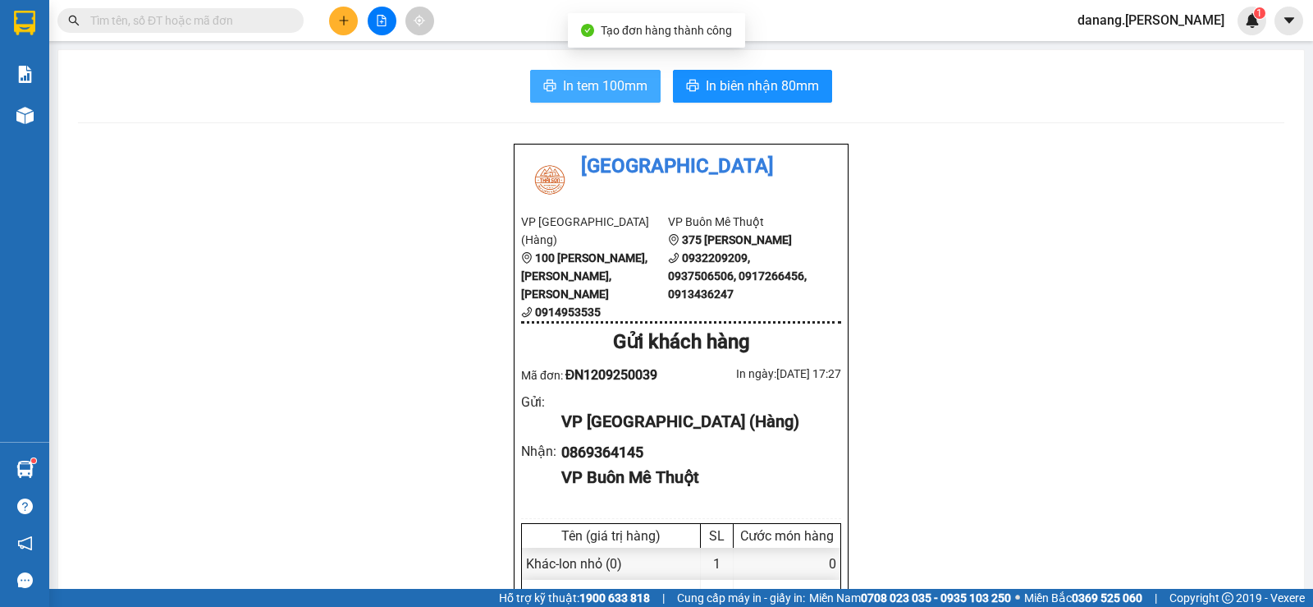
click at [591, 76] on span "In tem 100mm" at bounding box center [605, 86] width 85 height 21
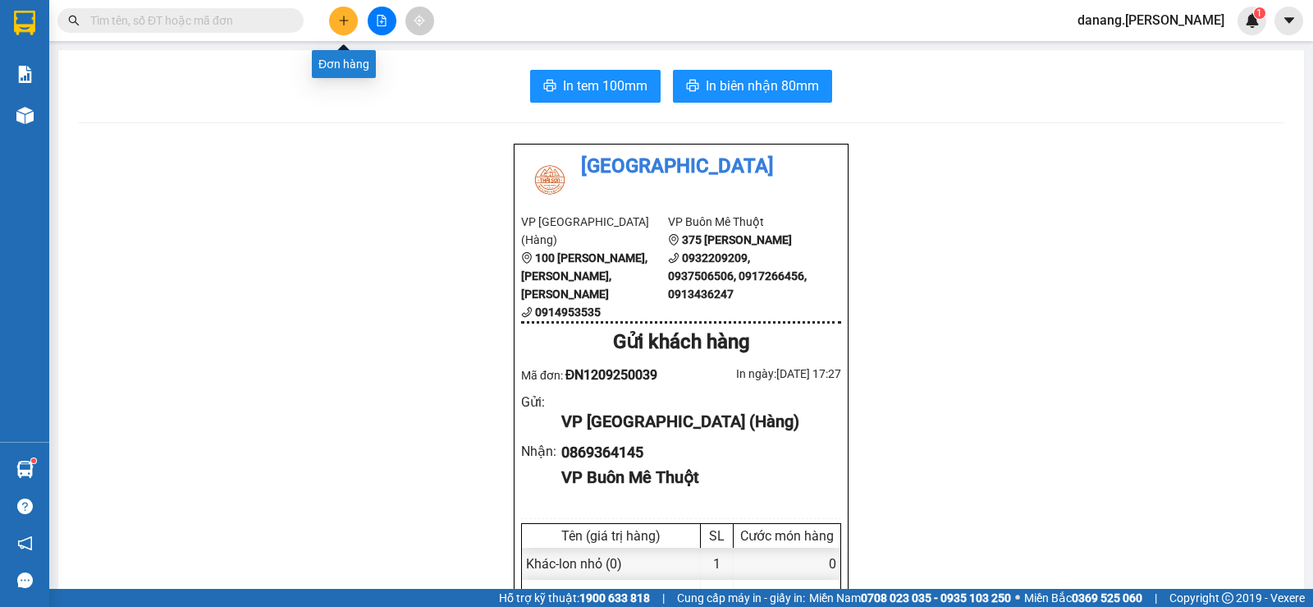
click at [346, 25] on icon "plus" at bounding box center [343, 20] width 11 height 11
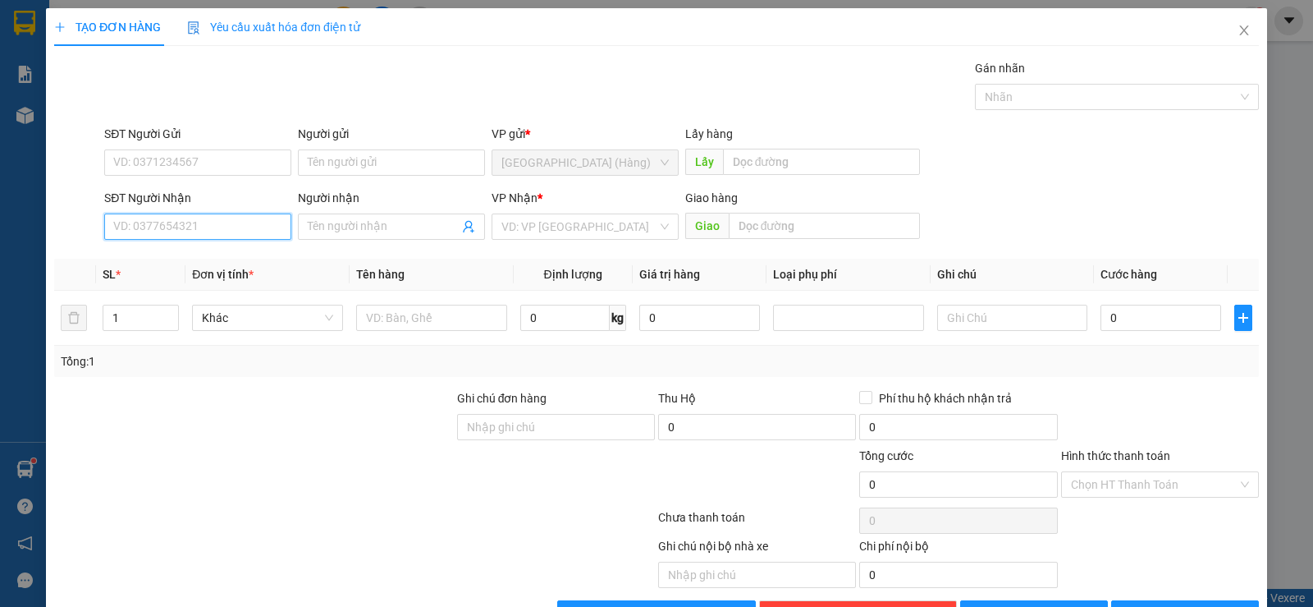
click at [229, 236] on input "SĐT Người Nhận" at bounding box center [197, 226] width 187 height 26
click at [227, 254] on div "0945801999 - [GEOGRAPHIC_DATA]" at bounding box center [205, 259] width 185 height 18
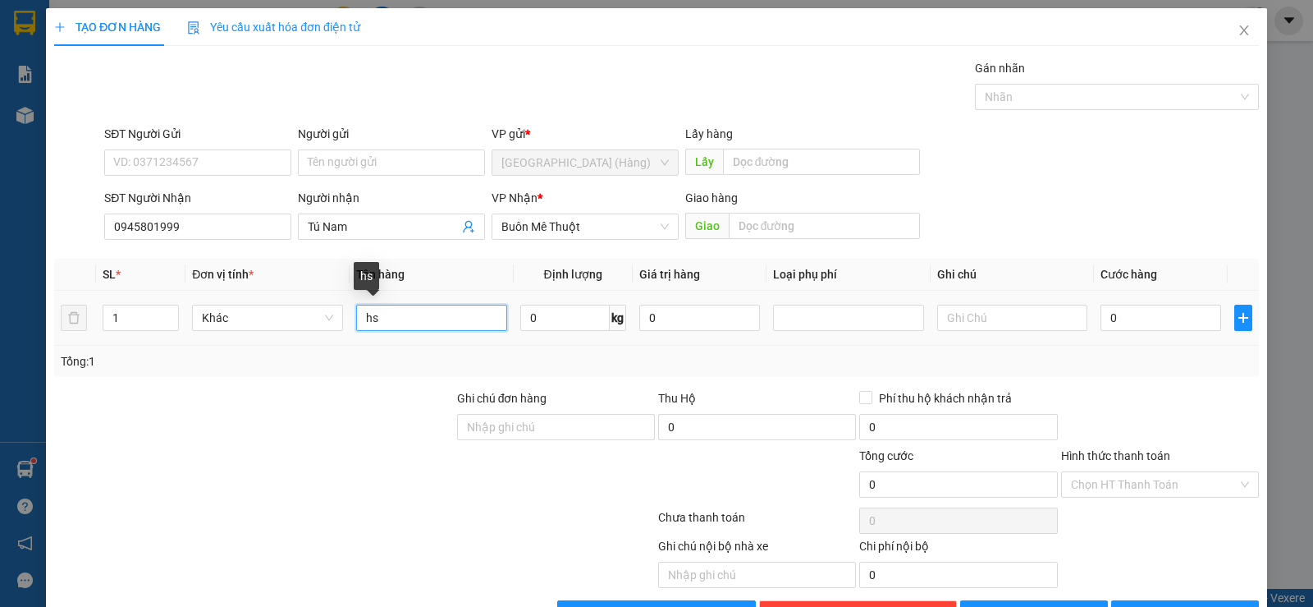
click at [419, 325] on input "hs" at bounding box center [431, 317] width 151 height 26
click at [1188, 604] on span "[PERSON_NAME] và In" at bounding box center [1199, 613] width 115 height 18
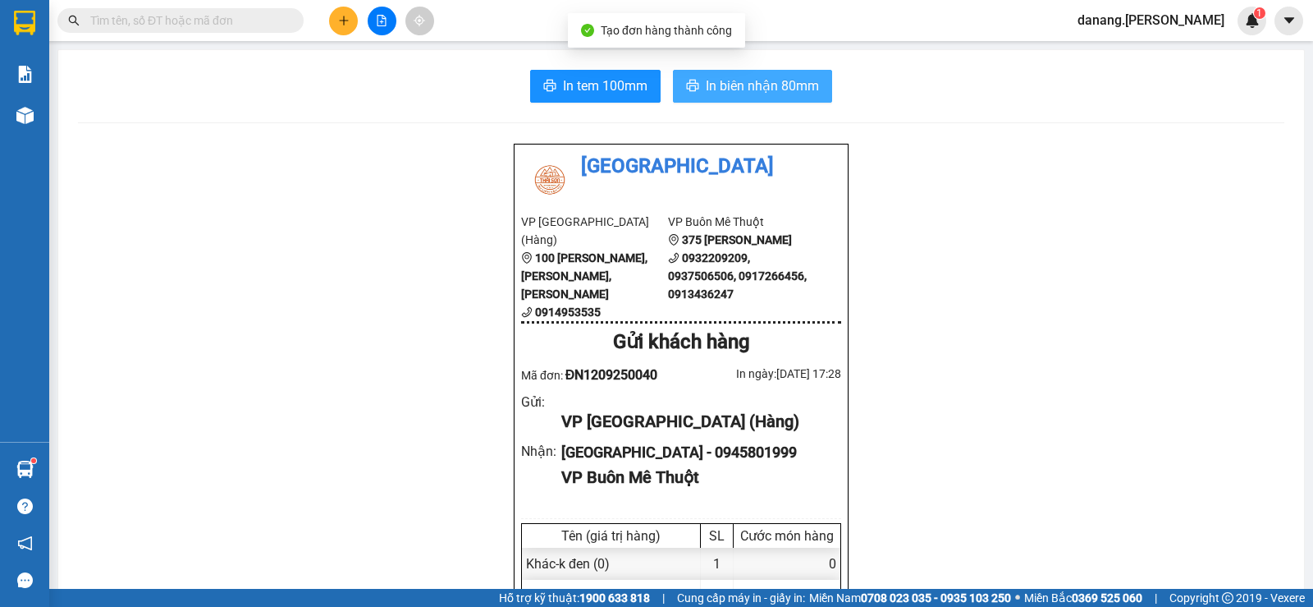
click at [716, 82] on span "In biên nhận 80mm" at bounding box center [762, 86] width 113 height 21
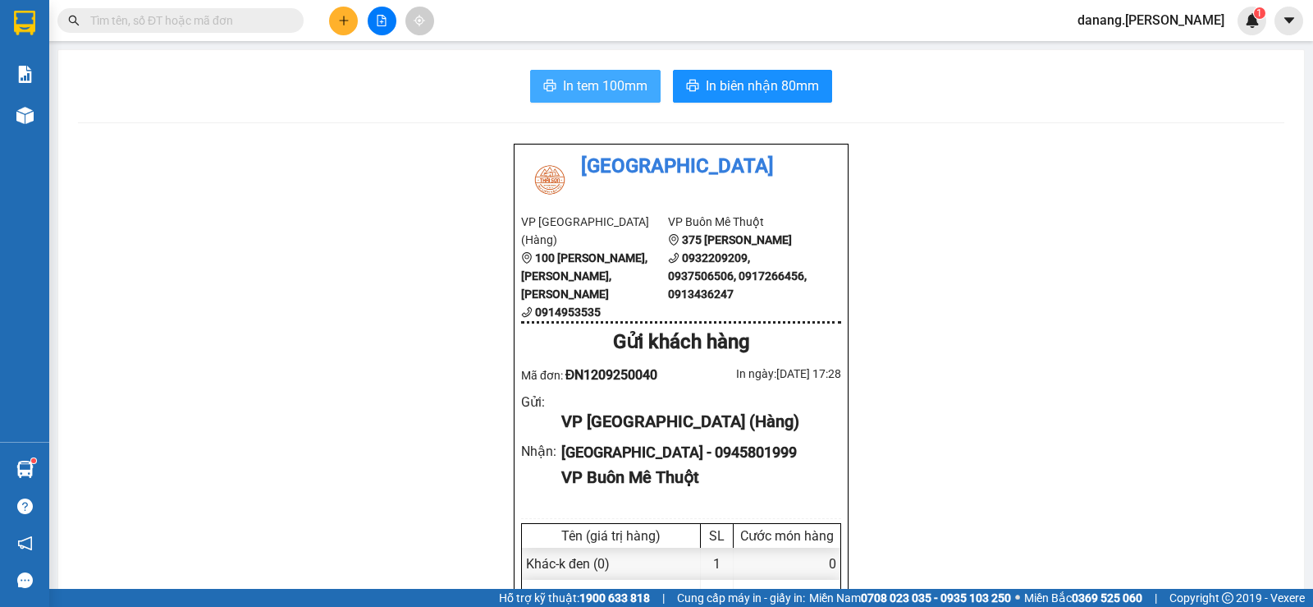
click at [588, 80] on span "In tem 100mm" at bounding box center [605, 86] width 85 height 21
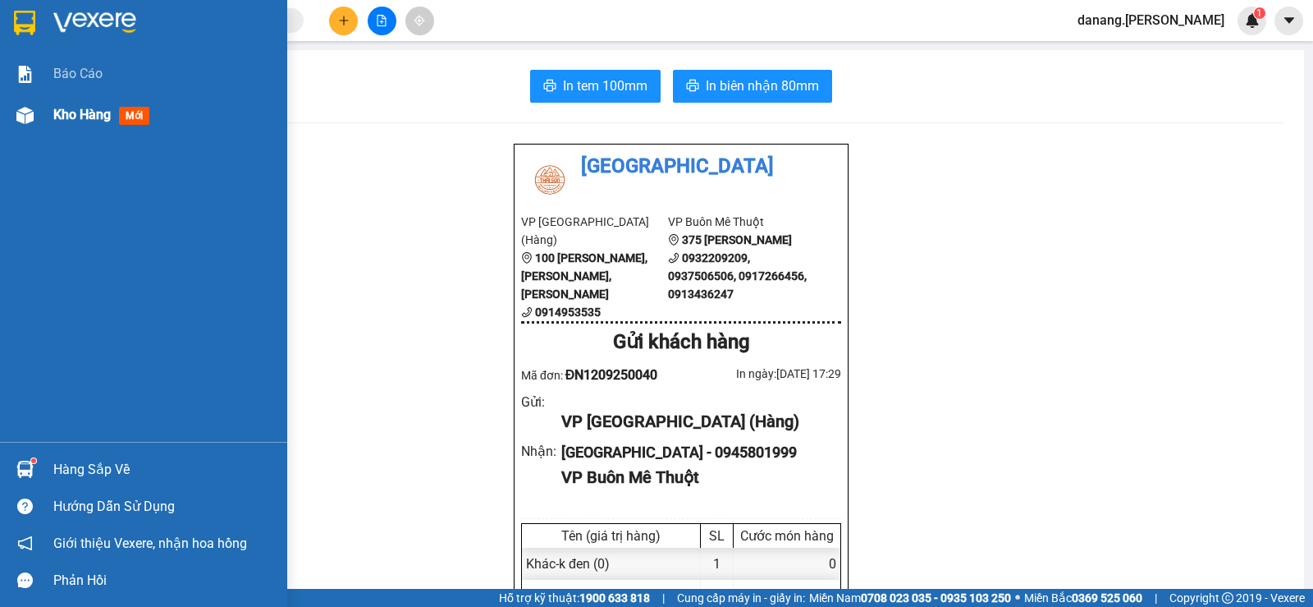
click at [73, 117] on span "Kho hàng" at bounding box center [81, 115] width 57 height 16
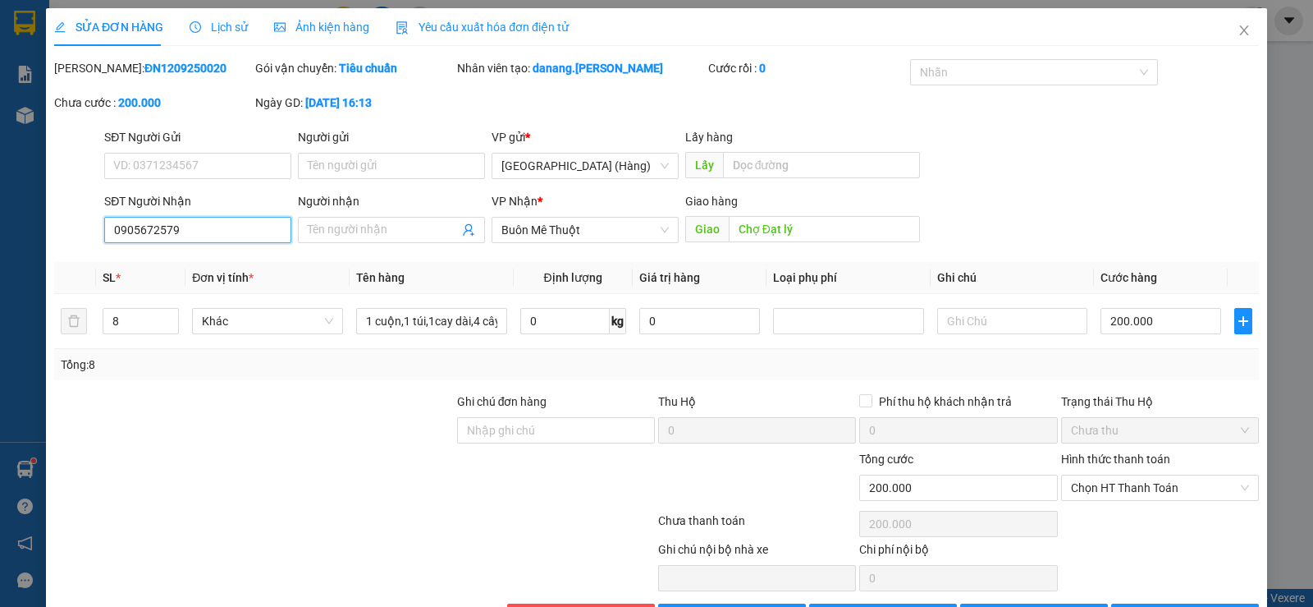
drag, startPoint x: 109, startPoint y: 231, endPoint x: 176, endPoint y: 231, distance: 67.3
click at [176, 231] on input "0905672579" at bounding box center [197, 230] width 187 height 26
click at [1238, 25] on icon "close" at bounding box center [1244, 30] width 13 height 13
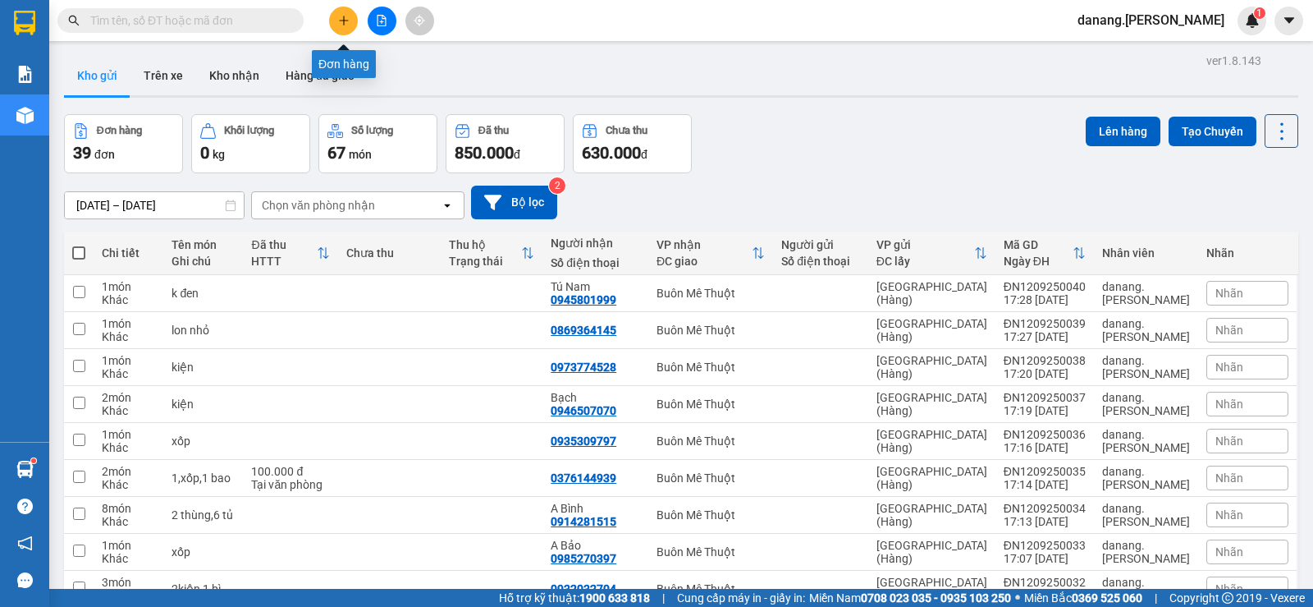
click at [344, 21] on icon "plus" at bounding box center [343, 20] width 1 height 9
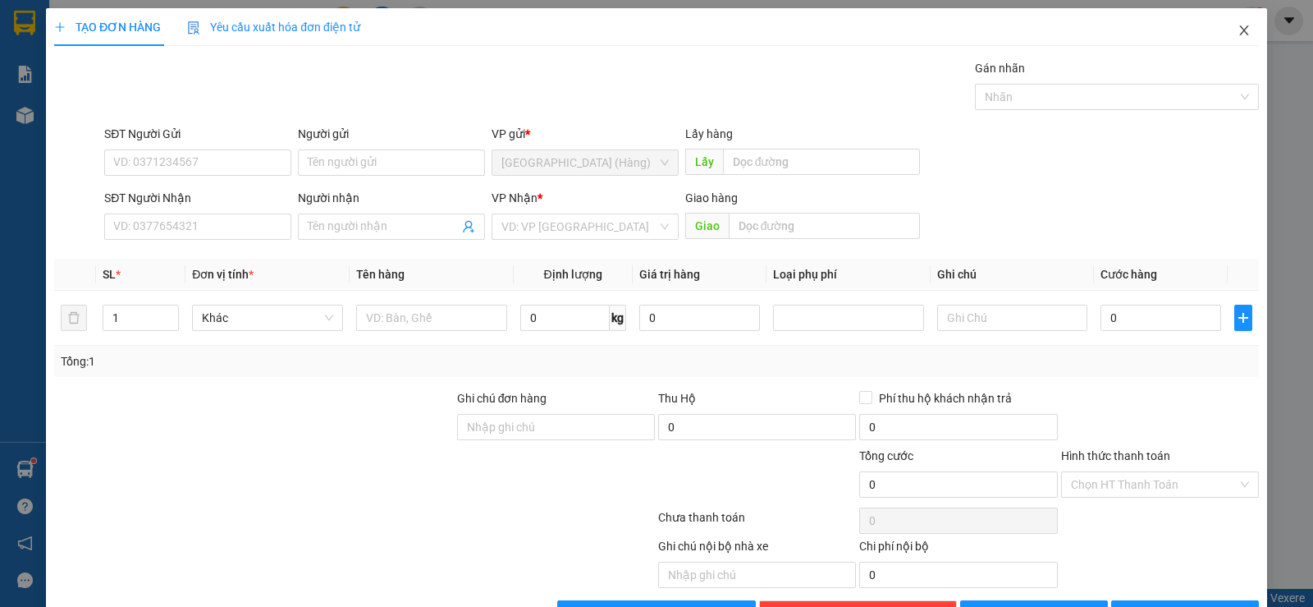
click at [1238, 32] on icon "close" at bounding box center [1244, 30] width 13 height 13
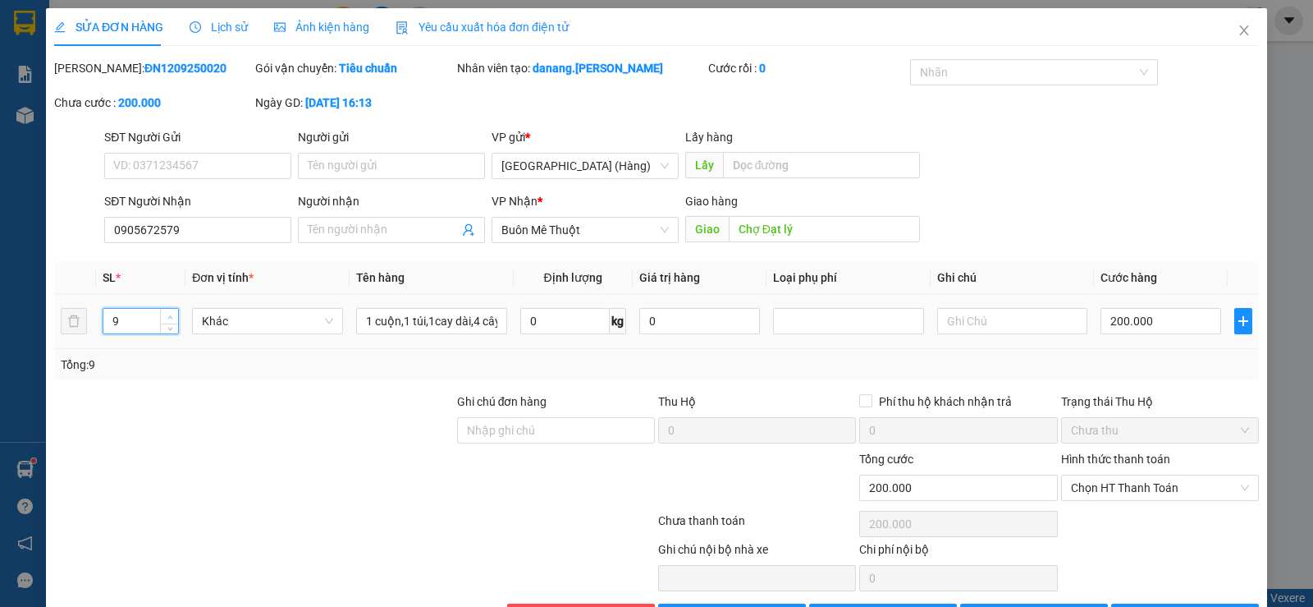
click at [165, 314] on span "up" at bounding box center [170, 317] width 10 height 10
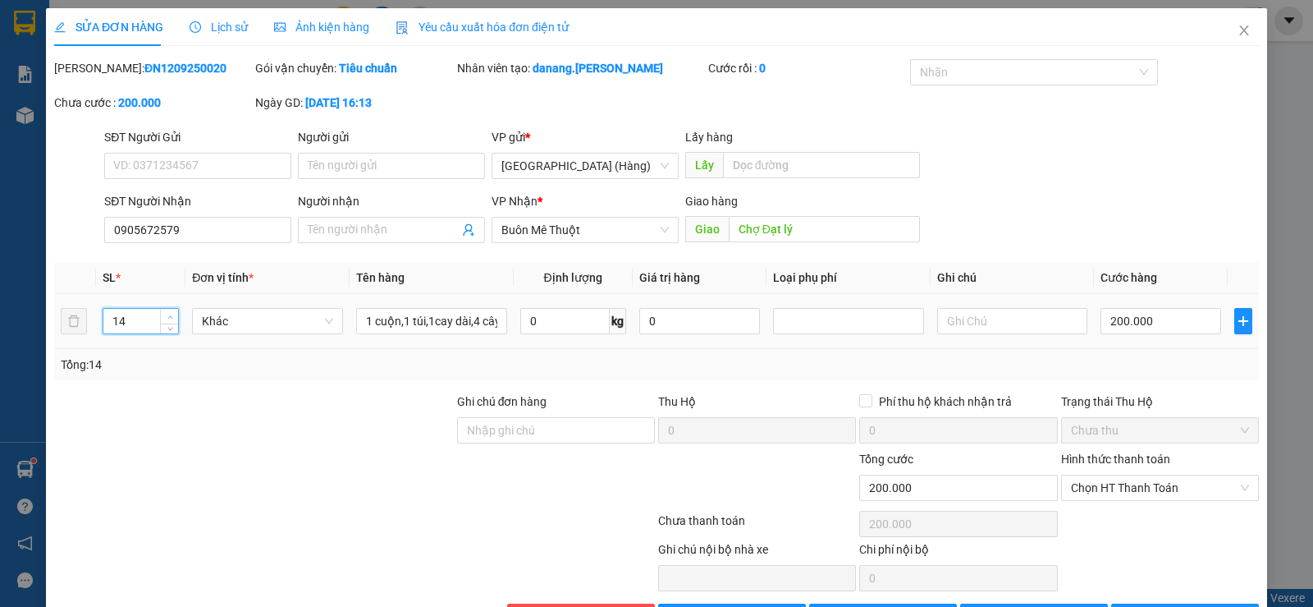
click at [165, 314] on span "up" at bounding box center [170, 317] width 10 height 10
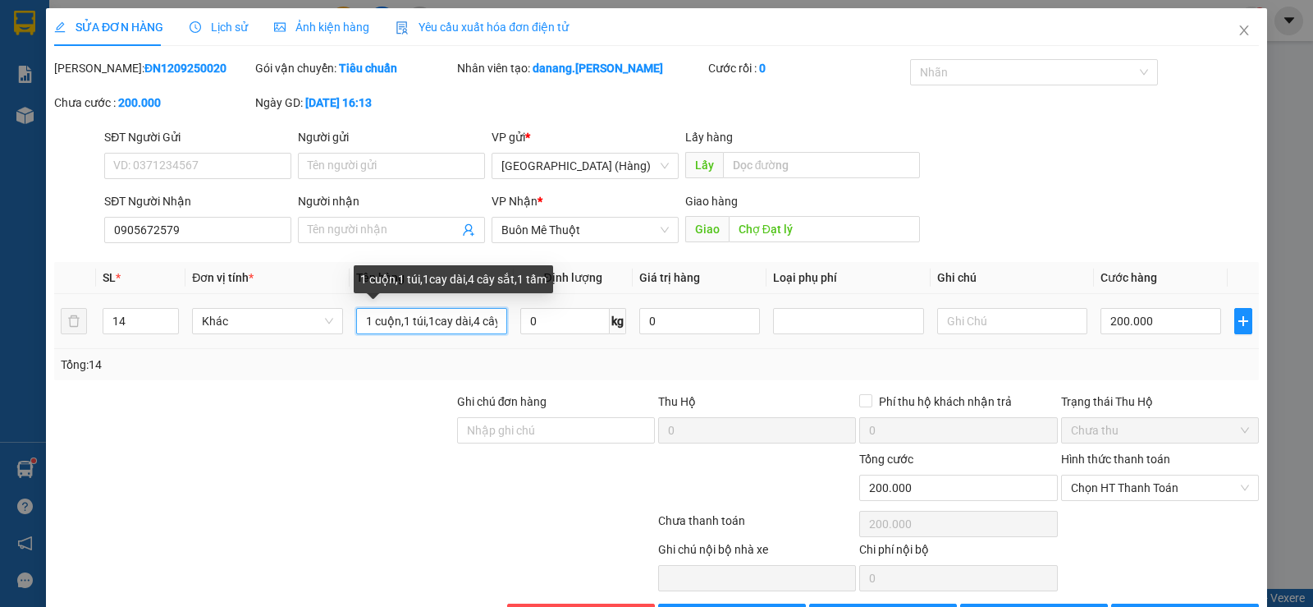
click at [356, 322] on input "1 cuộn,1 túi,1cay dài,4 cây sắt,1 tấm" at bounding box center [431, 321] width 151 height 26
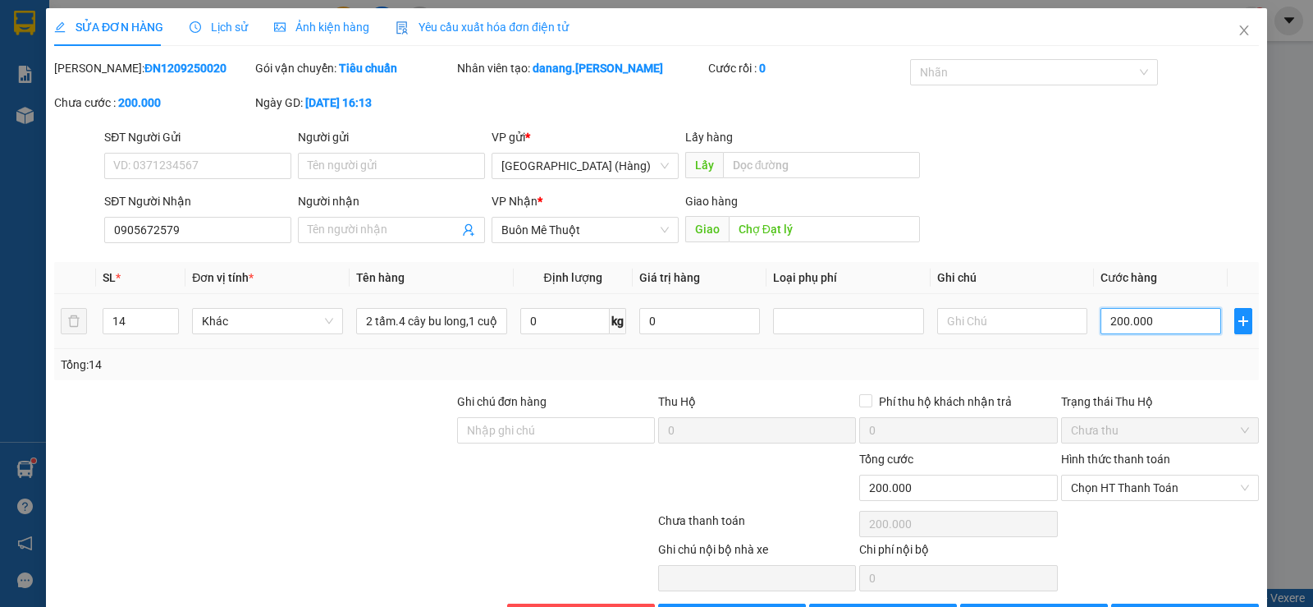
click at [1140, 322] on input "200.000" at bounding box center [1161, 321] width 121 height 26
click at [1101, 316] on input "0" at bounding box center [1161, 321] width 121 height 26
click at [1048, 606] on span "[PERSON_NAME] thay đổi" at bounding box center [1056, 616] width 131 height 18
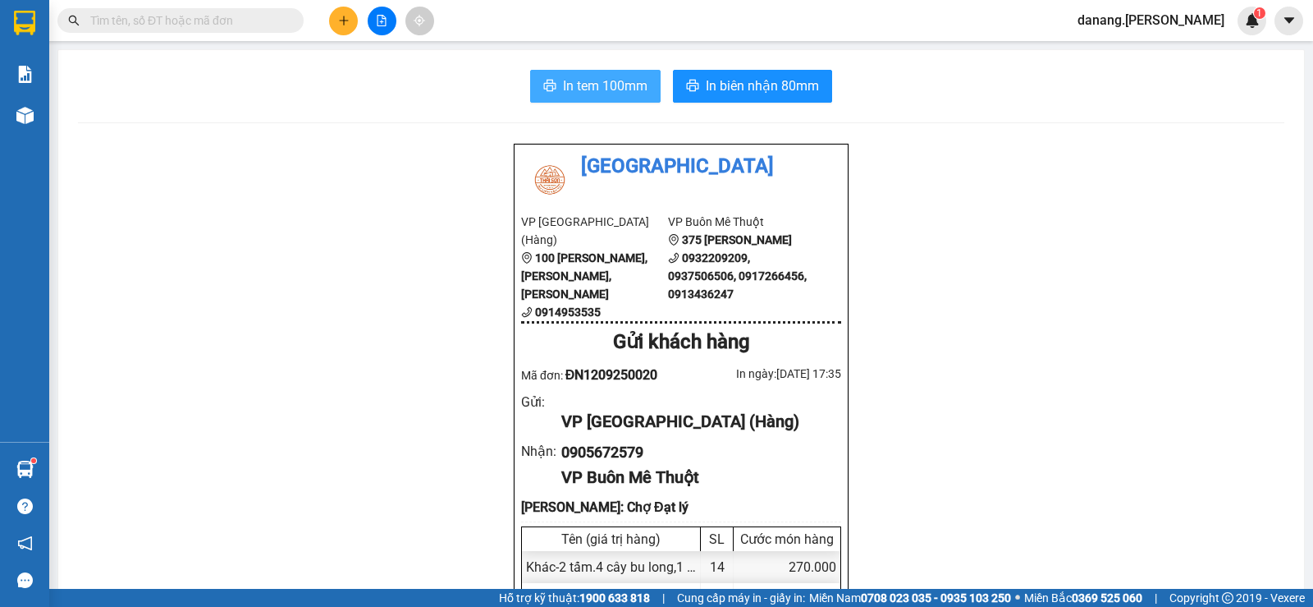
drag, startPoint x: 578, startPoint y: 82, endPoint x: 565, endPoint y: 78, distance: 13.0
click at [576, 82] on span "In tem 100mm" at bounding box center [605, 86] width 85 height 21
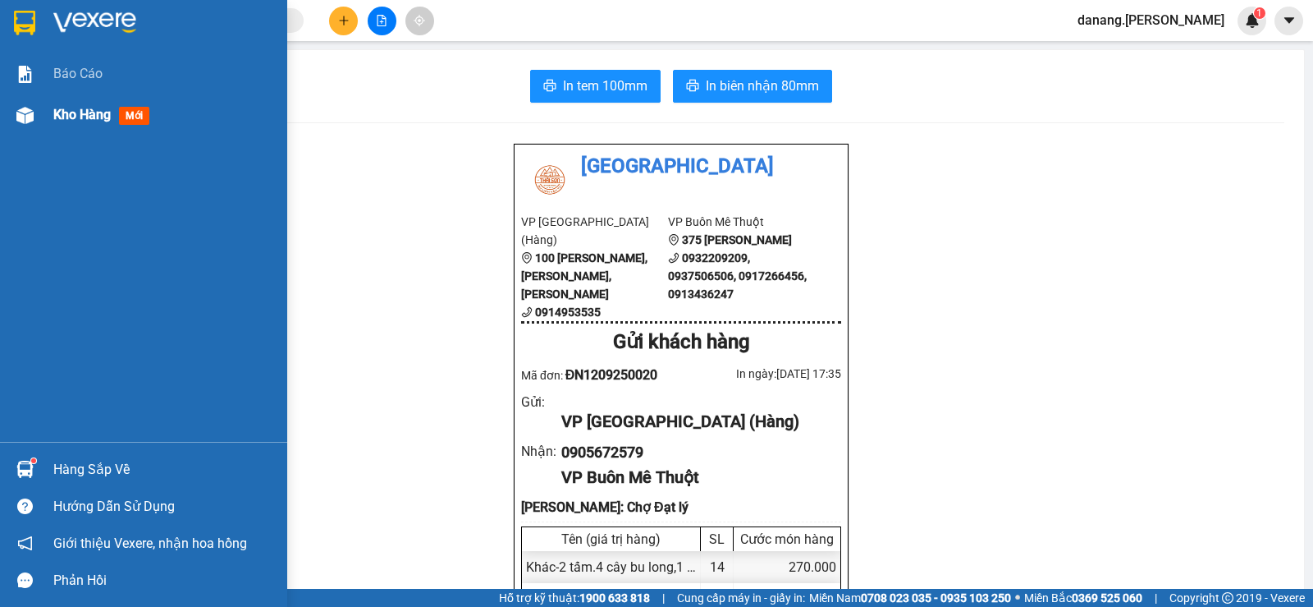
click at [94, 111] on span "Kho hàng" at bounding box center [81, 115] width 57 height 16
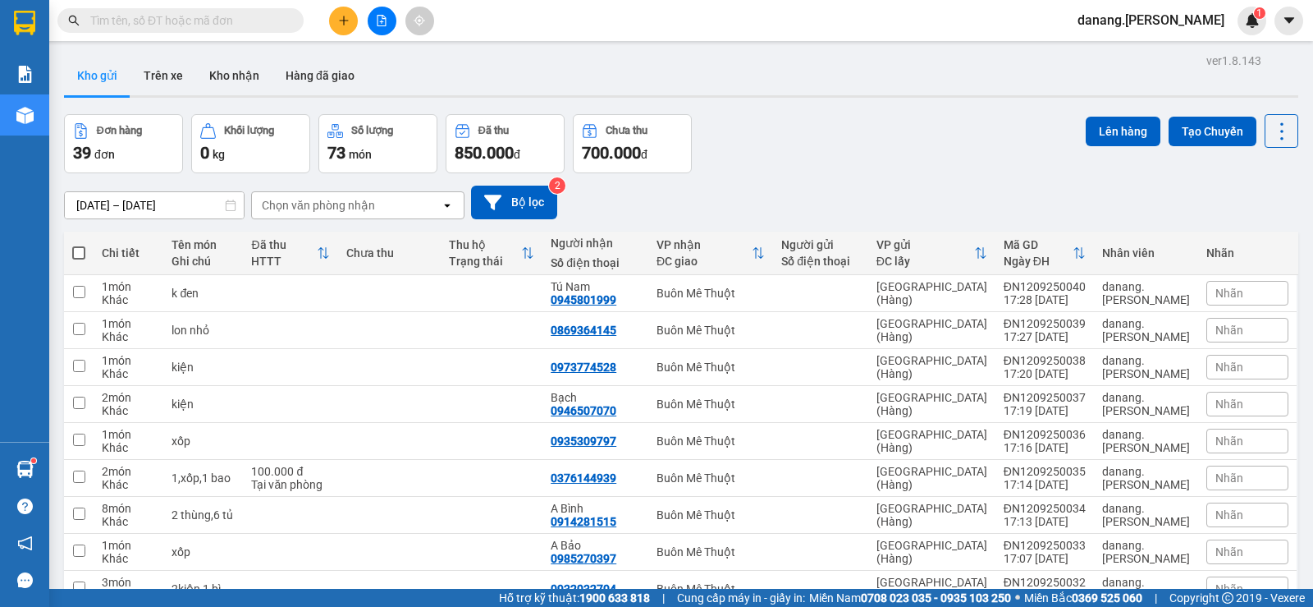
click at [82, 250] on span at bounding box center [78, 252] width 13 height 13
click at [79, 245] on input "checkbox" at bounding box center [79, 245] width 0 height 0
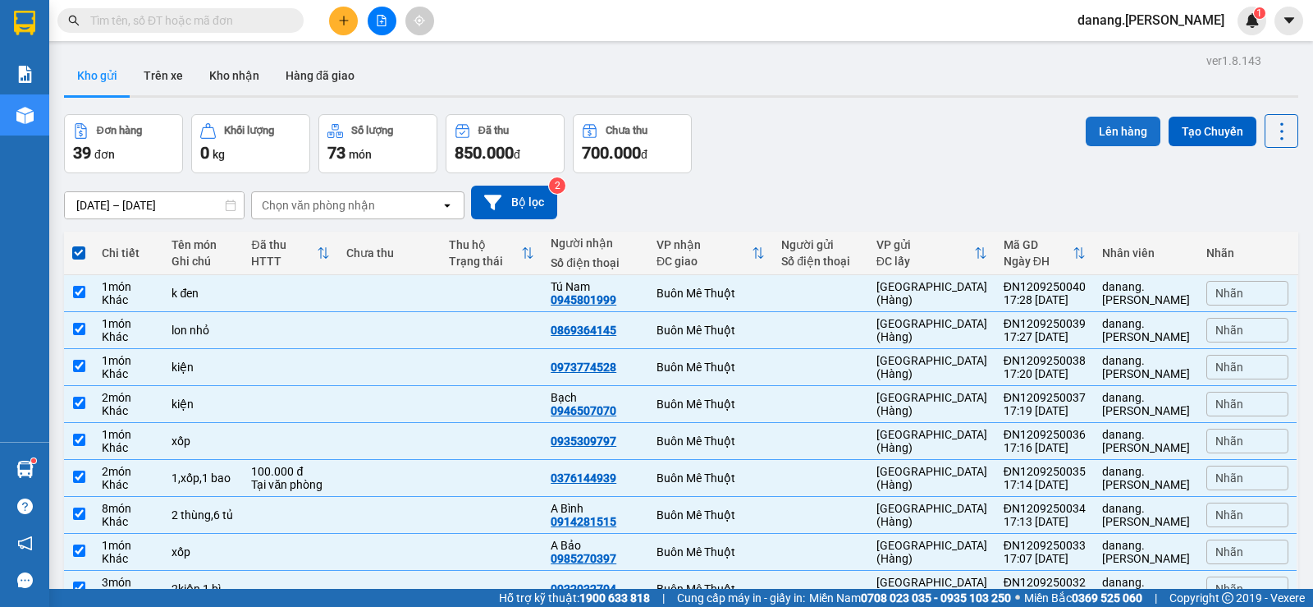
click at [1110, 126] on button "Lên hàng" at bounding box center [1123, 132] width 75 height 30
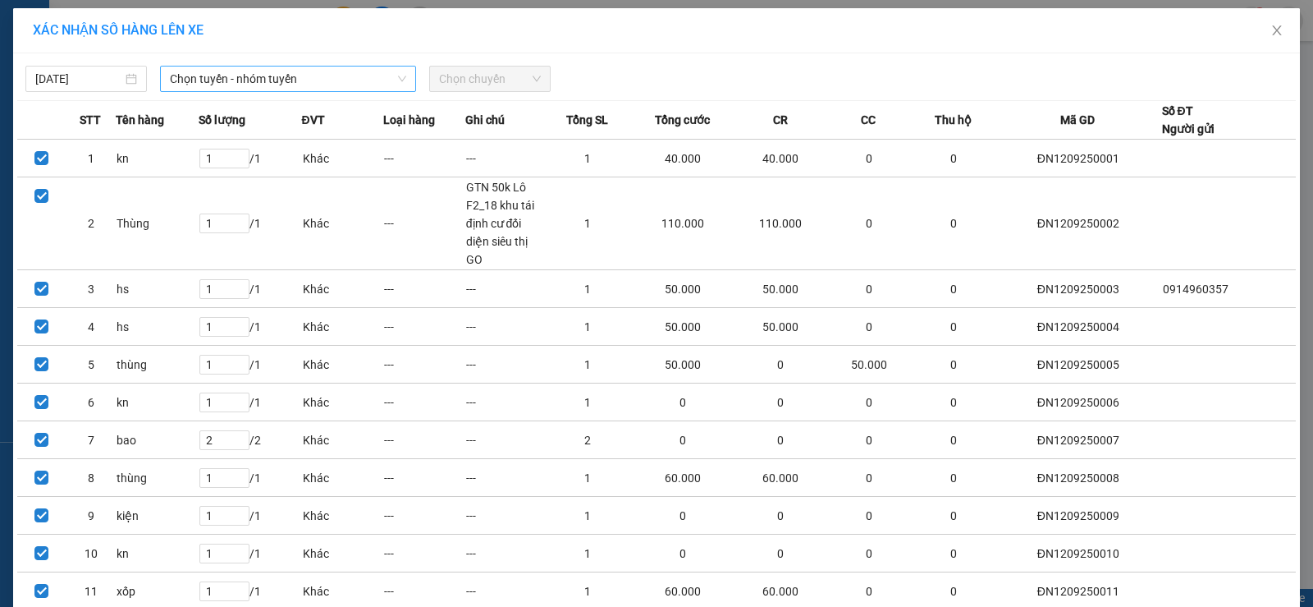
click at [205, 70] on span "Chọn tuyến - nhóm tuyến" at bounding box center [288, 78] width 236 height 25
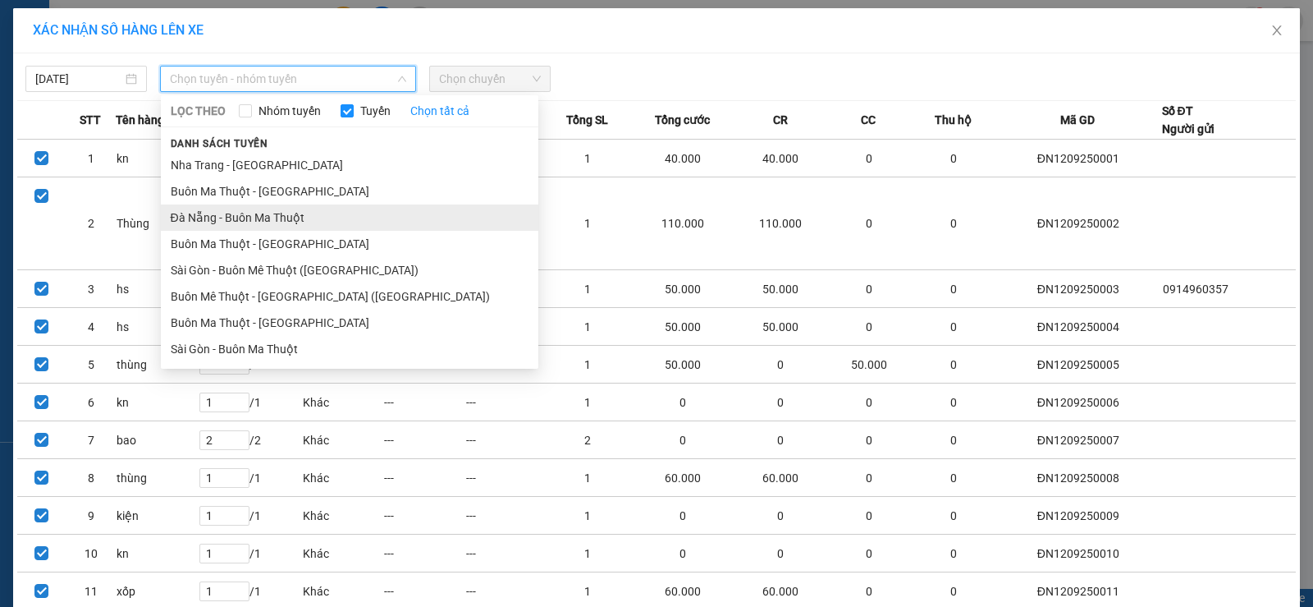
click at [229, 211] on li "Đà Nẵng - Buôn Ma Thuột" at bounding box center [350, 217] width 378 height 26
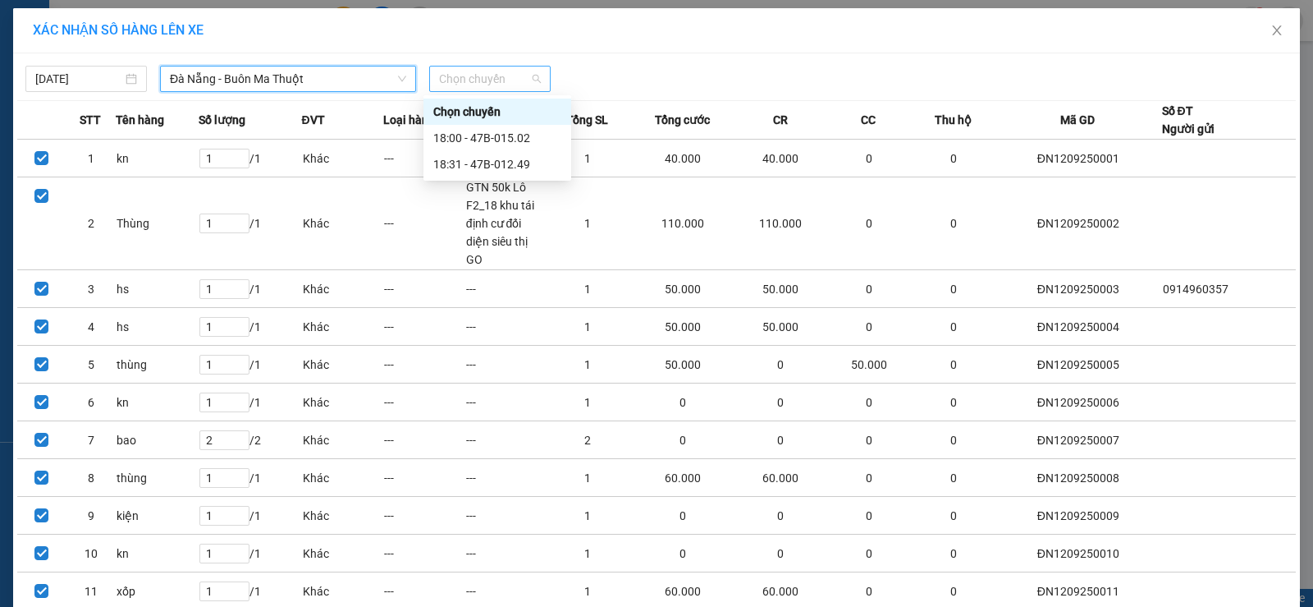
click at [474, 85] on span "Chọn chuyến" at bounding box center [490, 78] width 102 height 25
click at [532, 167] on div "18:31 - 47B-012.49" at bounding box center [497, 164] width 128 height 18
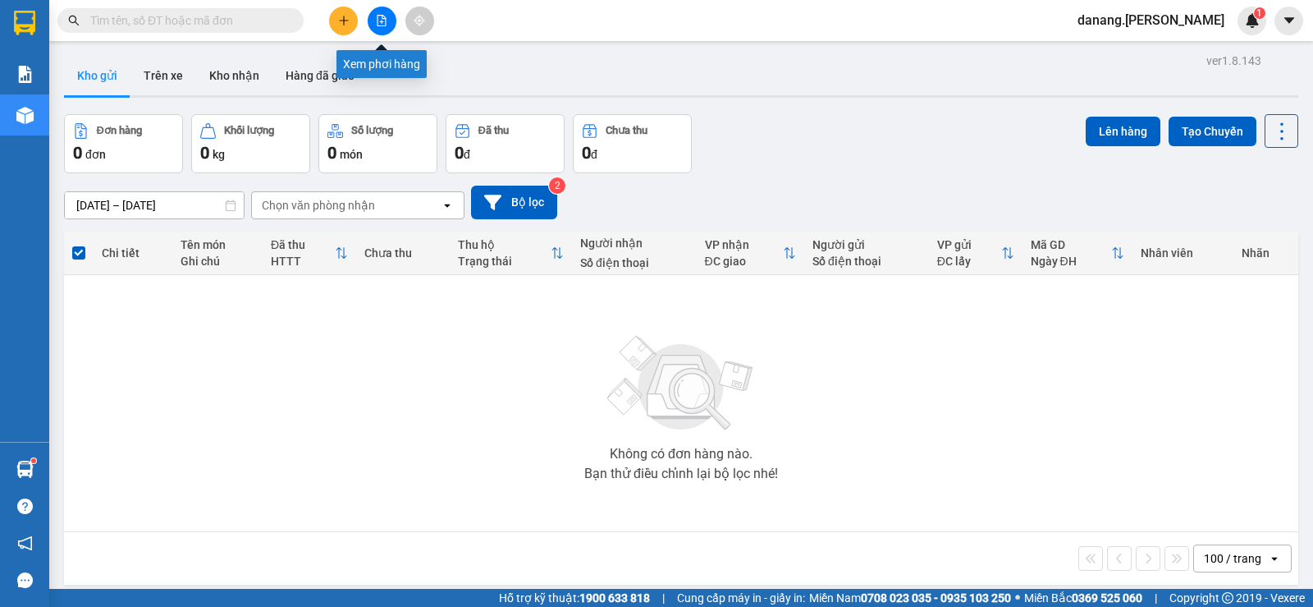
click at [385, 24] on icon "file-add" at bounding box center [381, 20] width 11 height 11
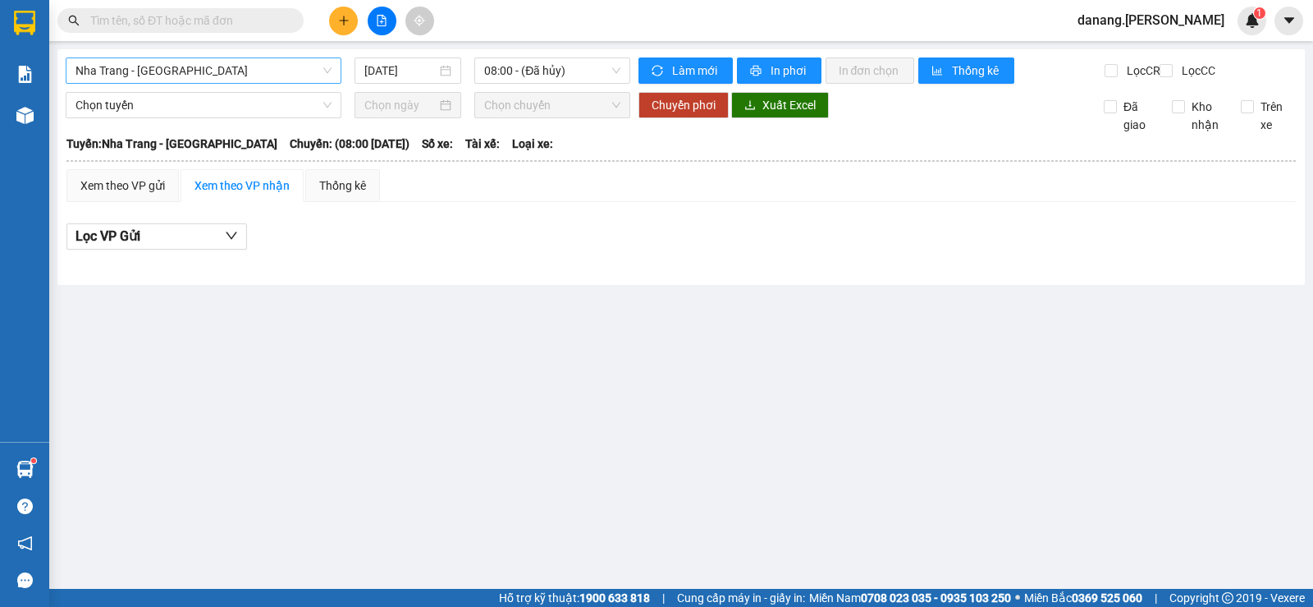
click at [150, 77] on span "Nha Trang - [GEOGRAPHIC_DATA]" at bounding box center [204, 70] width 256 height 25
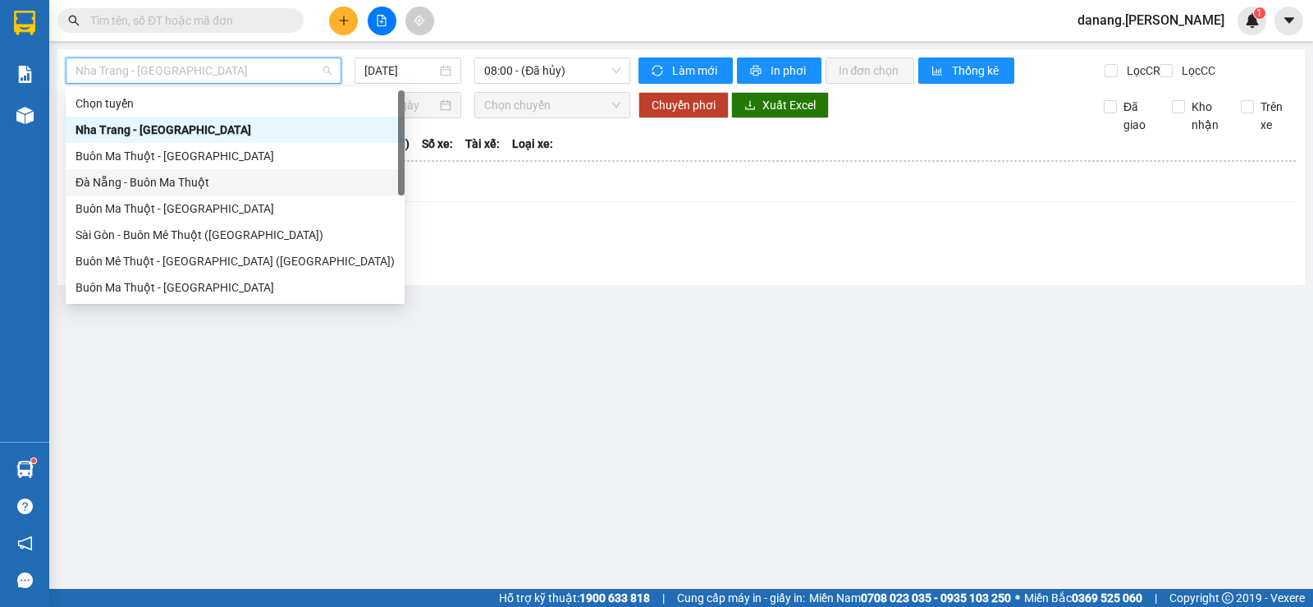
click at [125, 186] on div "Đà Nẵng - Buôn Ma Thuột" at bounding box center [235, 182] width 319 height 18
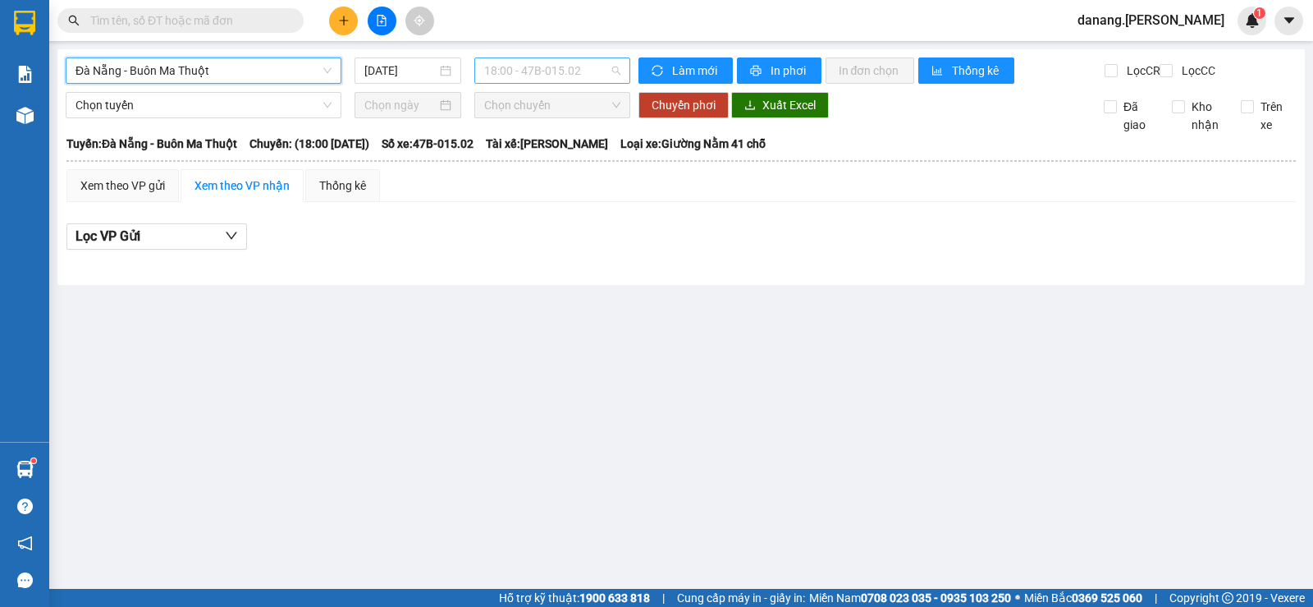
click at [567, 62] on span "18:00 - 47B-015.02" at bounding box center [551, 70] width 135 height 25
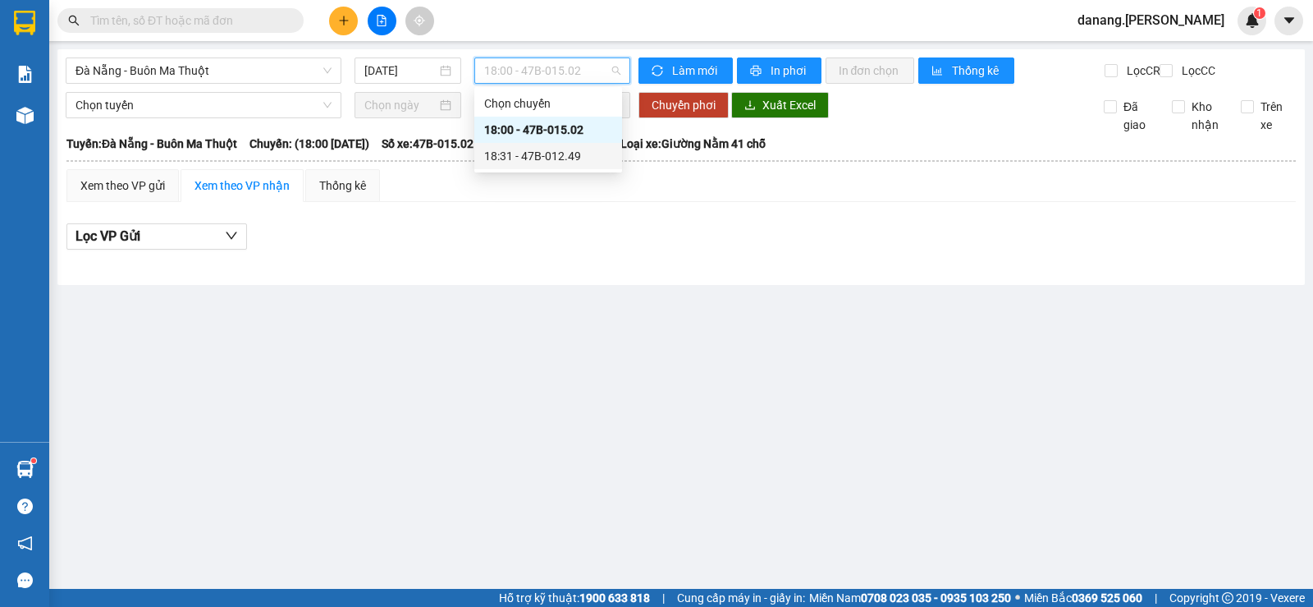
click at [568, 156] on div "18:31 - 47B-012.49" at bounding box center [548, 156] width 128 height 18
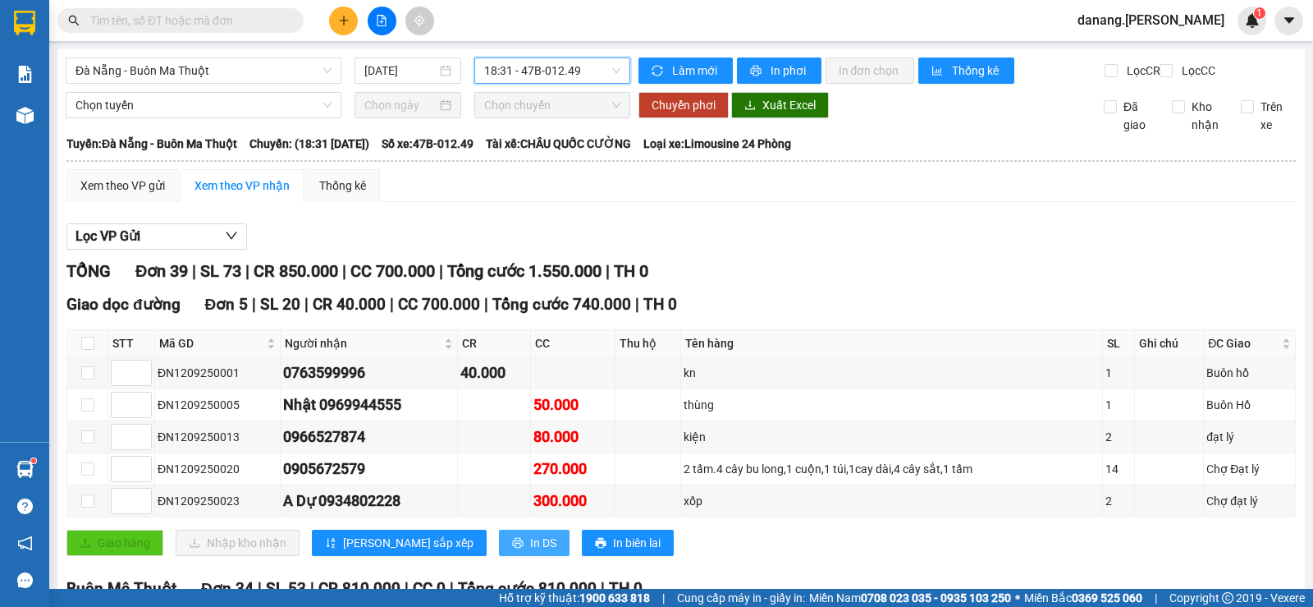
click at [530, 533] on span "In DS" at bounding box center [543, 542] width 26 height 18
click at [512, 537] on span "printer" at bounding box center [517, 543] width 11 height 13
click at [343, 30] on button at bounding box center [343, 21] width 29 height 29
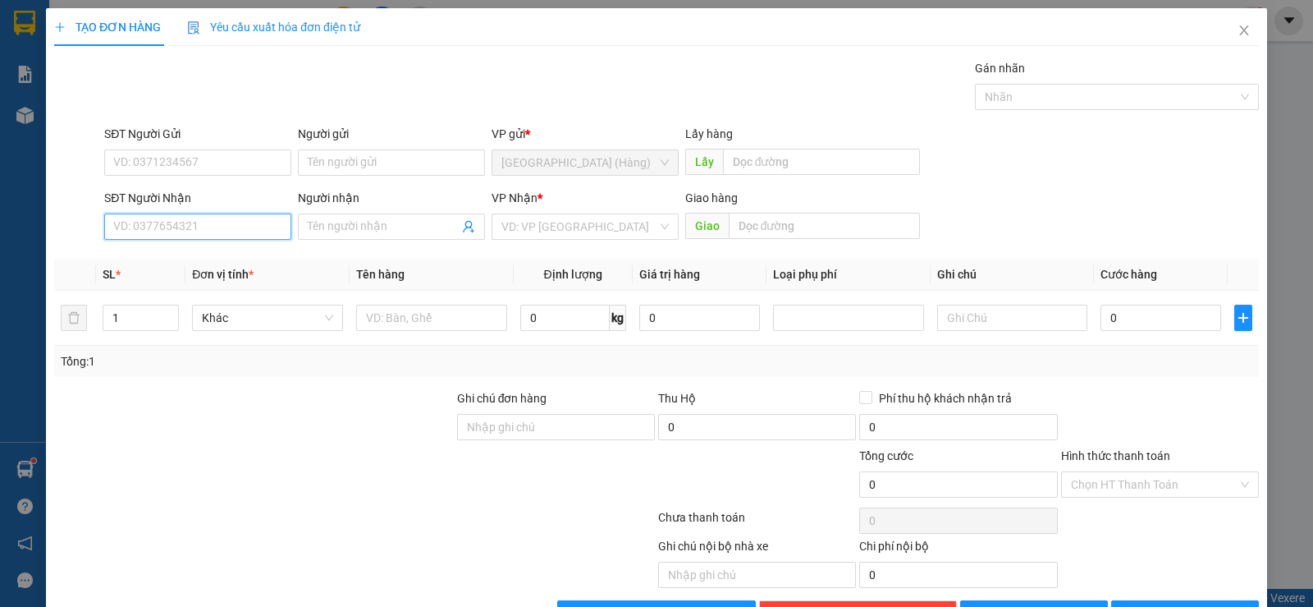
click at [208, 231] on input "SĐT Người Nhận" at bounding box center [197, 226] width 187 height 26
click at [361, 216] on span at bounding box center [391, 226] width 187 height 26
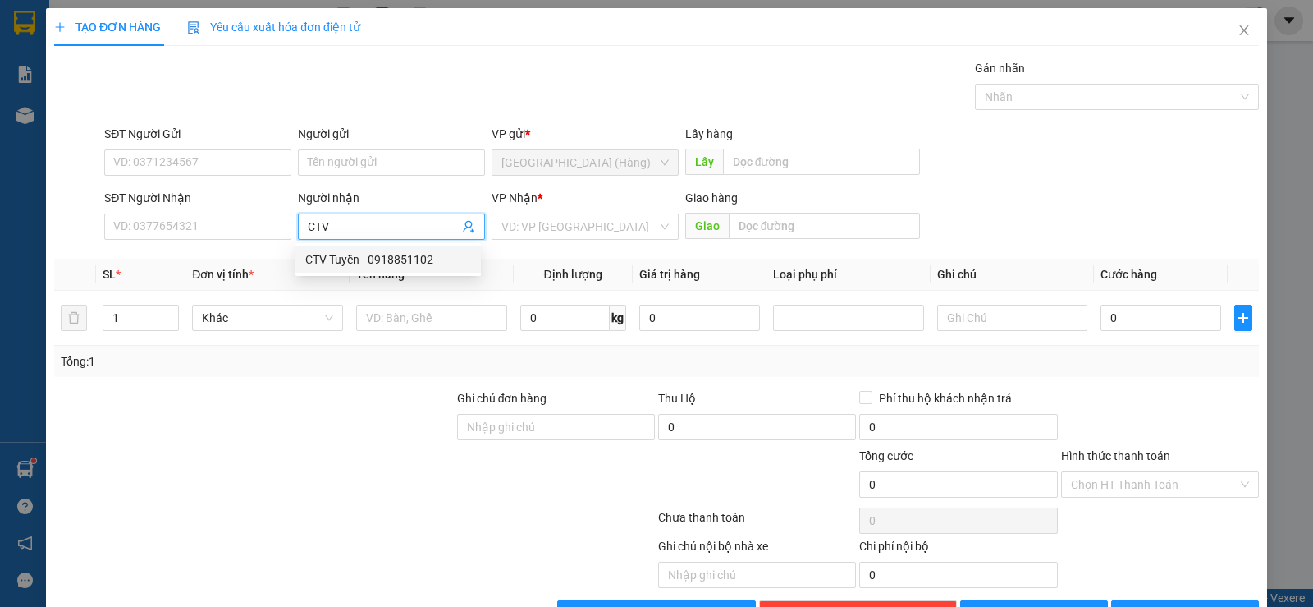
click at [422, 253] on div "CTV Tuyền - 0918851102" at bounding box center [388, 259] width 166 height 18
click at [525, 227] on input "search" at bounding box center [579, 226] width 156 height 25
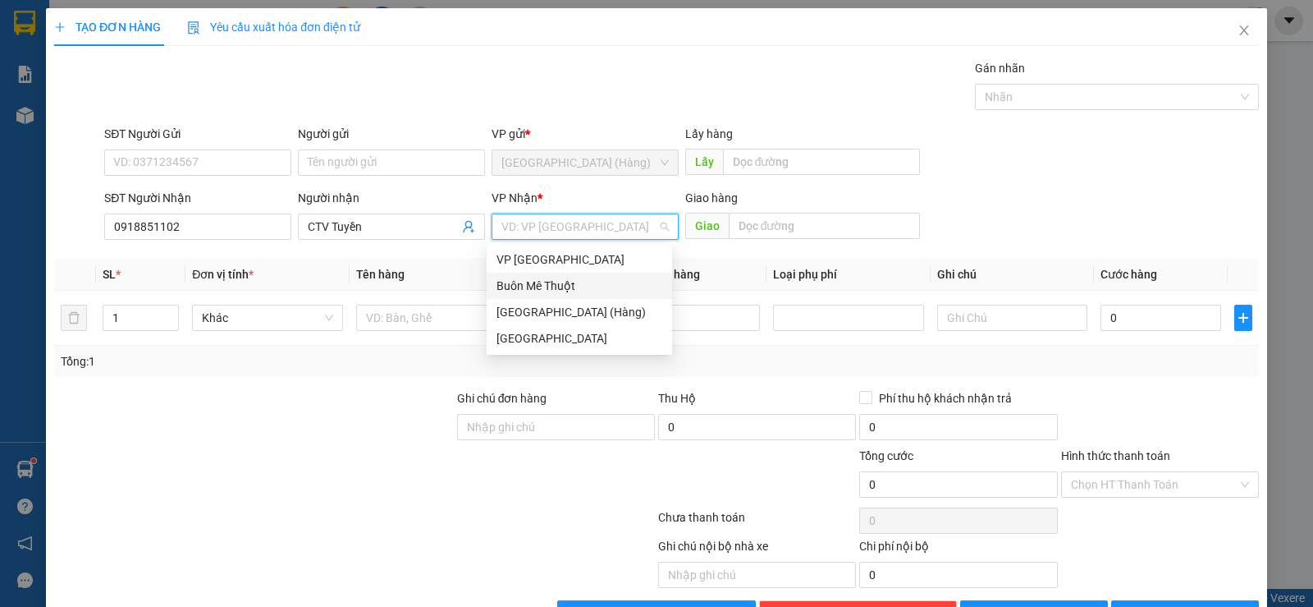
drag, startPoint x: 585, startPoint y: 282, endPoint x: 370, endPoint y: 313, distance: 217.2
click at [585, 282] on div "Buôn Mê Thuột" at bounding box center [580, 286] width 166 height 18
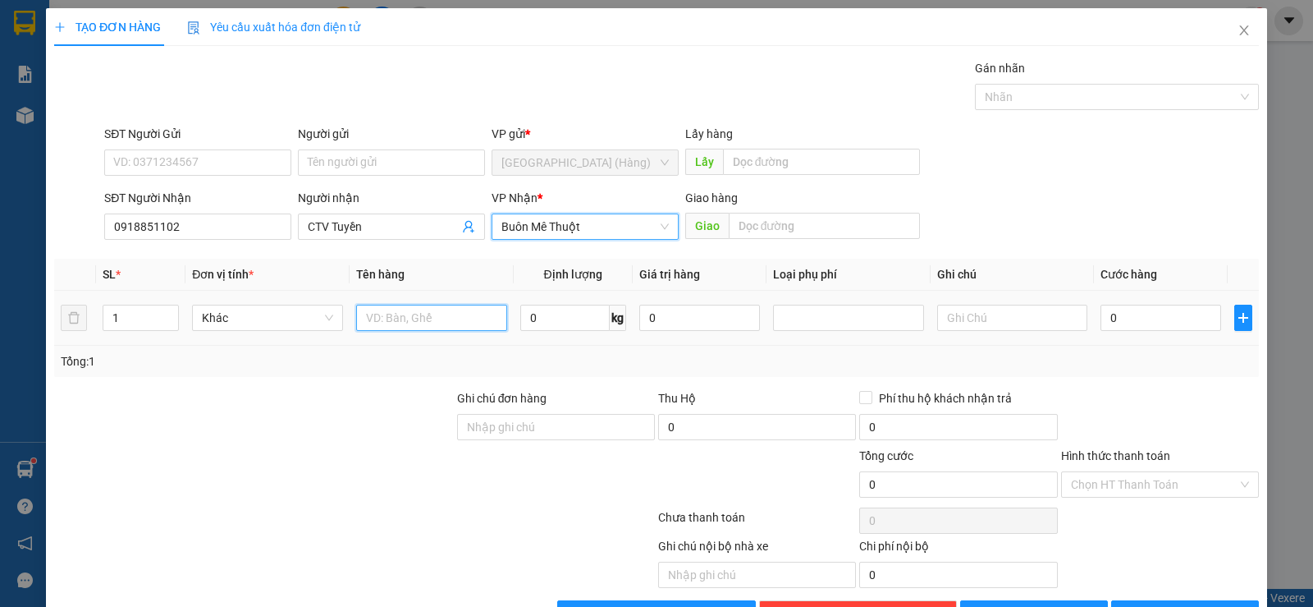
click at [391, 319] on input "text" at bounding box center [431, 317] width 151 height 26
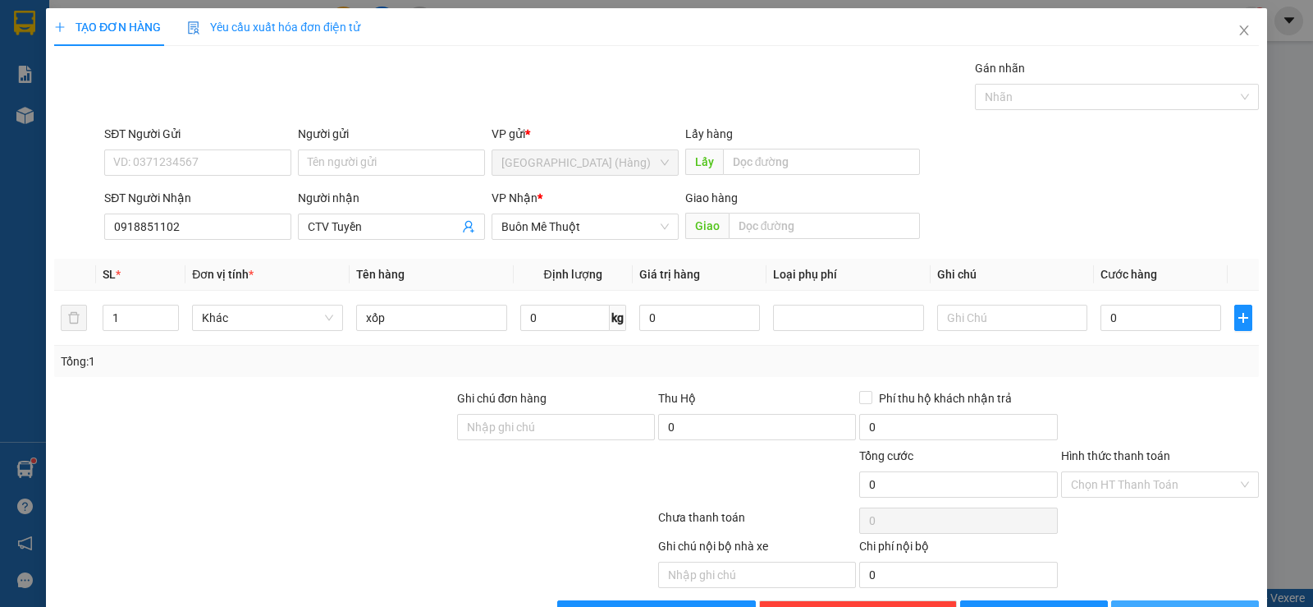
click at [1184, 600] on button "[PERSON_NAME] và In" at bounding box center [1185, 613] width 148 height 26
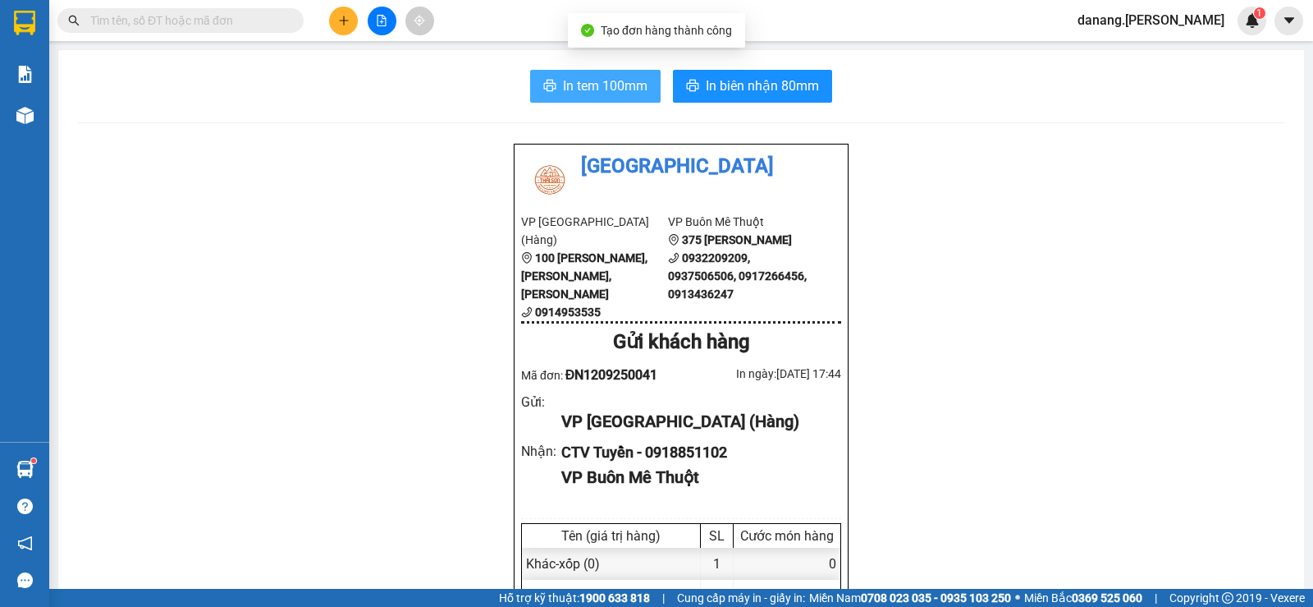
click at [590, 94] on span "In tem 100mm" at bounding box center [605, 86] width 85 height 21
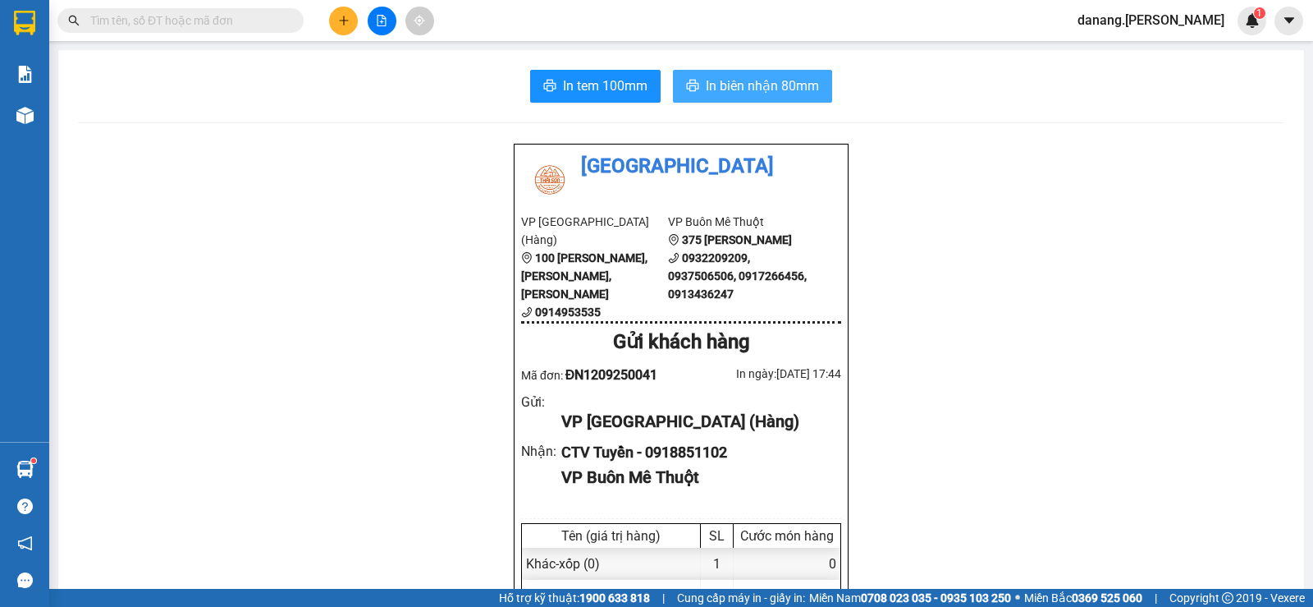
click at [749, 91] on span "In biên nhận 80mm" at bounding box center [762, 86] width 113 height 21
click at [339, 18] on icon "plus" at bounding box center [343, 20] width 11 height 11
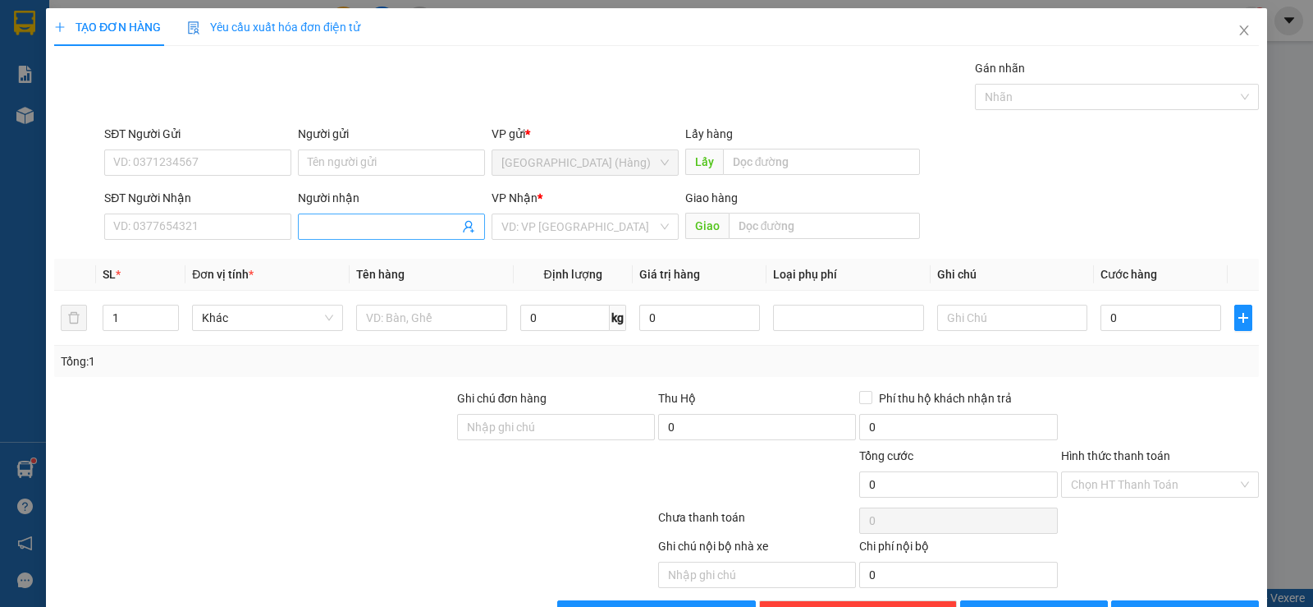
click at [402, 233] on input "Người nhận" at bounding box center [383, 226] width 151 height 18
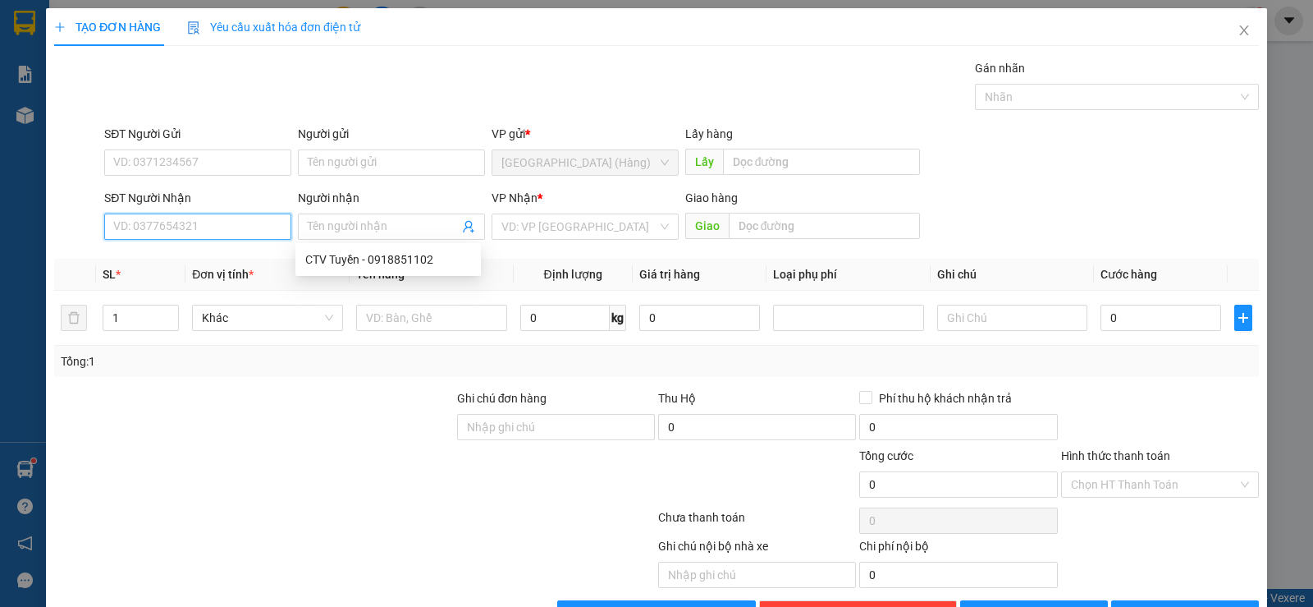
click at [254, 223] on input "SĐT Người Nhận" at bounding box center [197, 226] width 187 height 26
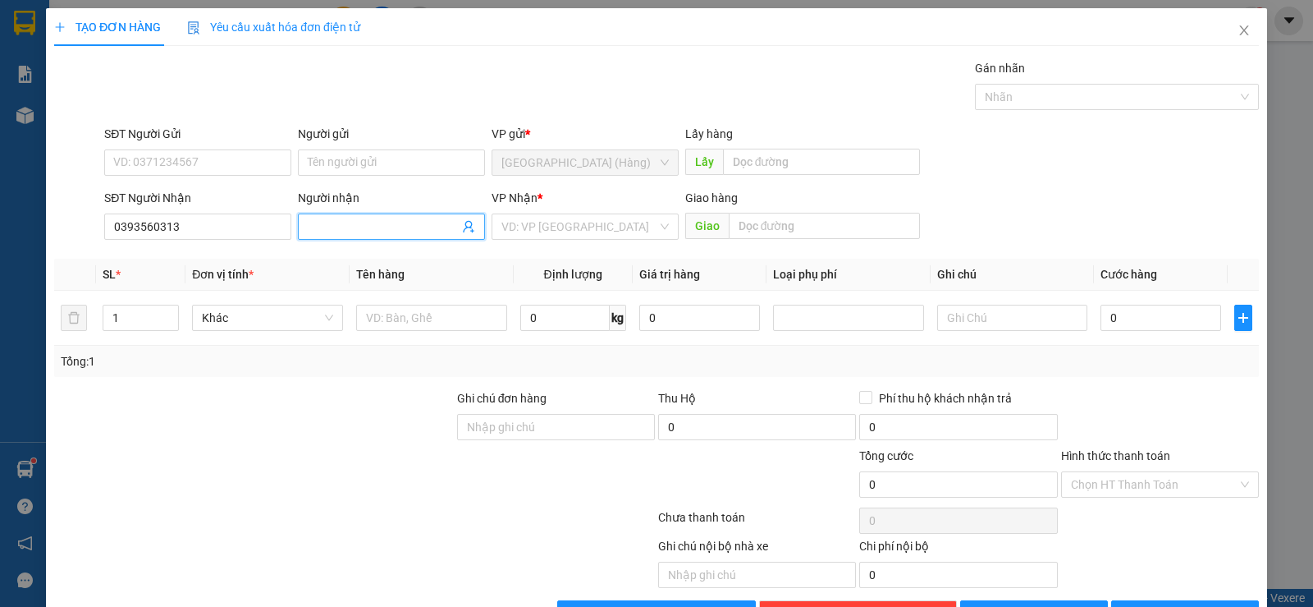
click at [334, 231] on input "Người nhận" at bounding box center [383, 226] width 151 height 18
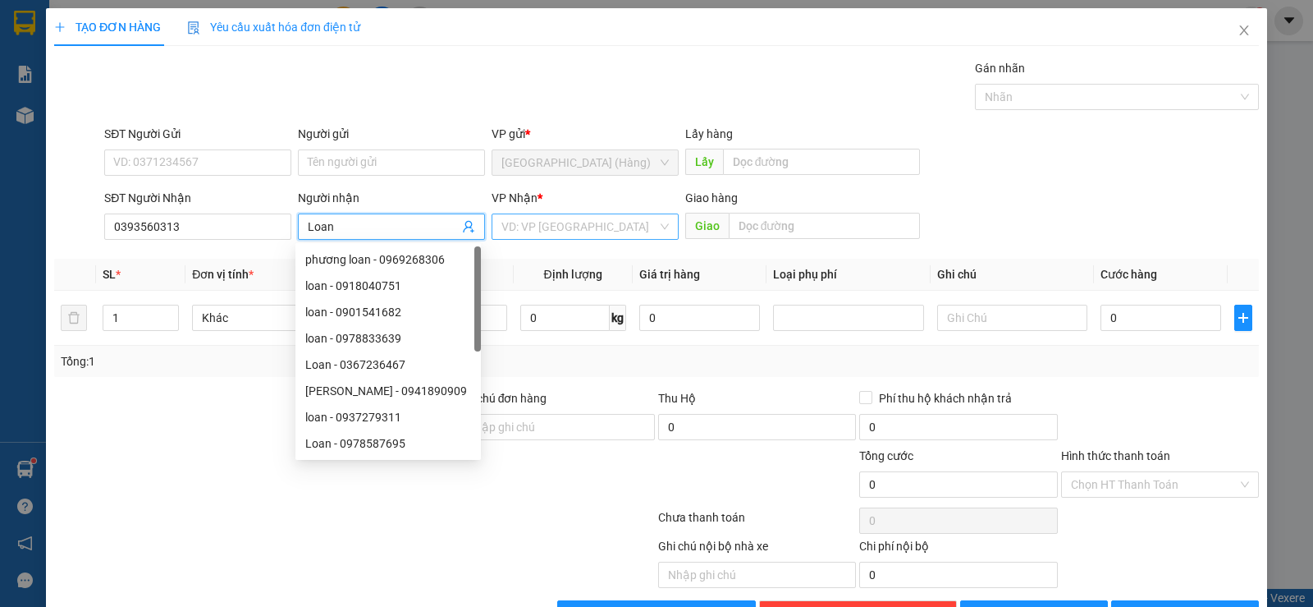
click at [590, 220] on input "search" at bounding box center [579, 226] width 156 height 25
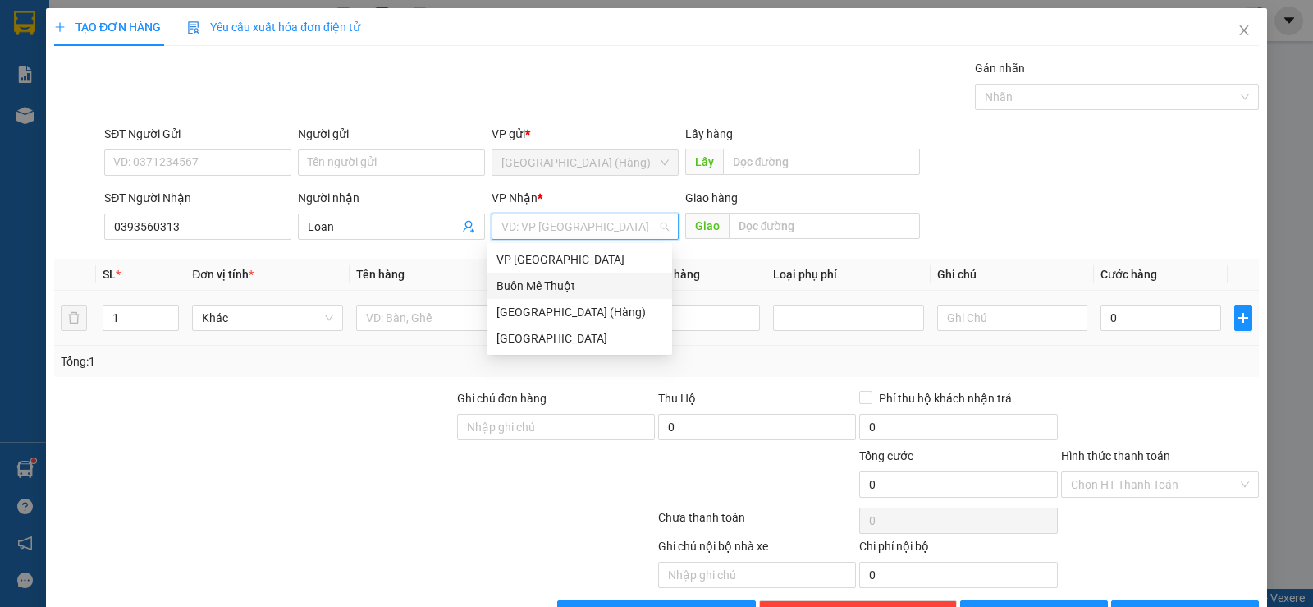
drag, startPoint x: 584, startPoint y: 286, endPoint x: 535, endPoint y: 328, distance: 64.5
click at [582, 286] on div "Buôn Mê Thuột" at bounding box center [580, 286] width 166 height 18
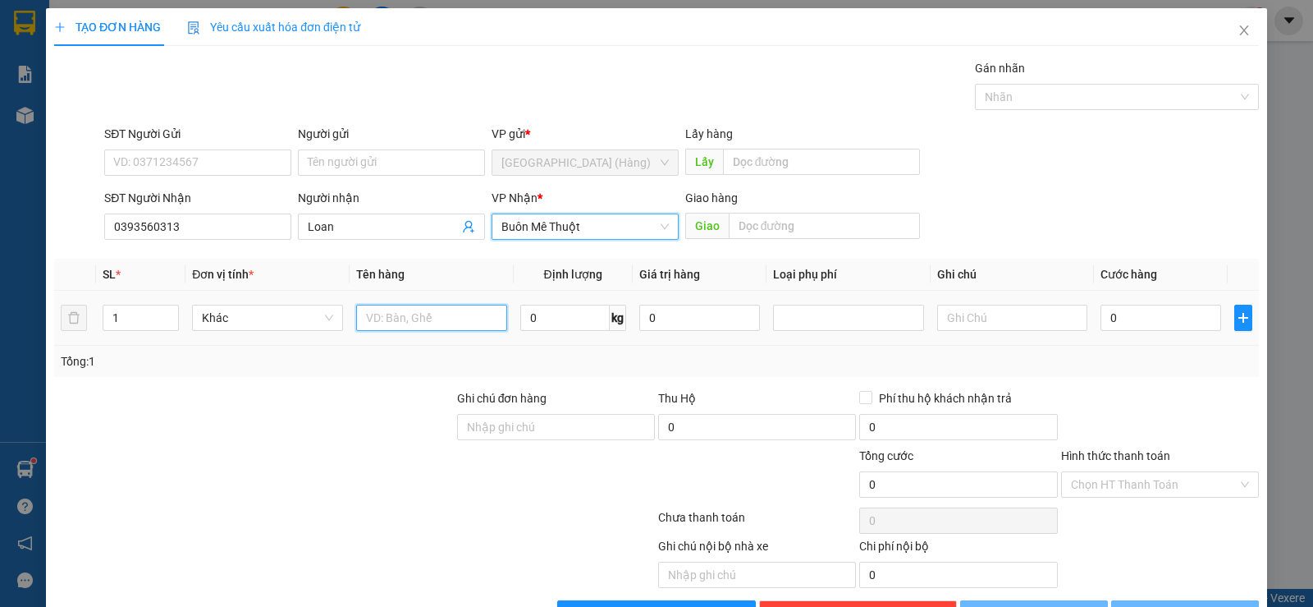
click at [442, 309] on input "text" at bounding box center [431, 317] width 151 height 26
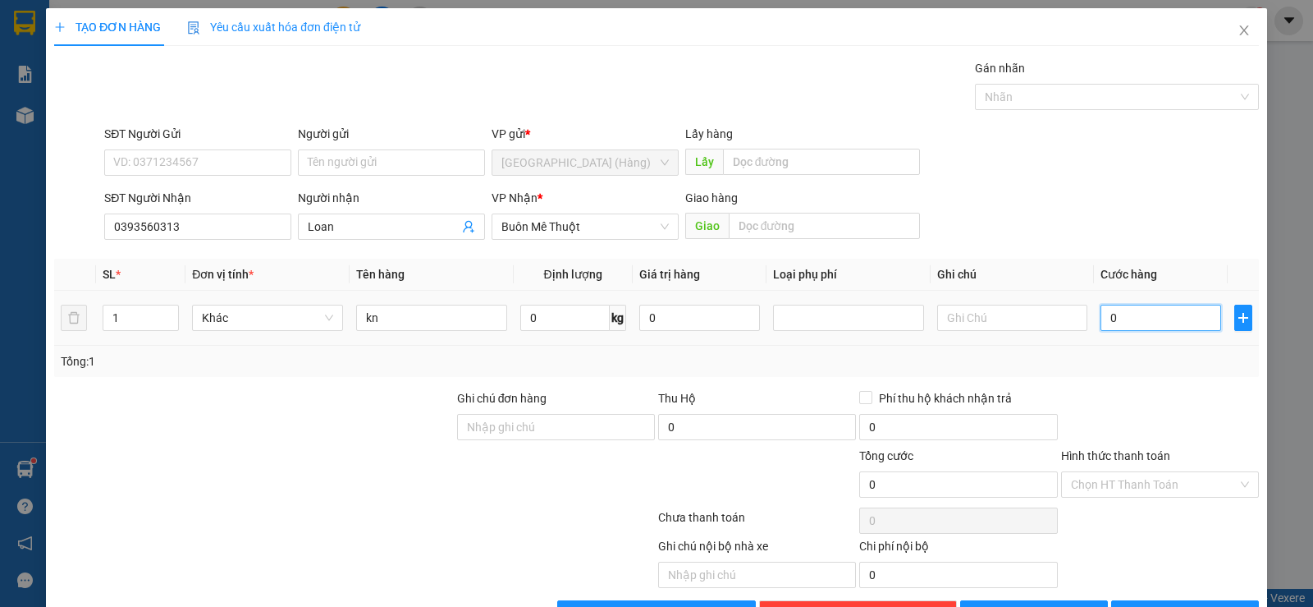
click at [1137, 322] on input "0" at bounding box center [1161, 317] width 121 height 26
click at [1119, 478] on input "Hình thức thanh toán" at bounding box center [1154, 484] width 167 height 25
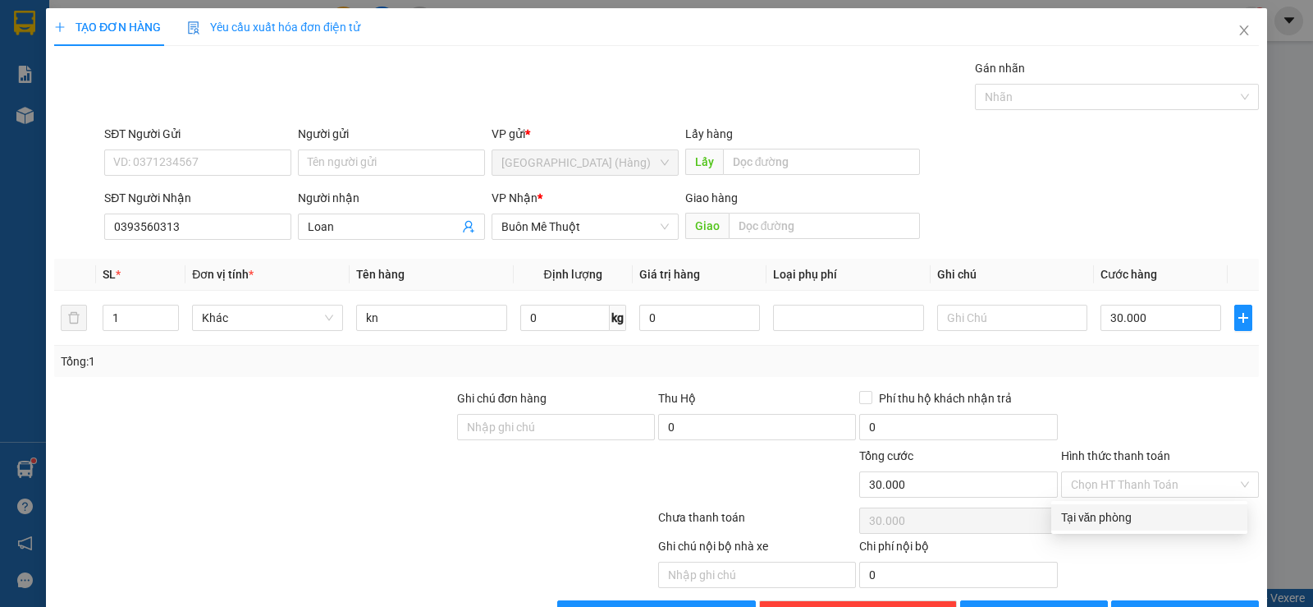
click at [1090, 373] on div "Tổng: 1" at bounding box center [656, 361] width 1205 height 31
click at [1138, 600] on button "[PERSON_NAME] và In" at bounding box center [1185, 613] width 148 height 26
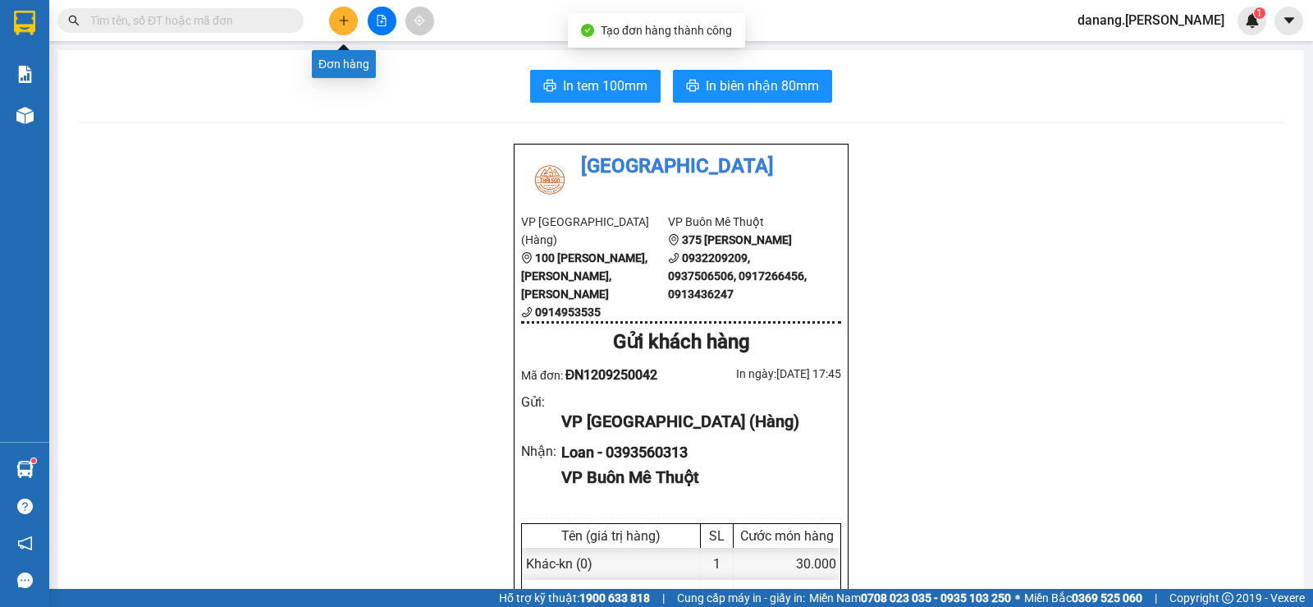
click at [348, 24] on icon "plus" at bounding box center [343, 20] width 11 height 11
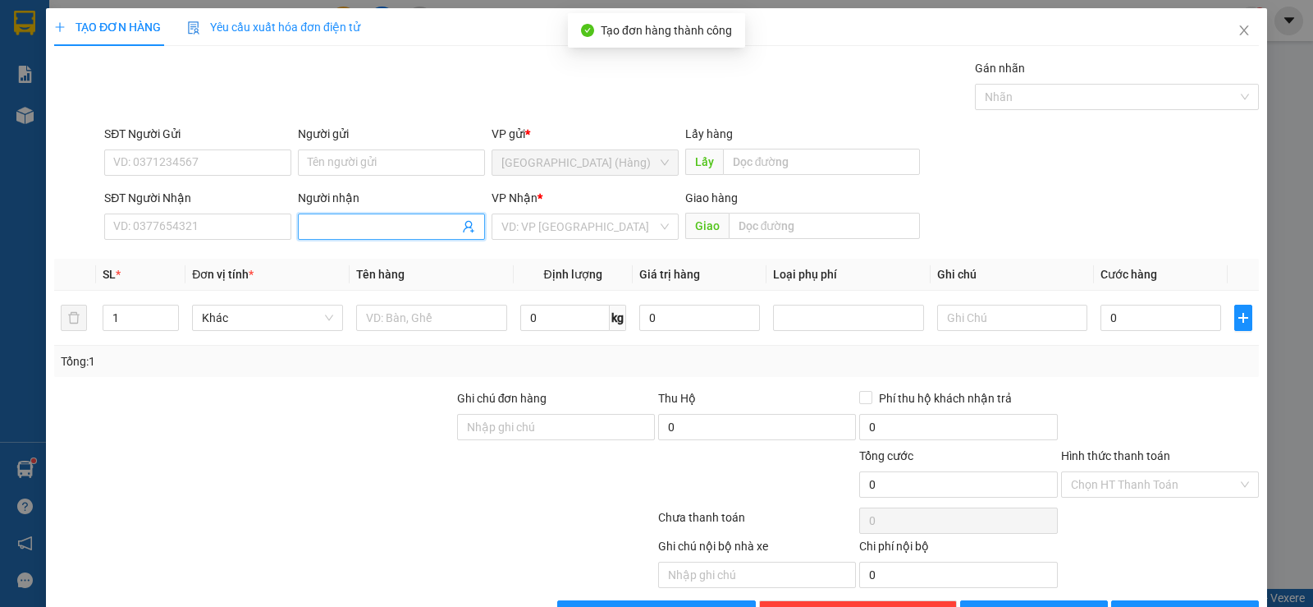
click at [372, 231] on input "Người nhận" at bounding box center [383, 226] width 151 height 18
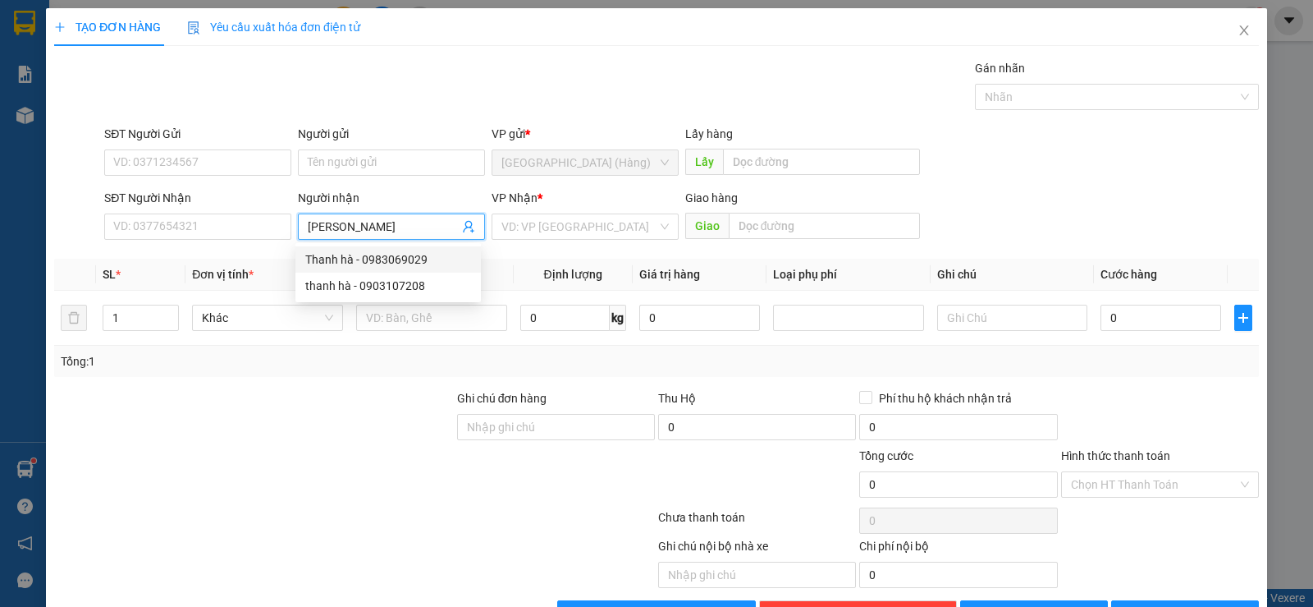
click at [391, 255] on div "Thanh hà - 0983069029" at bounding box center [388, 259] width 166 height 18
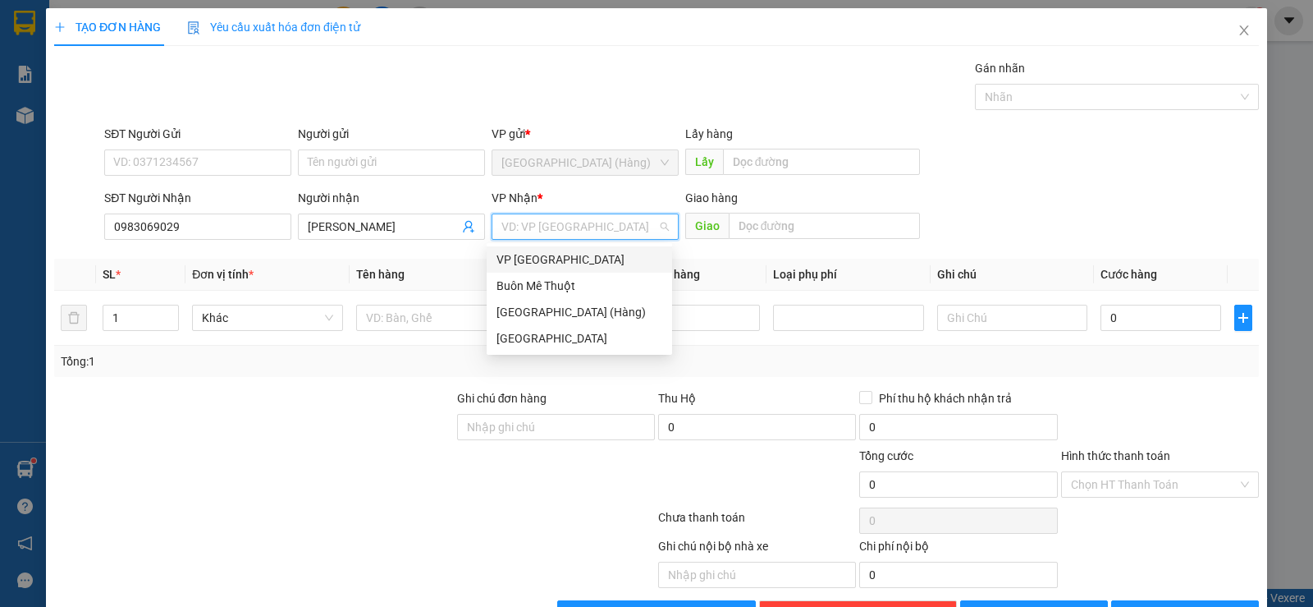
drag, startPoint x: 531, startPoint y: 227, endPoint x: 549, endPoint y: 262, distance: 38.9
click at [532, 227] on input "search" at bounding box center [579, 226] width 156 height 25
click at [549, 285] on div "Buôn Mê Thuột" at bounding box center [580, 286] width 166 height 18
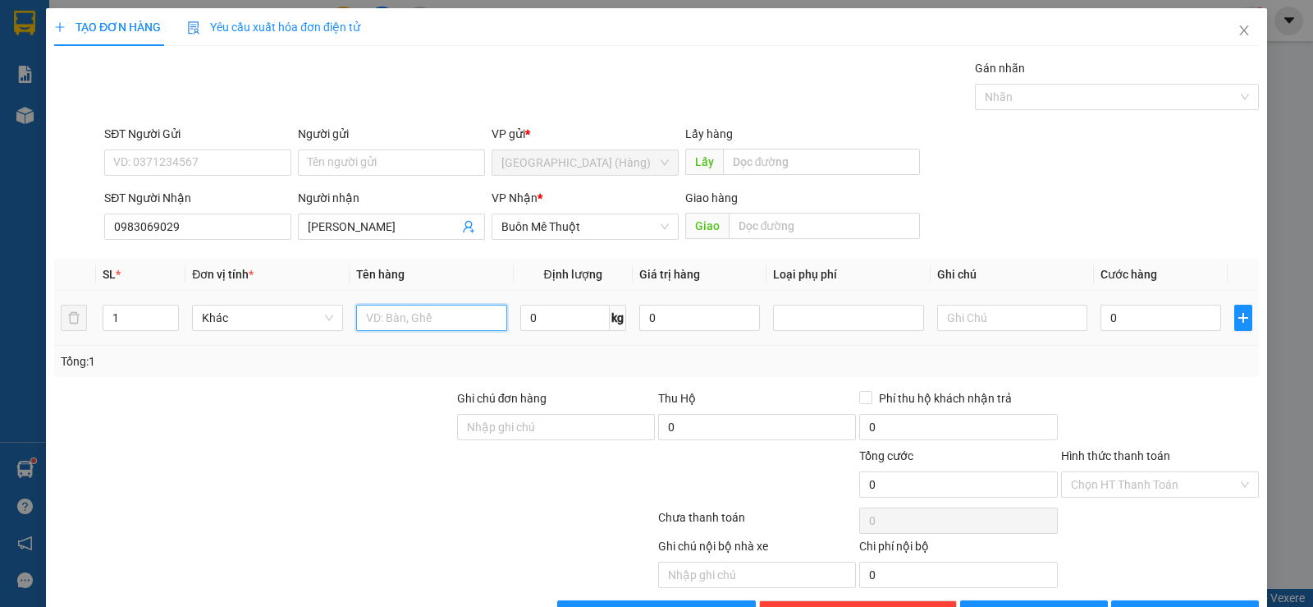
click at [418, 323] on input "text" at bounding box center [431, 317] width 151 height 26
click at [1136, 606] on icon "printer" at bounding box center [1129, 612] width 11 height 11
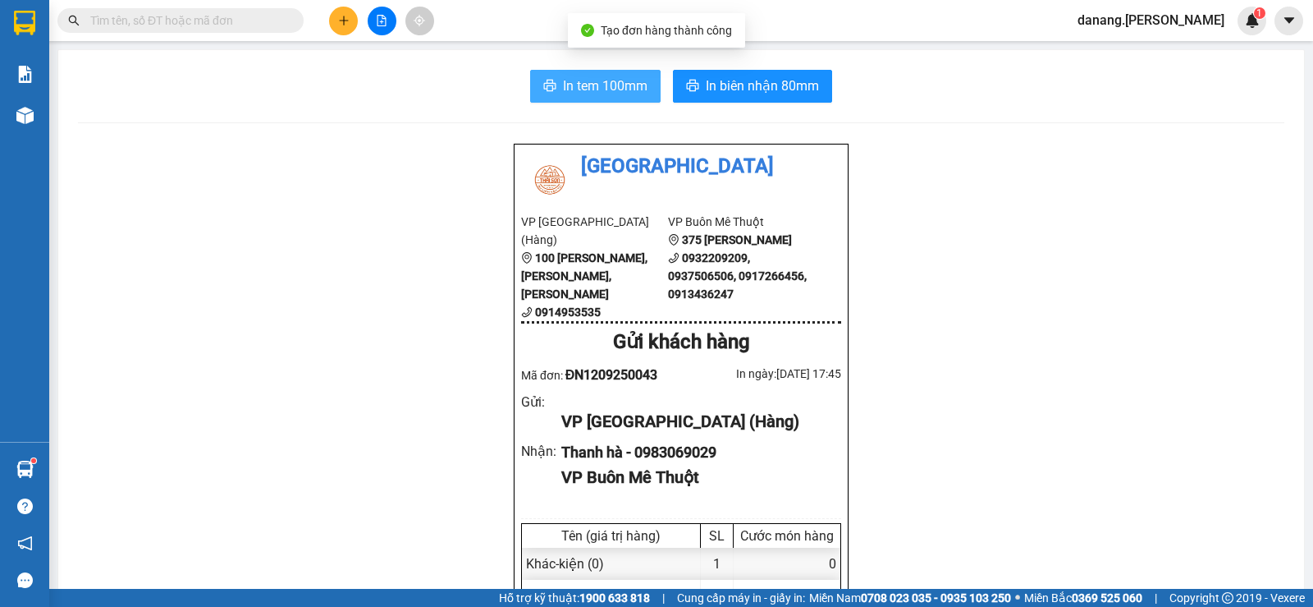
click at [592, 87] on span "In tem 100mm" at bounding box center [605, 86] width 85 height 21
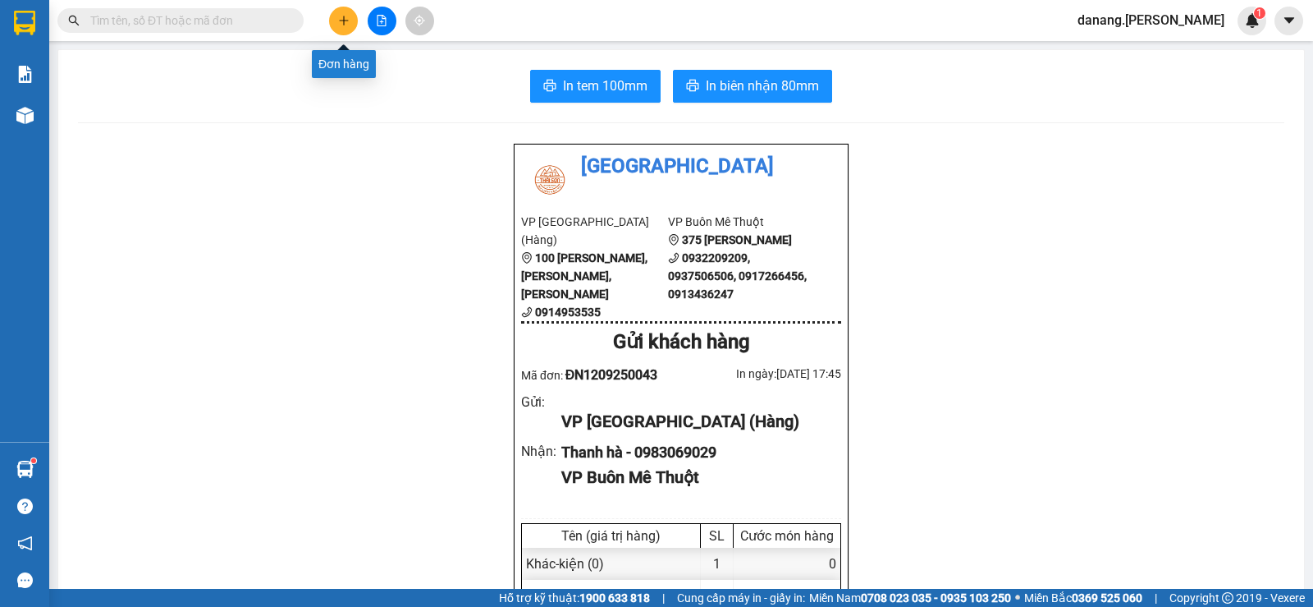
click at [338, 17] on icon "plus" at bounding box center [343, 20] width 11 height 11
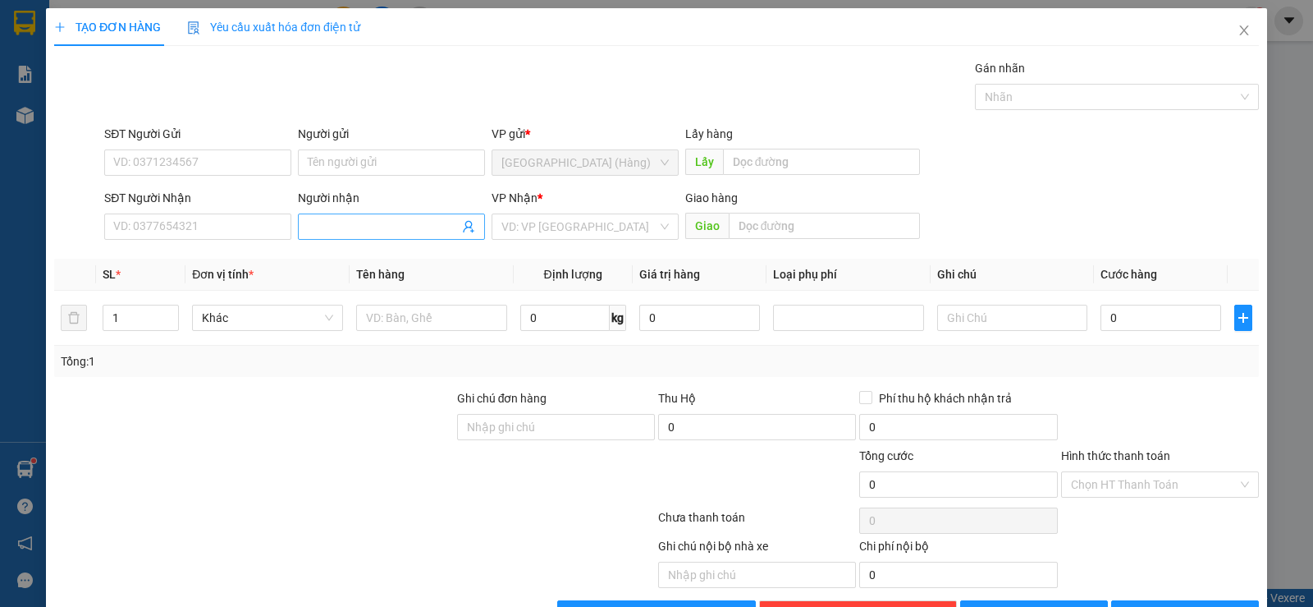
click at [321, 229] on input "Người nhận" at bounding box center [383, 226] width 151 height 18
click at [342, 252] on div "[PERSON_NAME] - 0932469196" at bounding box center [388, 259] width 166 height 18
drag, startPoint x: 513, startPoint y: 224, endPoint x: 568, endPoint y: 298, distance: 92.1
click at [515, 226] on input "search" at bounding box center [579, 226] width 156 height 25
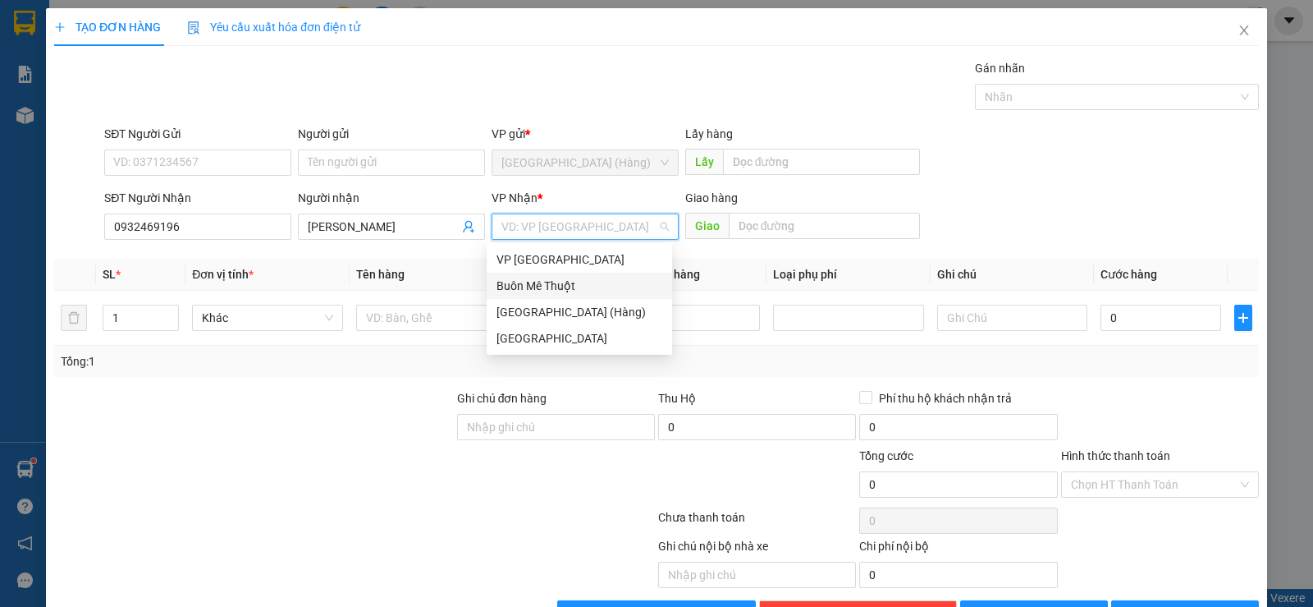
click at [560, 286] on div "Buôn Mê Thuột" at bounding box center [580, 286] width 166 height 18
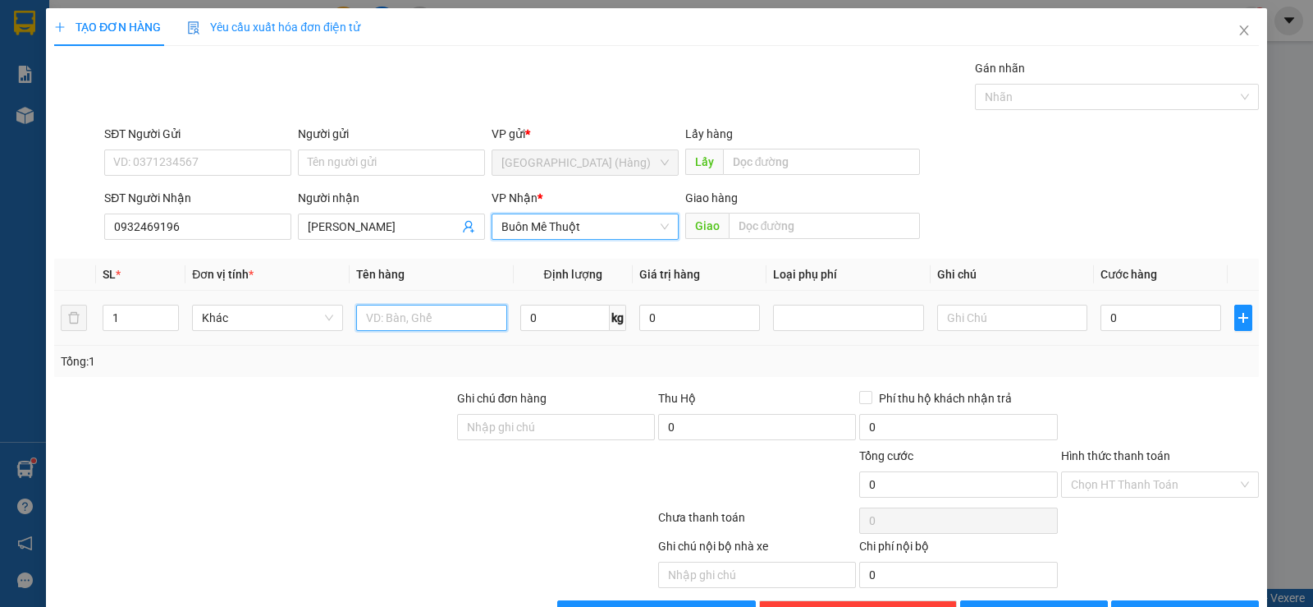
click at [448, 322] on input "text" at bounding box center [431, 317] width 151 height 26
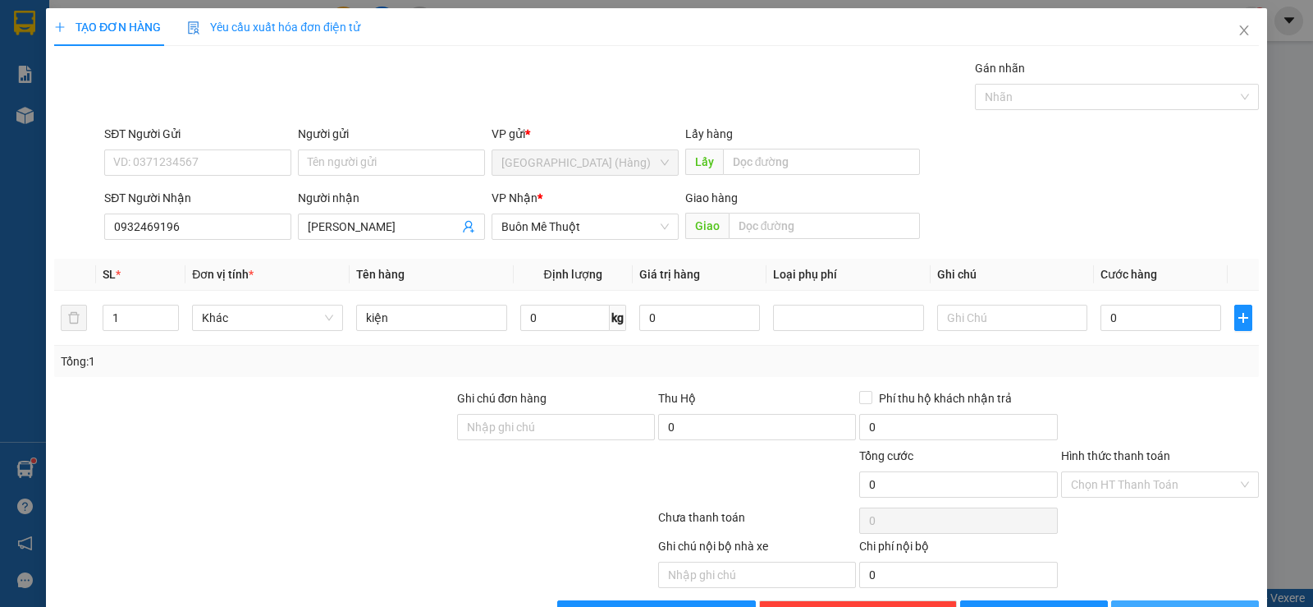
click at [1181, 604] on span "[PERSON_NAME] và In" at bounding box center [1199, 613] width 115 height 18
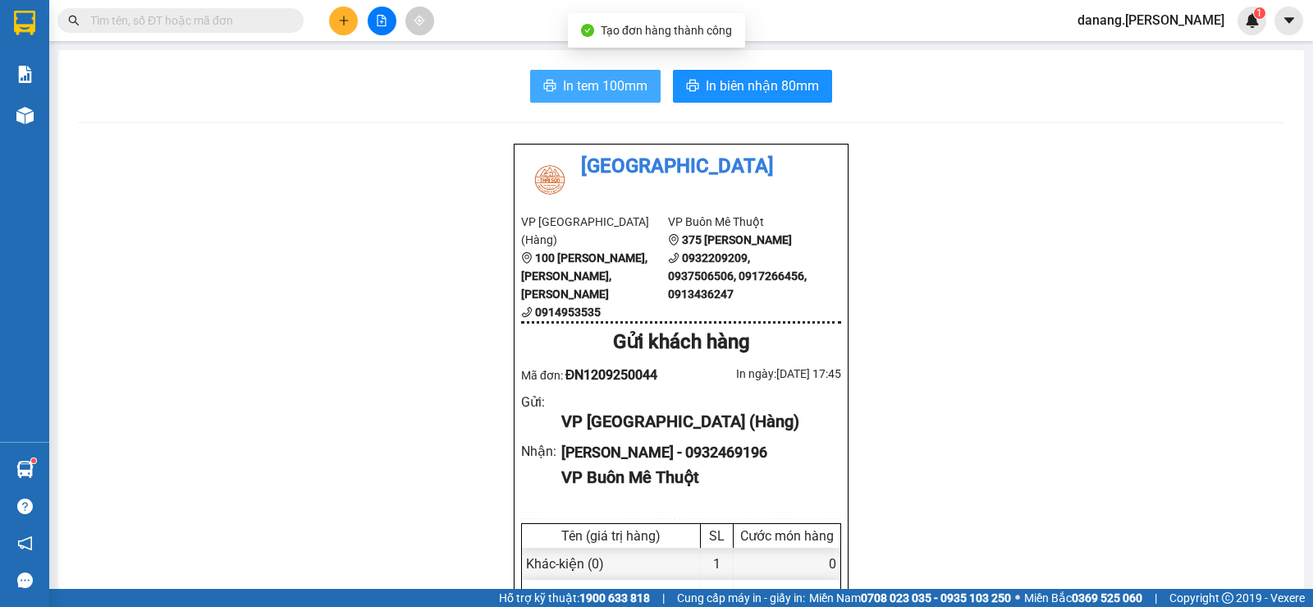
click at [588, 75] on button "In tem 100mm" at bounding box center [595, 86] width 130 height 33
click at [338, 16] on icon "plus" at bounding box center [343, 20] width 11 height 11
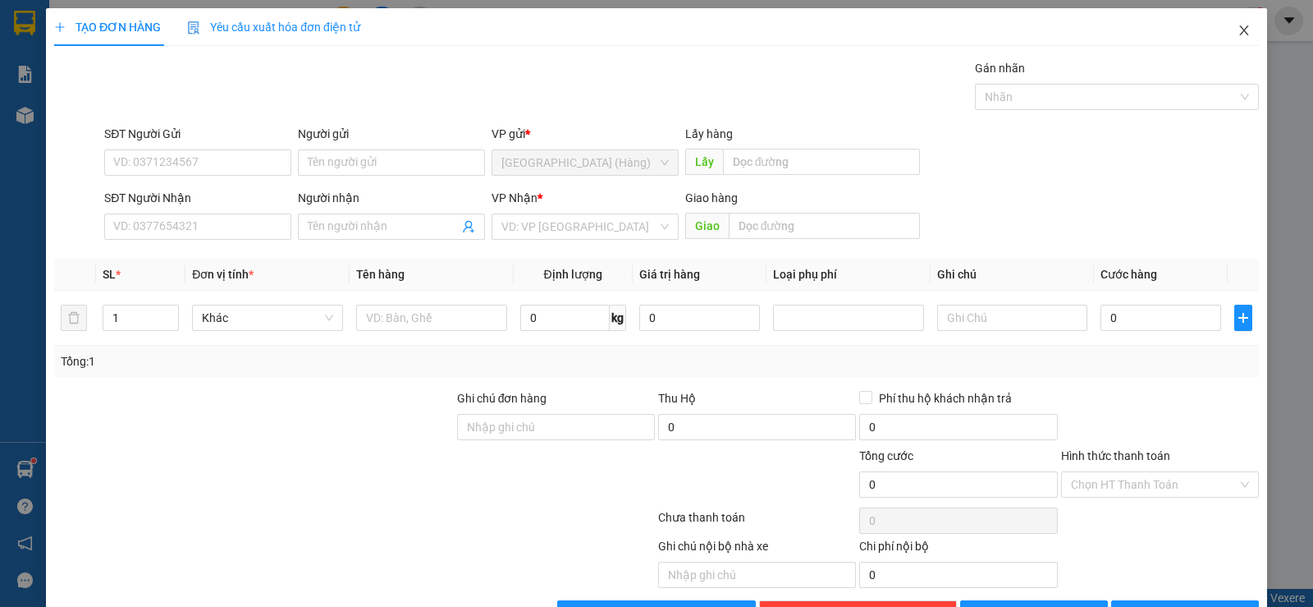
click at [1238, 34] on icon "close" at bounding box center [1244, 30] width 13 height 13
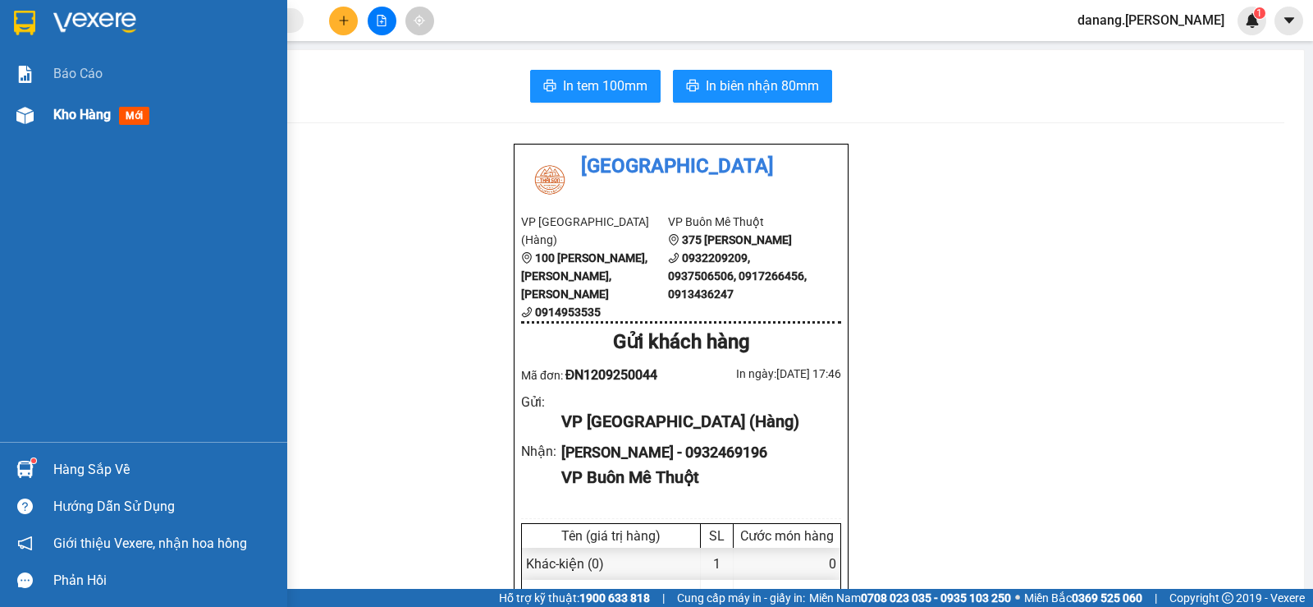
click at [62, 112] on span "Kho hàng" at bounding box center [81, 115] width 57 height 16
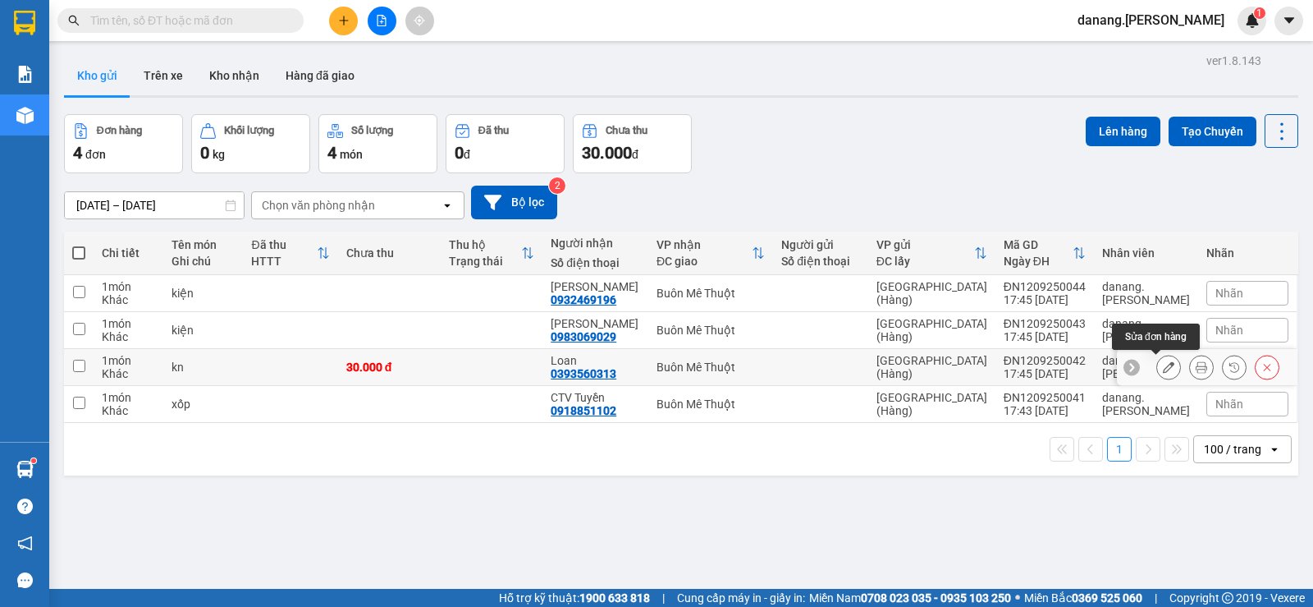
click at [1163, 367] on icon at bounding box center [1168, 366] width 11 height 11
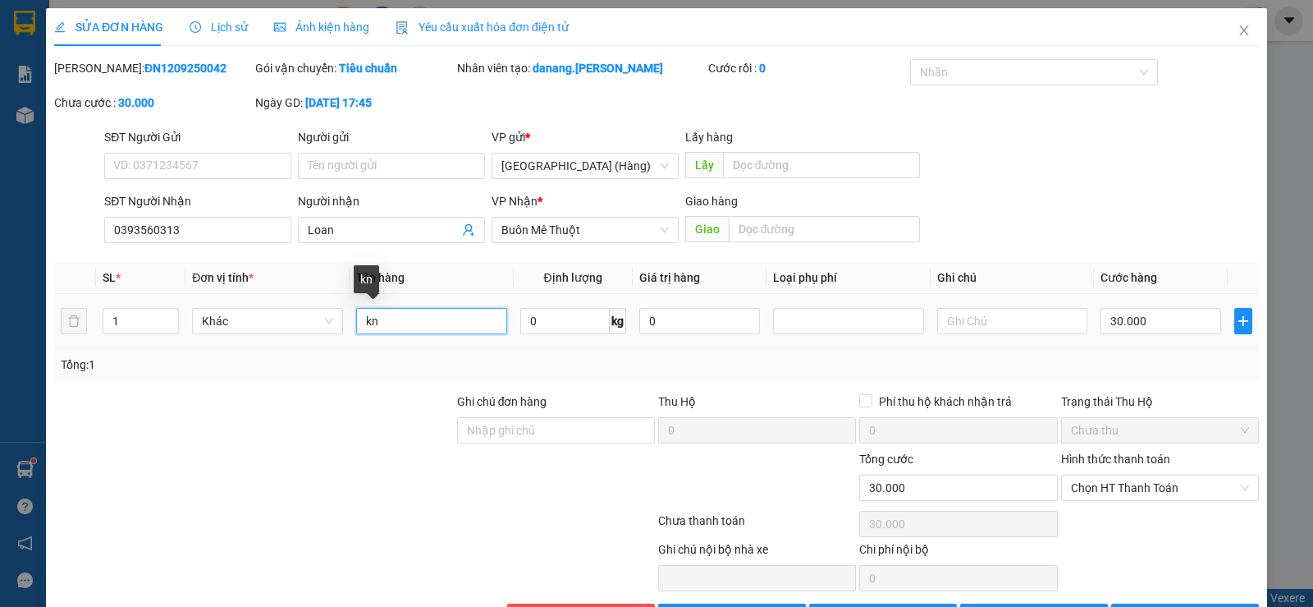
click at [400, 324] on input "kn" at bounding box center [431, 321] width 151 height 26
click at [1135, 315] on input "30.000" at bounding box center [1161, 321] width 121 height 26
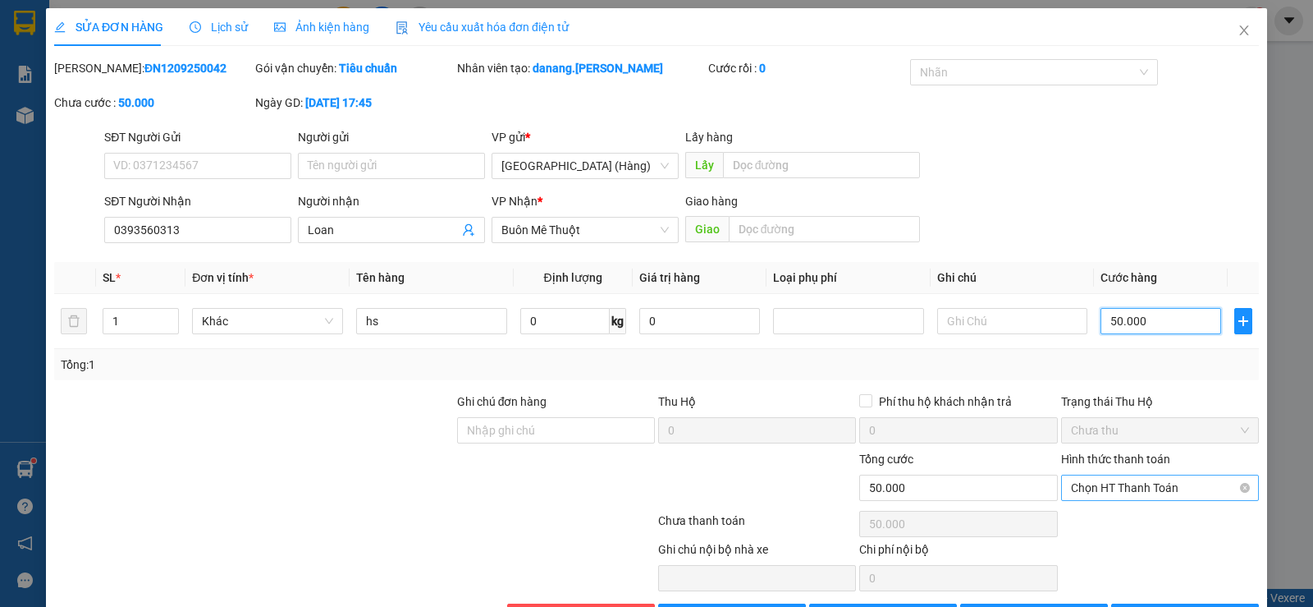
click at [1101, 488] on span "Chọn HT Thanh Toán" at bounding box center [1160, 487] width 178 height 25
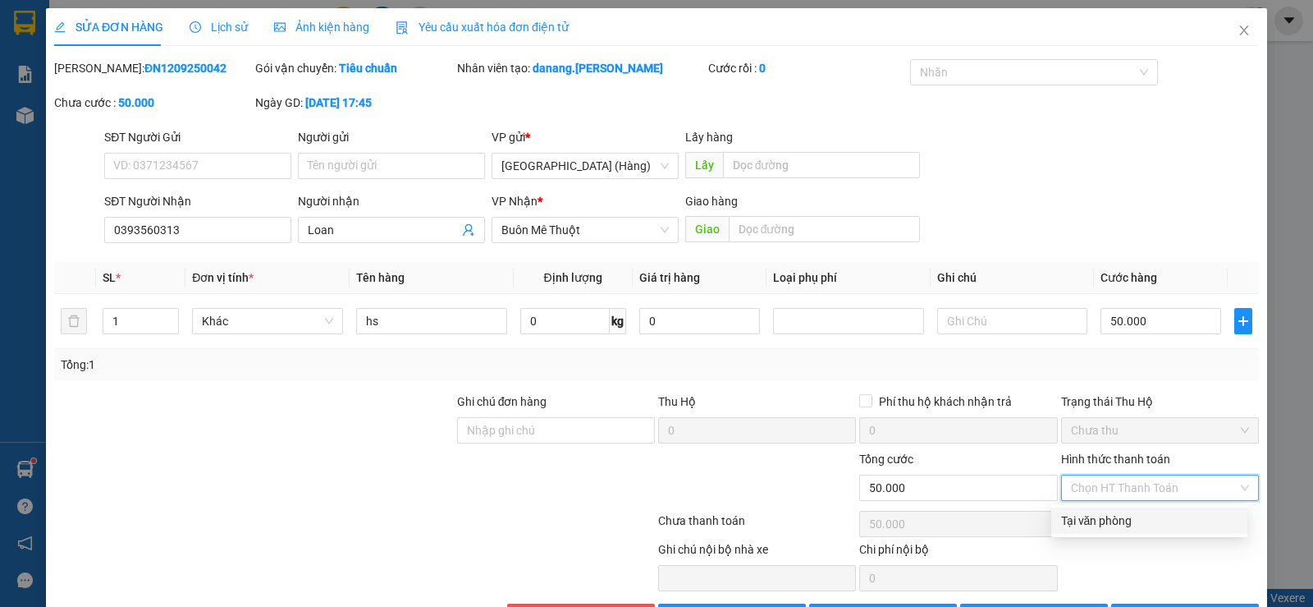
click at [1149, 515] on div "Tại văn phòng" at bounding box center [1149, 520] width 176 height 18
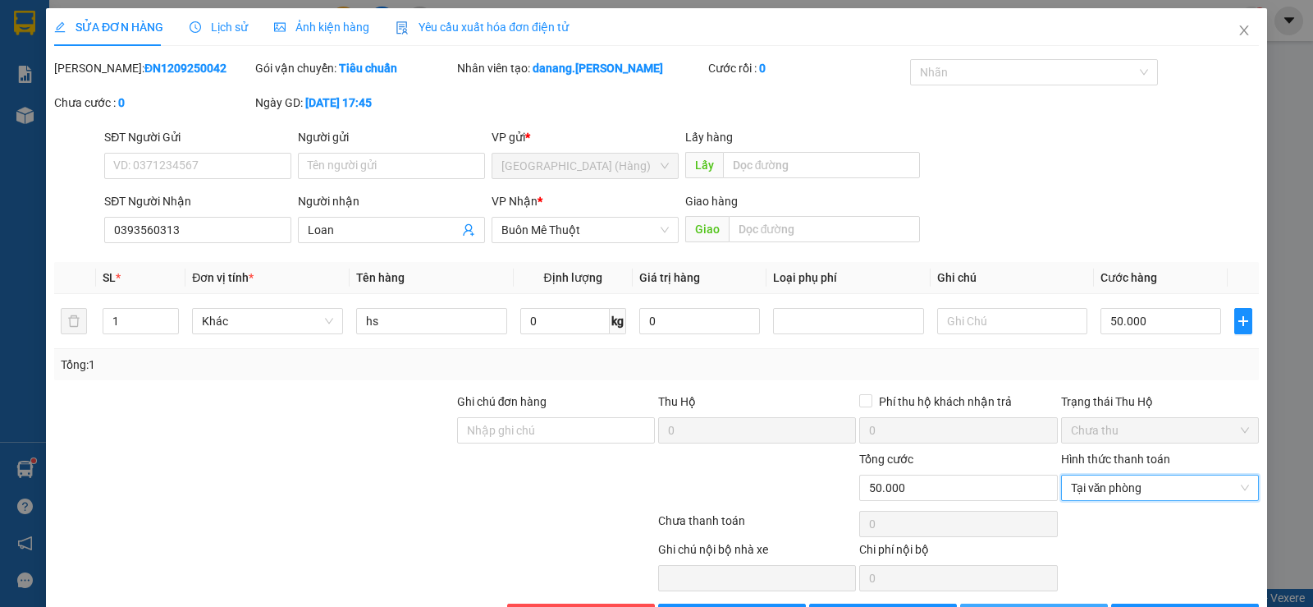
click at [1037, 606] on span "[PERSON_NAME] thay đổi" at bounding box center [1056, 616] width 131 height 18
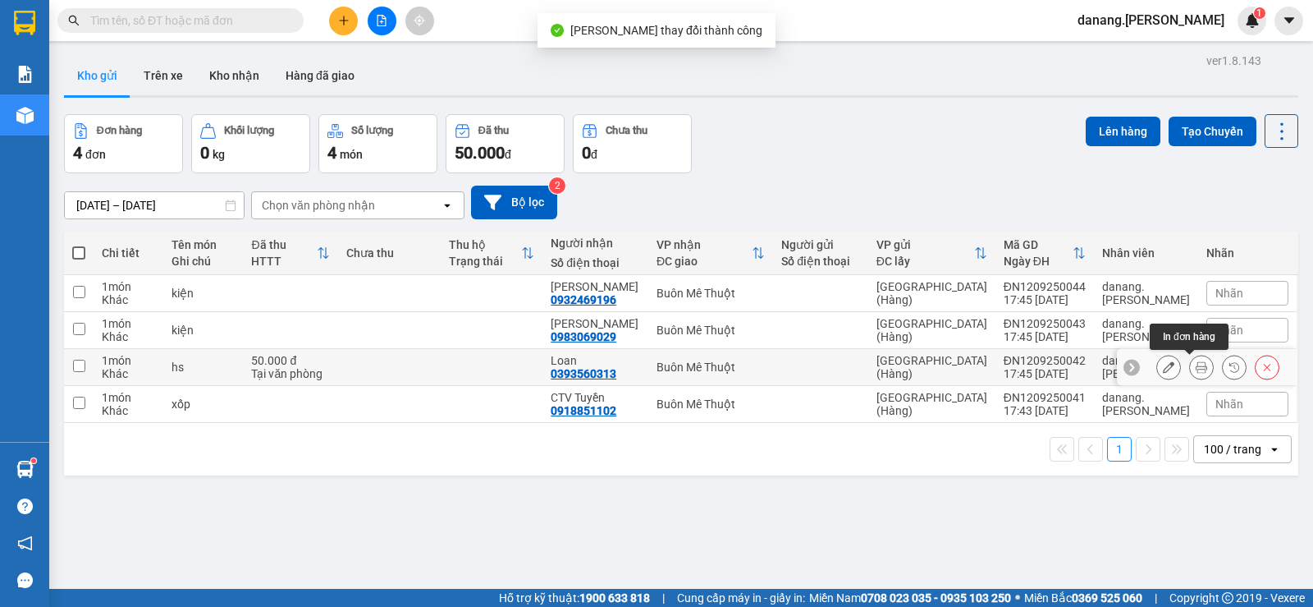
click at [1190, 360] on button at bounding box center [1201, 367] width 23 height 29
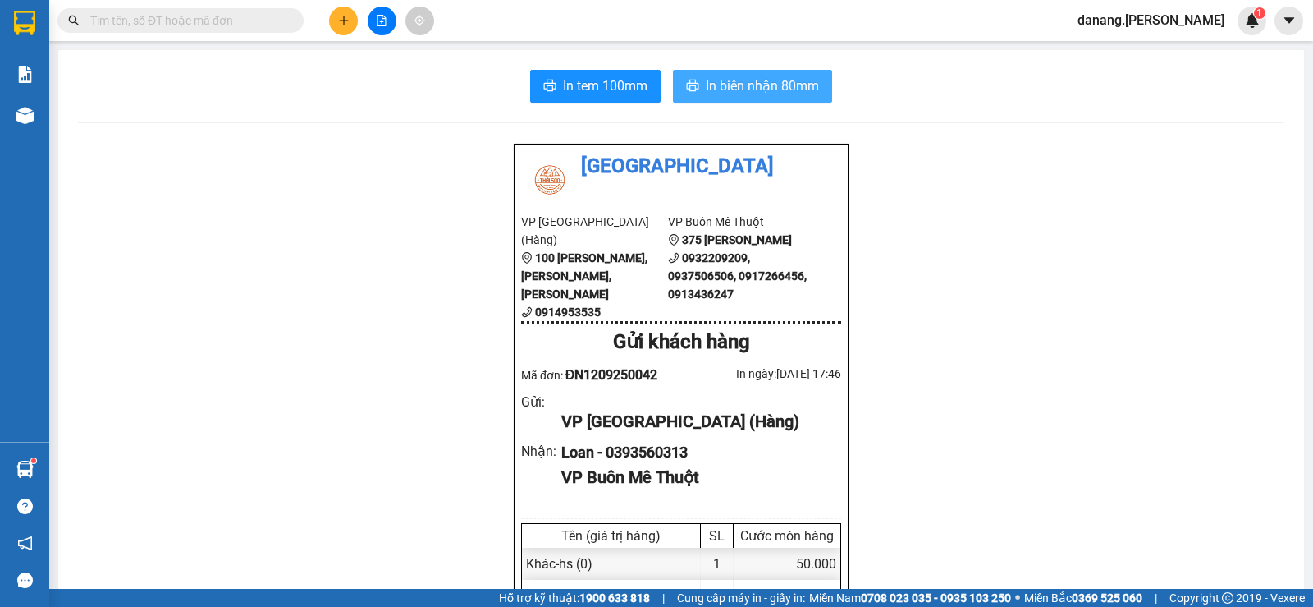
click at [789, 82] on span "In biên nhận 80mm" at bounding box center [762, 86] width 113 height 21
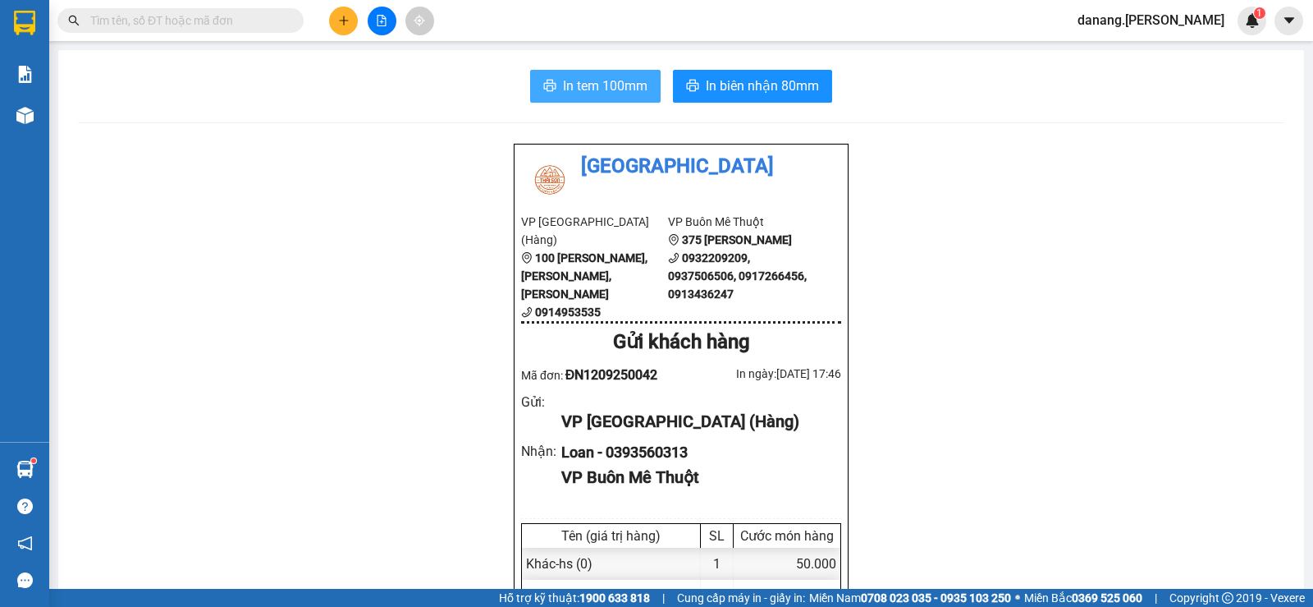
click at [584, 86] on span "In tem 100mm" at bounding box center [605, 86] width 85 height 21
click at [350, 20] on button at bounding box center [343, 21] width 29 height 29
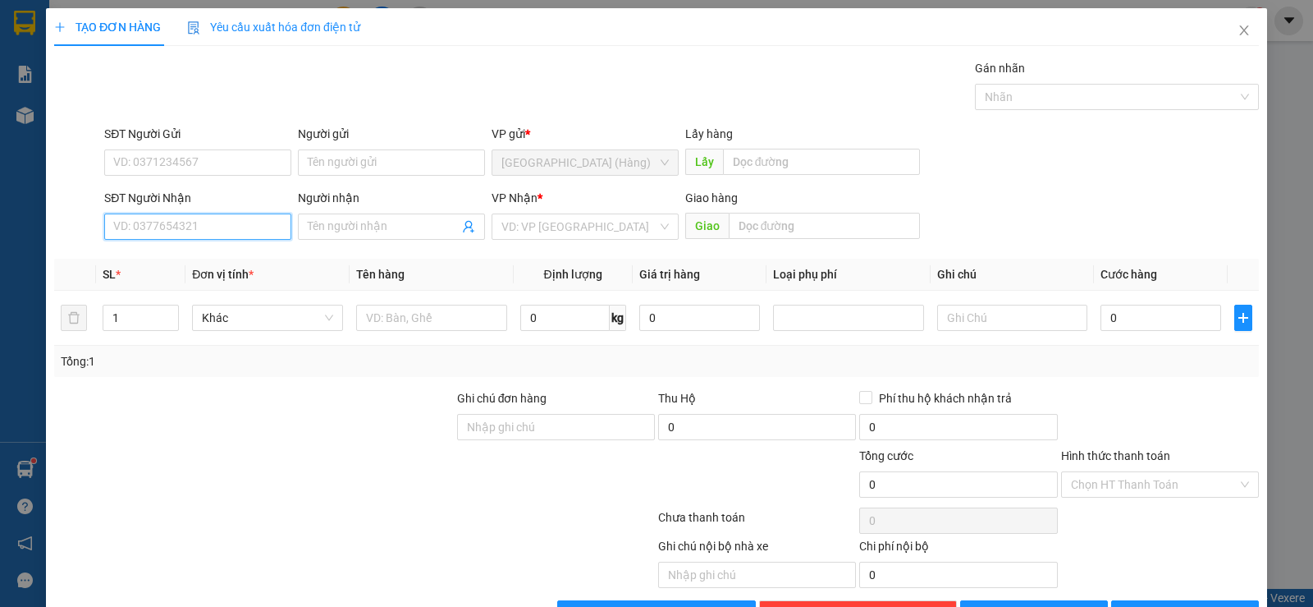
click at [195, 232] on input "SĐT Người Nhận" at bounding box center [197, 226] width 187 height 26
click at [179, 257] on div "0344466326" at bounding box center [196, 259] width 166 height 18
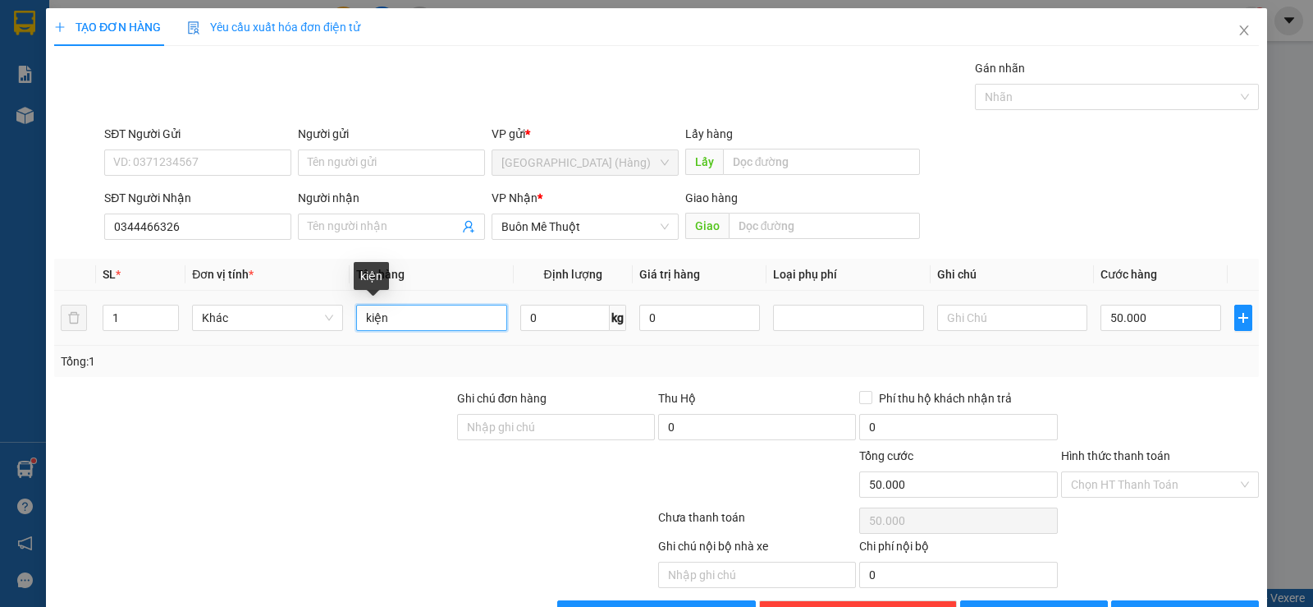
click at [417, 323] on input "kiện" at bounding box center [431, 317] width 151 height 26
click at [1174, 604] on span "[PERSON_NAME] và In" at bounding box center [1199, 613] width 115 height 18
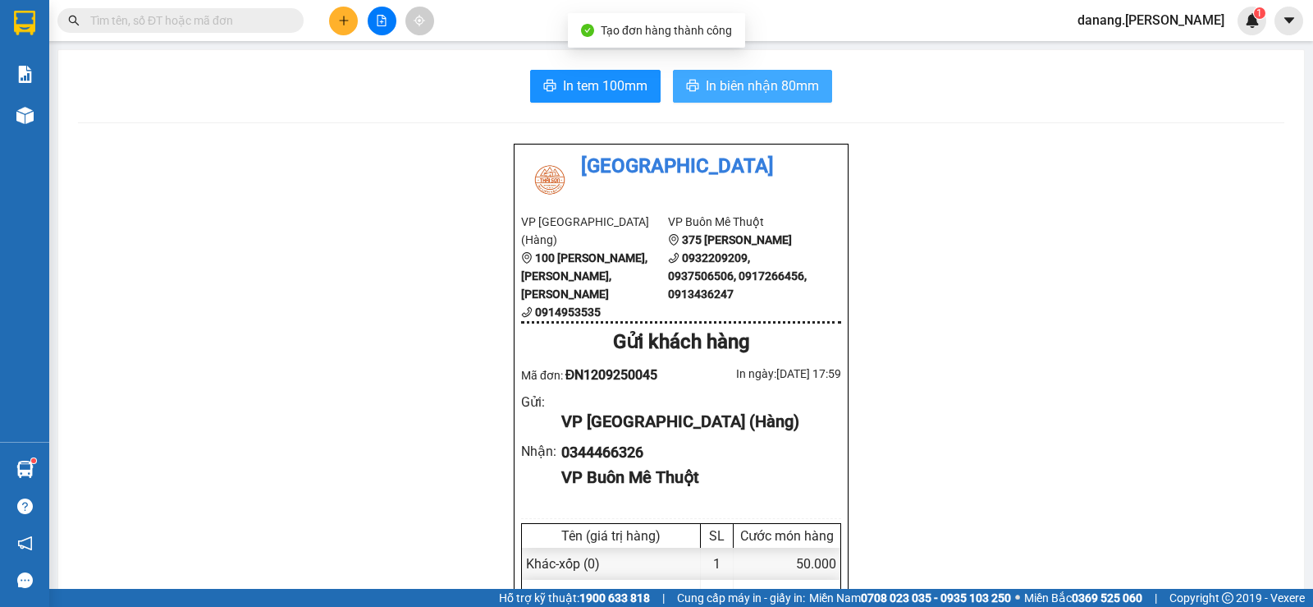
click at [699, 75] on button "In biên nhận 80mm" at bounding box center [752, 86] width 159 height 33
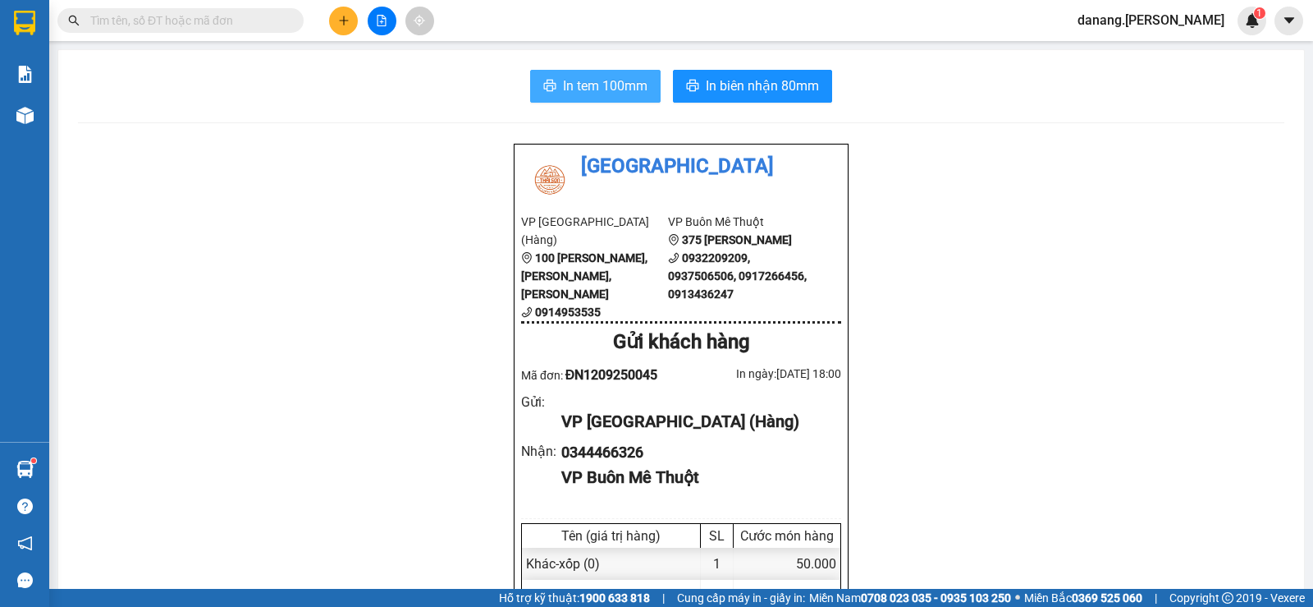
click at [563, 90] on span "In tem 100mm" at bounding box center [605, 86] width 85 height 21
click at [332, 25] on button at bounding box center [343, 21] width 29 height 29
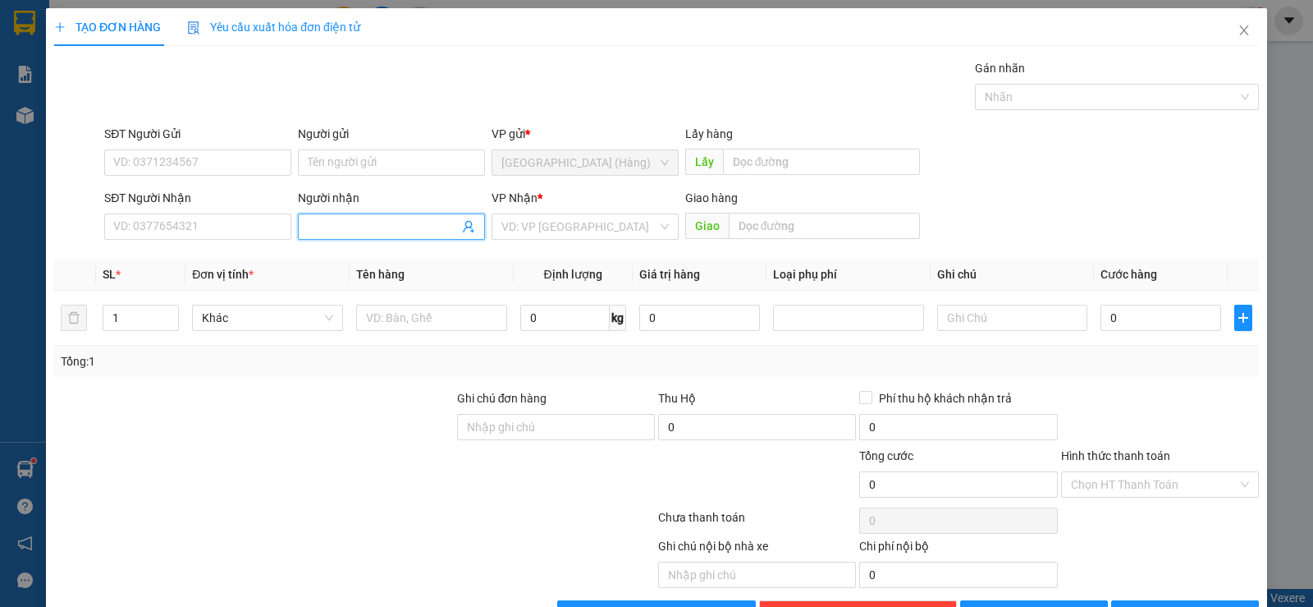
click at [346, 224] on input "Người nhận" at bounding box center [383, 226] width 151 height 18
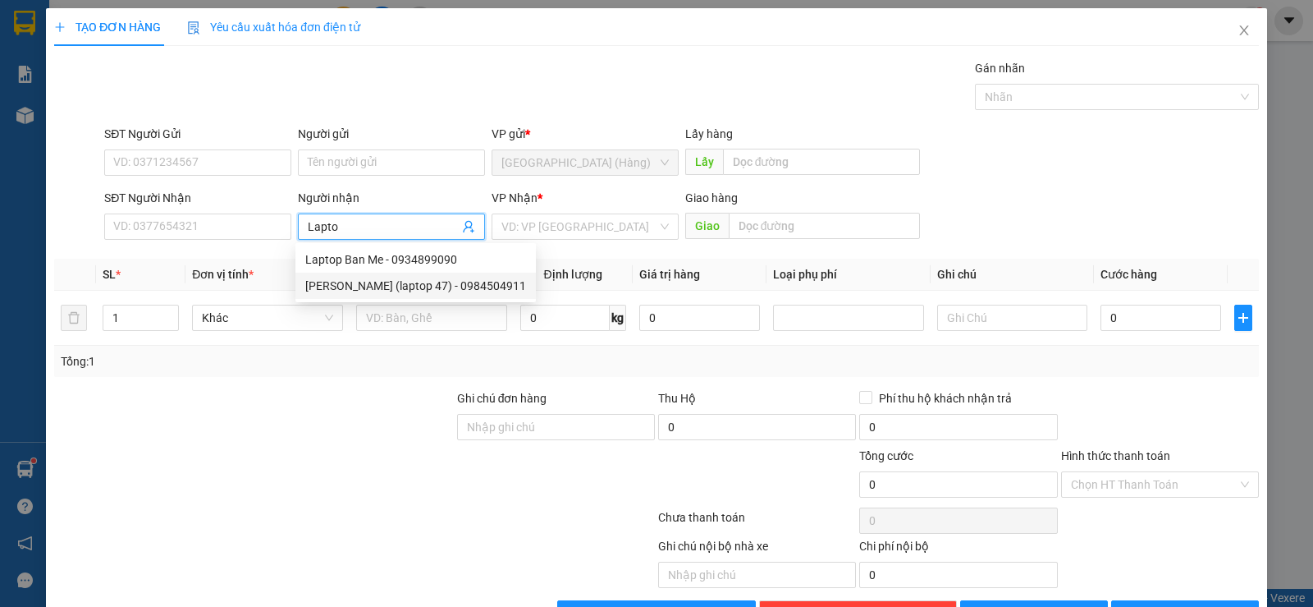
click at [445, 284] on div "[PERSON_NAME] (laptop 47) - 0984504911" at bounding box center [415, 286] width 221 height 18
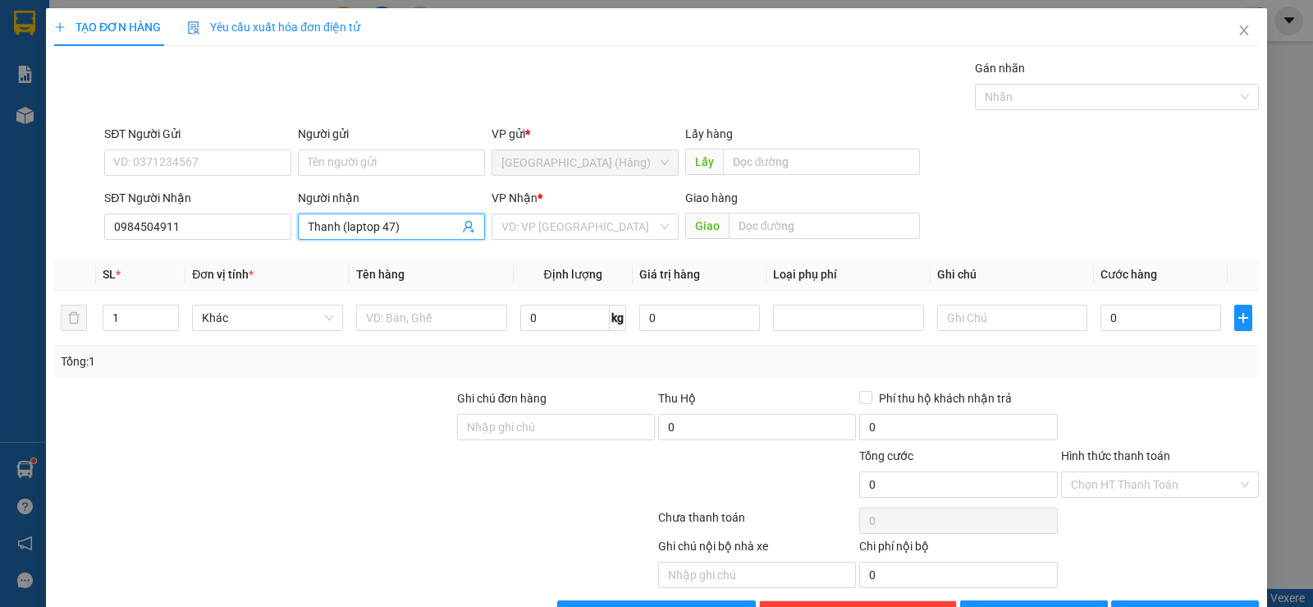
click at [577, 213] on div "VP Nhận *" at bounding box center [585, 201] width 187 height 25
drag, startPoint x: 537, startPoint y: 222, endPoint x: 544, endPoint y: 235, distance: 14.4
click at [541, 230] on input "search" at bounding box center [579, 226] width 156 height 25
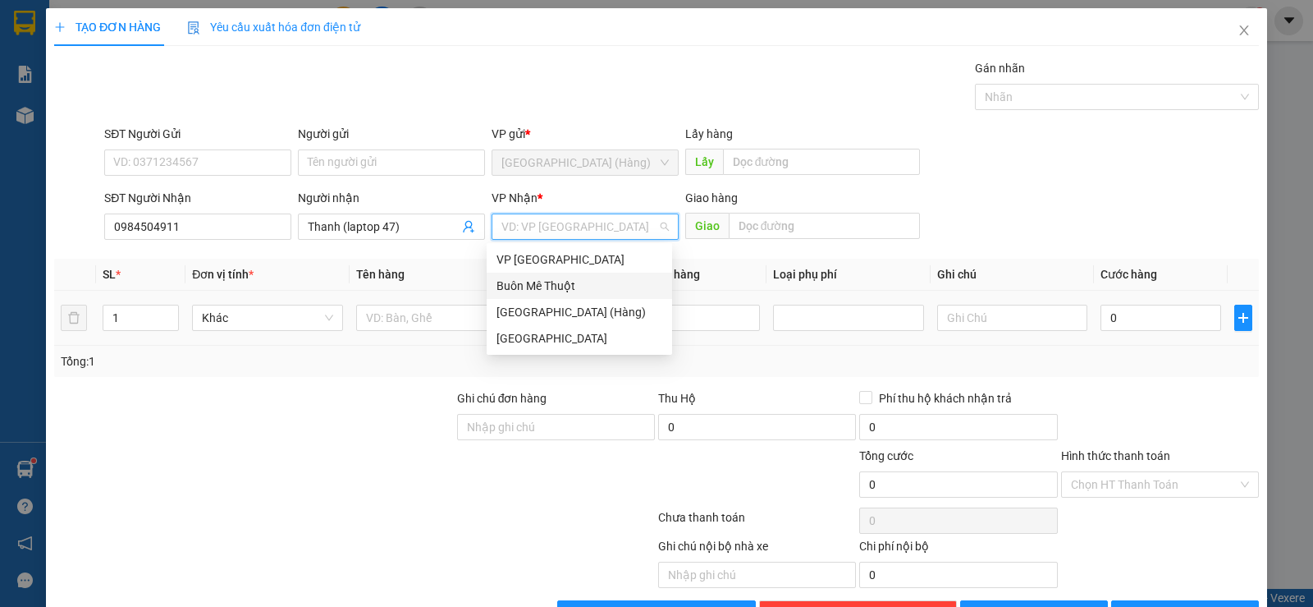
drag, startPoint x: 579, startPoint y: 282, endPoint x: 468, endPoint y: 299, distance: 112.9
click at [574, 289] on div "Buôn Mê Thuột" at bounding box center [580, 286] width 166 height 18
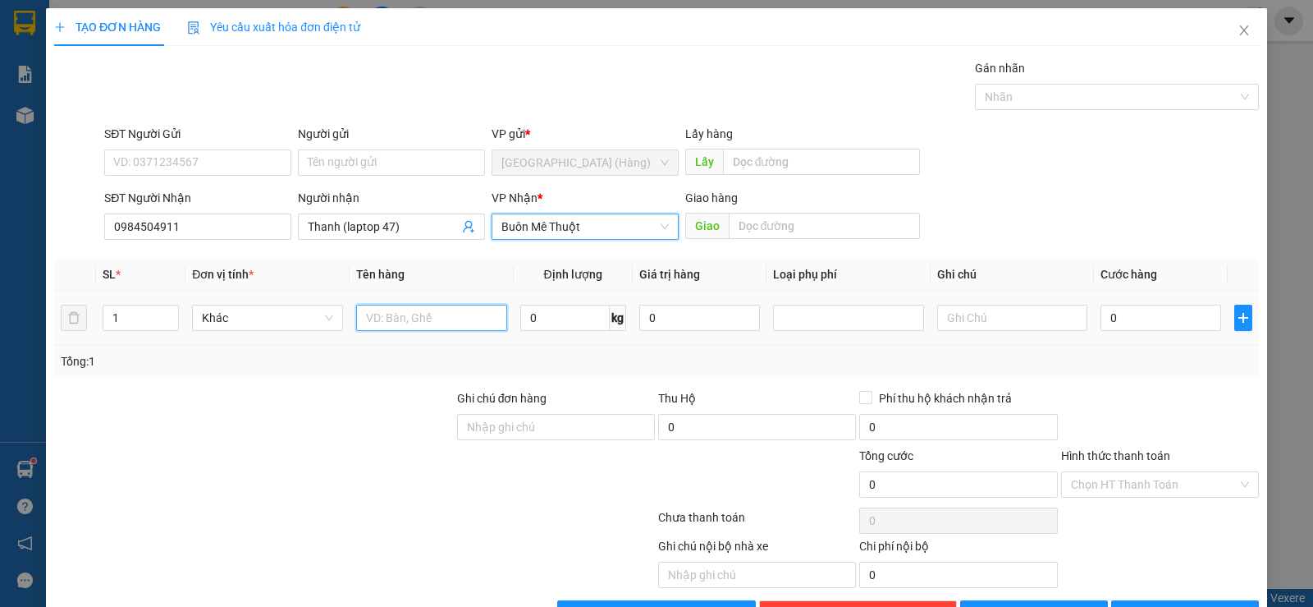
click at [436, 313] on input "text" at bounding box center [431, 317] width 151 height 26
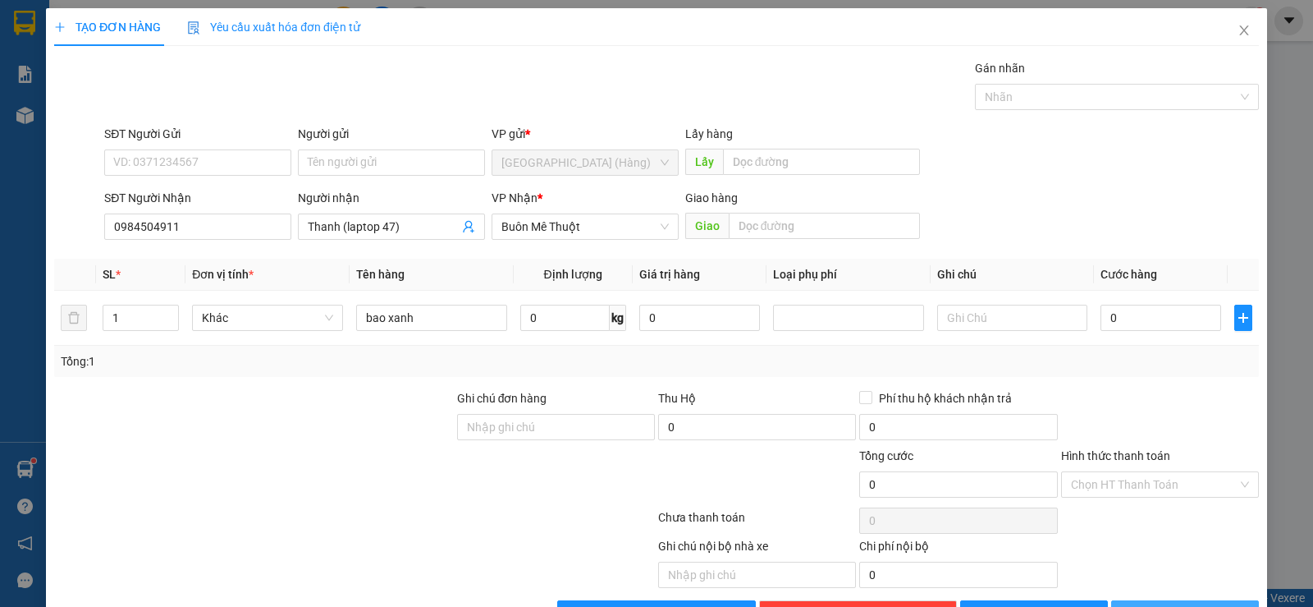
click at [1174, 604] on span "[PERSON_NAME] và In" at bounding box center [1199, 613] width 115 height 18
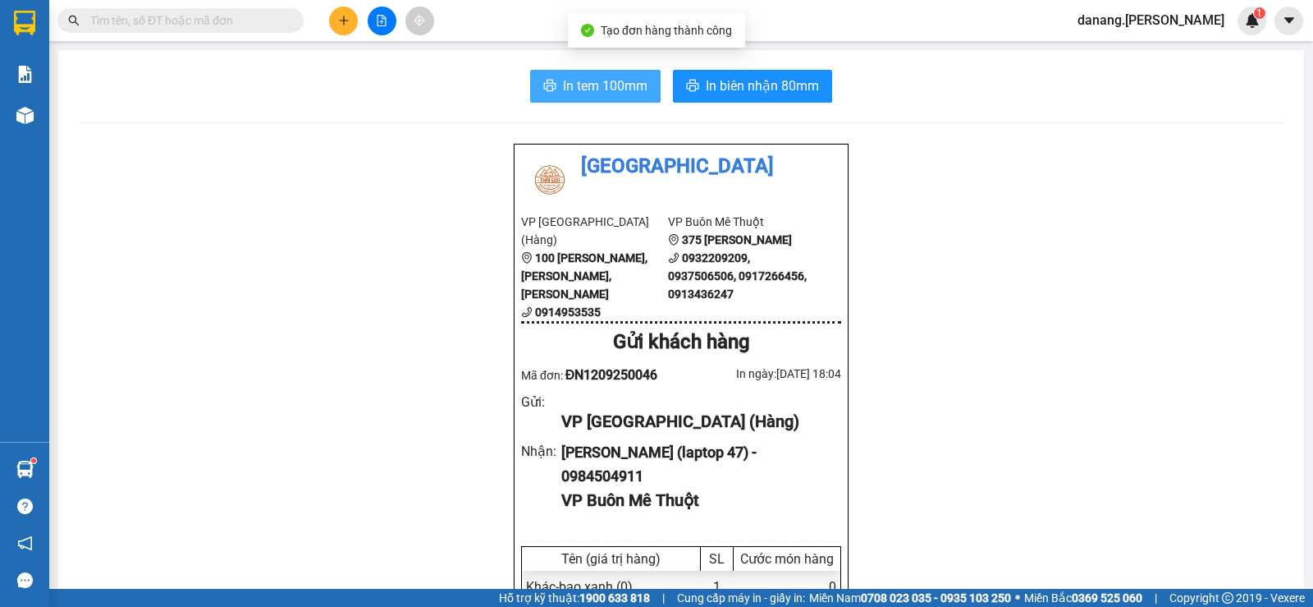
click at [597, 78] on span "In tem 100mm" at bounding box center [605, 86] width 85 height 21
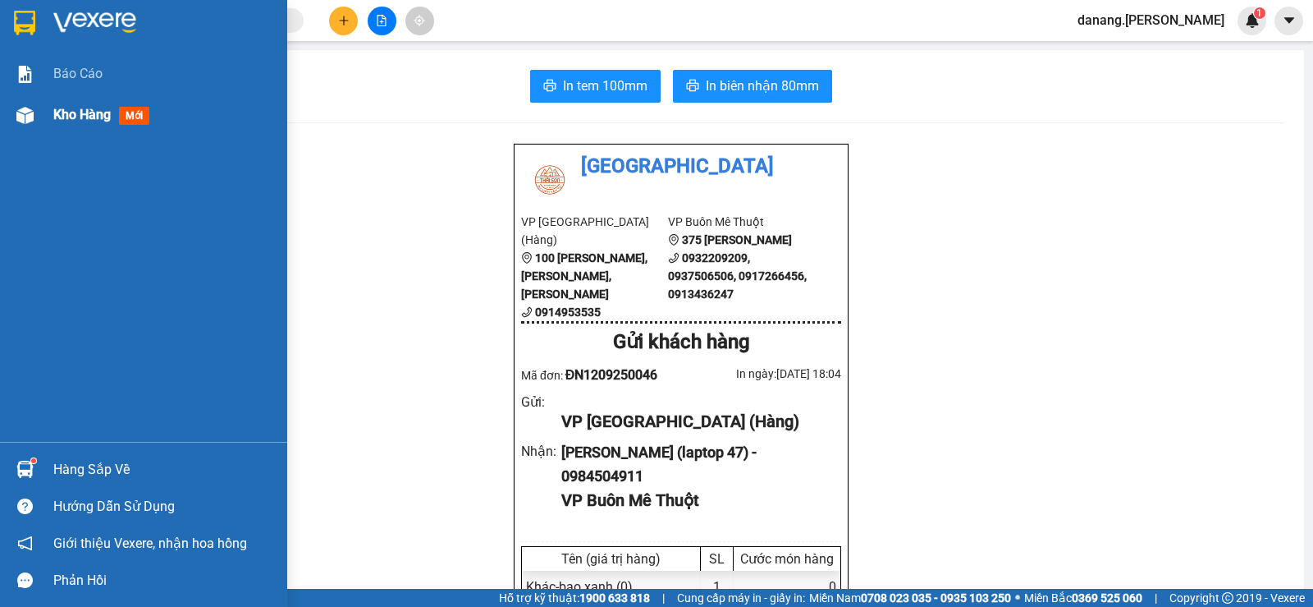
click at [104, 111] on span "Kho hàng" at bounding box center [81, 115] width 57 height 16
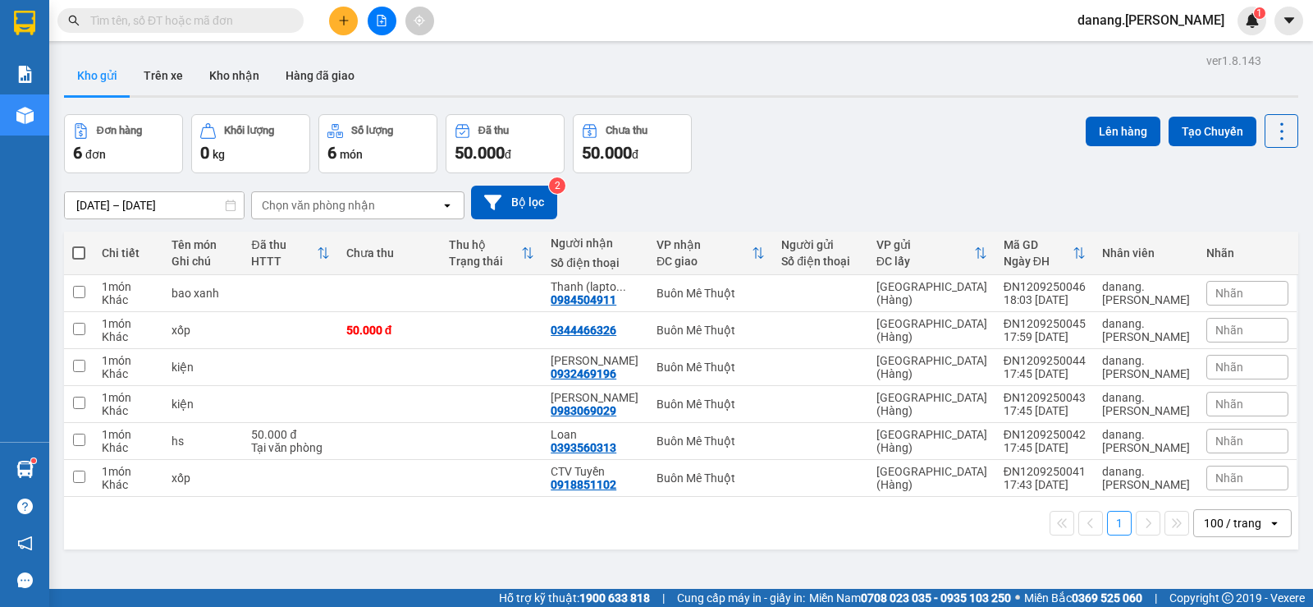
click at [85, 252] on span at bounding box center [78, 252] width 13 height 13
click at [79, 245] on input "checkbox" at bounding box center [79, 245] width 0 height 0
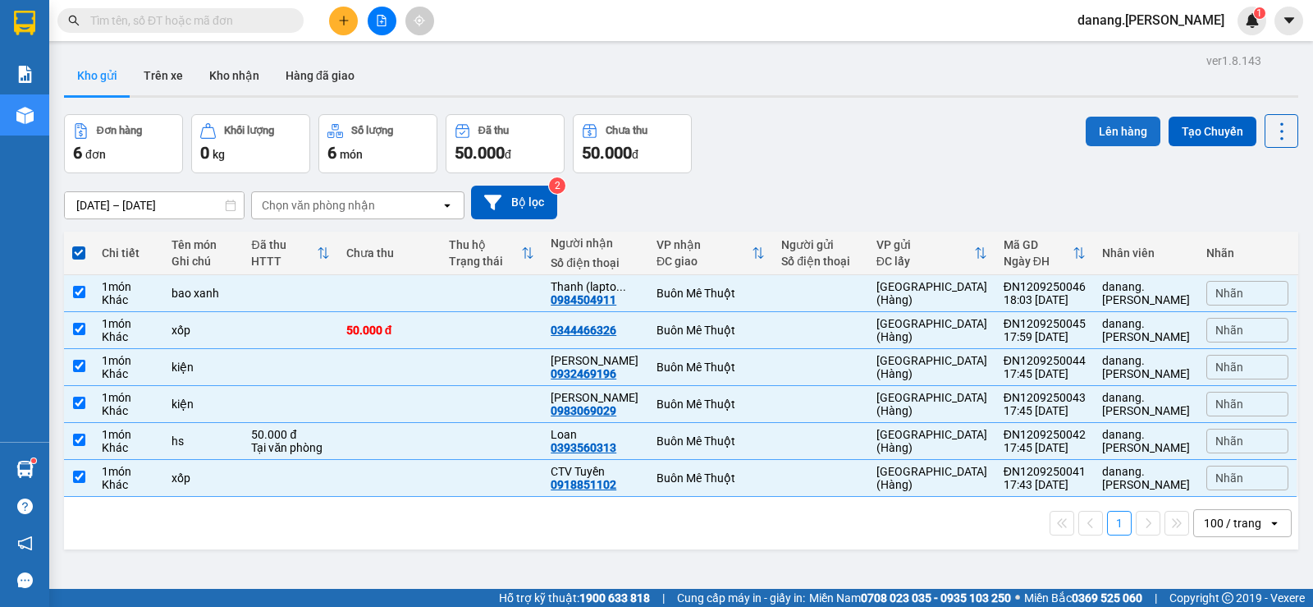
click at [1087, 128] on button "Lên hàng" at bounding box center [1123, 132] width 75 height 30
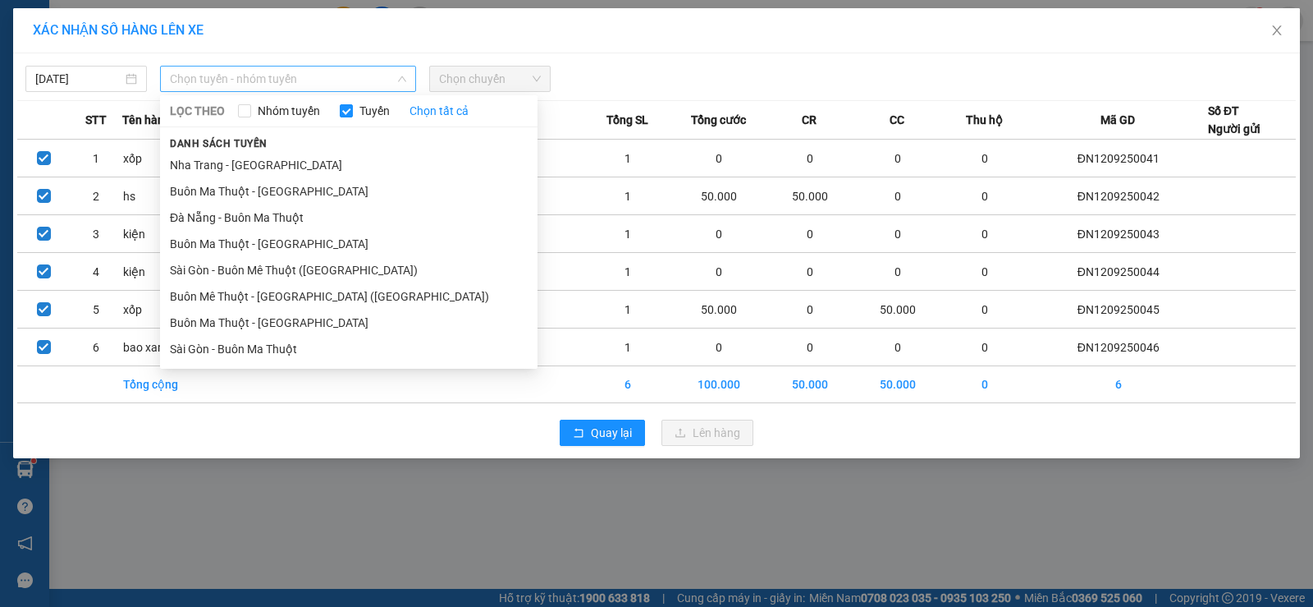
click at [275, 80] on span "Chọn tuyến - nhóm tuyến" at bounding box center [288, 78] width 236 height 25
click at [272, 213] on li "Đà Nẵng - Buôn Ma Thuột" at bounding box center [349, 217] width 378 height 26
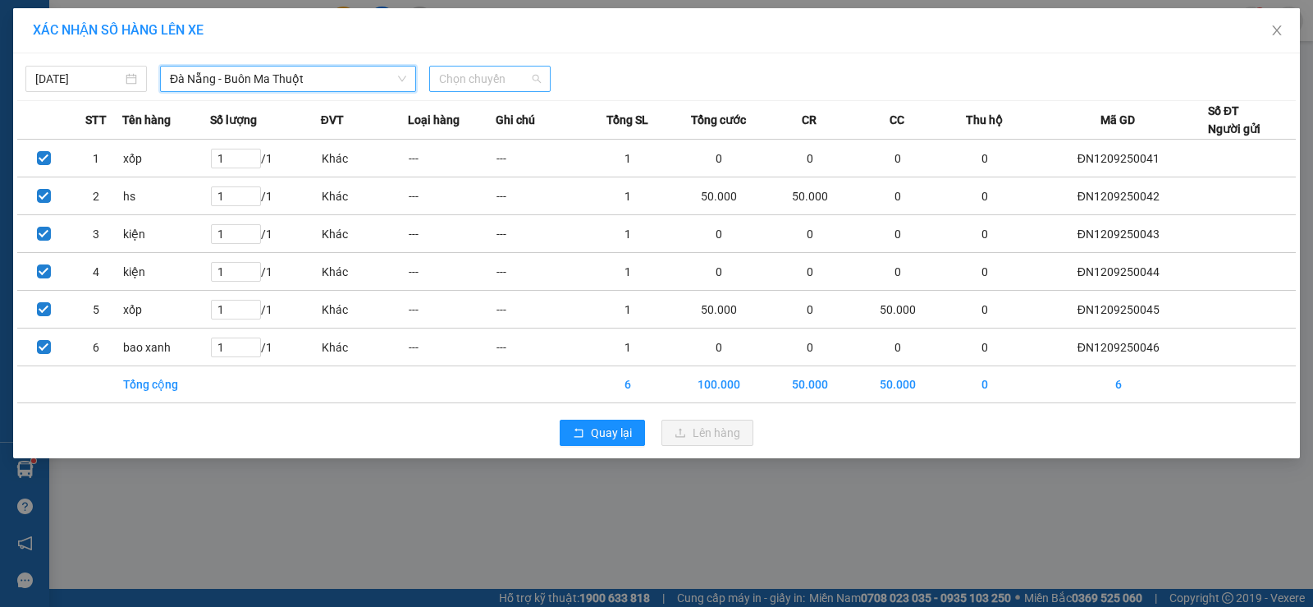
drag, startPoint x: 497, startPoint y: 78, endPoint x: 537, endPoint y: 149, distance: 81.5
click at [497, 79] on span "Chọn chuyến" at bounding box center [490, 78] width 102 height 25
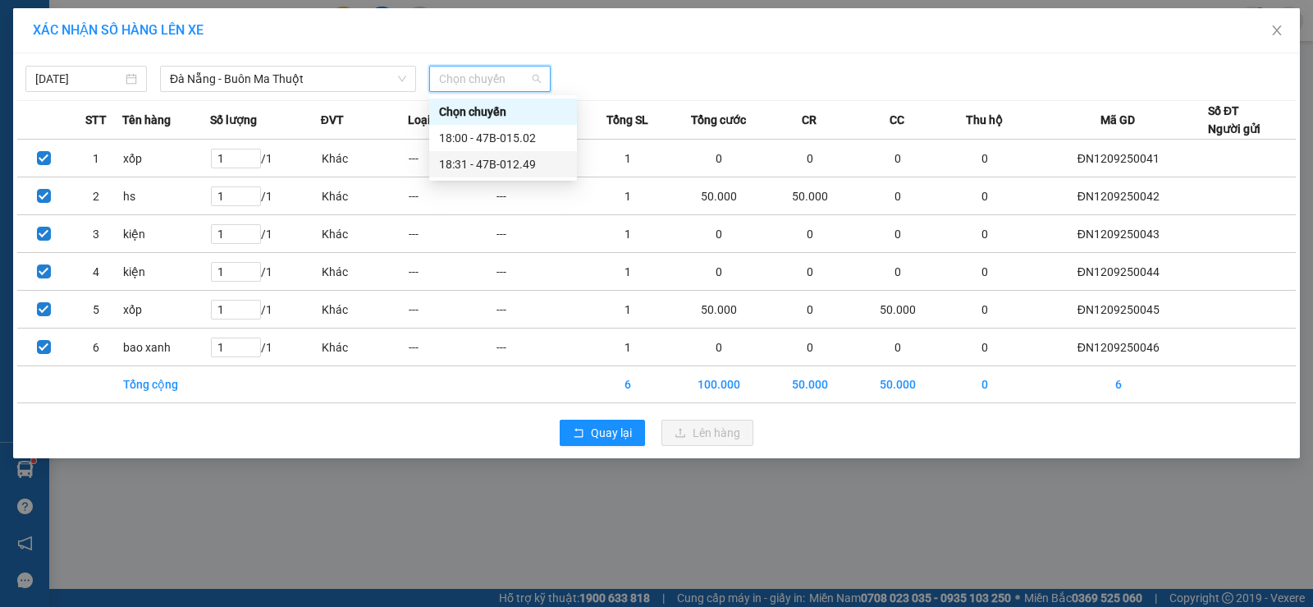
click at [533, 163] on div "18:31 - 47B-012.49" at bounding box center [503, 164] width 128 height 18
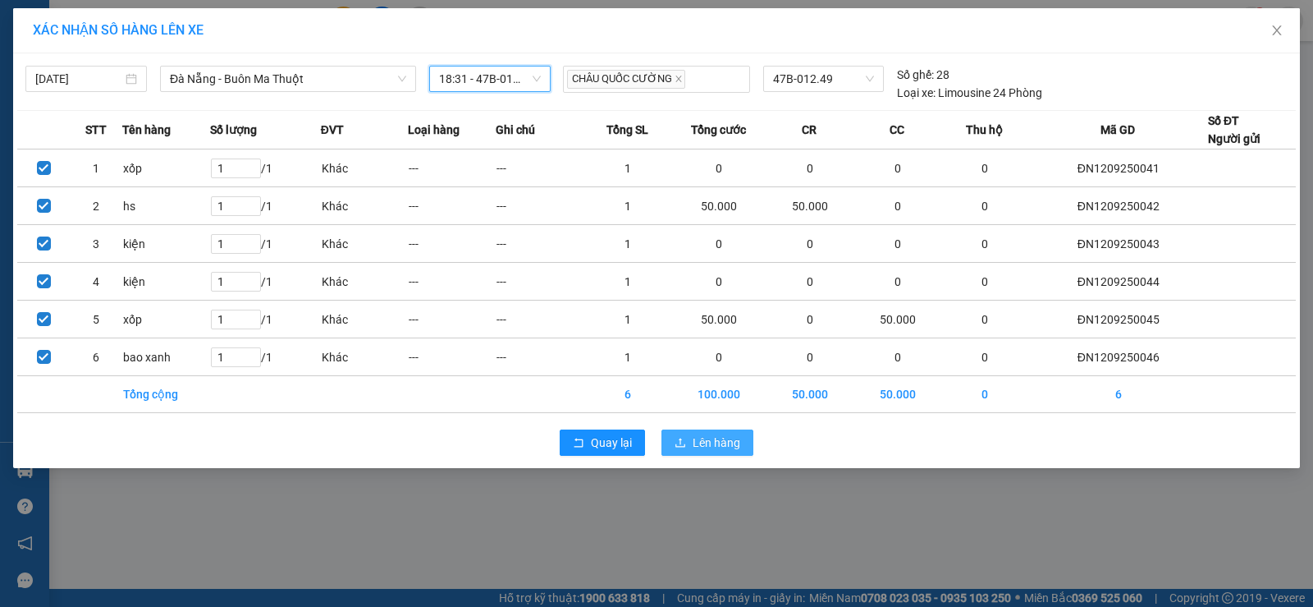
click at [709, 442] on span "Lên hàng" at bounding box center [717, 442] width 48 height 18
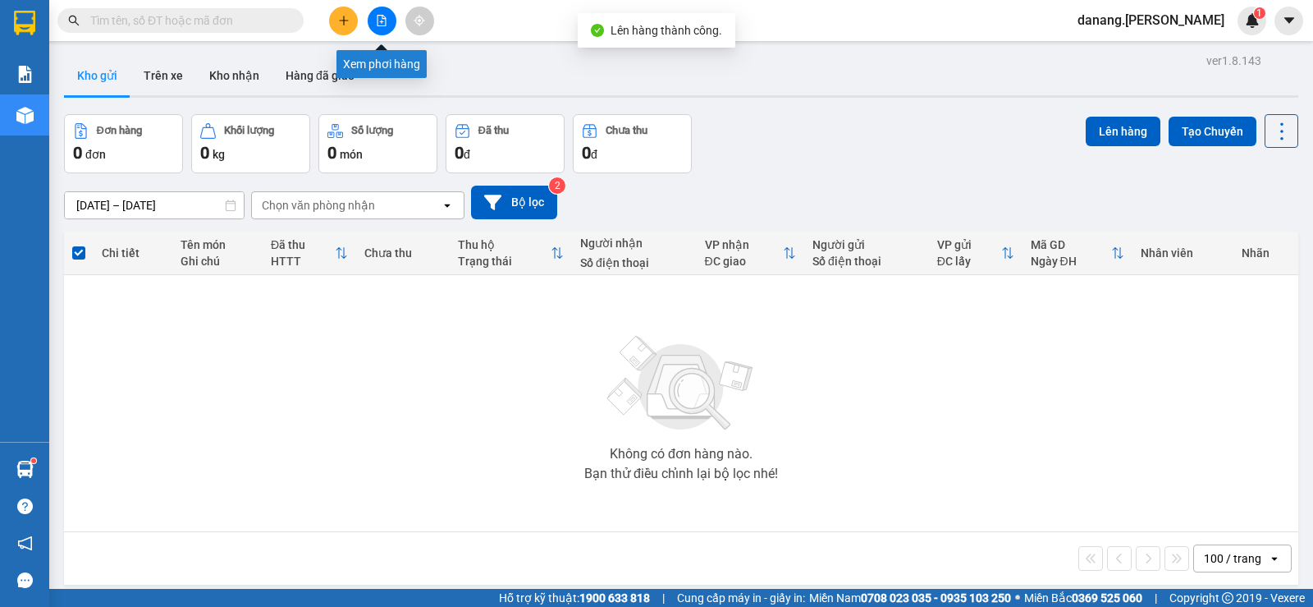
click at [379, 22] on icon "file-add" at bounding box center [381, 20] width 11 height 11
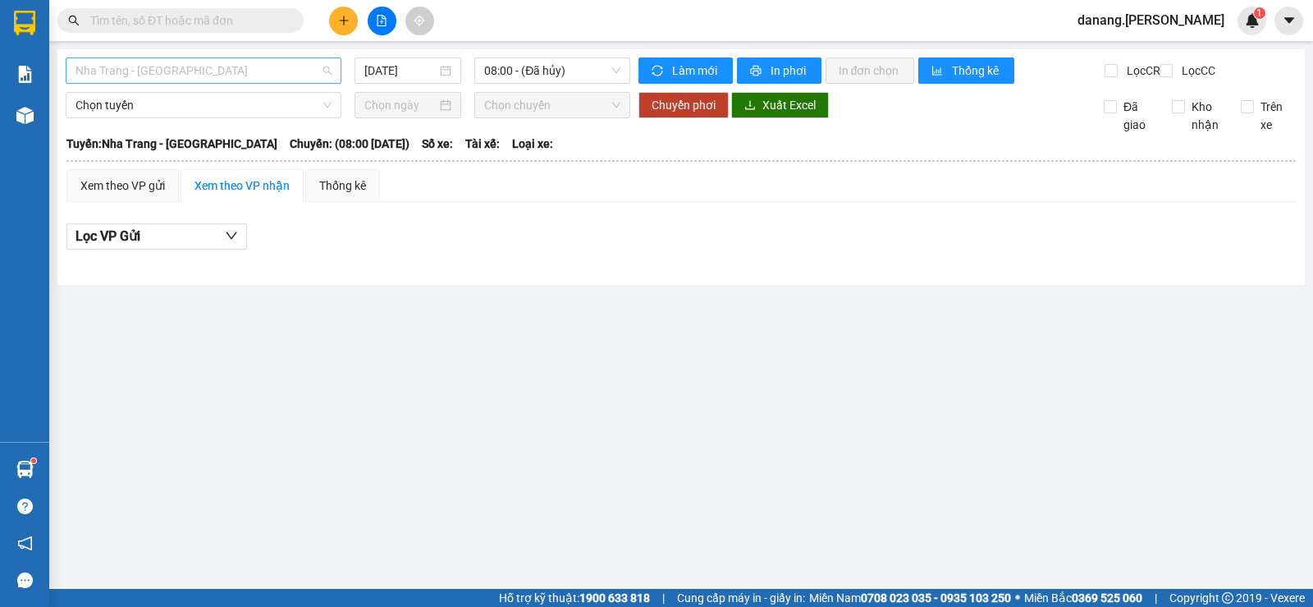
click at [165, 65] on span "Nha Trang - [GEOGRAPHIC_DATA]" at bounding box center [204, 70] width 256 height 25
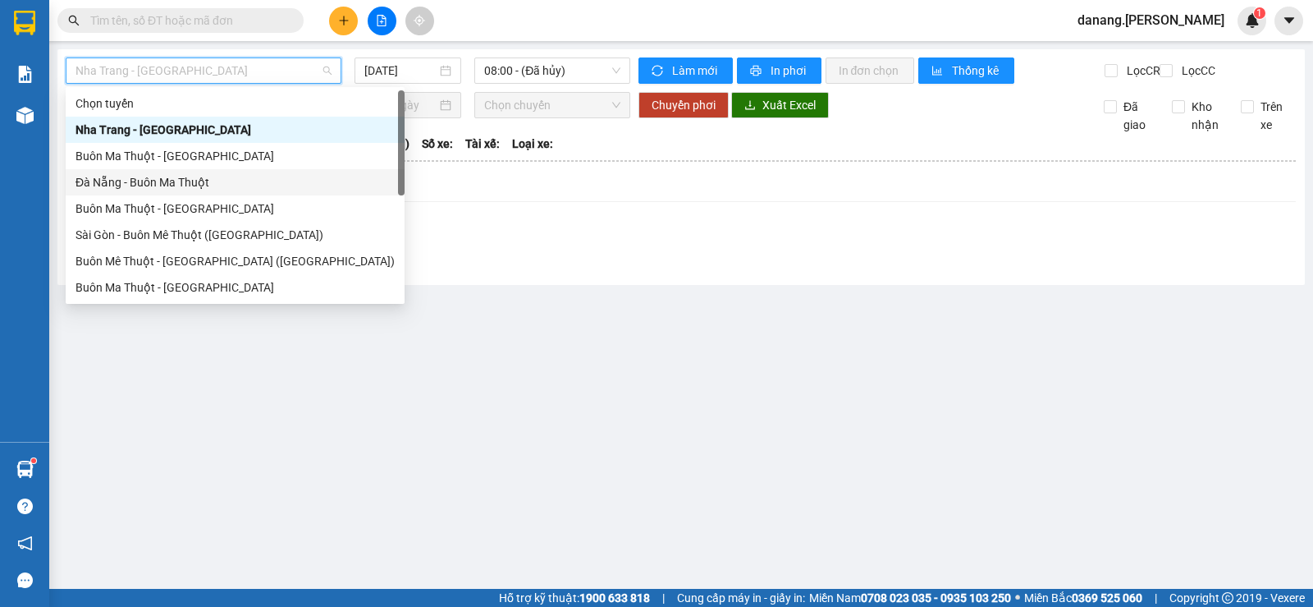
click at [181, 181] on div "Đà Nẵng - Buôn Ma Thuột" at bounding box center [235, 182] width 319 height 18
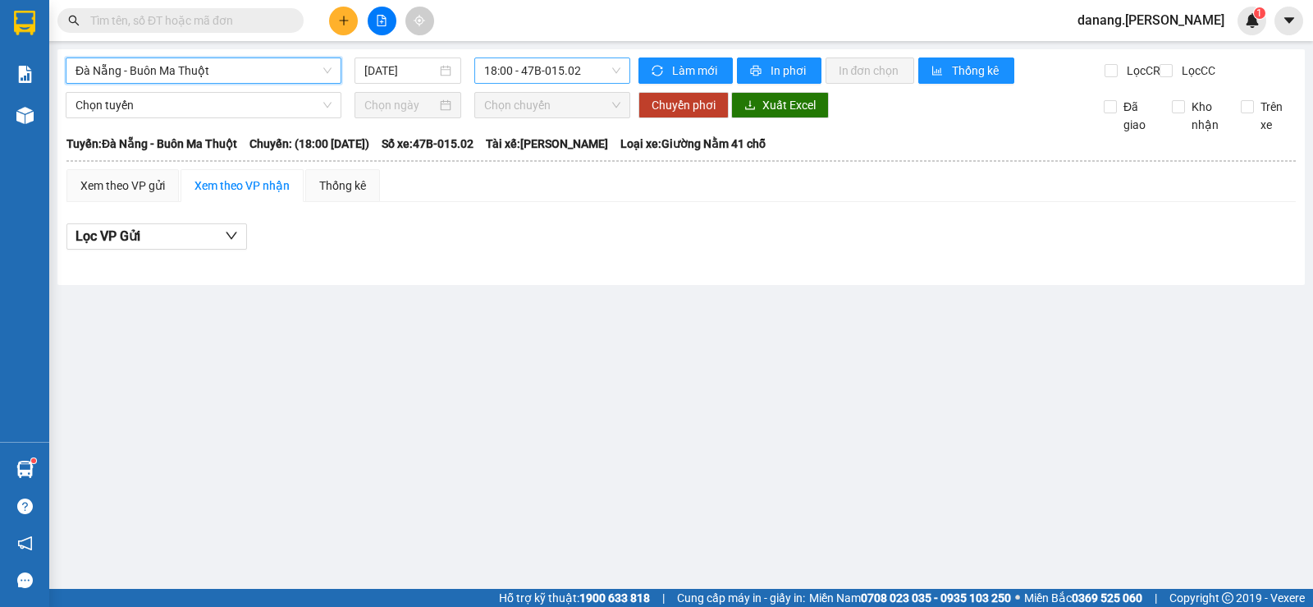
click at [538, 74] on span "18:00 - 47B-015.02" at bounding box center [551, 70] width 135 height 25
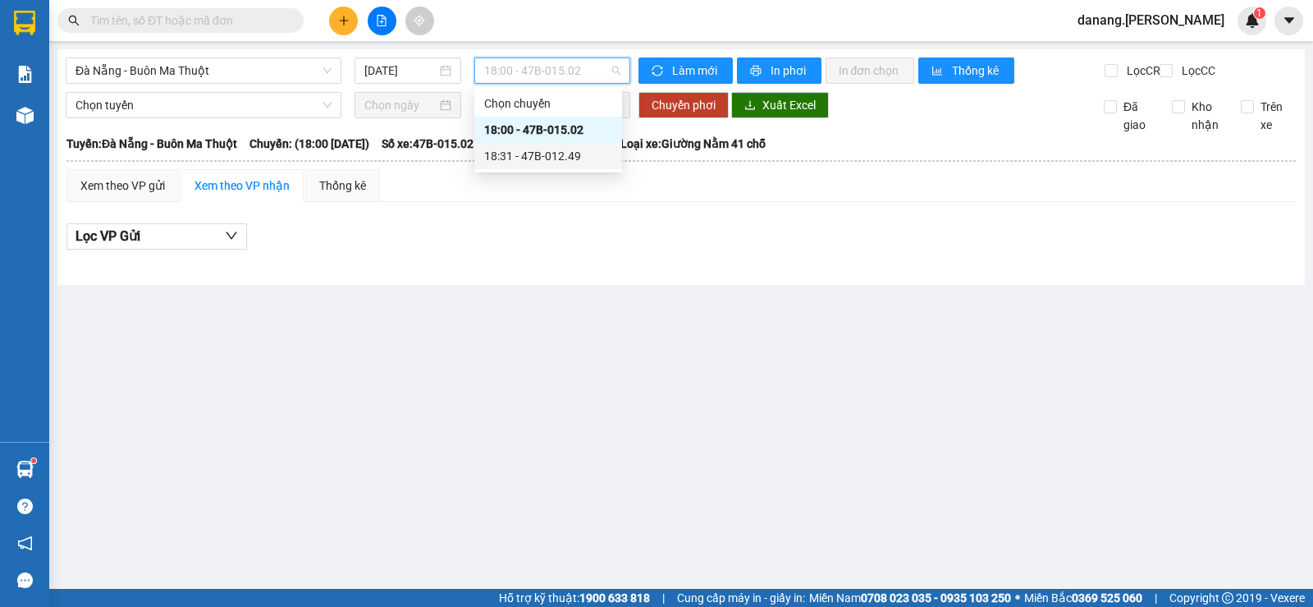
click at [551, 148] on div "18:31 - 47B-012.49" at bounding box center [548, 156] width 128 height 18
